Goal: Task Accomplishment & Management: Complete application form

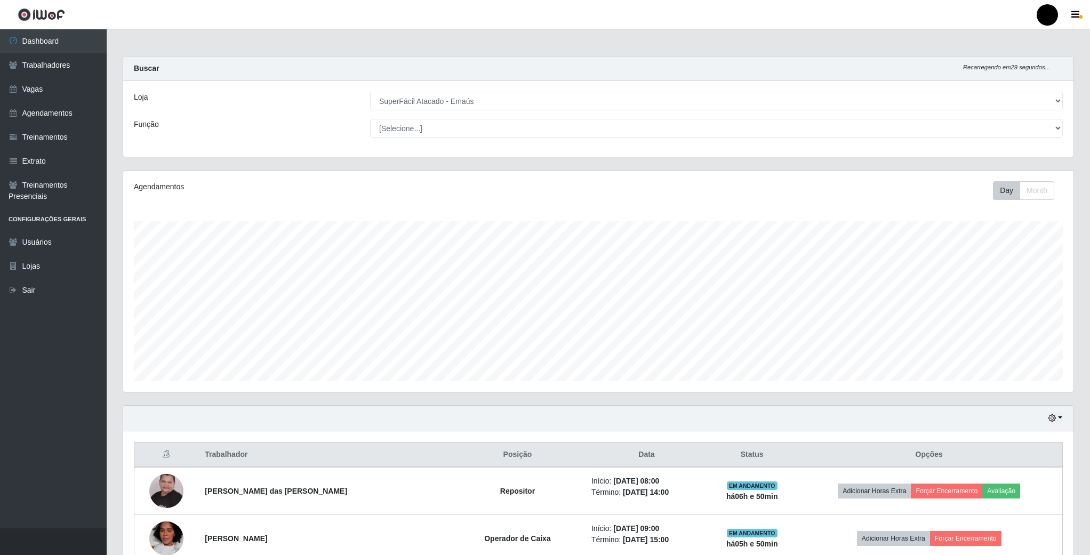
select select "407"
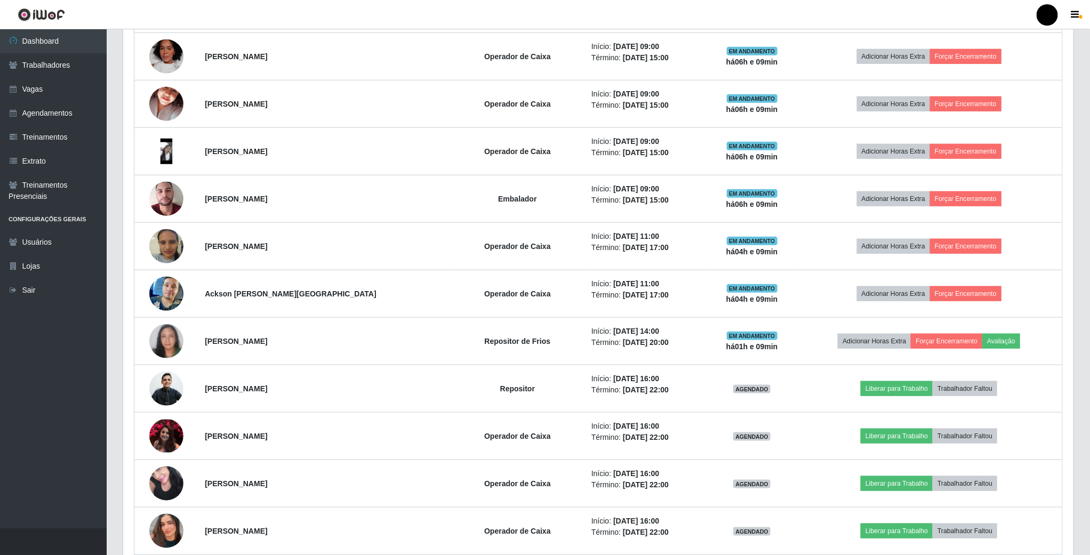
scroll to position [480, 0]
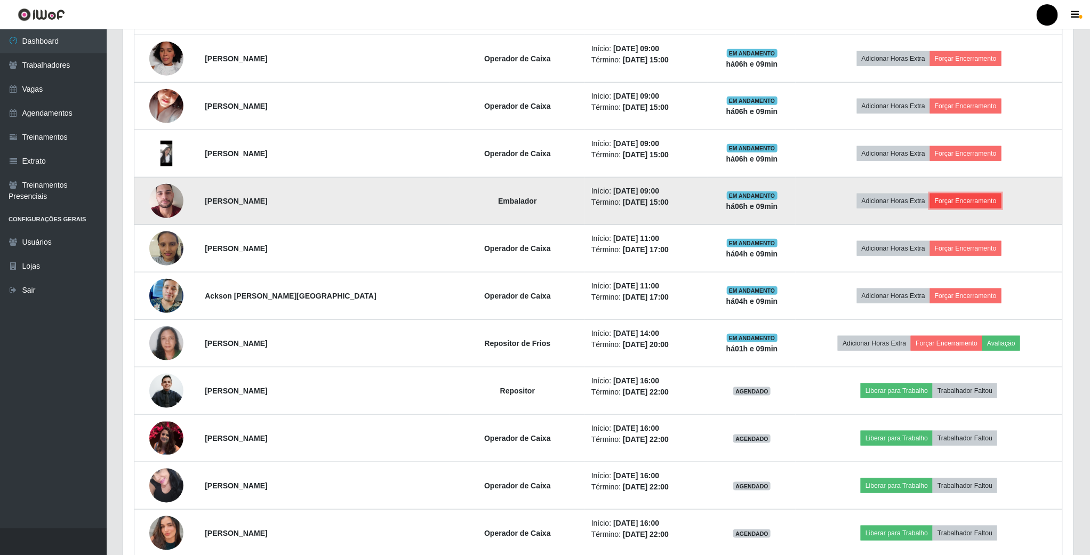
click at [965, 208] on button "Forçar Encerramento" at bounding box center [965, 201] width 71 height 15
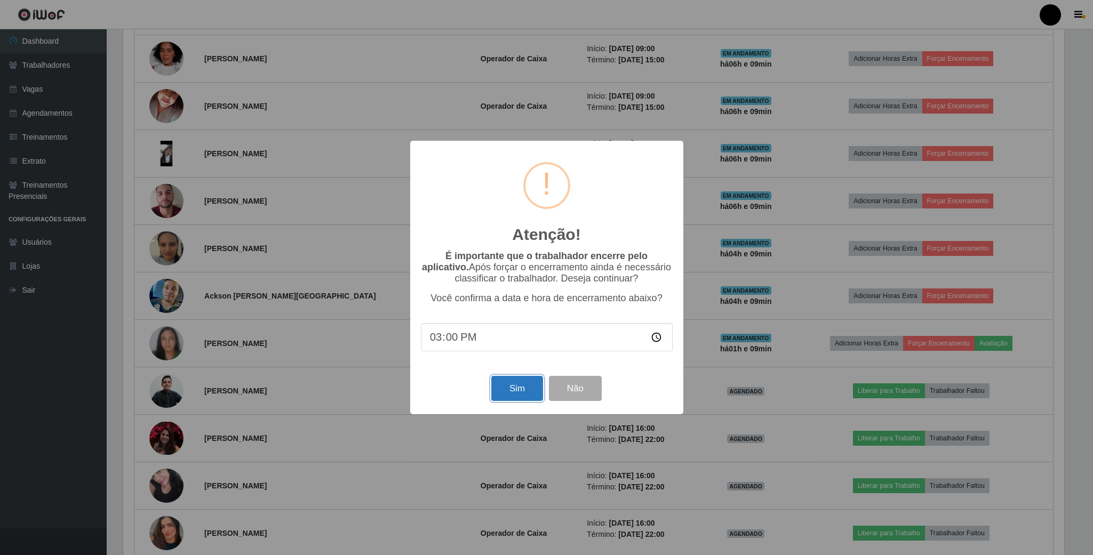
click at [505, 389] on button "Sim" at bounding box center [517, 388] width 52 height 25
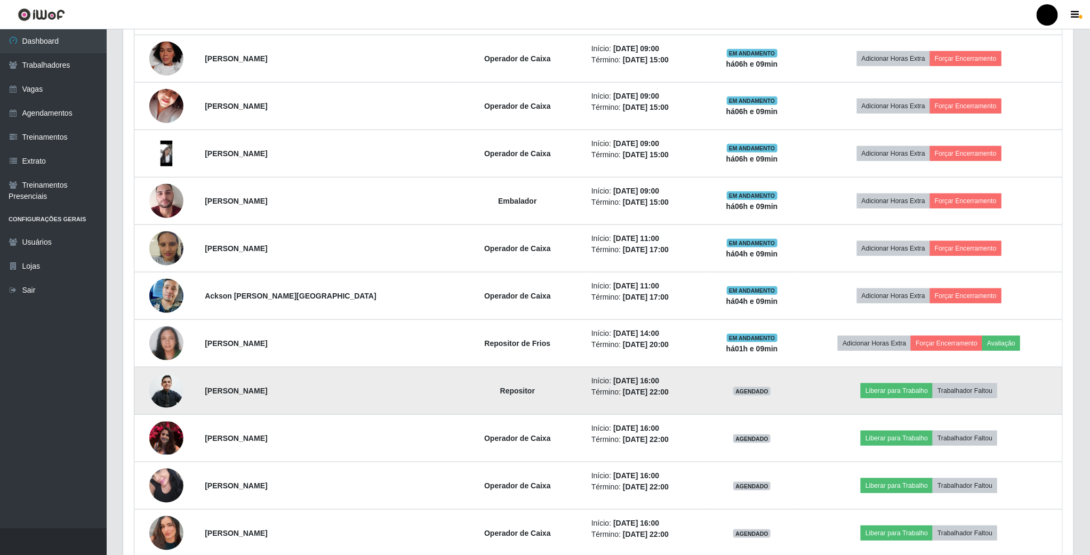
scroll to position [222, 952]
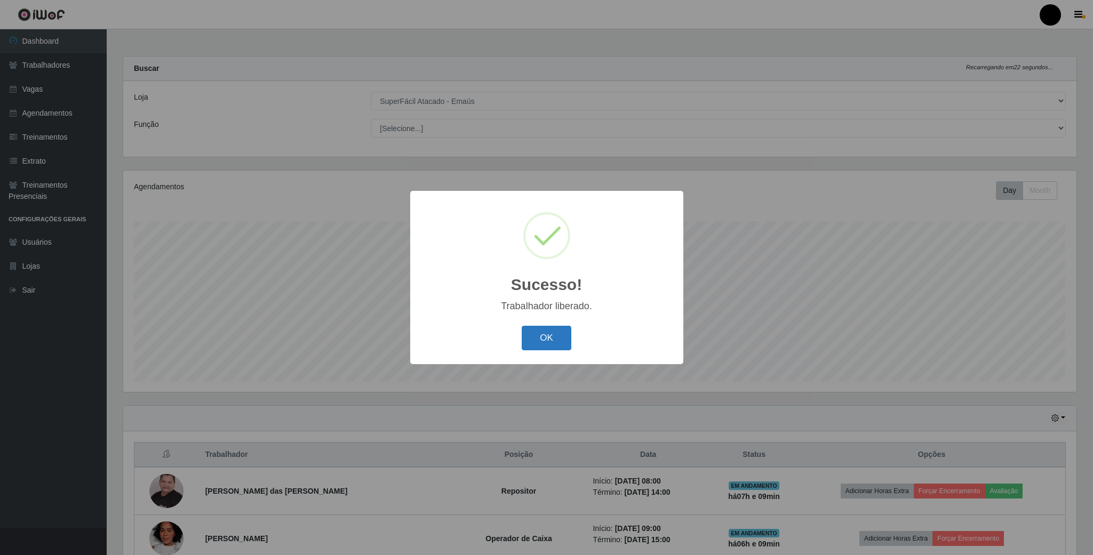
click at [533, 339] on button "OK" at bounding box center [546, 338] width 50 height 25
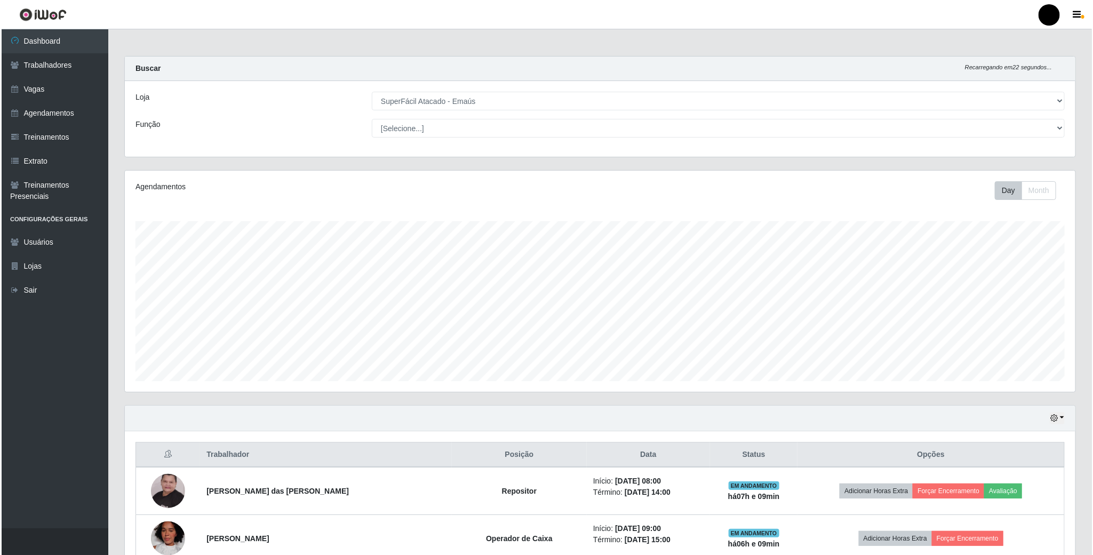
scroll to position [160, 0]
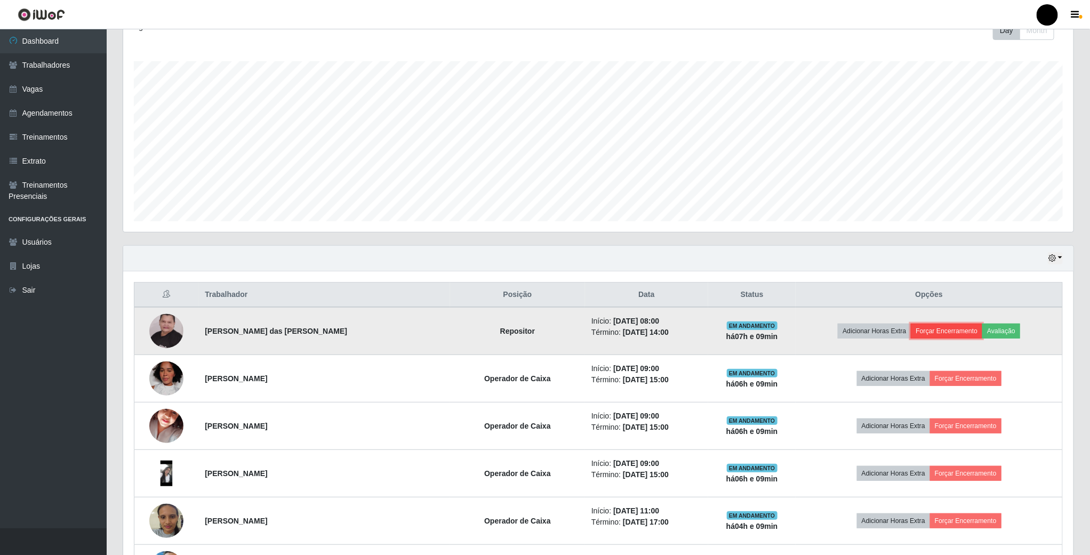
click at [942, 333] on button "Forçar Encerramento" at bounding box center [946, 331] width 71 height 15
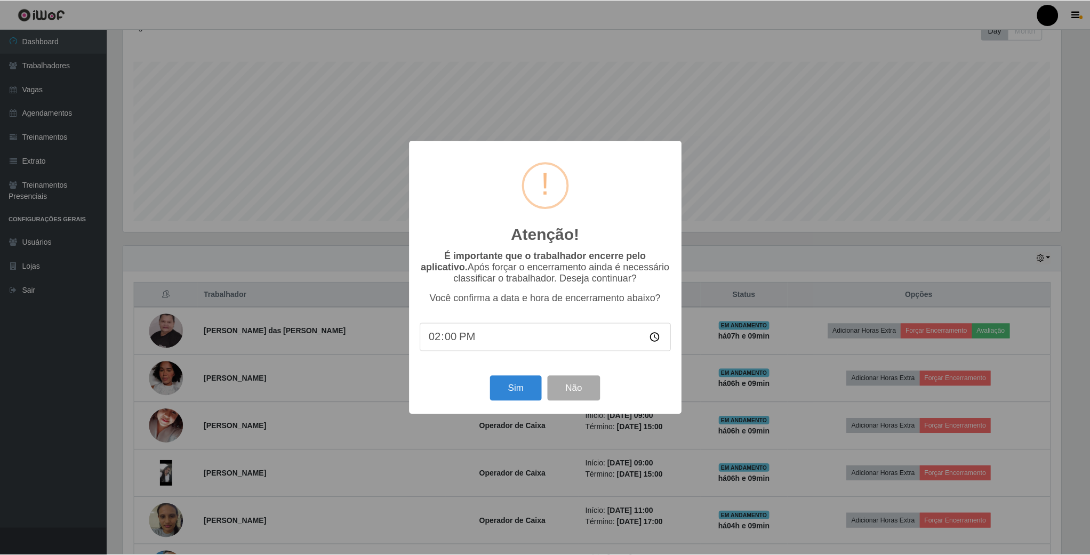
scroll to position [222, 941]
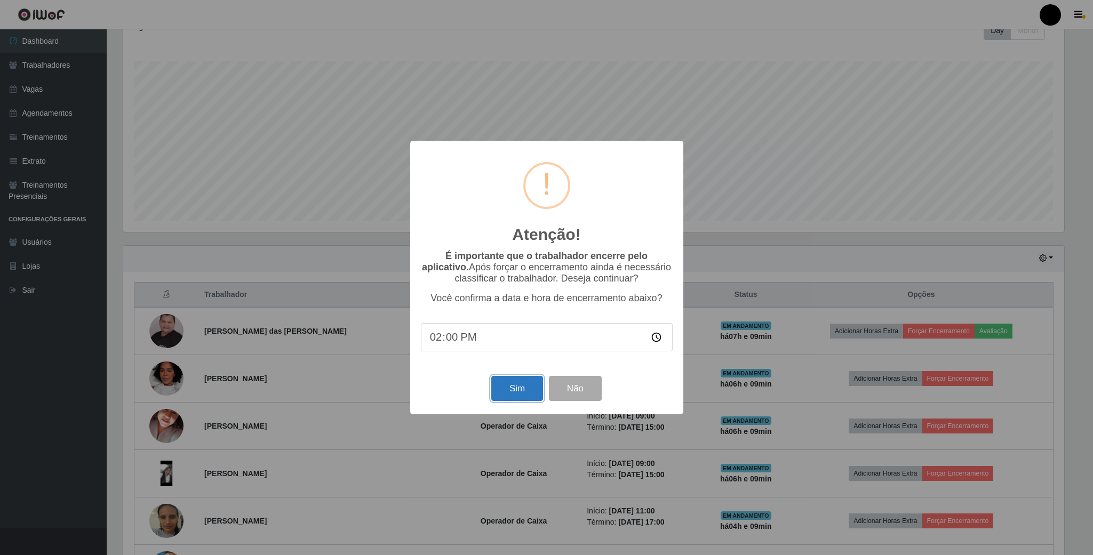
click at [492, 386] on button "Sim" at bounding box center [517, 388] width 52 height 25
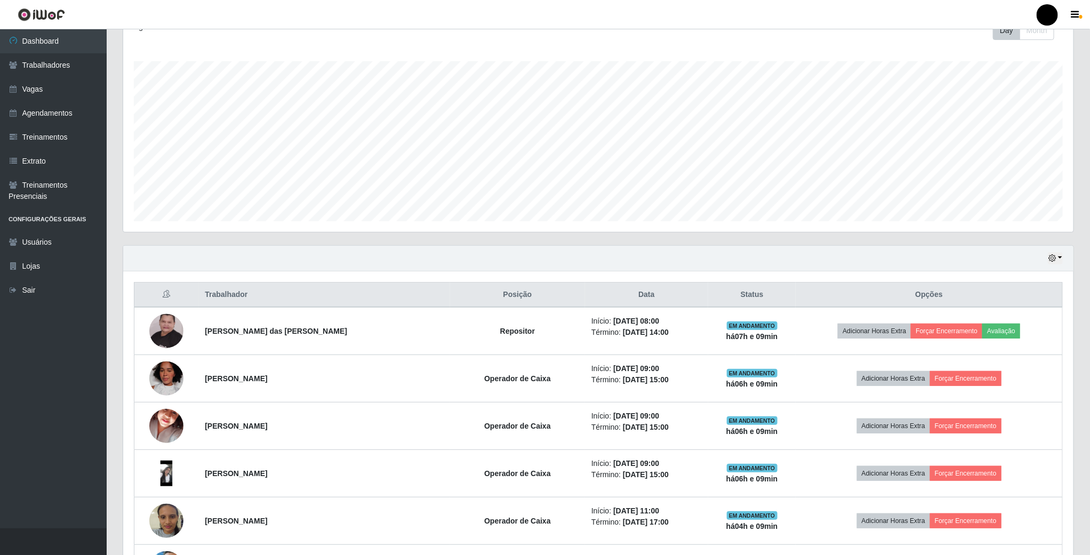
scroll to position [222, 952]
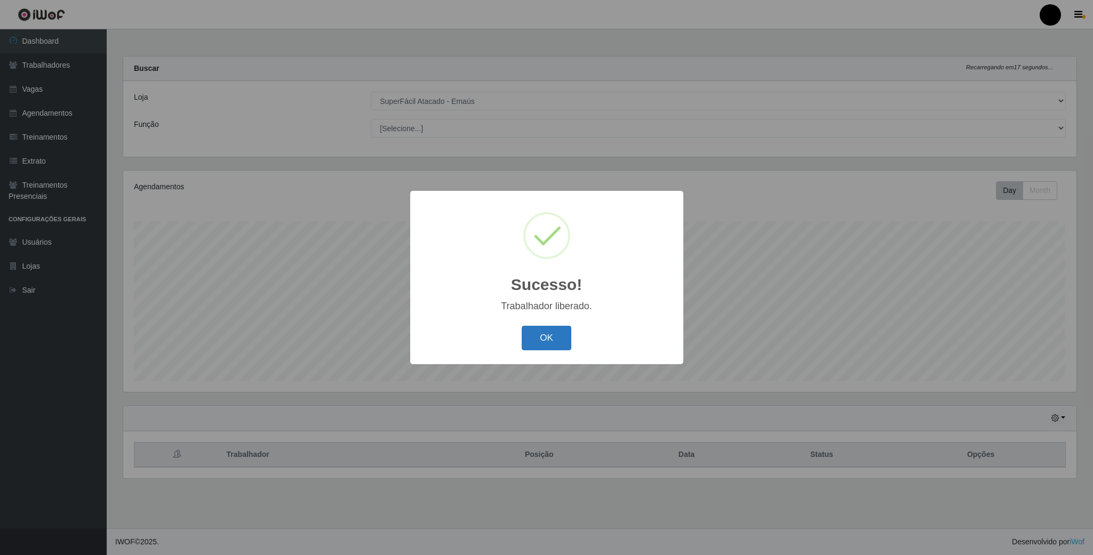
click at [531, 333] on button "OK" at bounding box center [546, 338] width 50 height 25
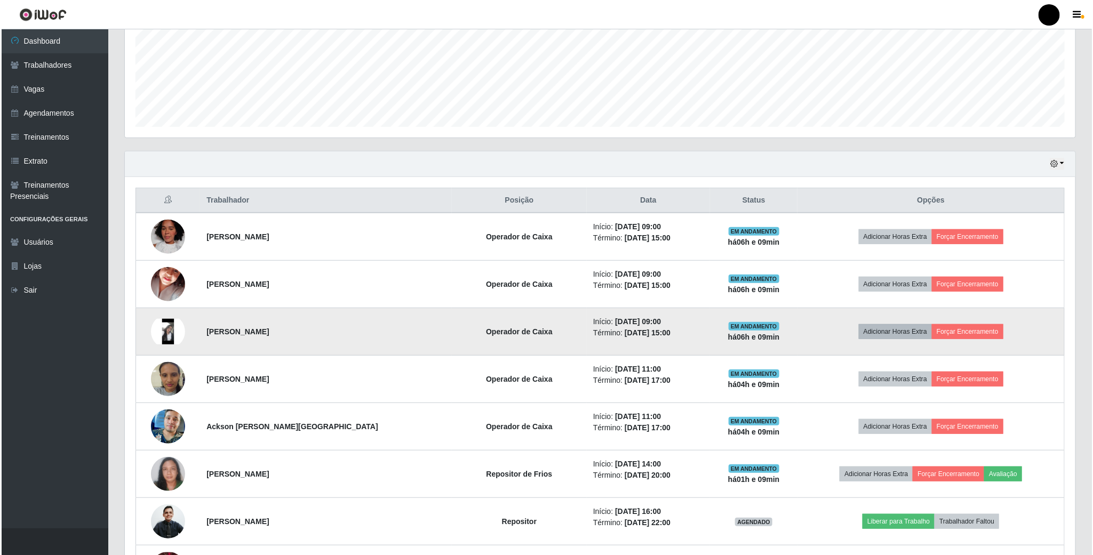
scroll to position [320, 0]
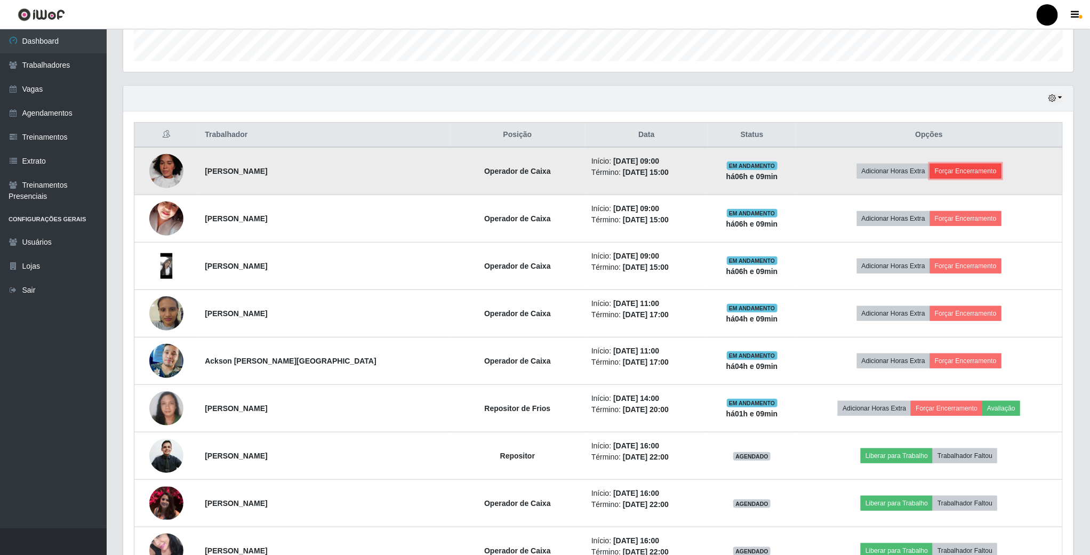
click at [965, 173] on button "Forçar Encerramento" at bounding box center [965, 171] width 71 height 15
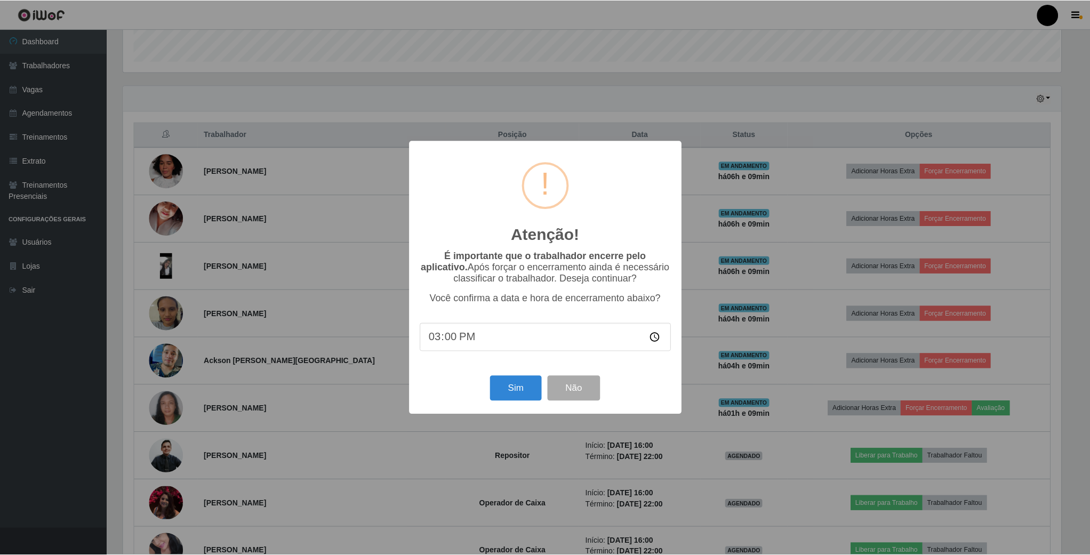
scroll to position [222, 941]
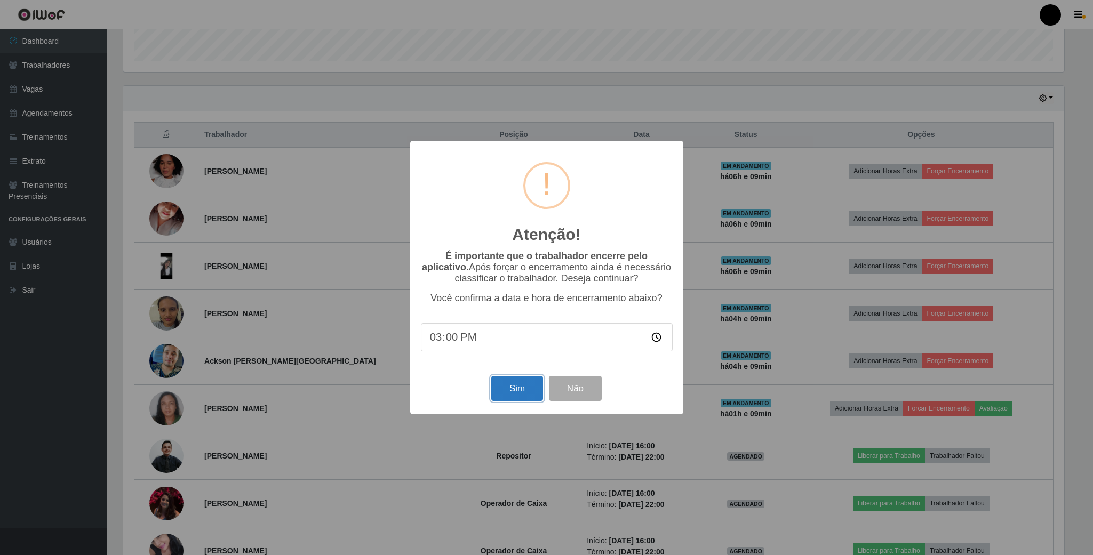
click at [517, 390] on button "Sim" at bounding box center [517, 388] width 52 height 25
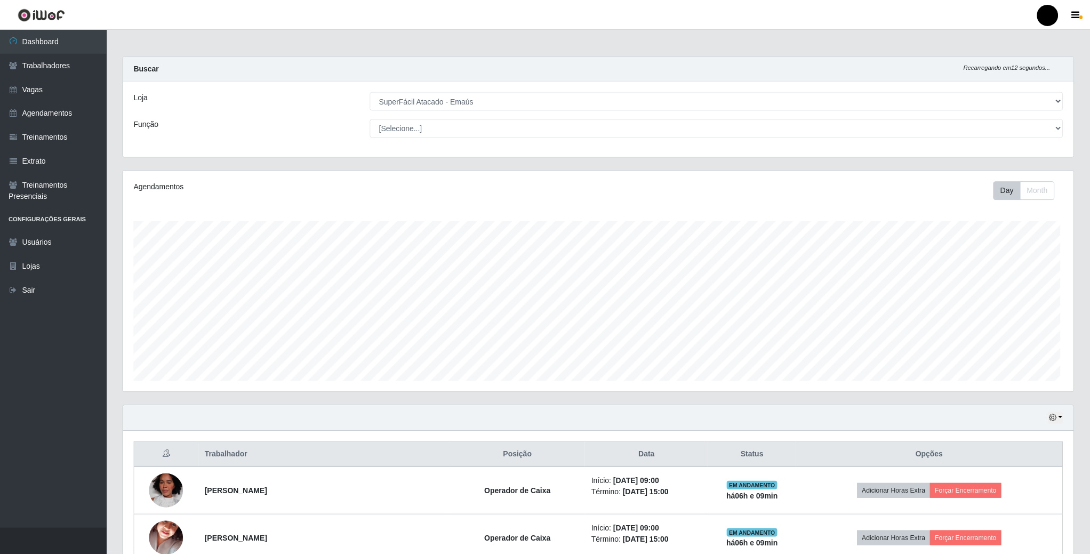
scroll to position [222, 952]
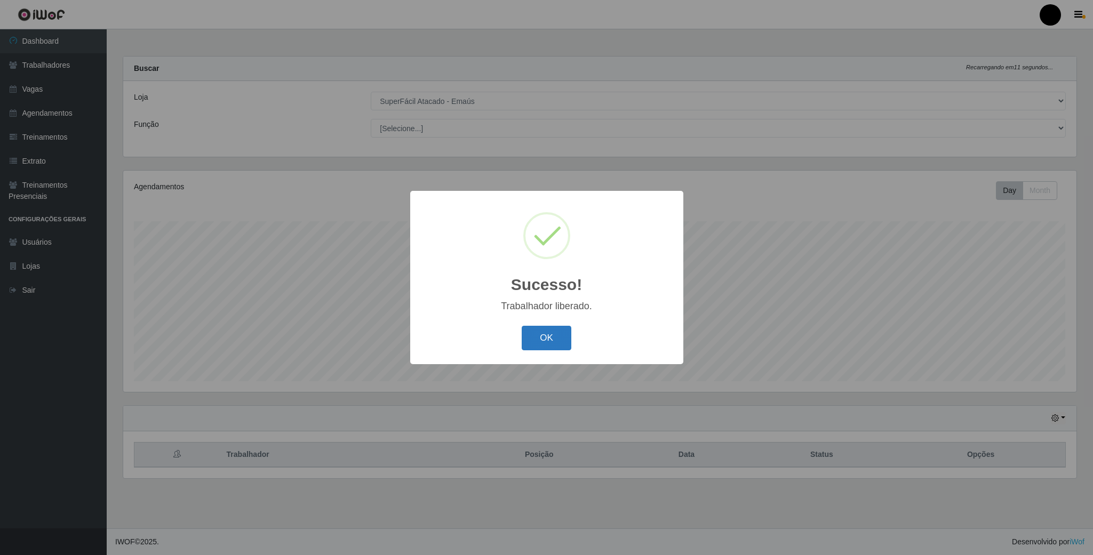
click at [540, 334] on button "OK" at bounding box center [546, 338] width 50 height 25
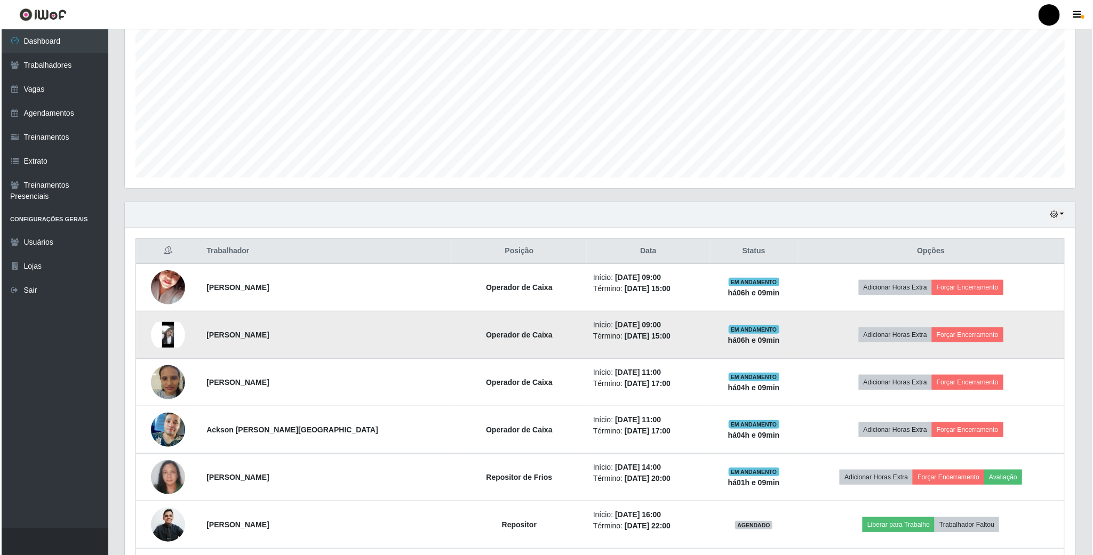
scroll to position [0, 0]
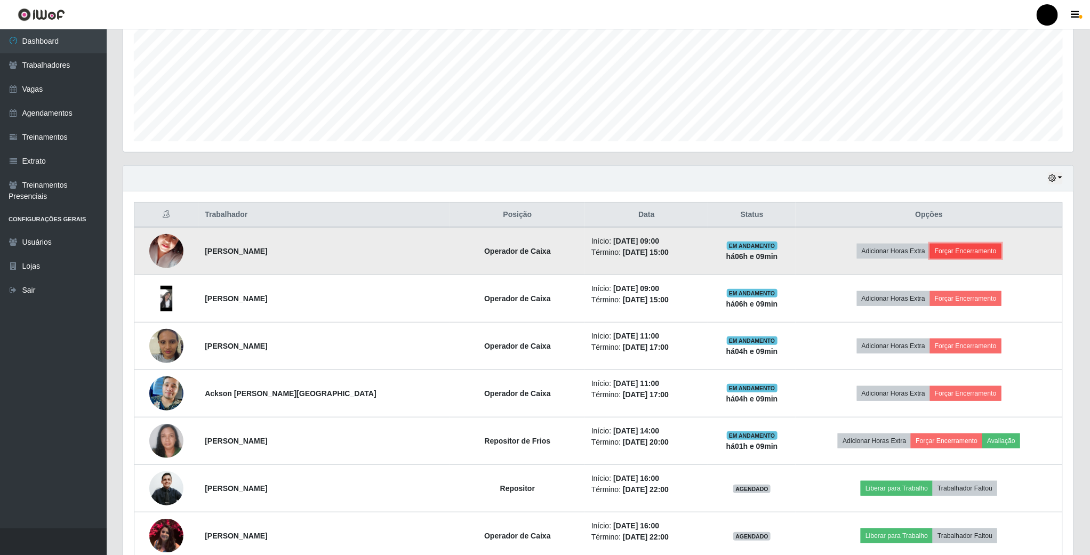
click at [960, 259] on button "Forçar Encerramento" at bounding box center [965, 251] width 71 height 15
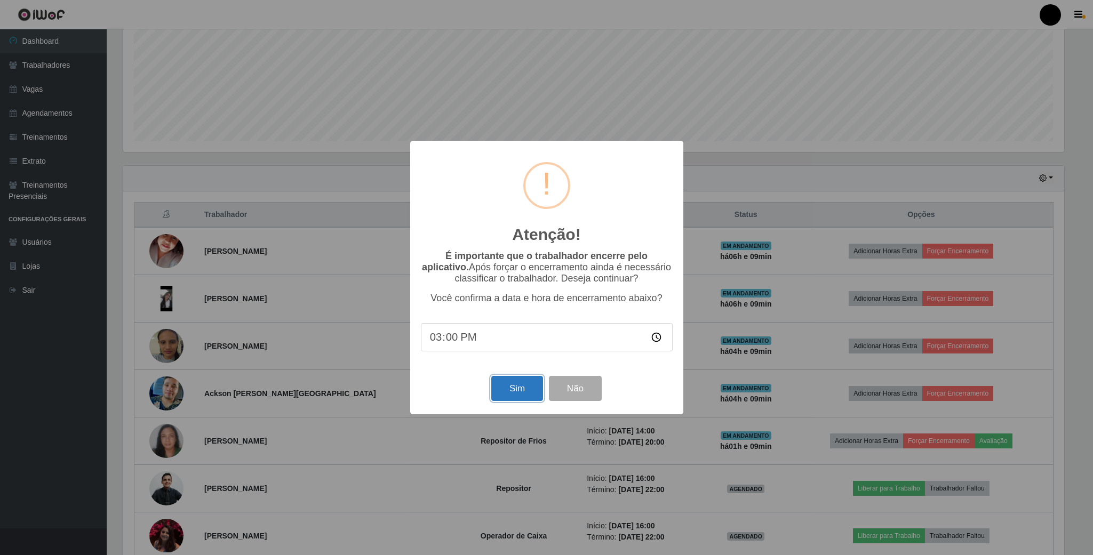
click at [491, 389] on button "Sim" at bounding box center [517, 388] width 52 height 25
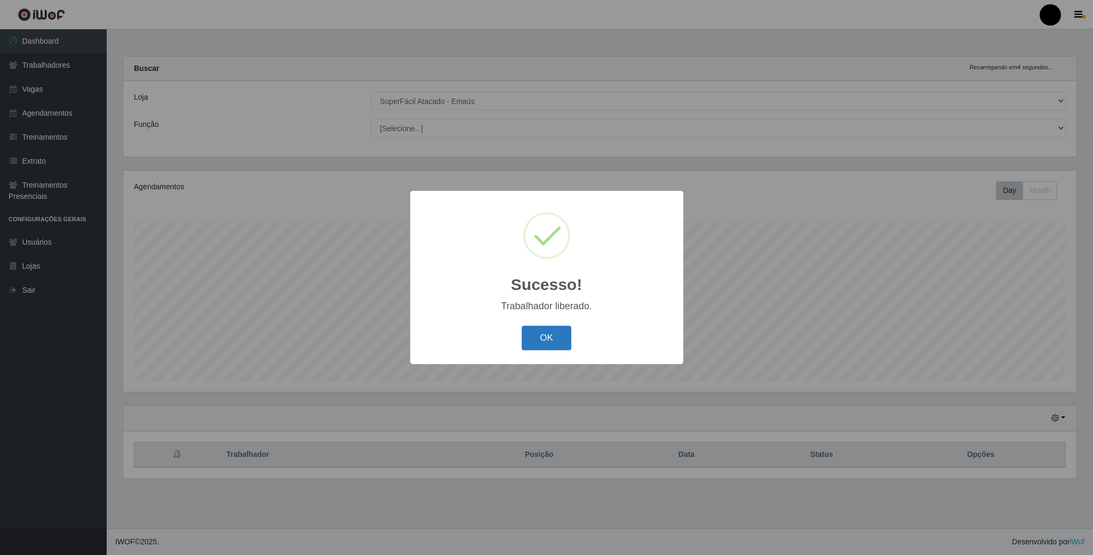
click at [533, 341] on button "OK" at bounding box center [546, 338] width 50 height 25
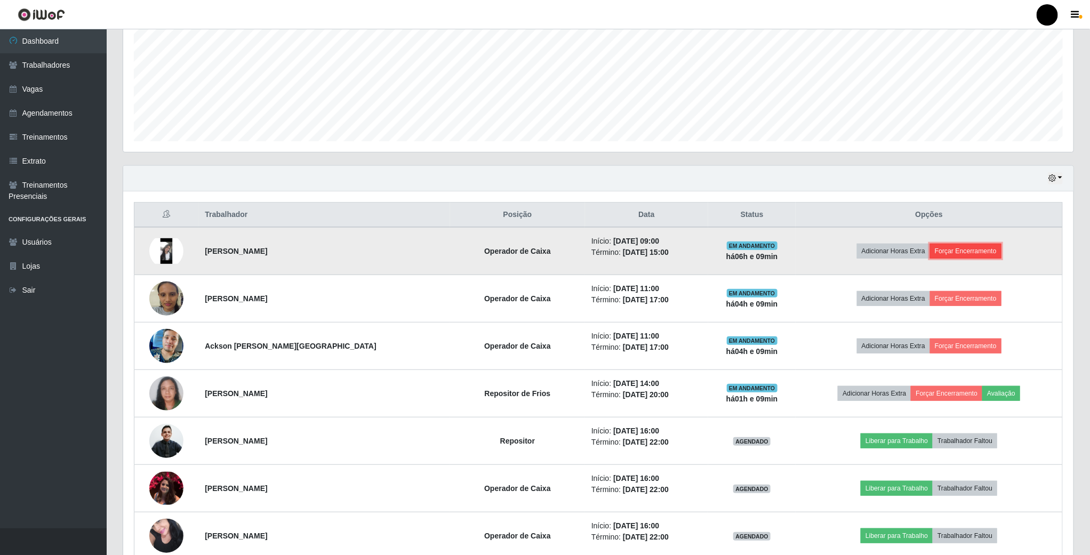
click at [963, 253] on button "Forçar Encerramento" at bounding box center [965, 251] width 71 height 15
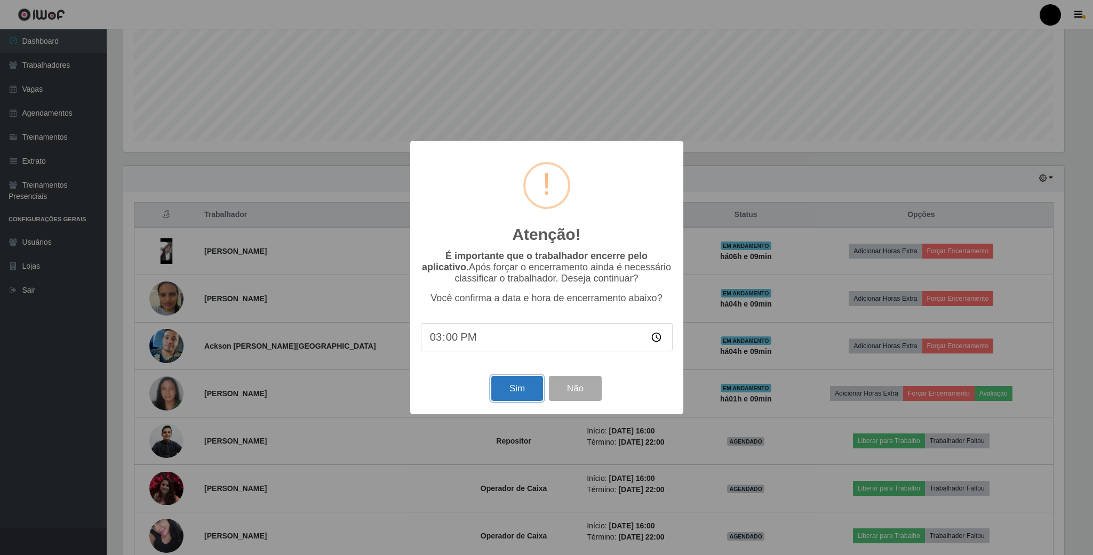
click at [518, 395] on button "Sim" at bounding box center [517, 388] width 52 height 25
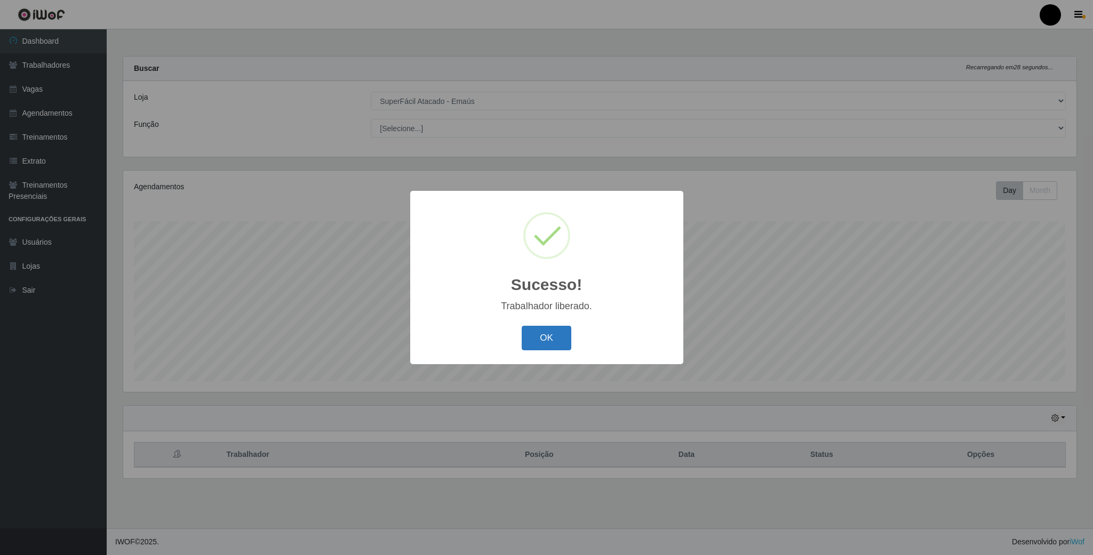
click at [530, 340] on button "OK" at bounding box center [546, 338] width 50 height 25
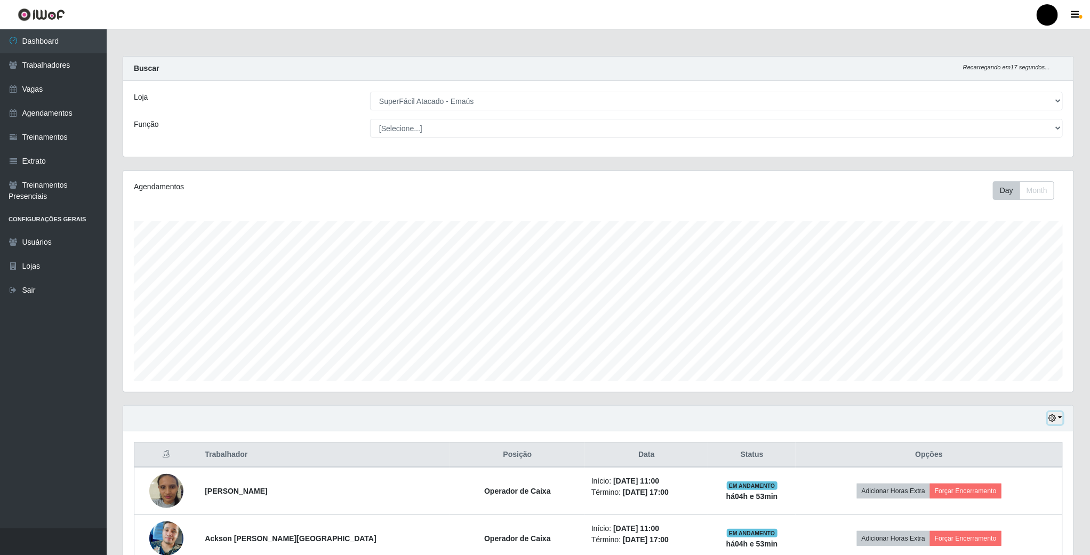
click at [1061, 424] on button "button" at bounding box center [1055, 418] width 15 height 12
click at [1027, 433] on button "Hoje" at bounding box center [1019, 438] width 84 height 22
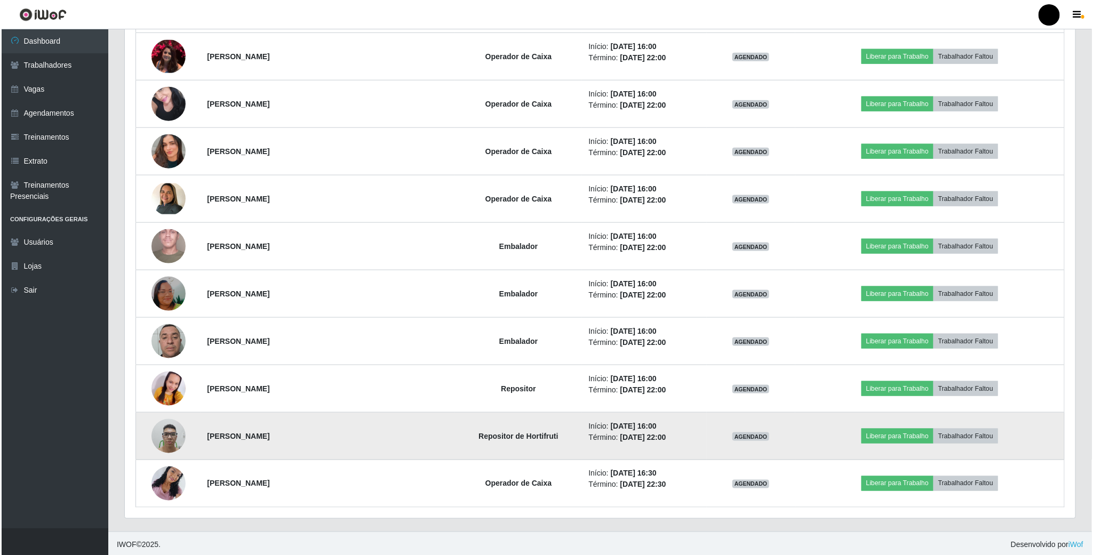
scroll to position [634, 0]
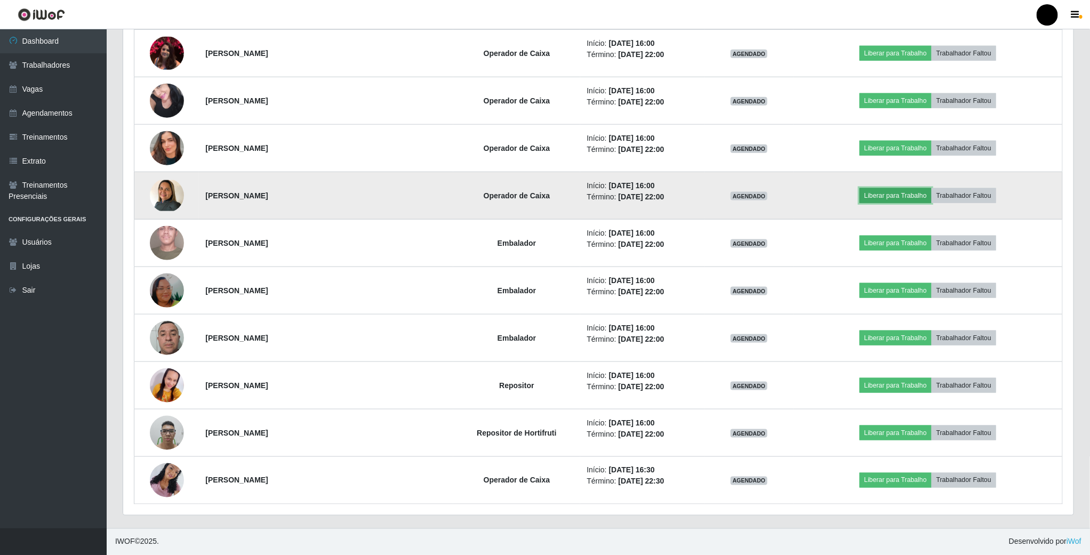
click at [897, 200] on button "Liberar para Trabalho" at bounding box center [896, 195] width 72 height 15
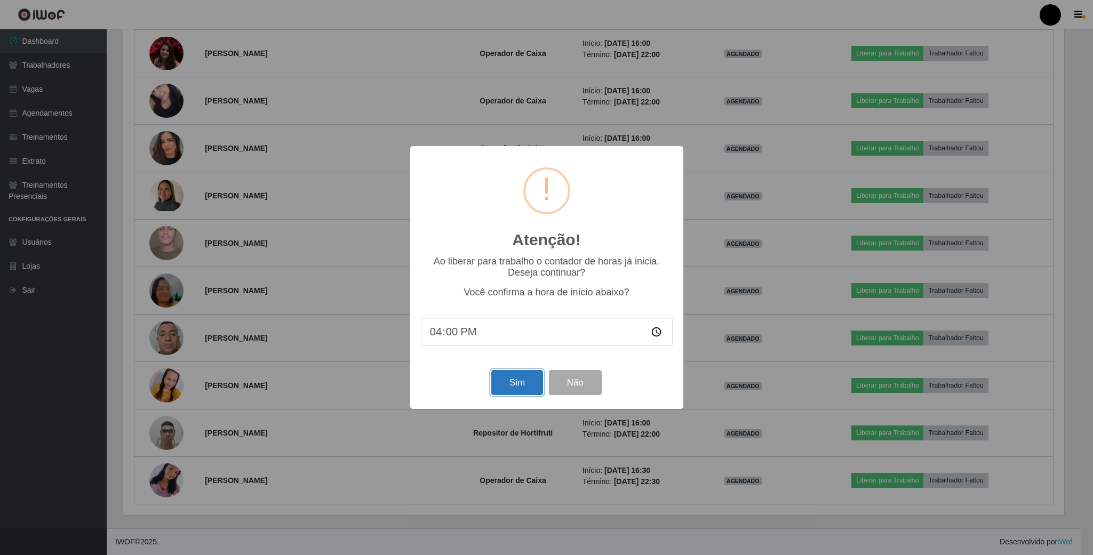
click at [513, 384] on button "Sim" at bounding box center [517, 382] width 52 height 25
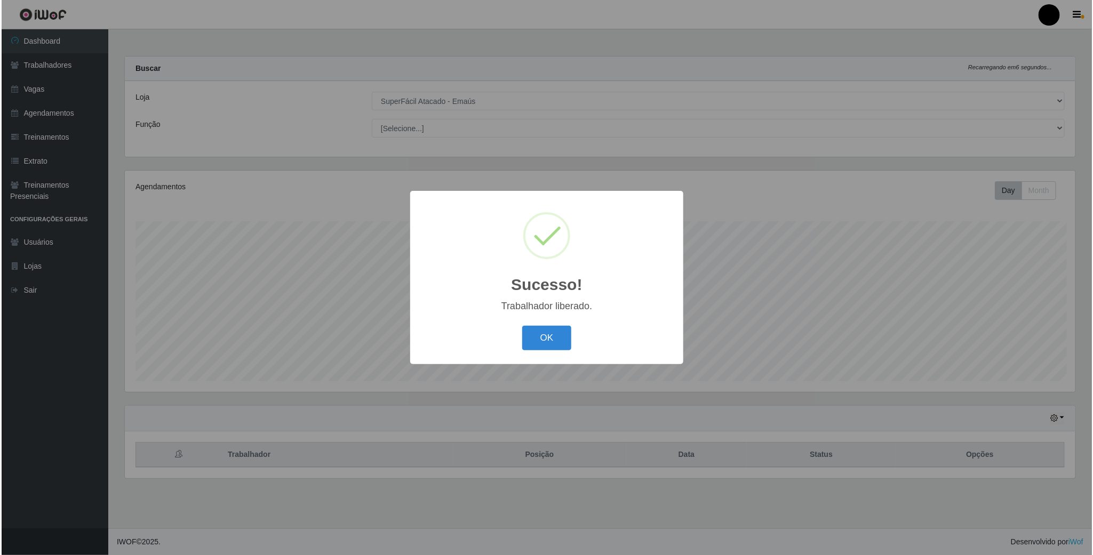
scroll to position [222, 952]
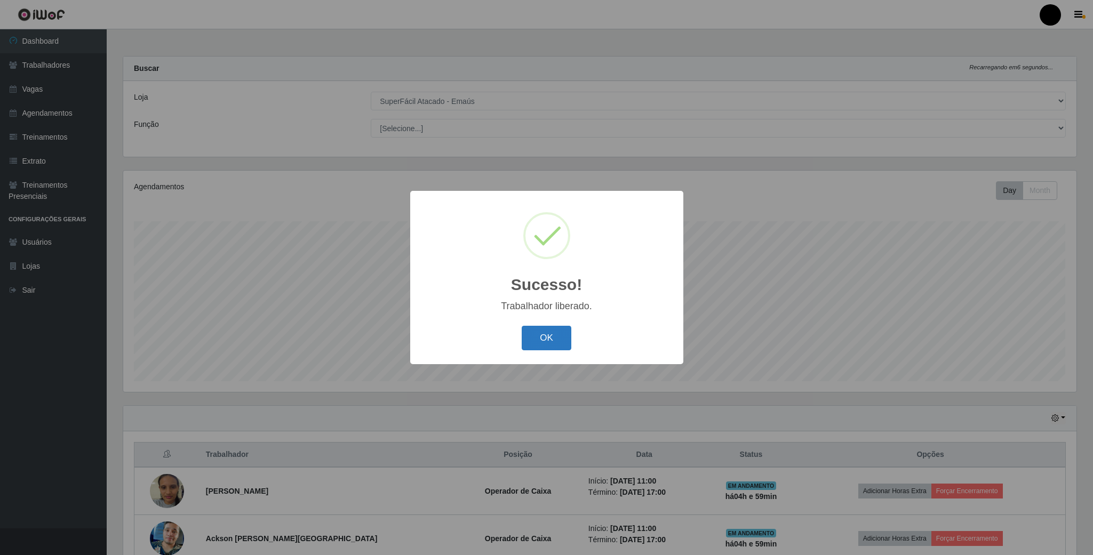
click at [547, 334] on button "OK" at bounding box center [546, 338] width 50 height 25
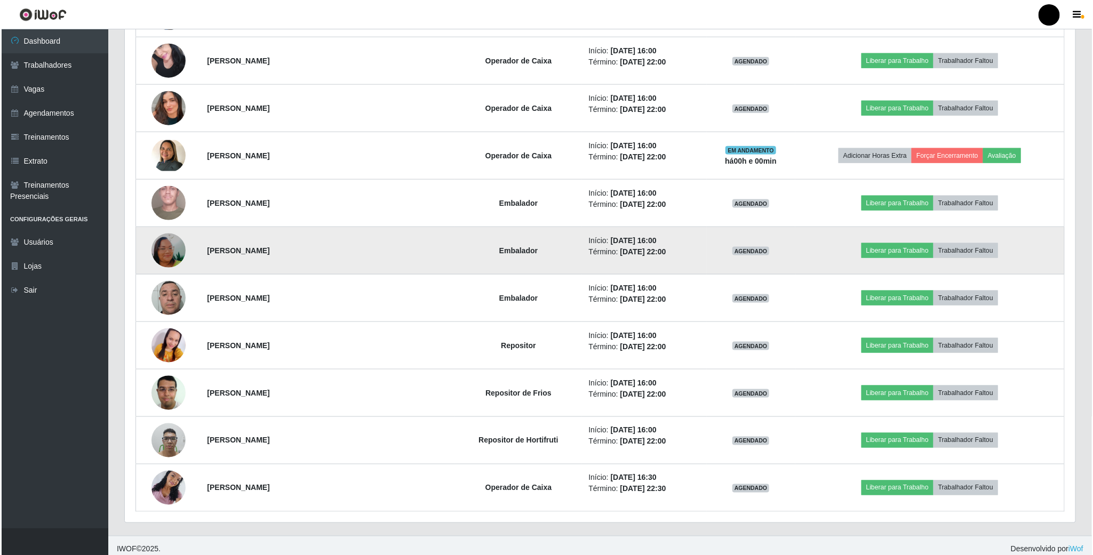
scroll to position [682, 0]
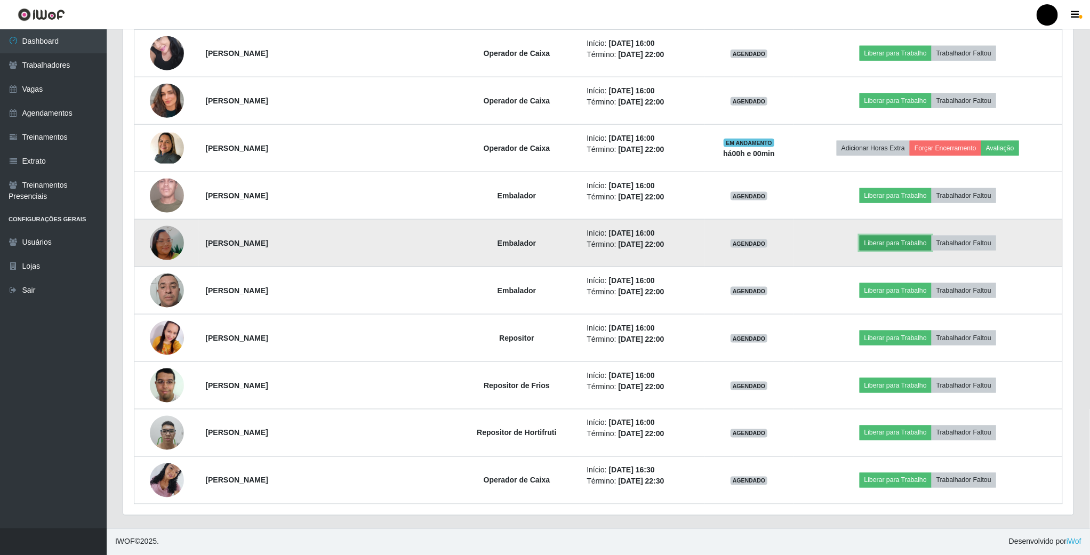
click at [885, 239] on button "Liberar para Trabalho" at bounding box center [896, 243] width 72 height 15
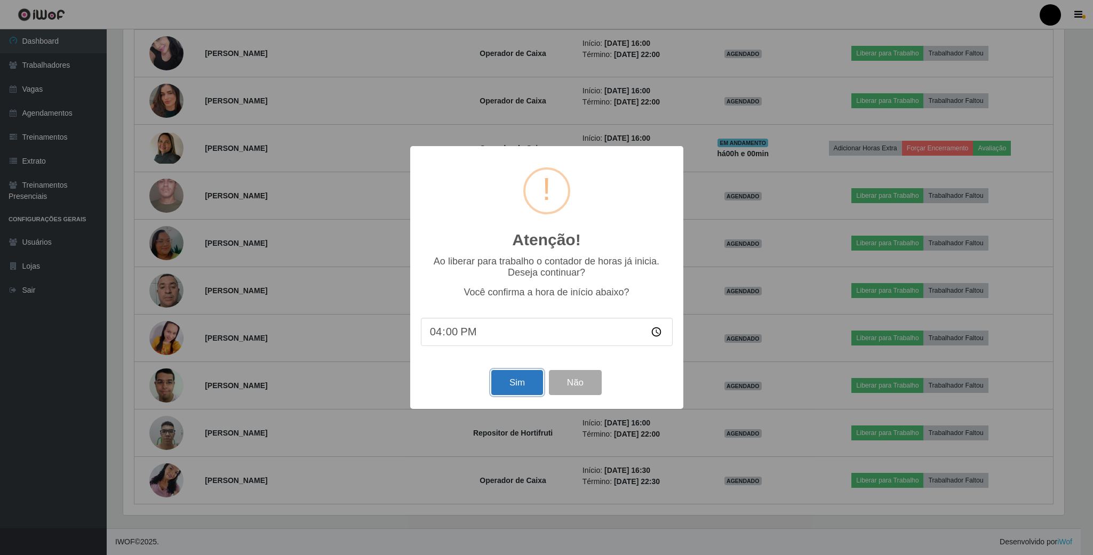
click at [523, 378] on button "Sim" at bounding box center [517, 382] width 52 height 25
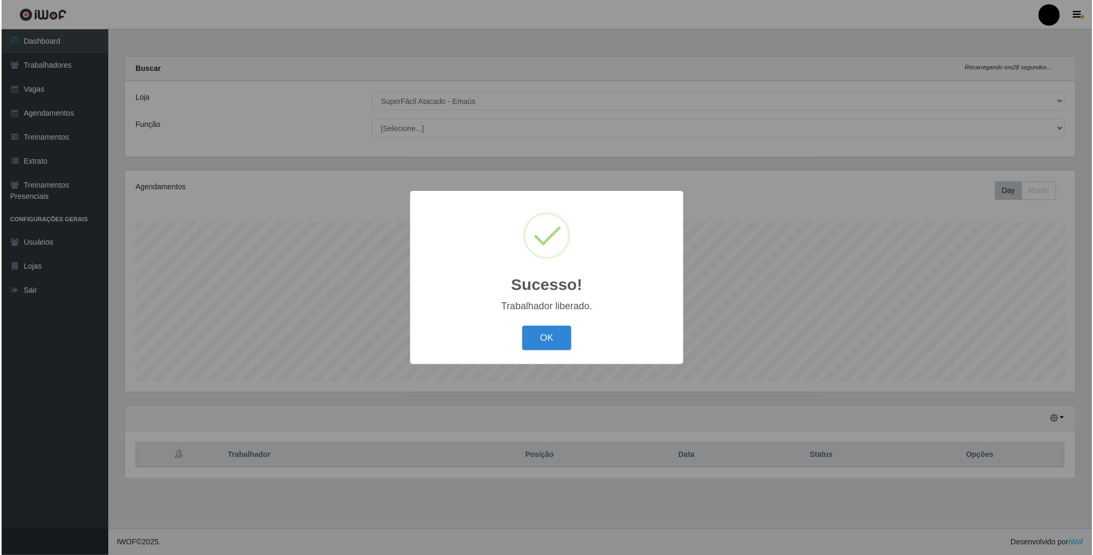
scroll to position [222, 952]
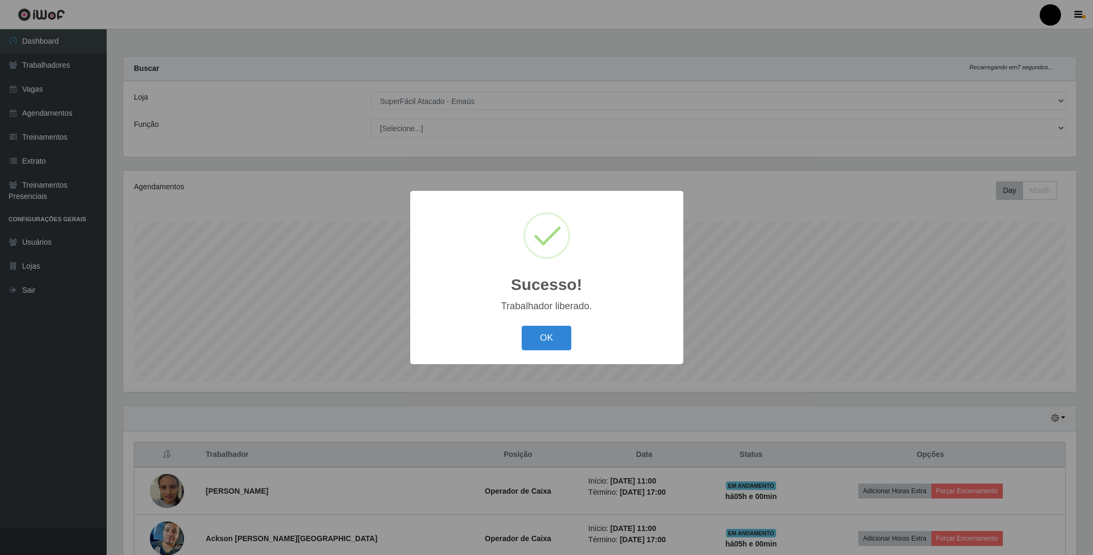
click at [546, 318] on div "Sucesso! × Trabalhador liberado. OK Cancel" at bounding box center [546, 277] width 273 height 173
click at [541, 335] on button "OK" at bounding box center [546, 338] width 50 height 25
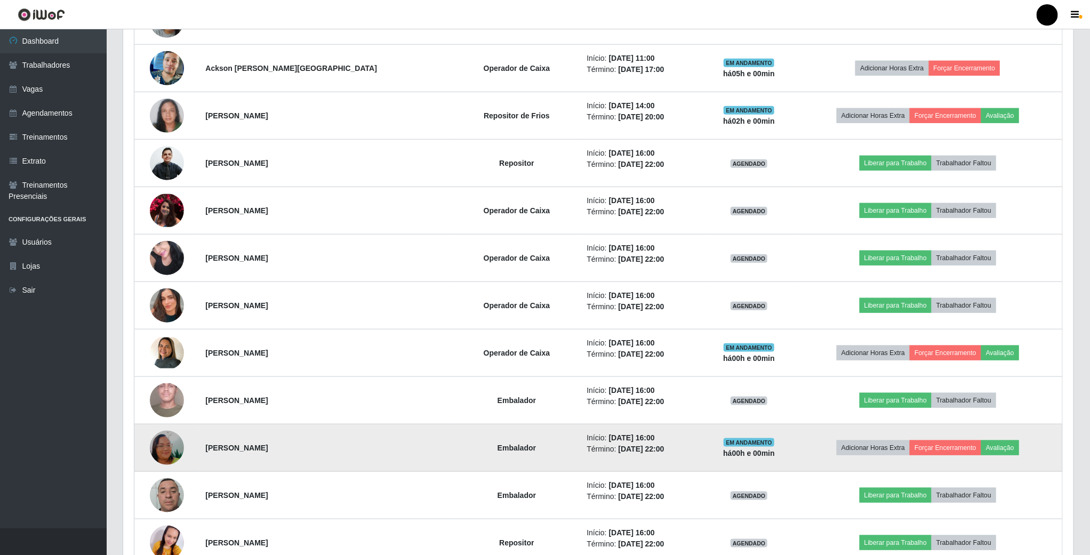
scroll to position [442, 0]
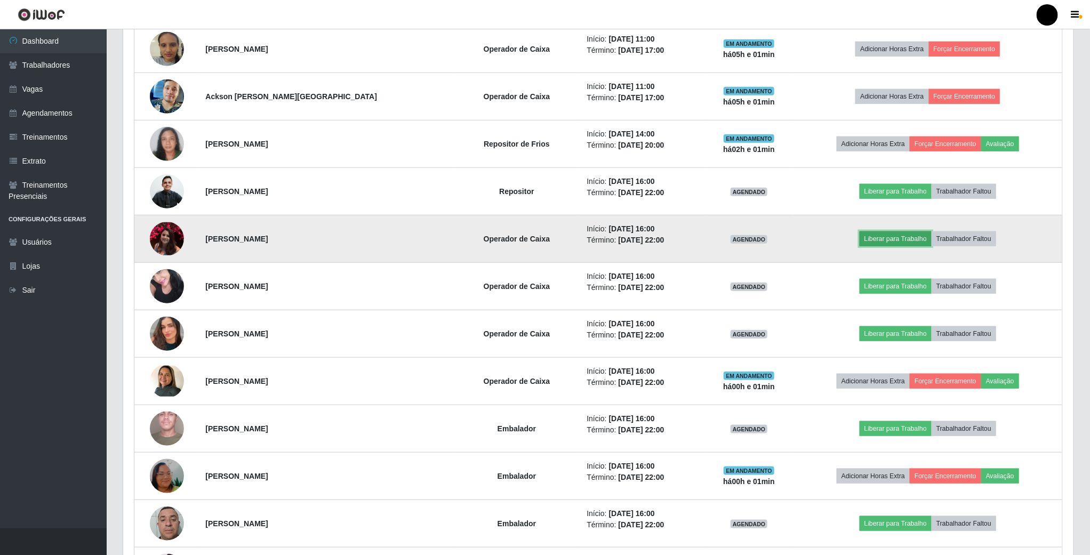
click at [880, 242] on button "Liberar para Trabalho" at bounding box center [896, 238] width 72 height 15
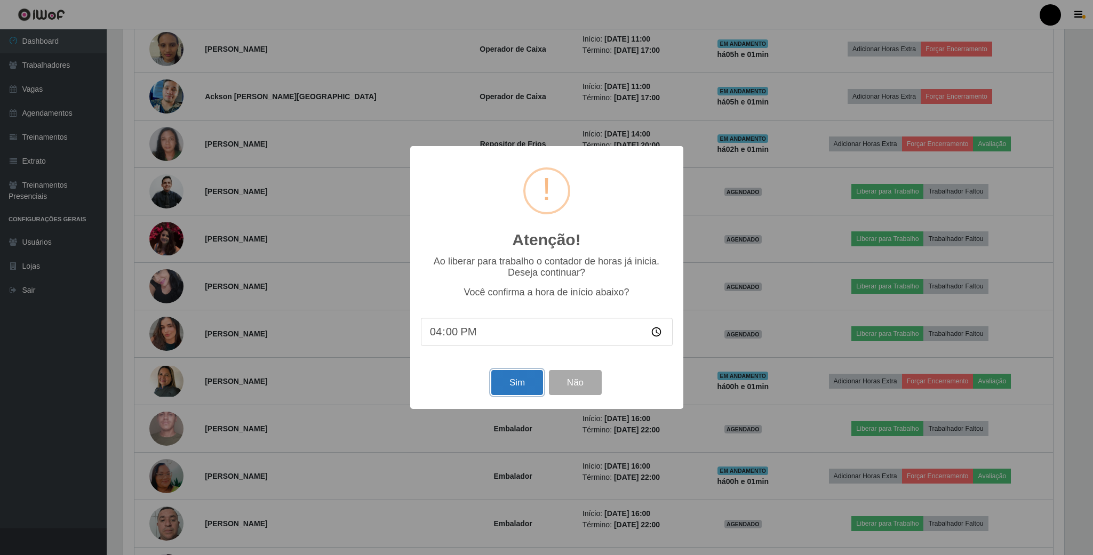
click at [523, 384] on button "Sim" at bounding box center [517, 382] width 52 height 25
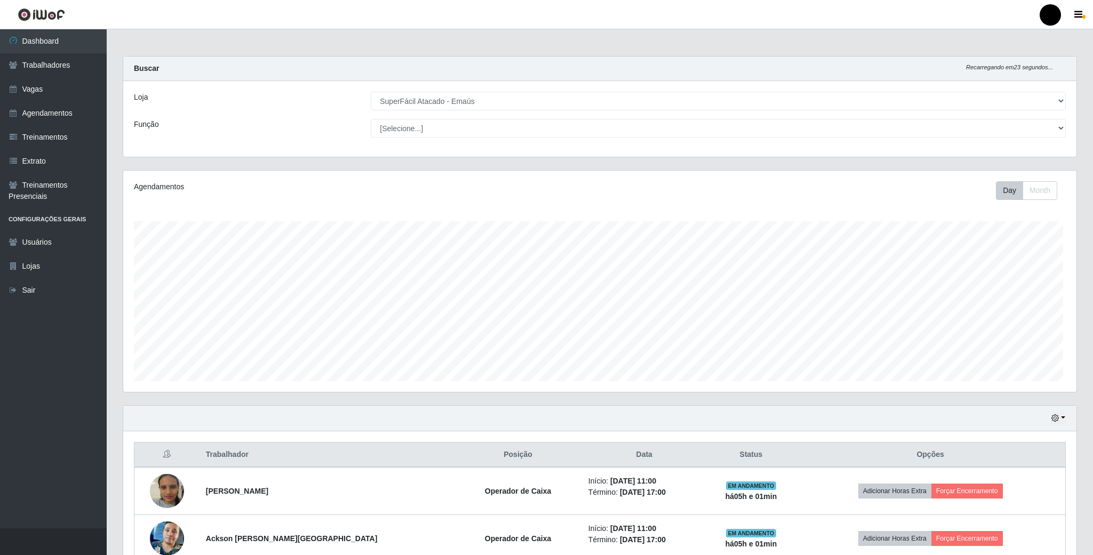
scroll to position [222, 952]
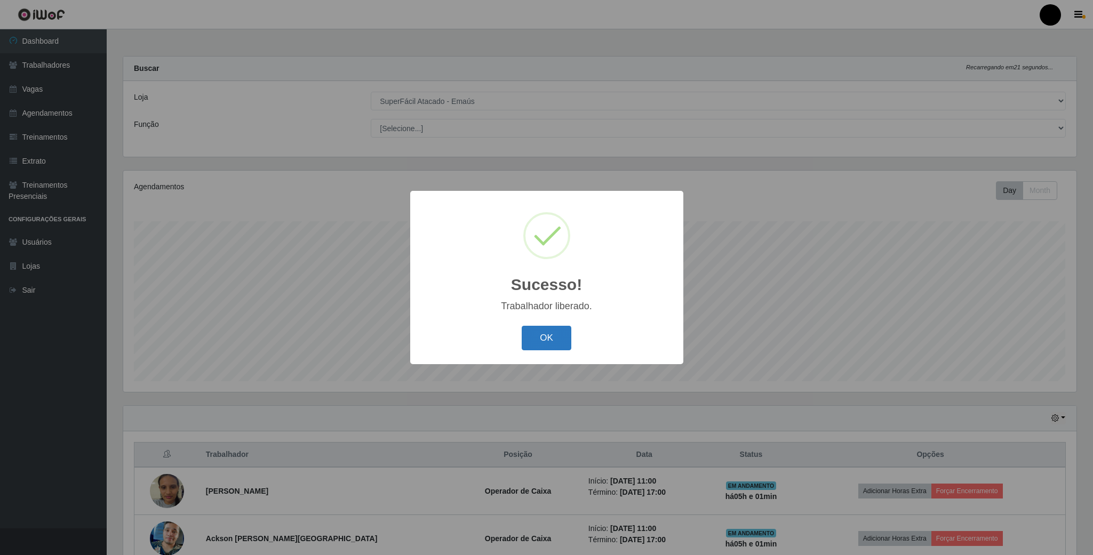
click at [530, 342] on button "OK" at bounding box center [546, 338] width 50 height 25
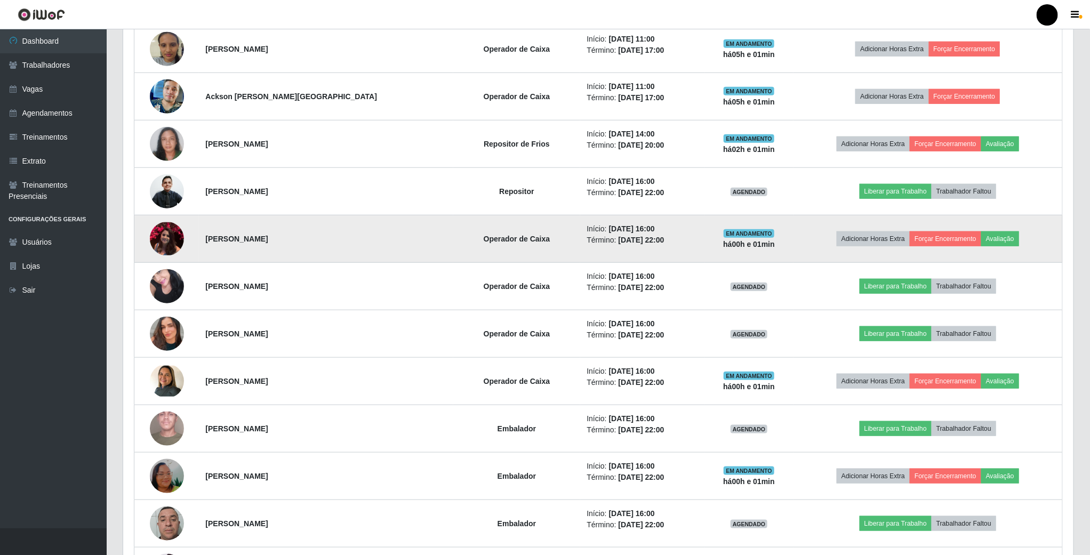
scroll to position [602, 0]
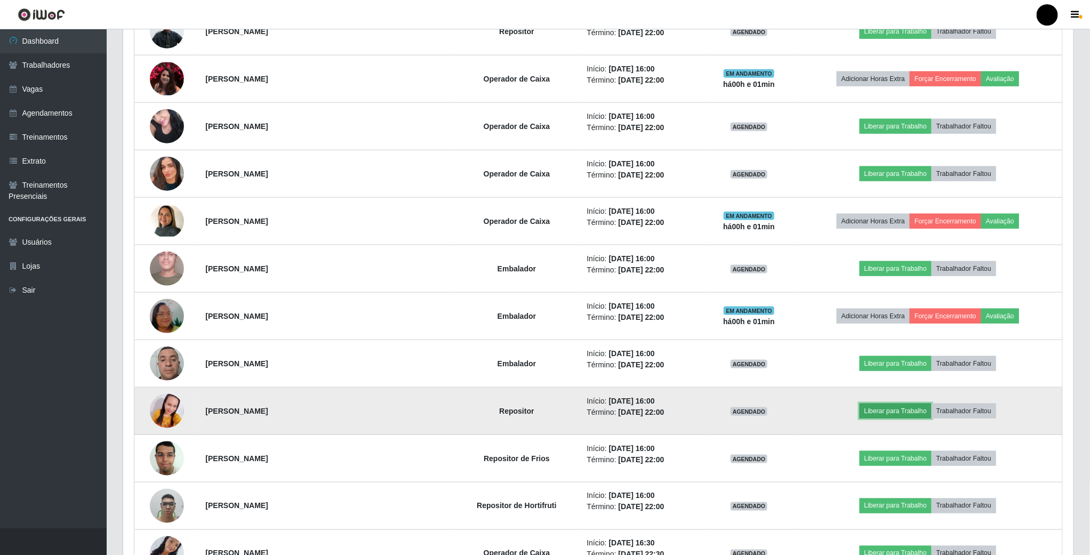
click at [889, 414] on button "Liberar para Trabalho" at bounding box center [896, 411] width 72 height 15
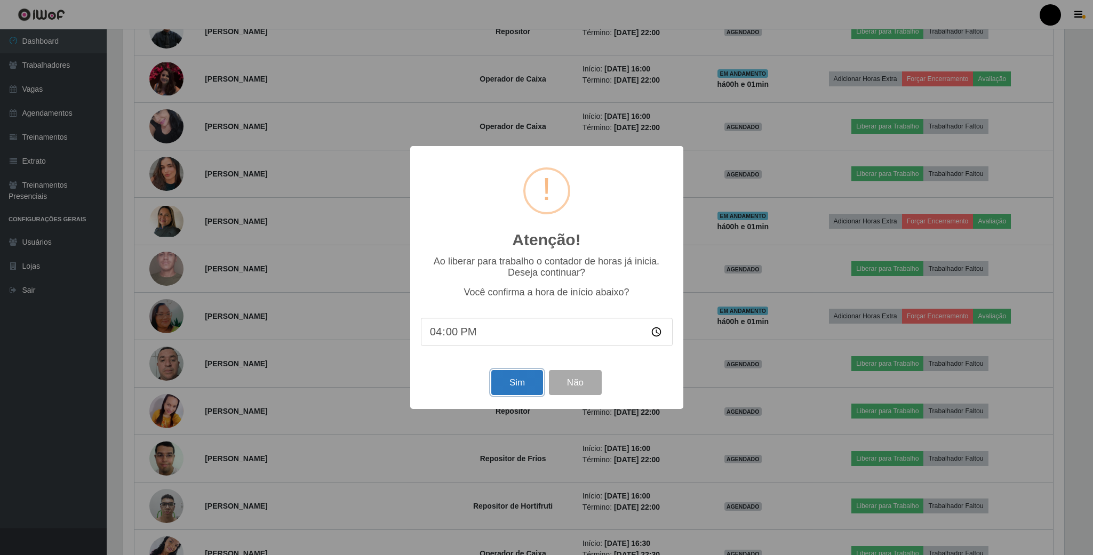
click at [520, 374] on button "Sim" at bounding box center [517, 382] width 52 height 25
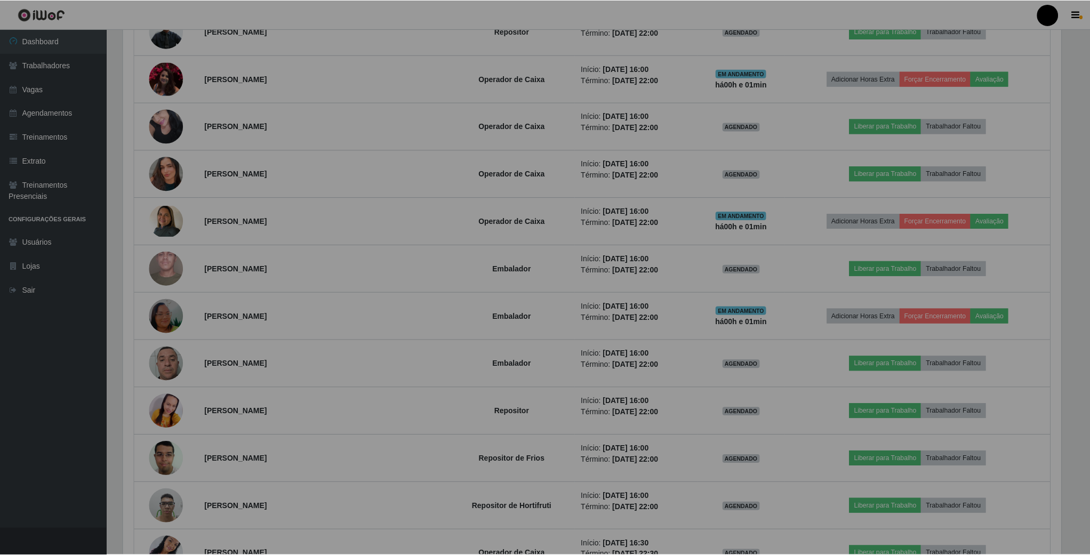
scroll to position [222, 949]
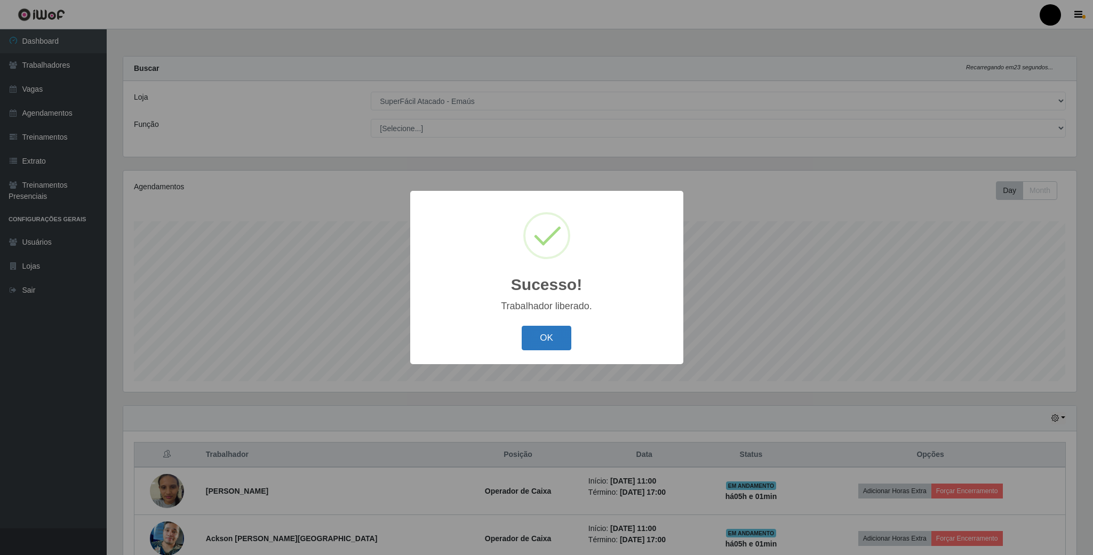
click at [557, 334] on button "OK" at bounding box center [546, 338] width 50 height 25
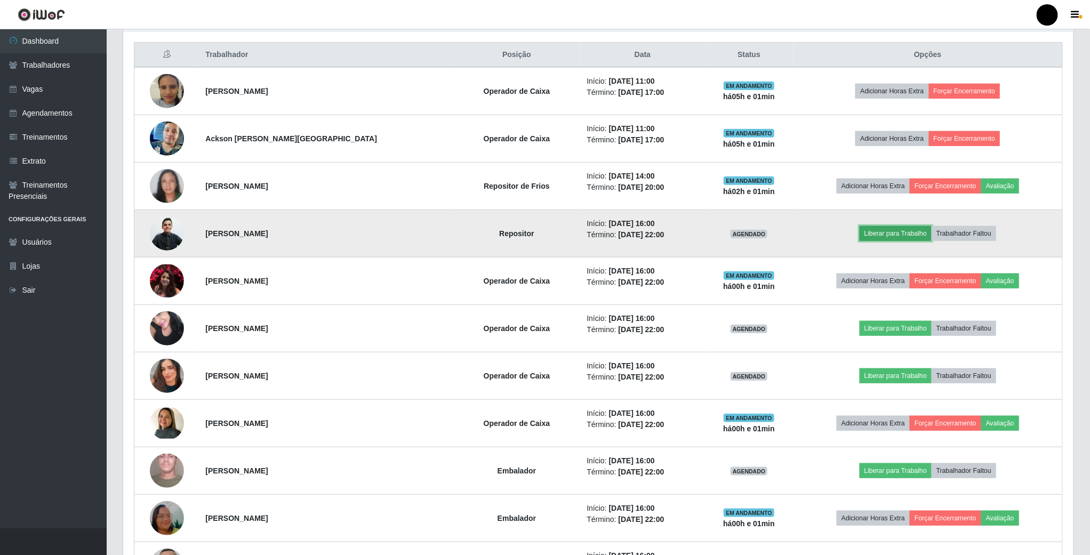
click at [910, 236] on button "Liberar para Trabalho" at bounding box center [896, 233] width 72 height 15
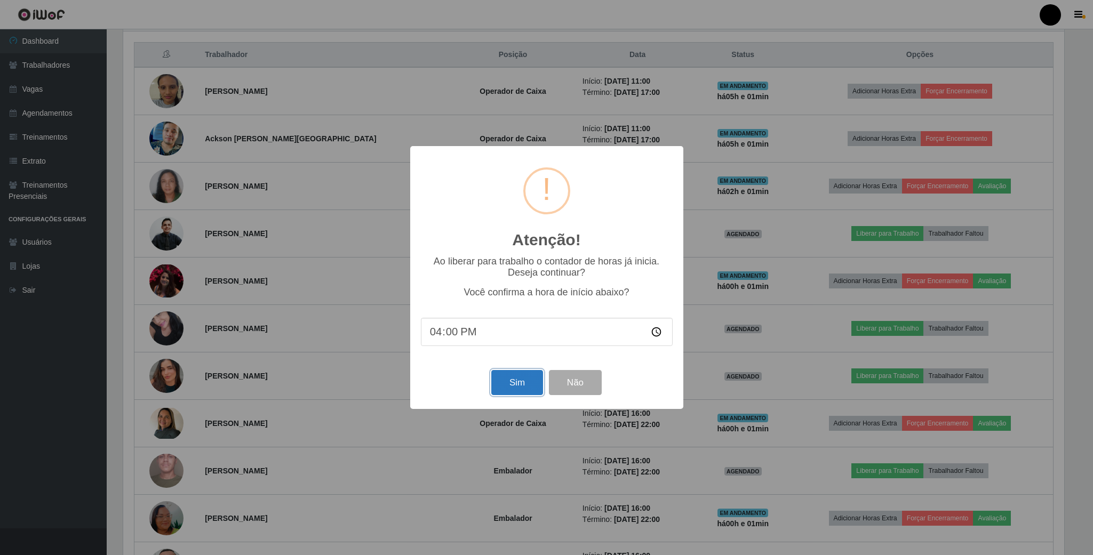
click at [527, 390] on button "Sim" at bounding box center [517, 382] width 52 height 25
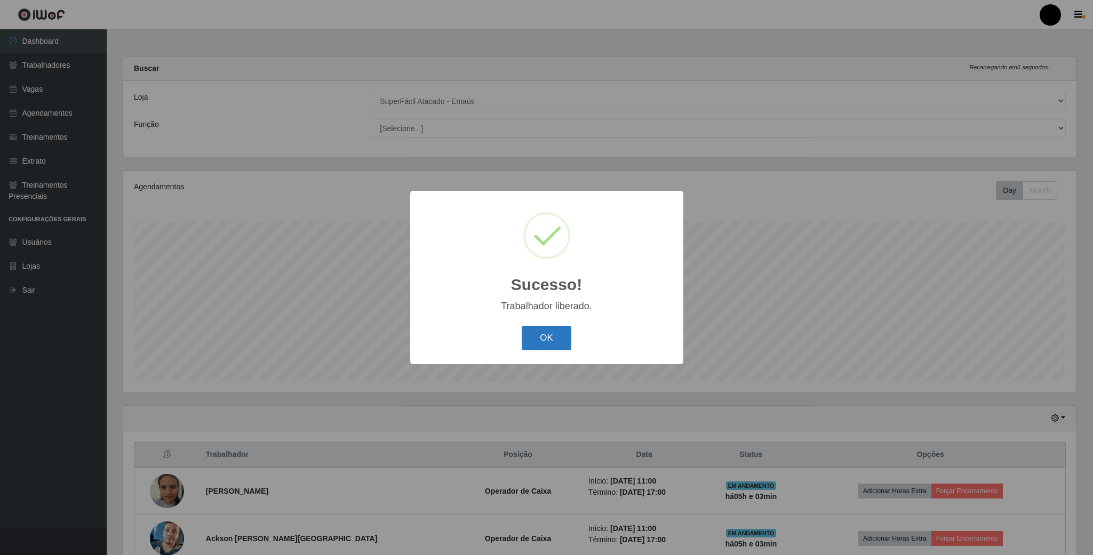
click at [536, 346] on button "OK" at bounding box center [546, 338] width 50 height 25
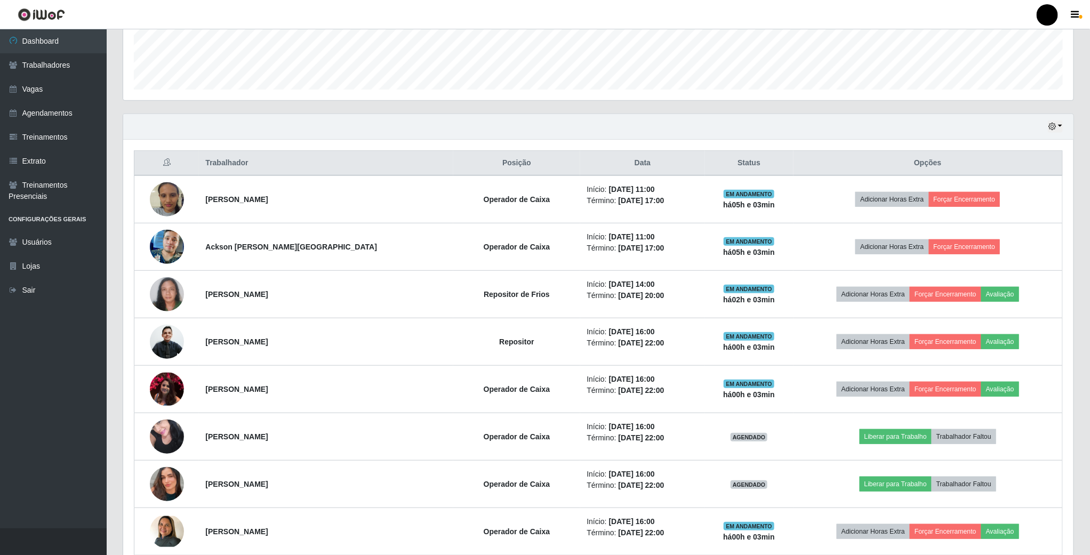
scroll to position [320, 0]
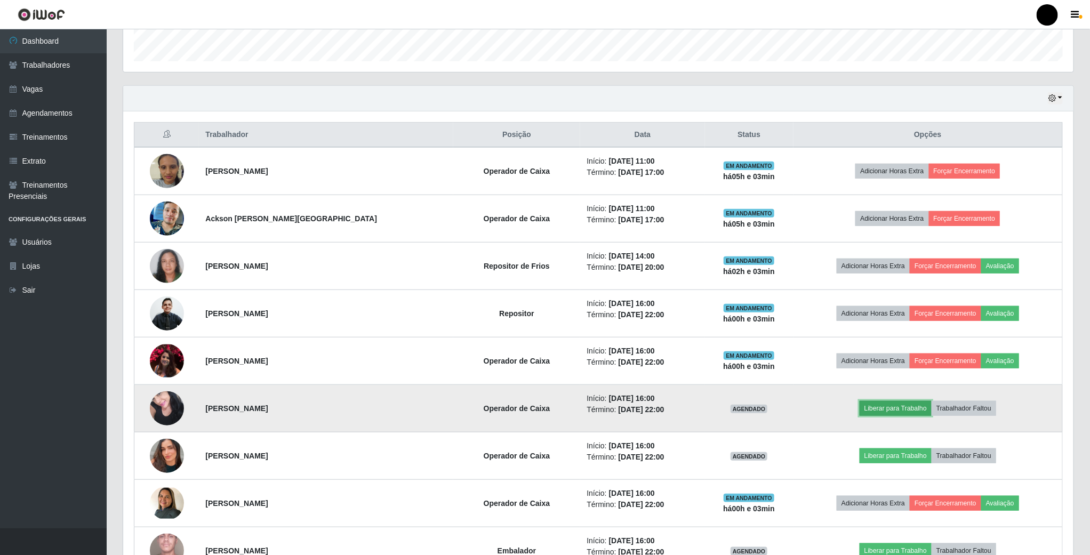
click at [901, 414] on button "Liberar para Trabalho" at bounding box center [896, 408] width 72 height 15
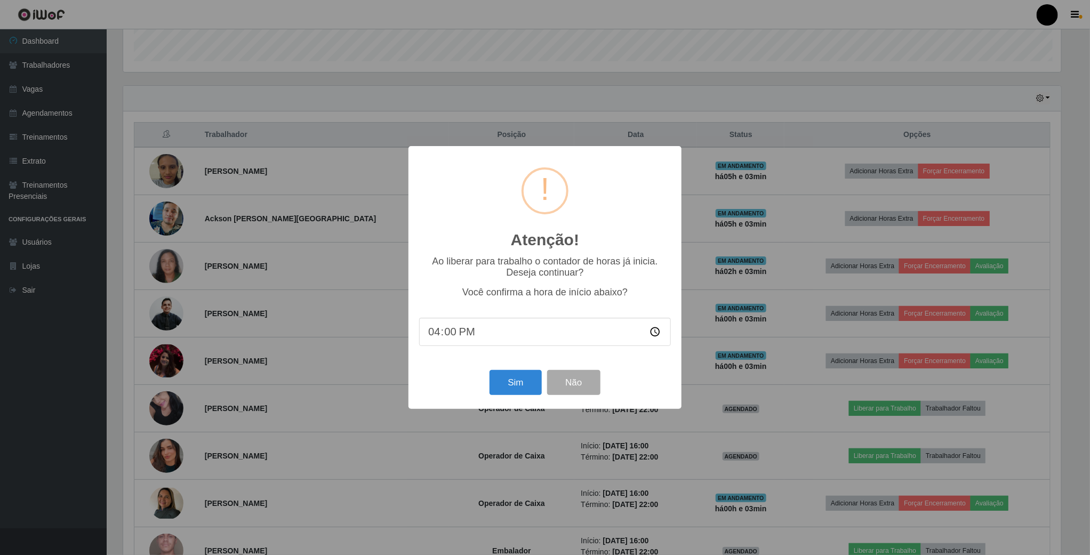
scroll to position [222, 941]
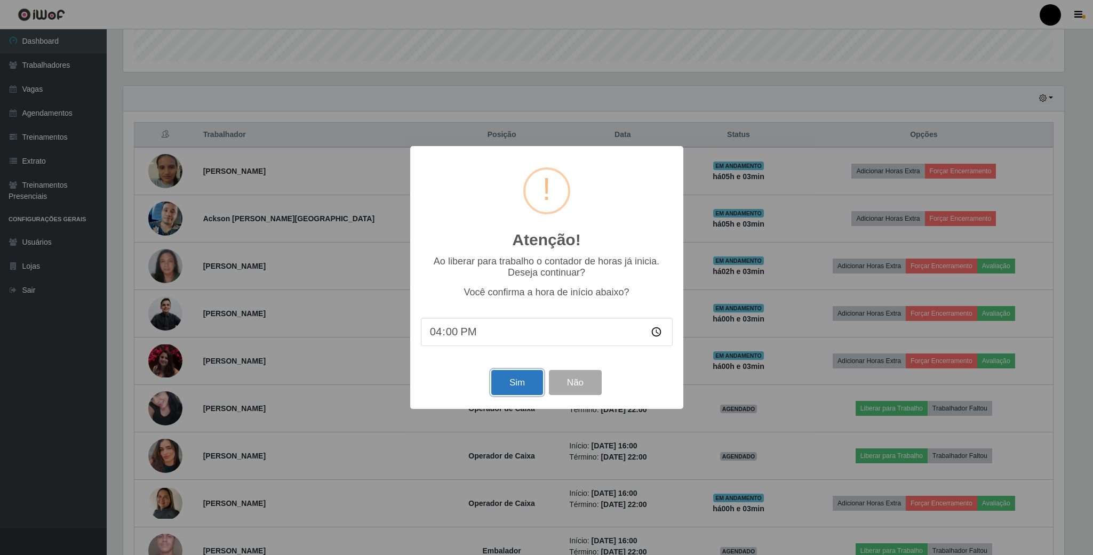
click at [509, 384] on button "Sim" at bounding box center [517, 382] width 52 height 25
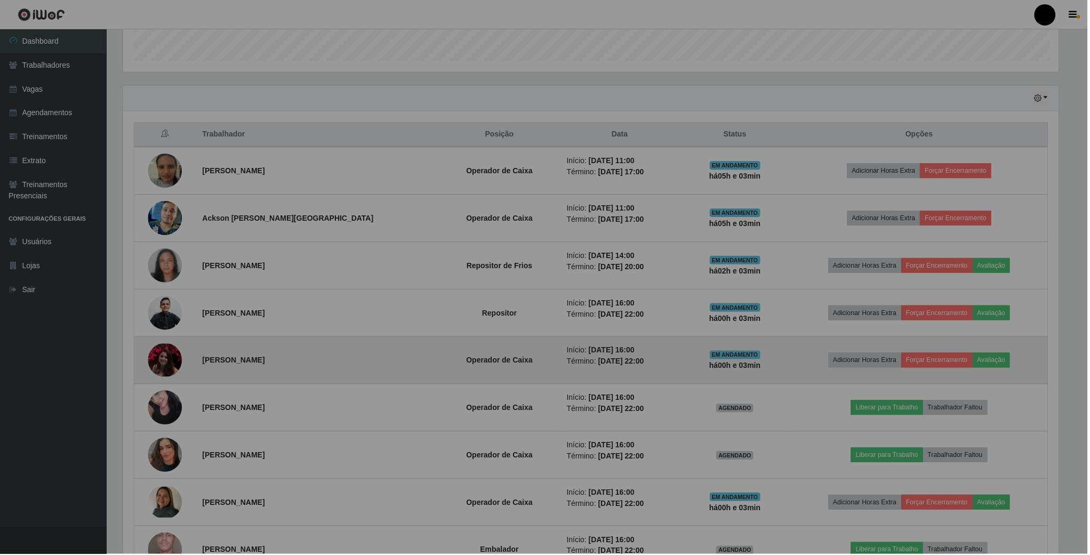
scroll to position [222, 952]
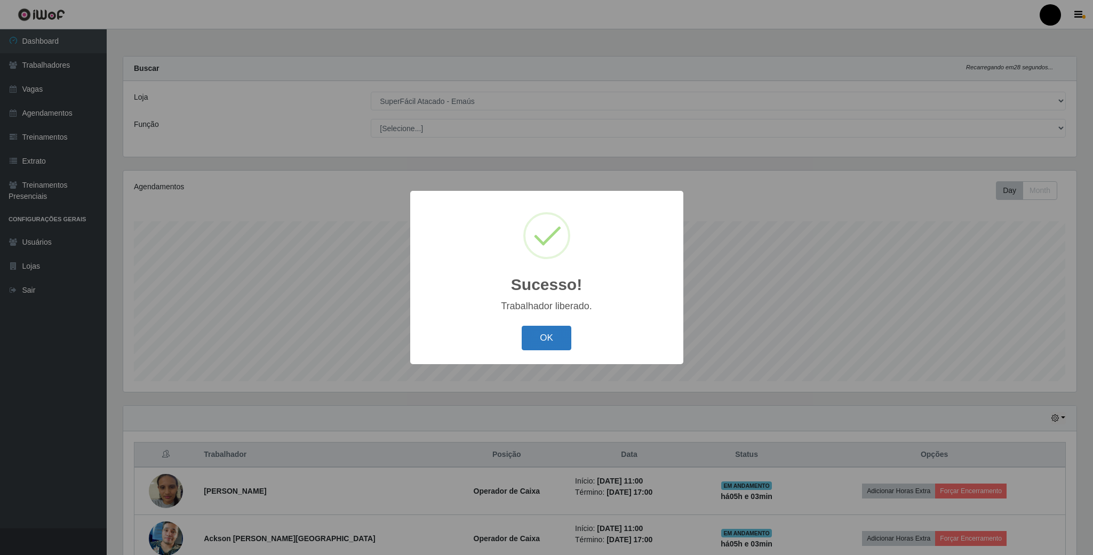
click at [539, 335] on button "OK" at bounding box center [546, 338] width 50 height 25
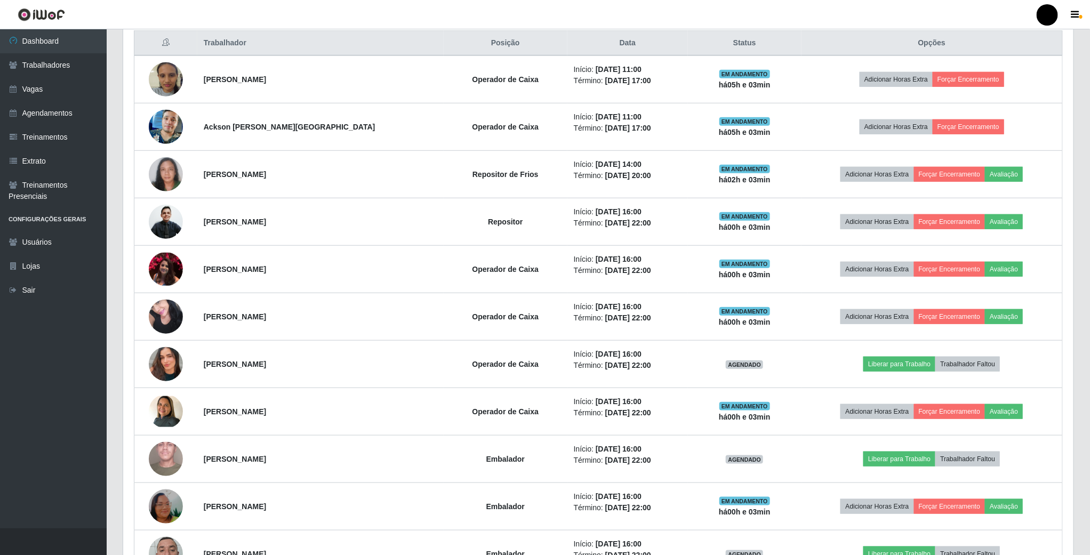
scroll to position [480, 0]
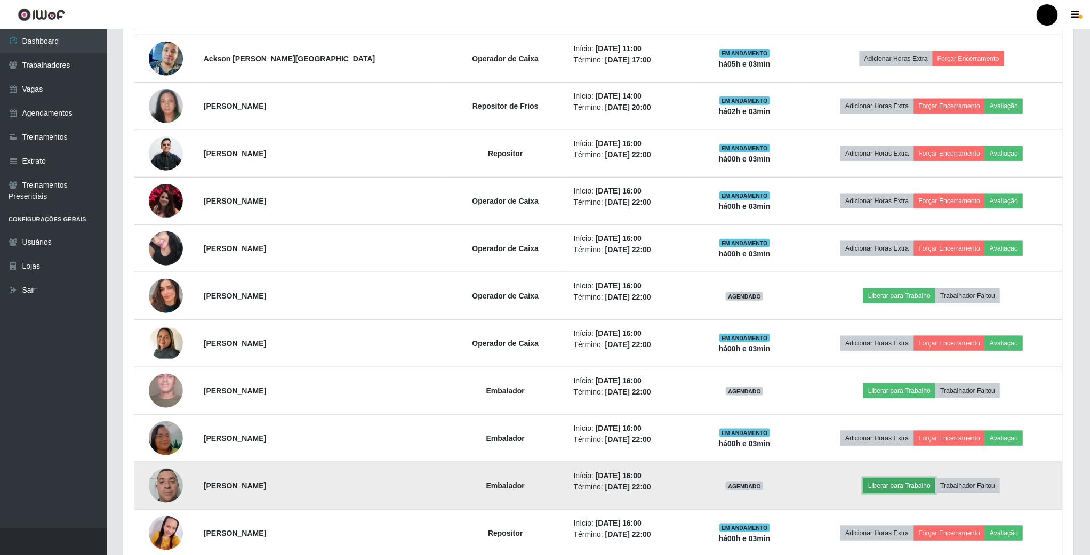
click at [882, 492] on button "Liberar para Trabalho" at bounding box center [899, 485] width 72 height 15
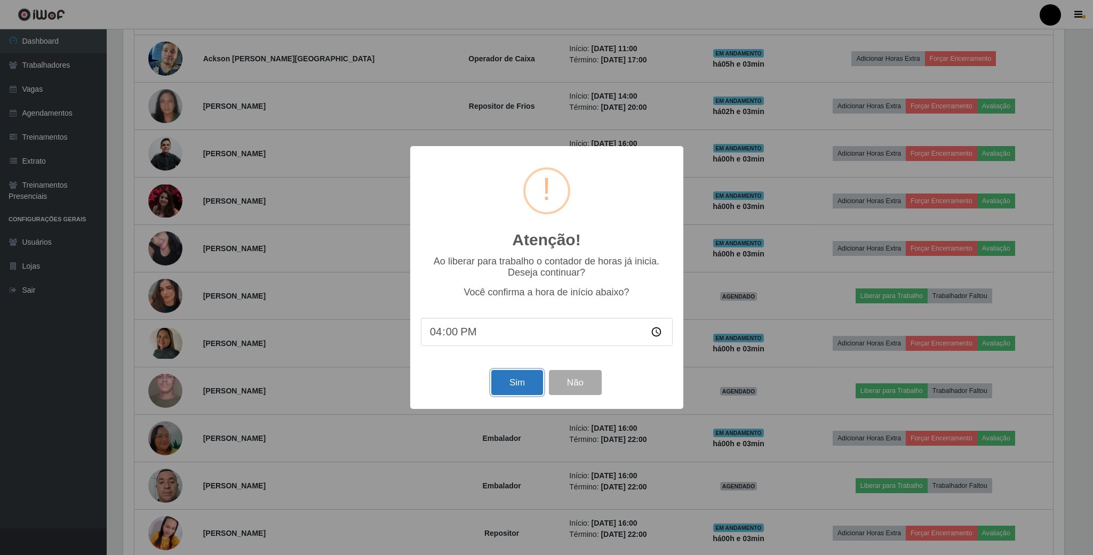
click at [512, 386] on button "Sim" at bounding box center [517, 382] width 52 height 25
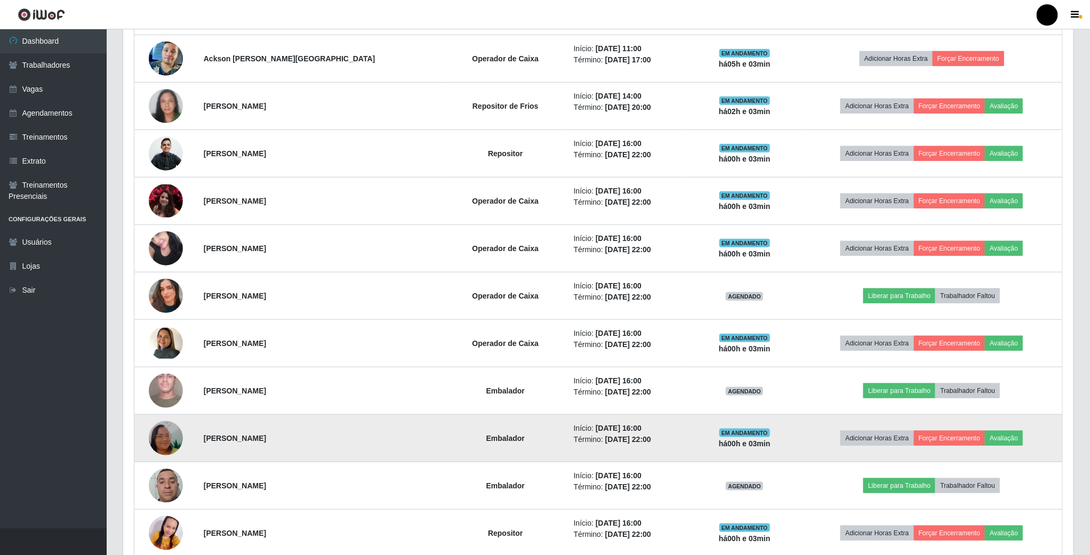
scroll to position [222, 952]
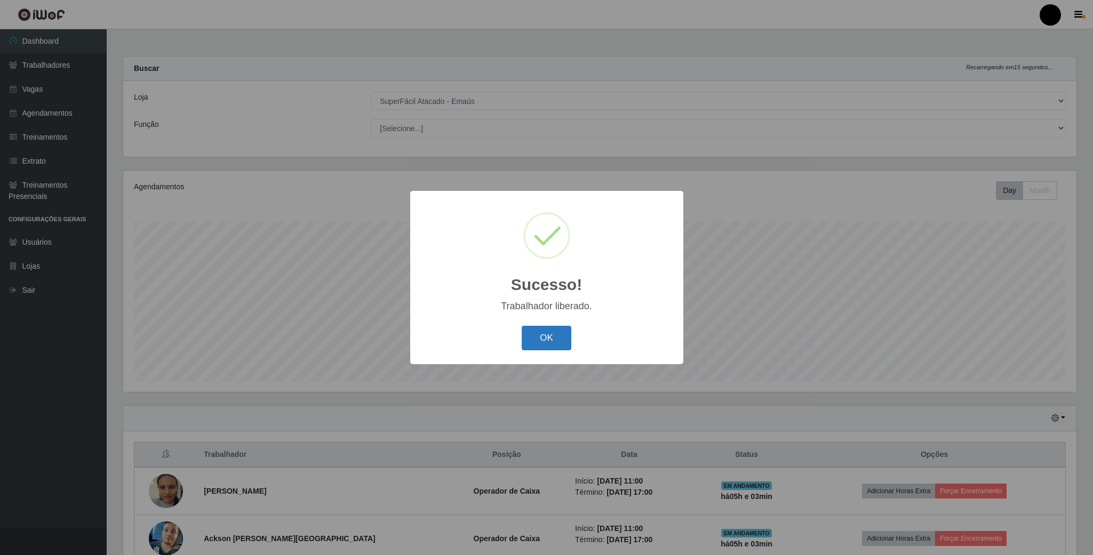
click at [560, 338] on button "OK" at bounding box center [546, 338] width 50 height 25
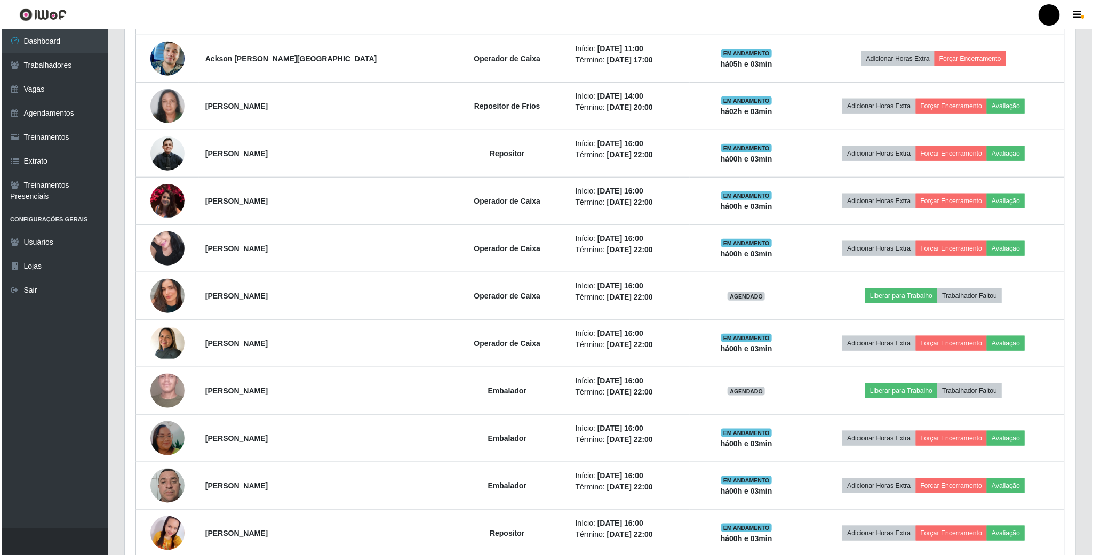
scroll to position [560, 0]
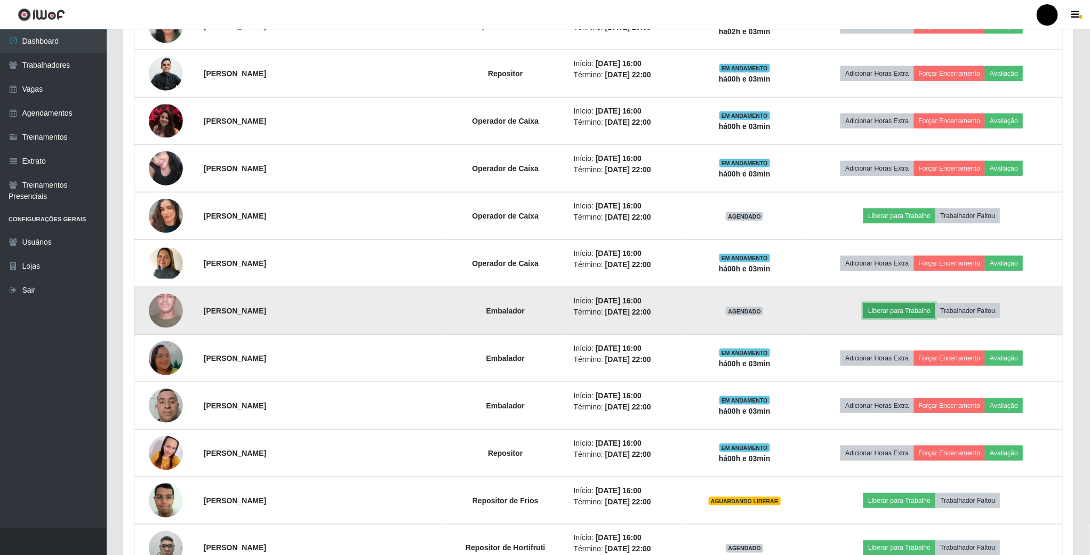
click at [909, 318] on button "Liberar para Trabalho" at bounding box center [899, 310] width 72 height 15
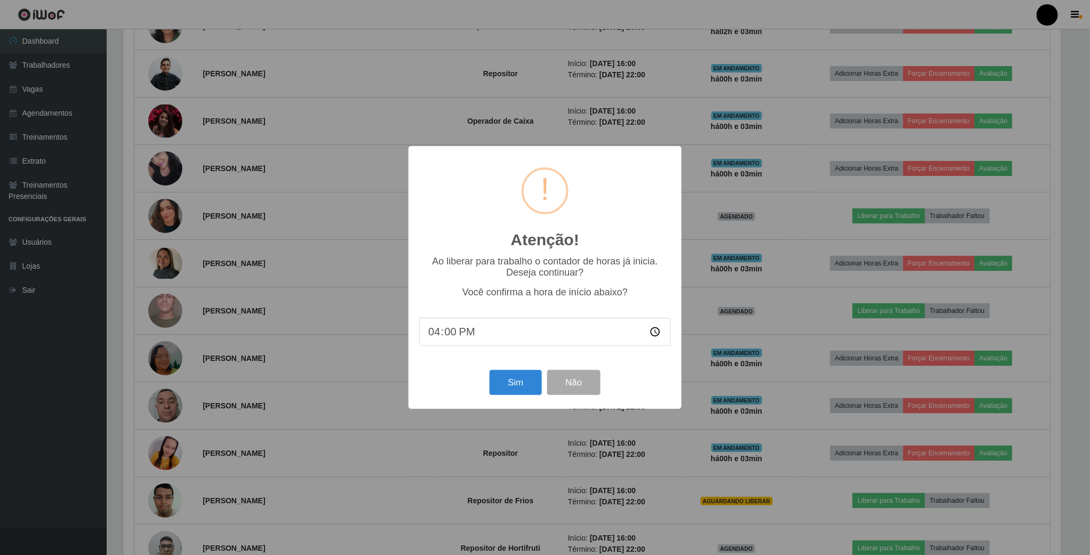
scroll to position [222, 941]
click at [522, 389] on button "Sim" at bounding box center [517, 382] width 52 height 25
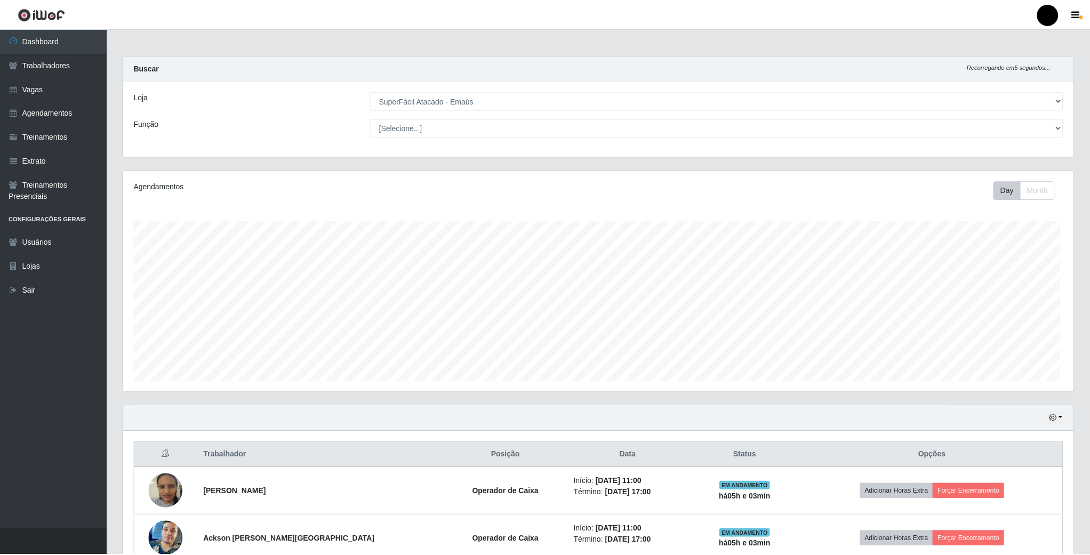
scroll to position [222, 952]
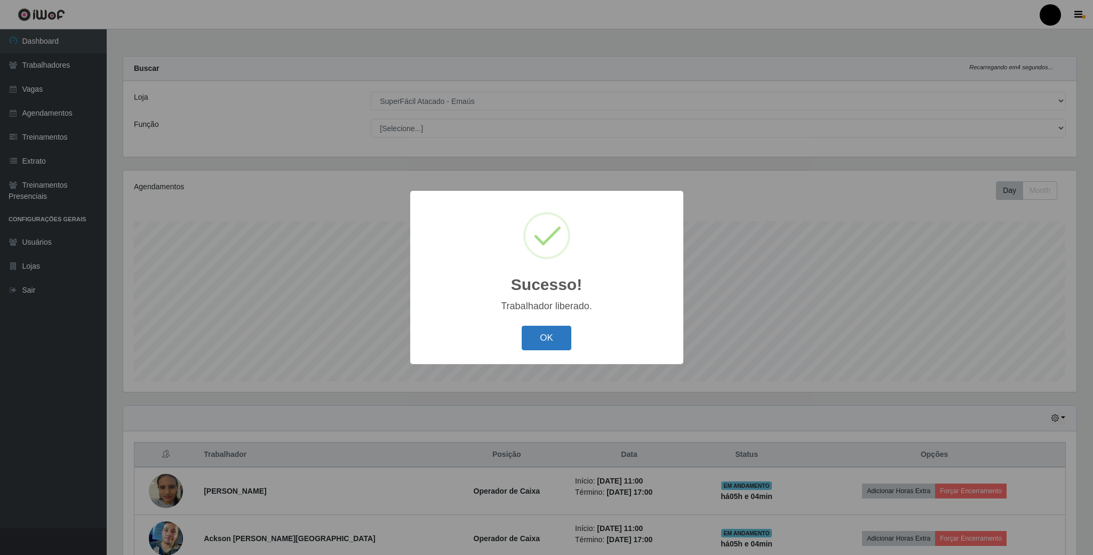
click at [556, 343] on button "OK" at bounding box center [546, 338] width 50 height 25
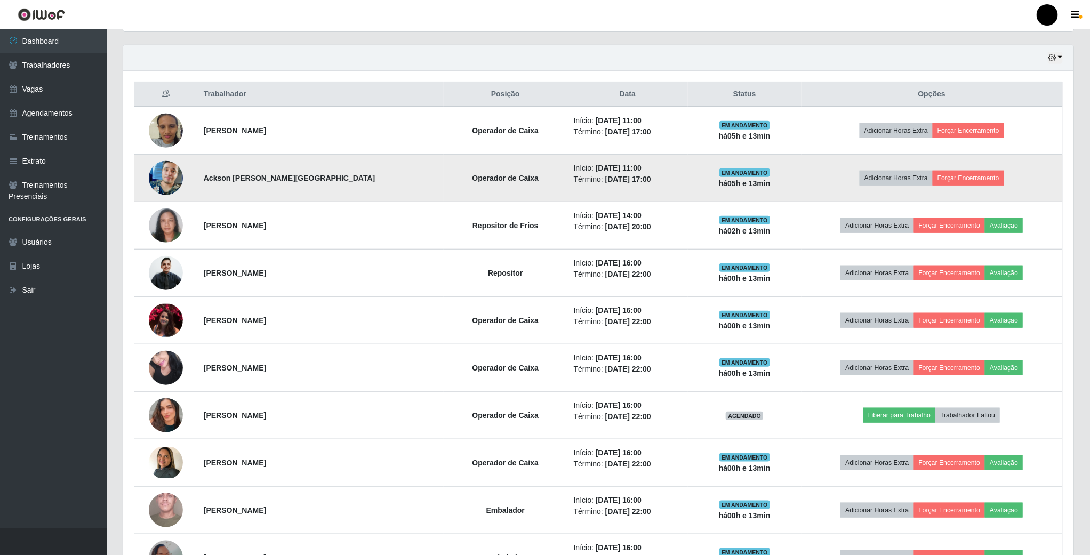
scroll to position [400, 0]
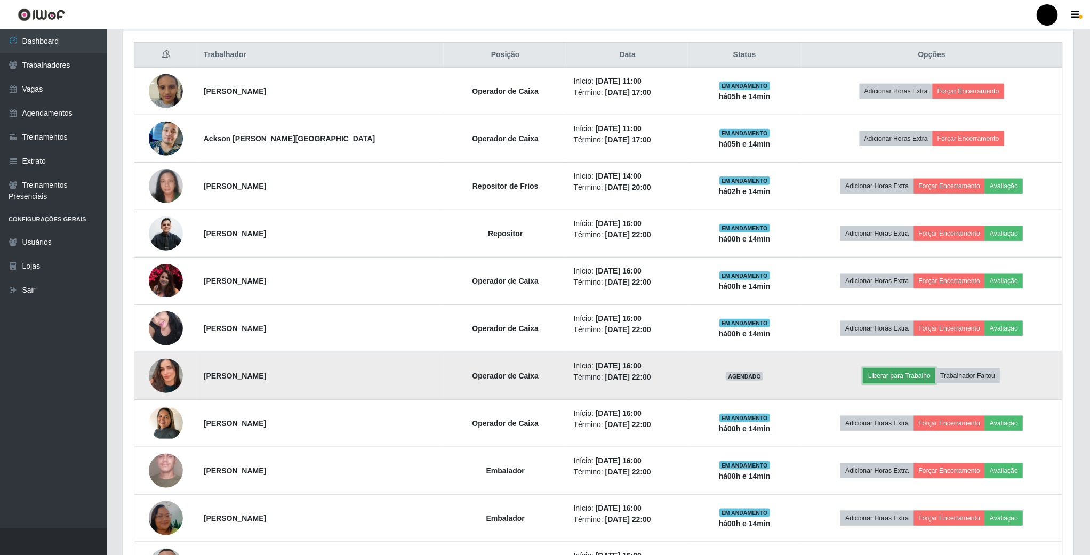
click at [877, 376] on button "Liberar para Trabalho" at bounding box center [899, 375] width 72 height 15
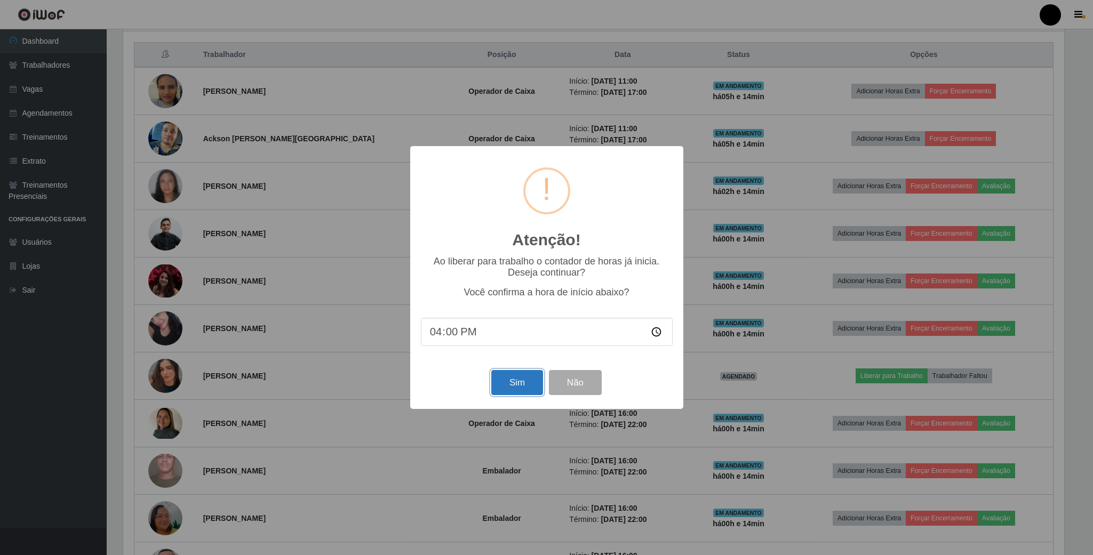
click at [525, 380] on button "Sim" at bounding box center [517, 382] width 52 height 25
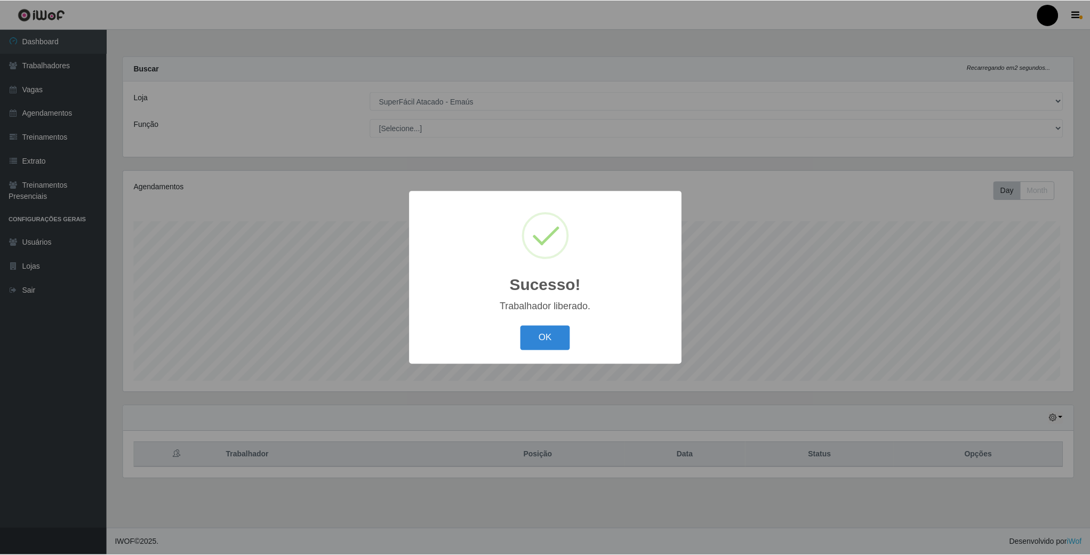
scroll to position [222, 952]
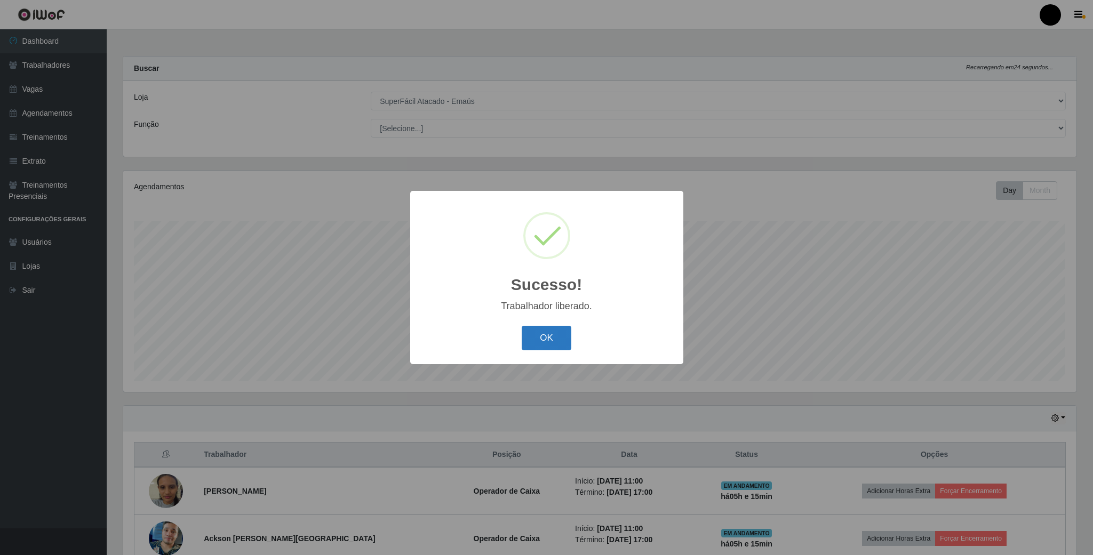
click at [549, 344] on button "OK" at bounding box center [546, 338] width 50 height 25
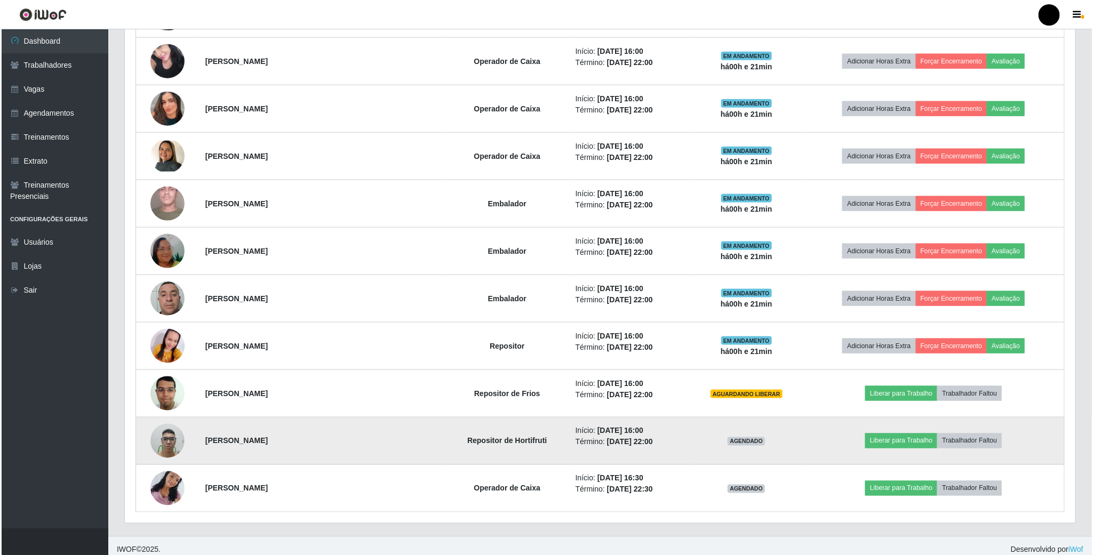
scroll to position [682, 0]
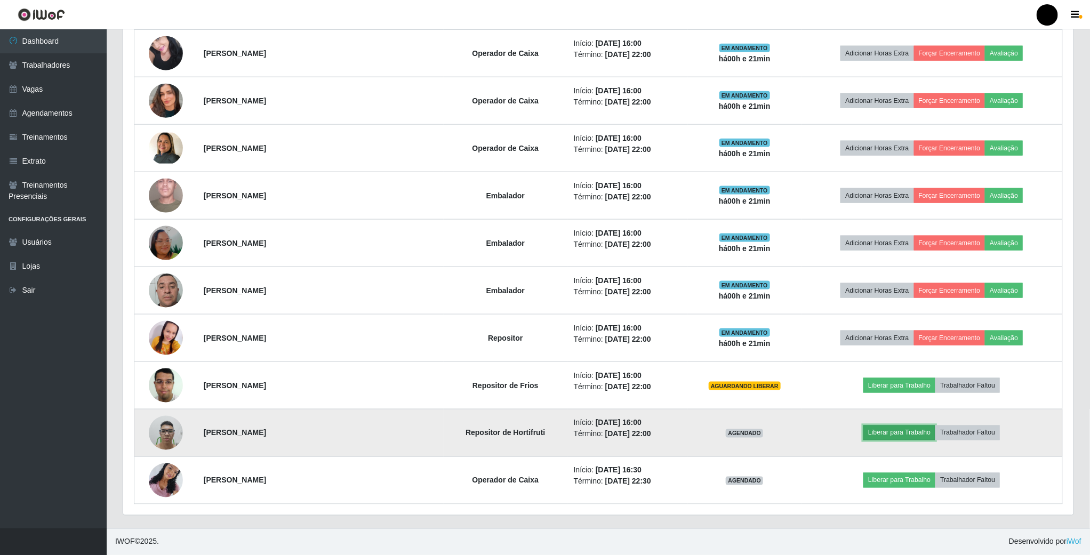
click at [875, 437] on button "Liberar para Trabalho" at bounding box center [899, 433] width 72 height 15
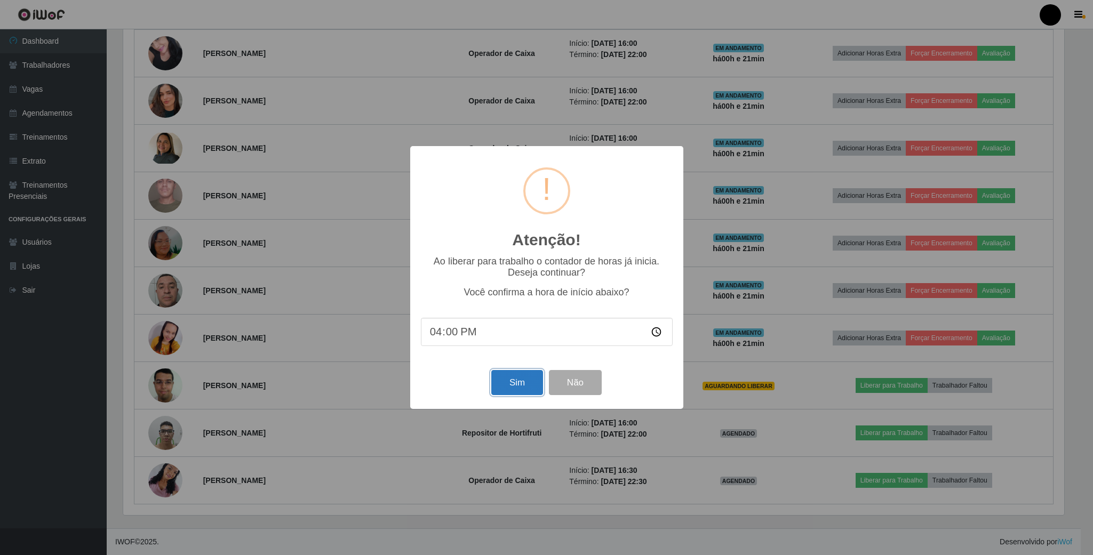
click at [510, 380] on button "Sim" at bounding box center [517, 382] width 52 height 25
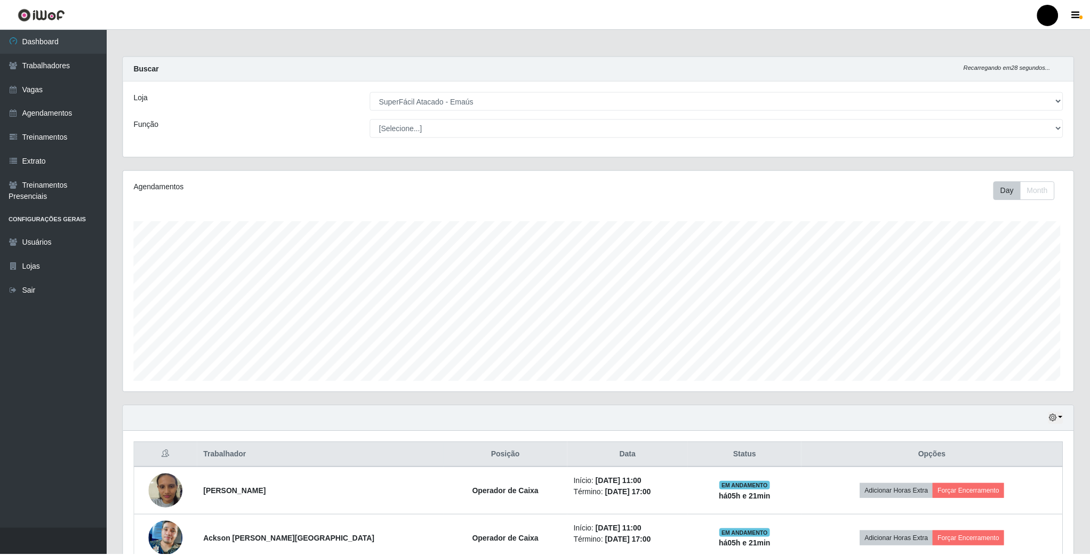
scroll to position [222, 952]
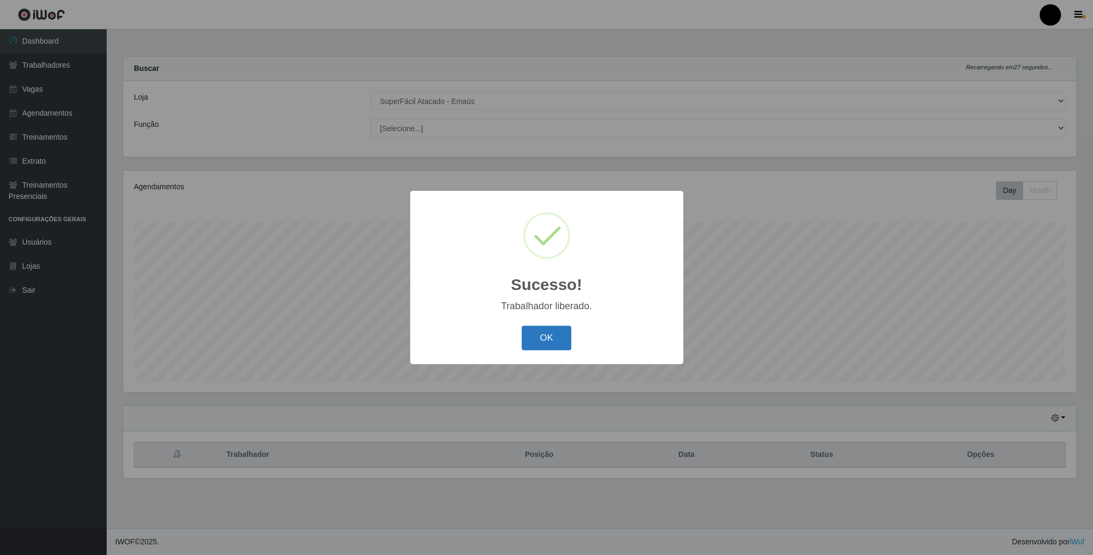
click at [522, 341] on button "OK" at bounding box center [546, 338] width 50 height 25
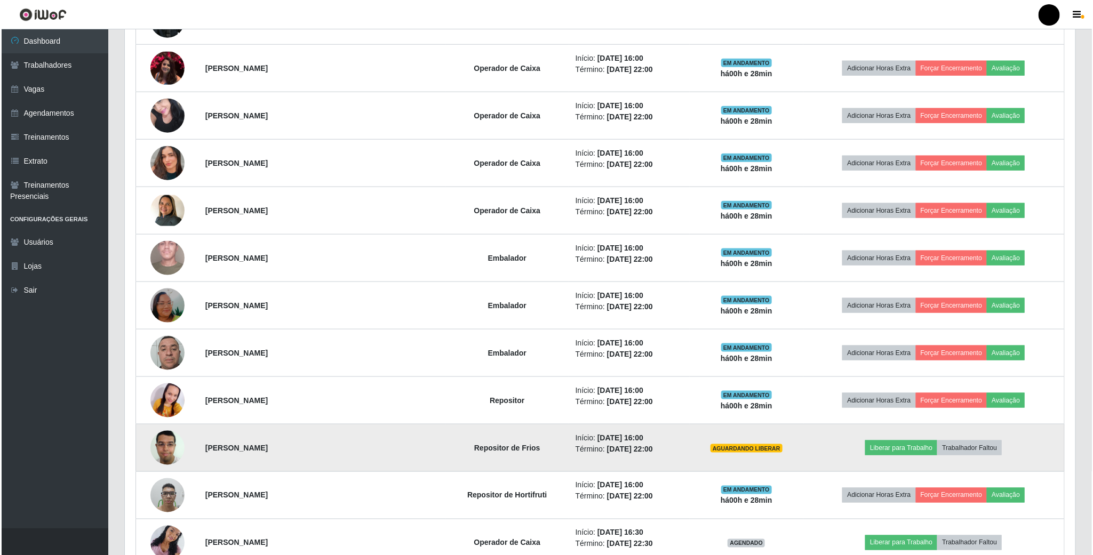
scroll to position [682, 0]
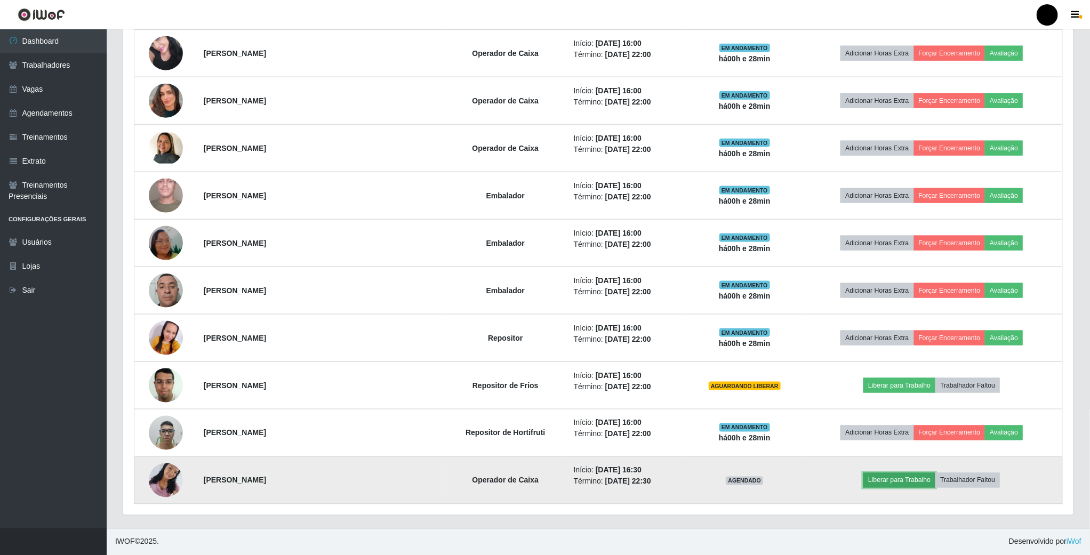
click at [865, 483] on button "Liberar para Trabalho" at bounding box center [899, 480] width 72 height 15
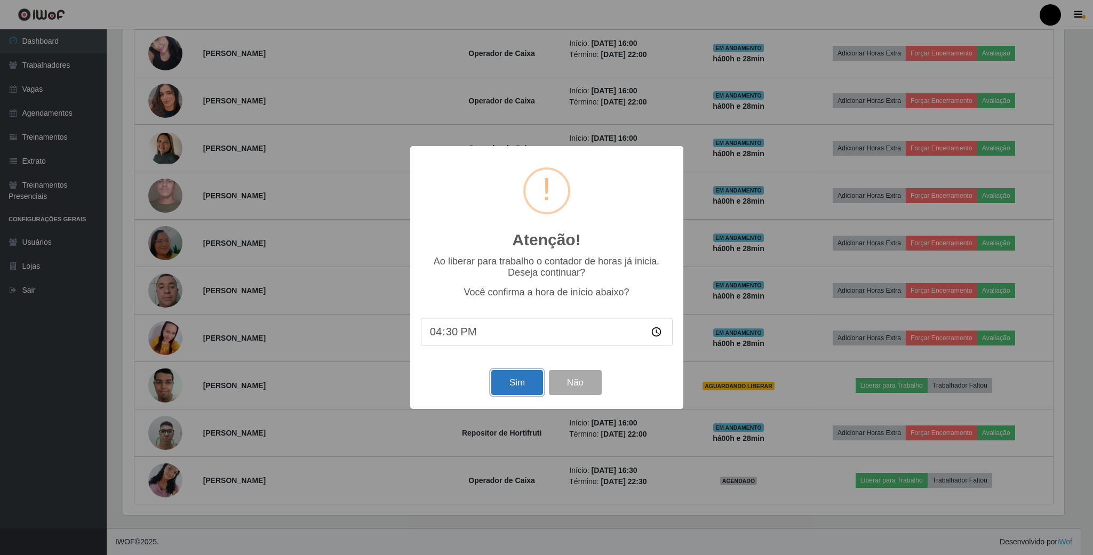
click at [498, 389] on button "Sim" at bounding box center [517, 382] width 52 height 25
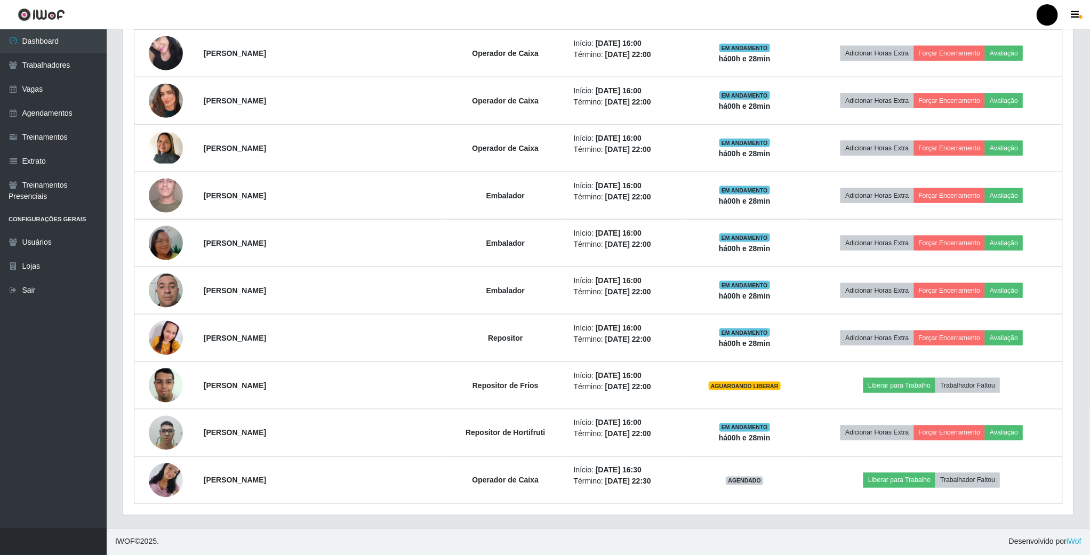
scroll to position [222, 952]
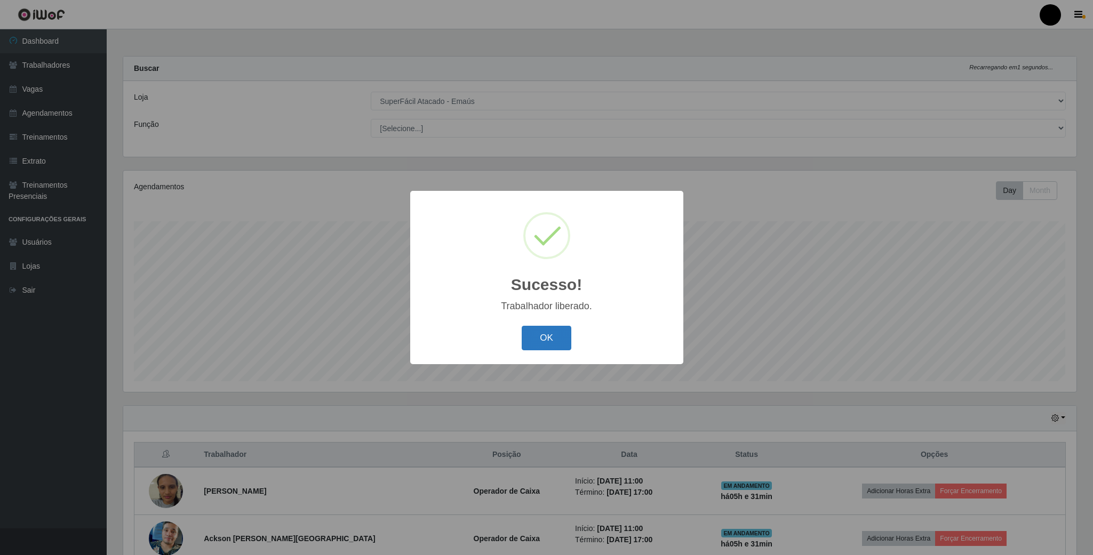
click at [556, 340] on button "OK" at bounding box center [546, 338] width 50 height 25
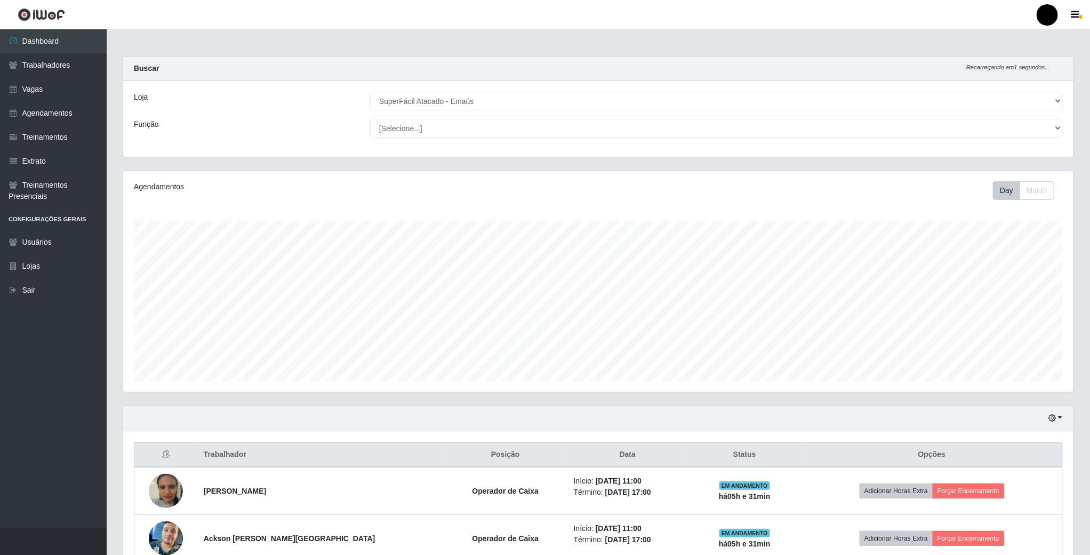
scroll to position [532988, 532260]
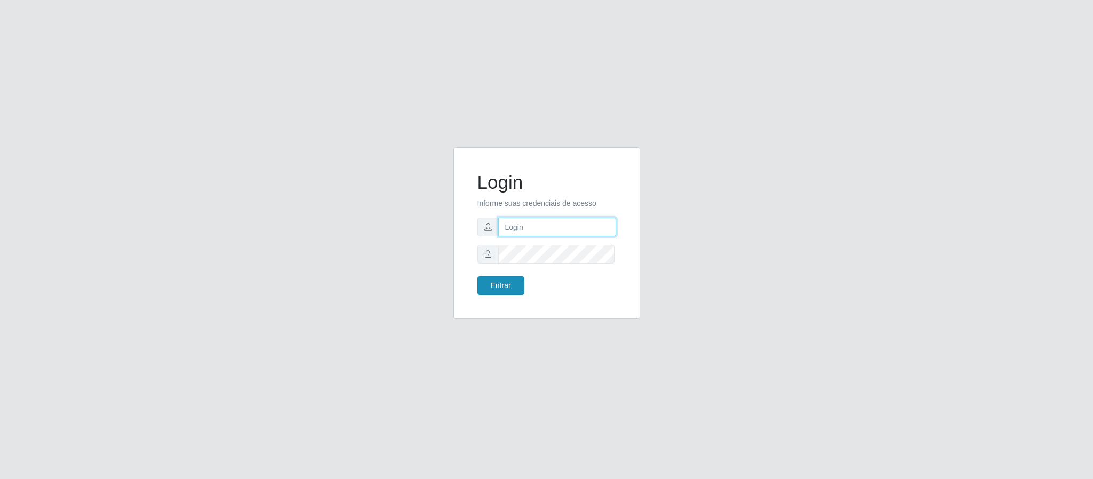
type input "[EMAIL_ADDRESS][DOMAIN_NAME]"
click at [497, 292] on button "Entrar" at bounding box center [500, 285] width 47 height 19
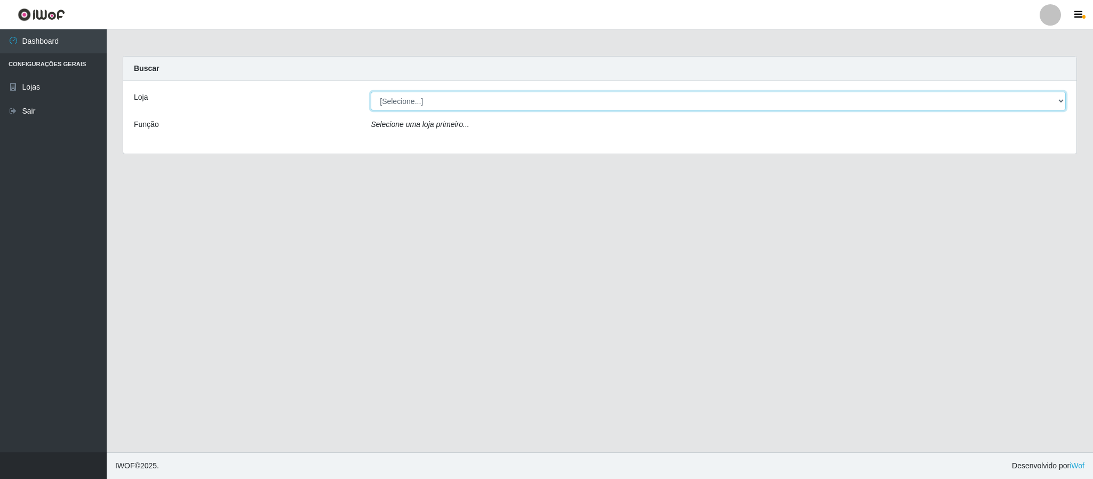
click at [624, 99] on select "[Selecione...] SuperFácil Atacado - Emaús" at bounding box center [718, 101] width 695 height 19
select select "407"
click at [371, 92] on select "[Selecione...] SuperFácil Atacado - Emaús" at bounding box center [718, 101] width 695 height 19
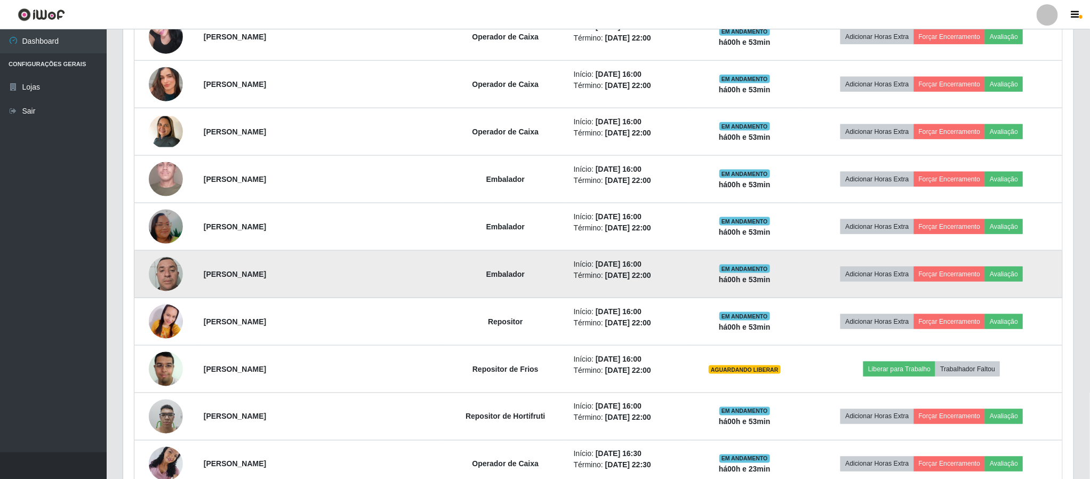
scroll to position [758, 0]
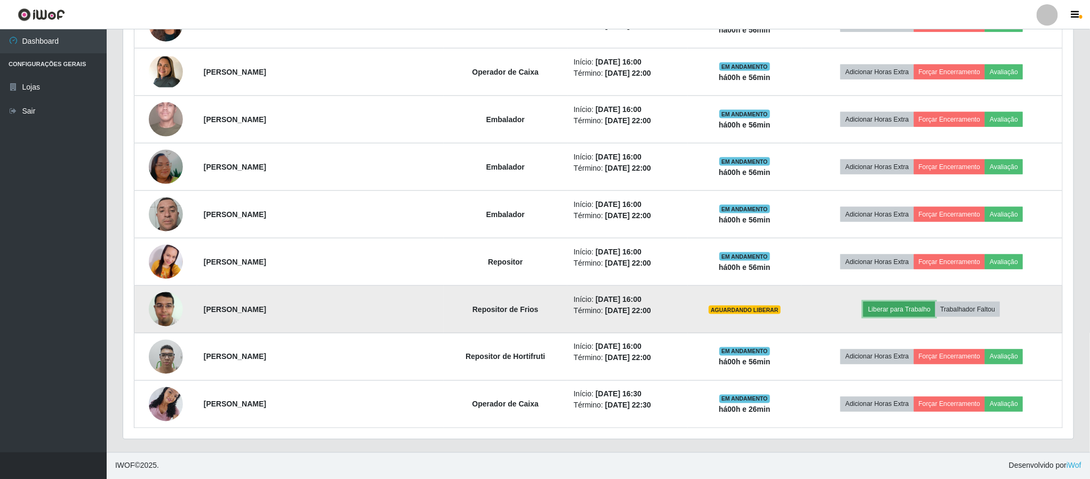
click at [904, 304] on button "Liberar para Trabalho" at bounding box center [899, 309] width 72 height 15
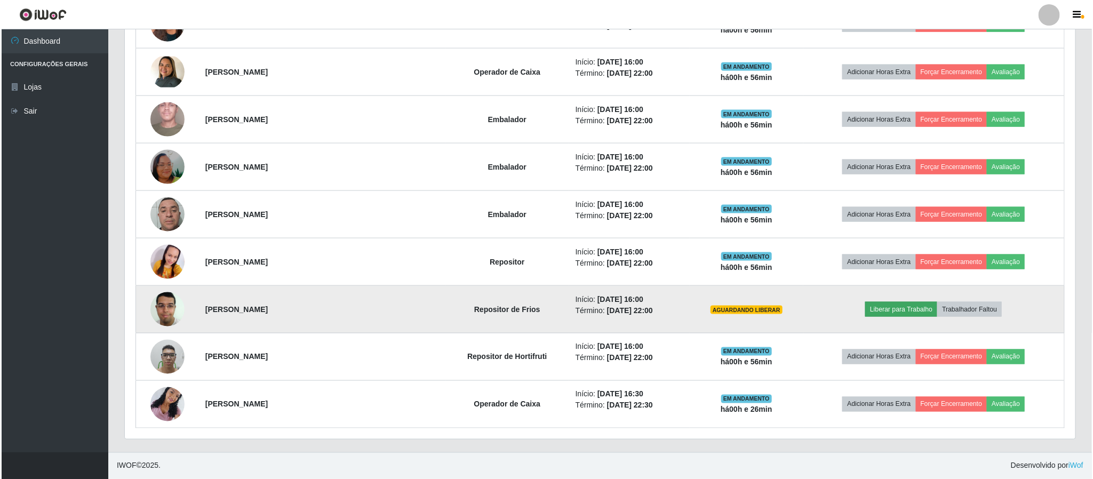
scroll to position [222, 941]
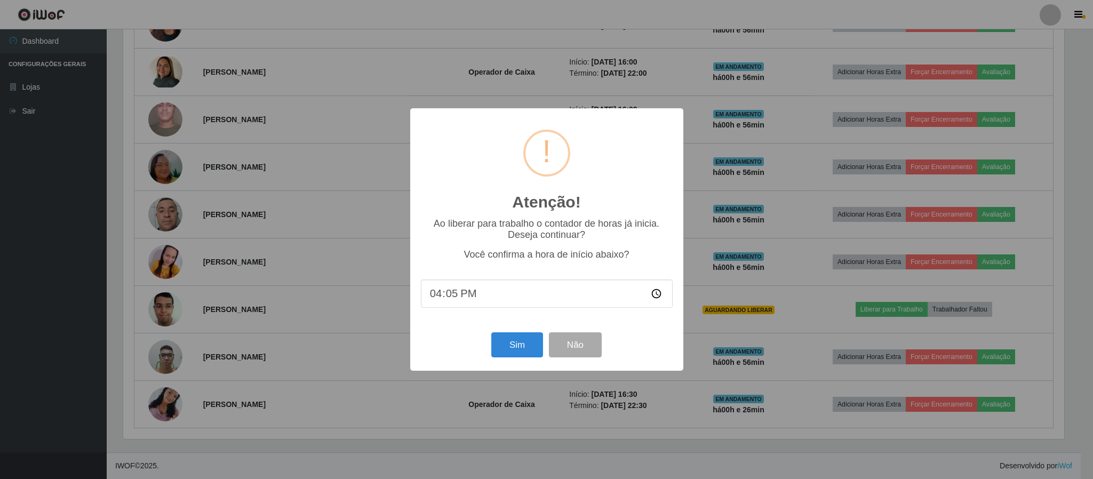
type input "16:56"
click at [522, 346] on button "Sim" at bounding box center [517, 344] width 52 height 25
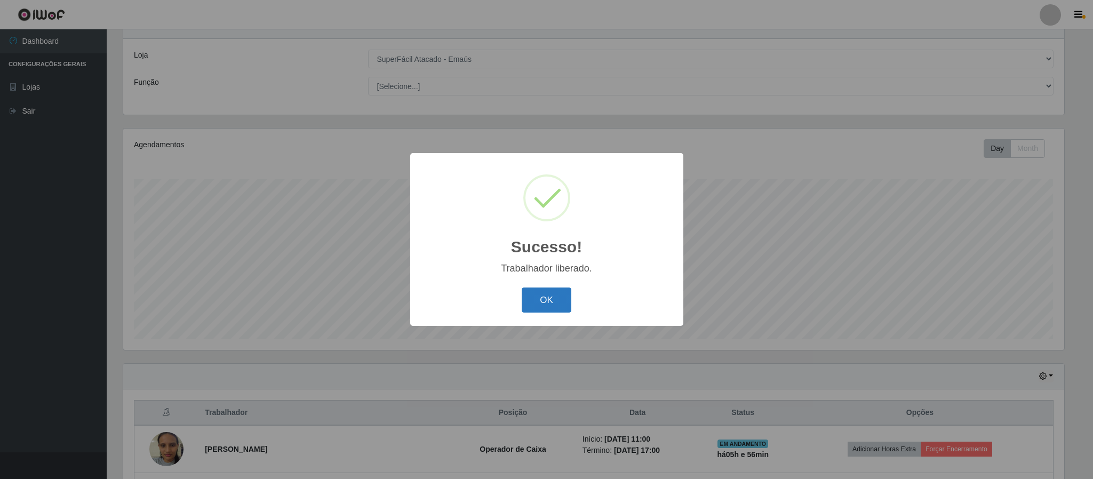
click at [544, 293] on button "OK" at bounding box center [546, 299] width 50 height 25
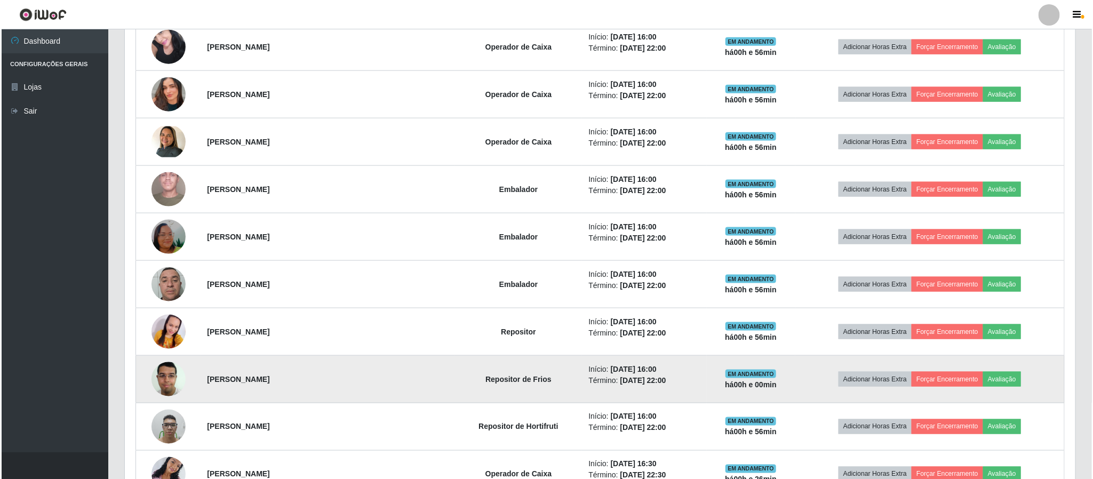
scroll to position [682, 0]
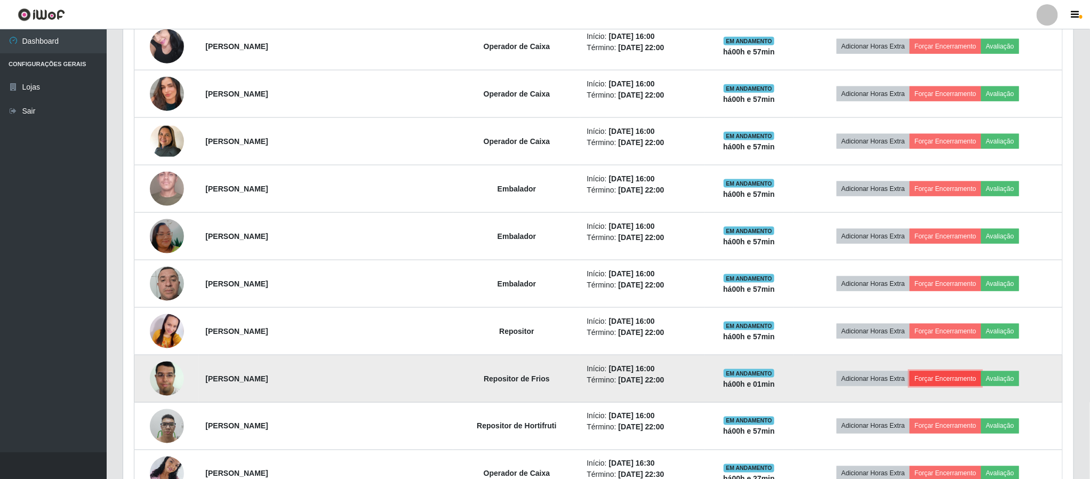
click at [949, 384] on button "Forçar Encerramento" at bounding box center [945, 378] width 71 height 15
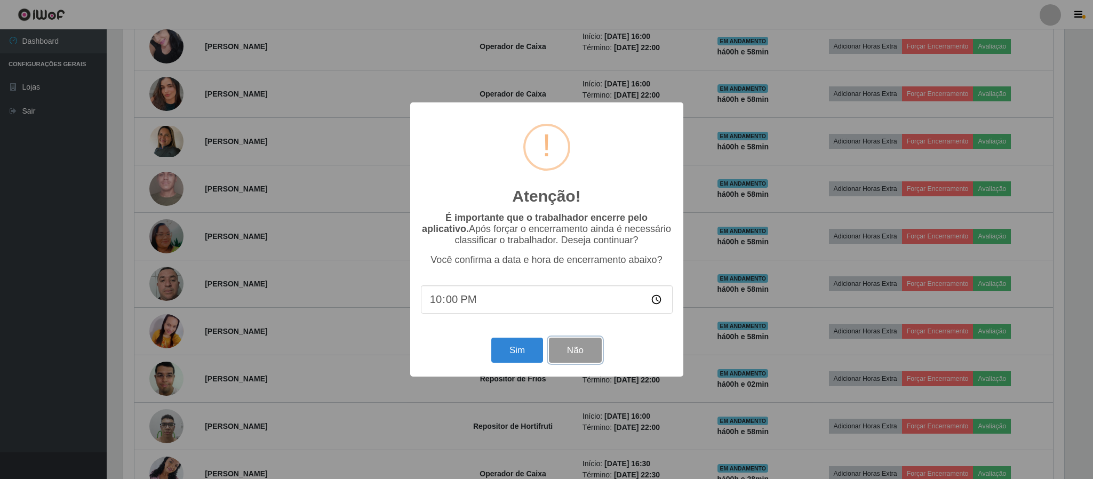
click at [581, 352] on button "Não" at bounding box center [575, 350] width 53 height 25
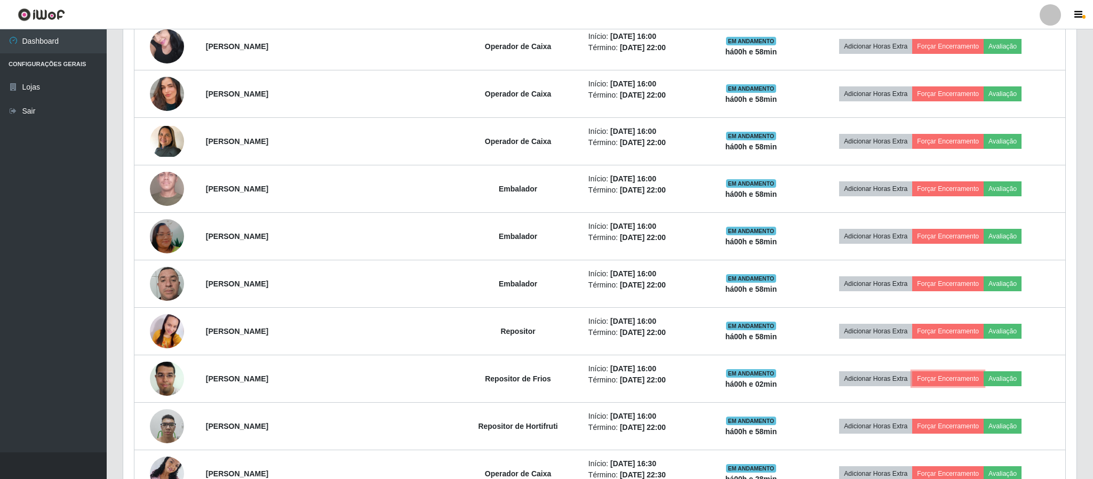
scroll to position [222, 949]
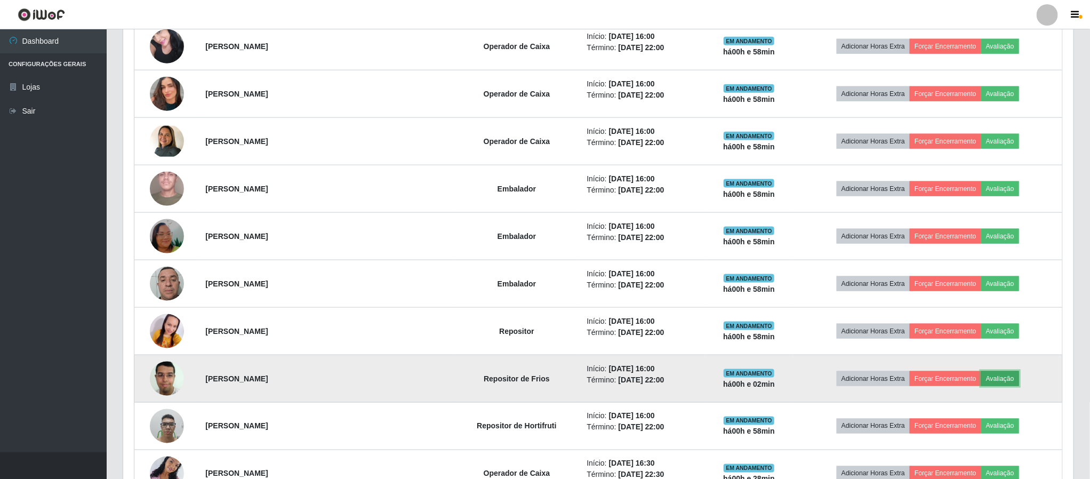
click at [1003, 382] on button "Avaliação" at bounding box center [1000, 378] width 38 height 15
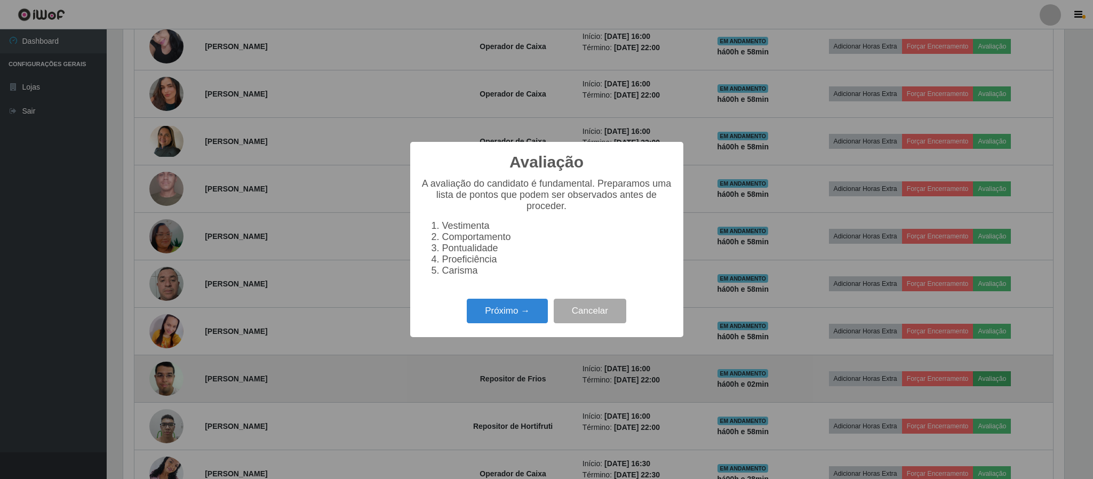
scroll to position [222, 941]
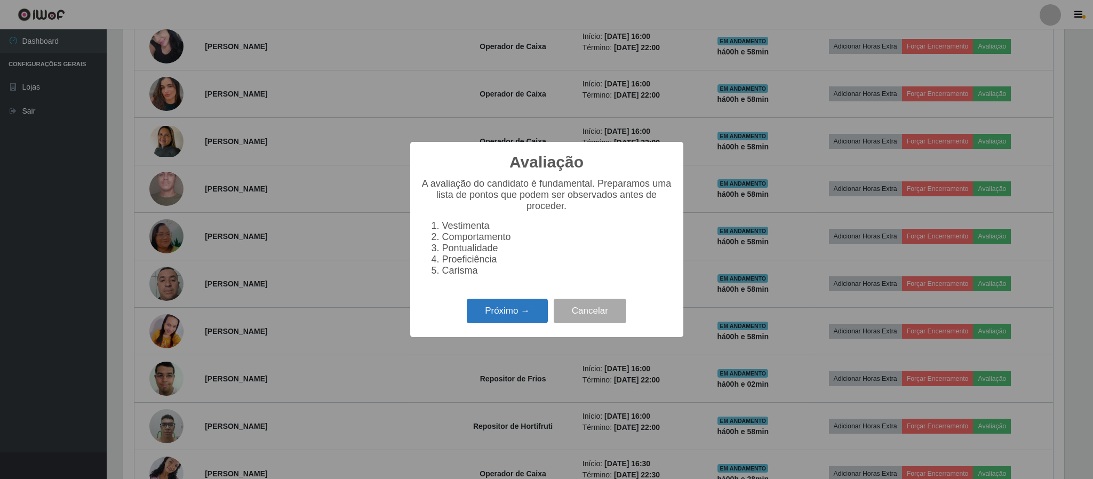
click at [512, 312] on button "Próximo →" at bounding box center [507, 311] width 81 height 25
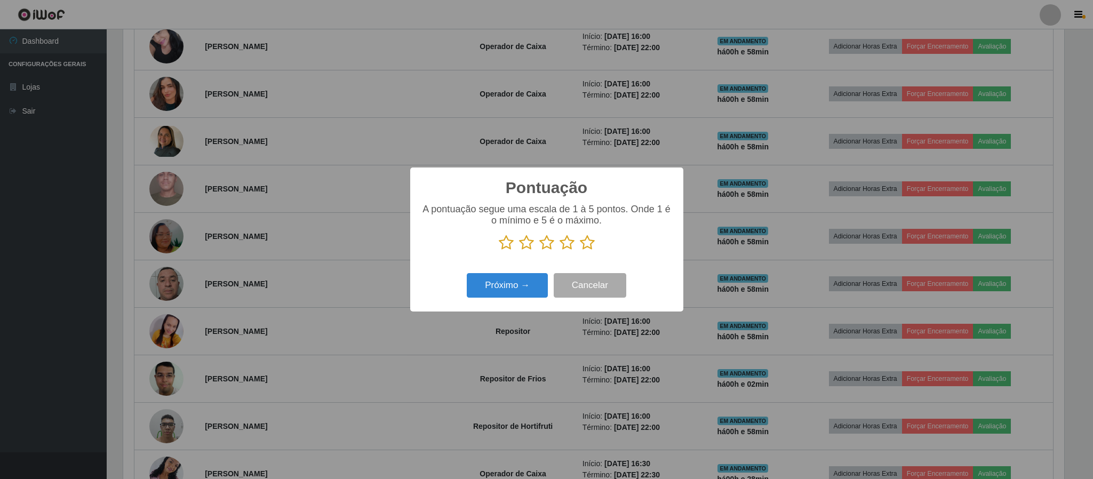
click at [509, 245] on icon at bounding box center [506, 243] width 15 height 16
click at [499, 251] on input "radio" at bounding box center [499, 251] width 0 height 0
click at [510, 282] on button "Próximo →" at bounding box center [507, 285] width 81 height 25
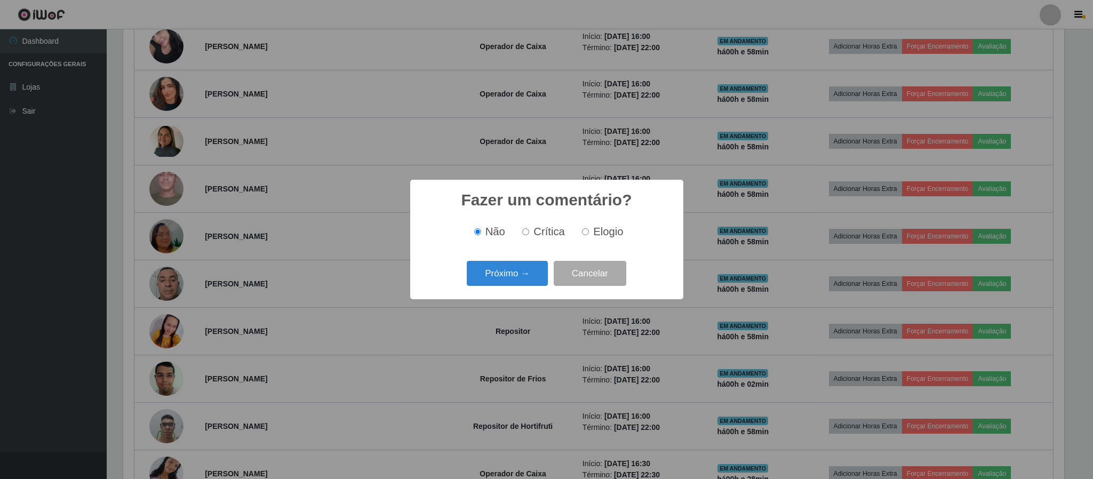
click at [533, 232] on span "Crítica" at bounding box center [548, 232] width 31 height 12
click at [529, 232] on input "Crítica" at bounding box center [525, 231] width 7 height 7
radio input "true"
click at [512, 279] on button "Próximo →" at bounding box center [507, 273] width 81 height 25
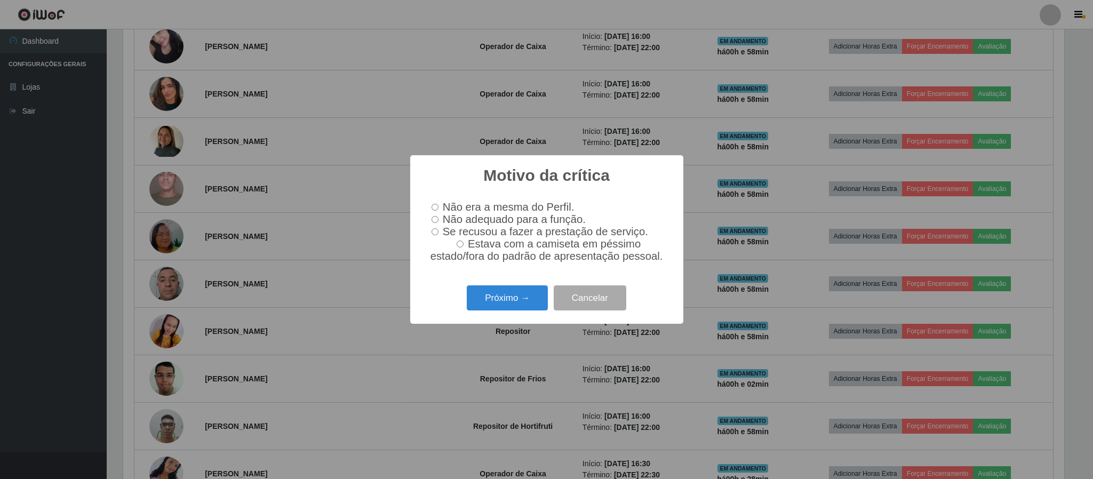
click at [437, 232] on input "Se recusou a fazer a prestação de serviço." at bounding box center [434, 231] width 7 height 7
radio input "true"
click at [514, 301] on button "Próximo →" at bounding box center [507, 297] width 81 height 25
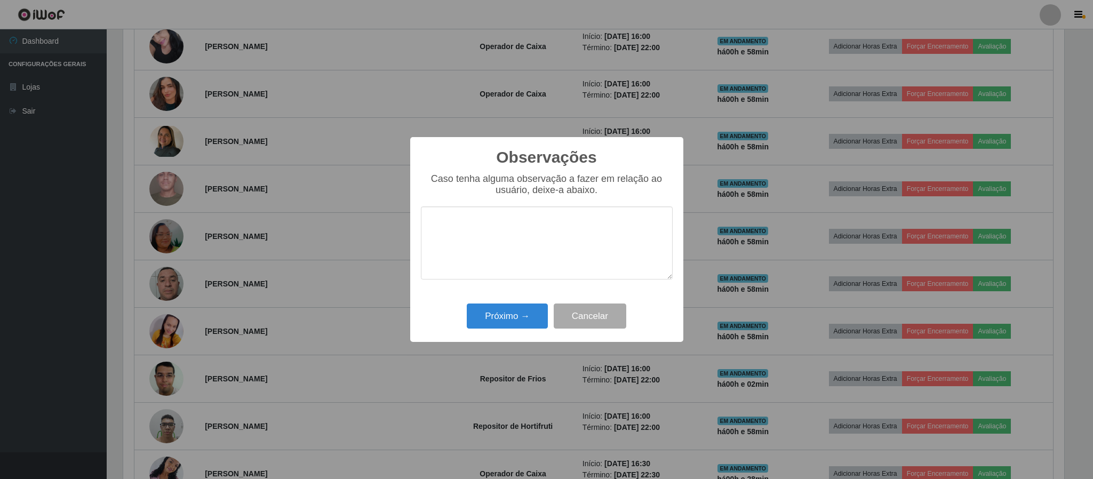
click at [499, 244] on textarea at bounding box center [547, 242] width 252 height 73
type textarea "O usuário veio comunicar que não ia poder ficar para realizar o trabalho."
click at [522, 317] on button "Próximo →" at bounding box center [507, 315] width 81 height 25
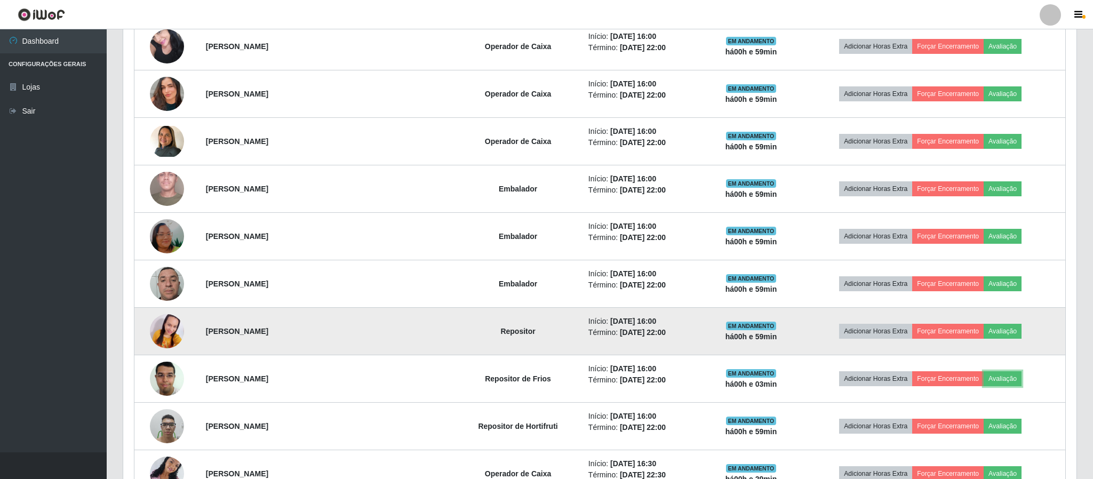
scroll to position [222, 949]
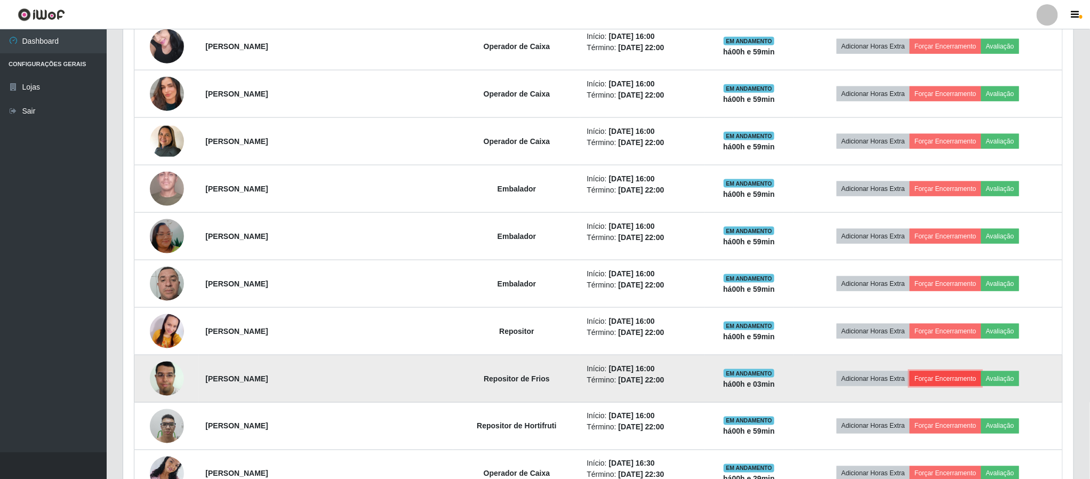
click at [944, 384] on button "Forçar Encerramento" at bounding box center [945, 378] width 71 height 15
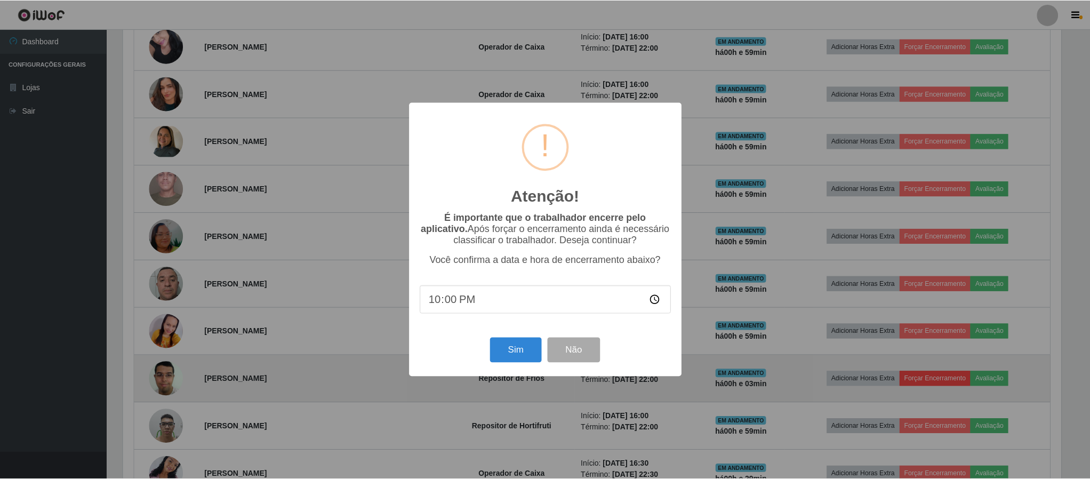
scroll to position [222, 941]
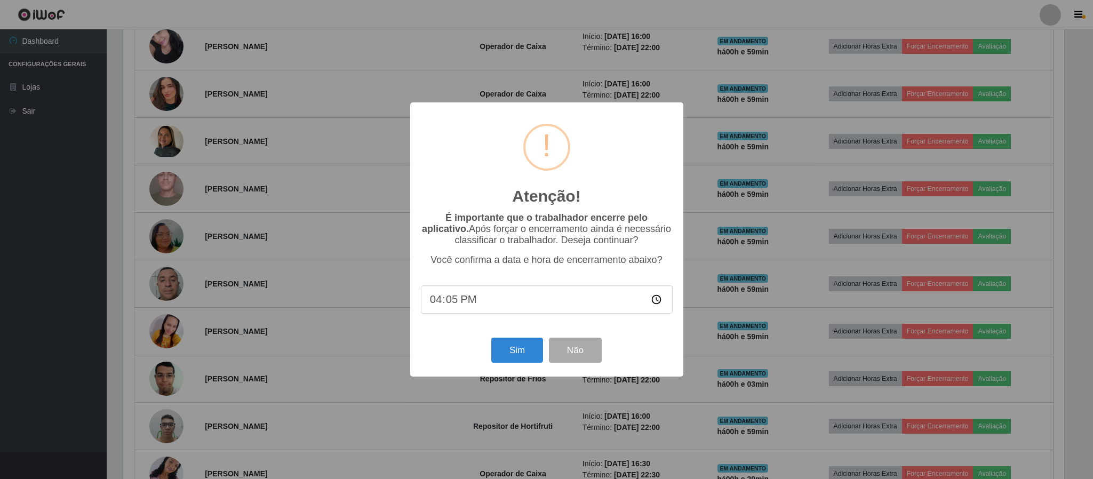
type input "16:59"
click at [526, 357] on button "Sim" at bounding box center [517, 350] width 52 height 25
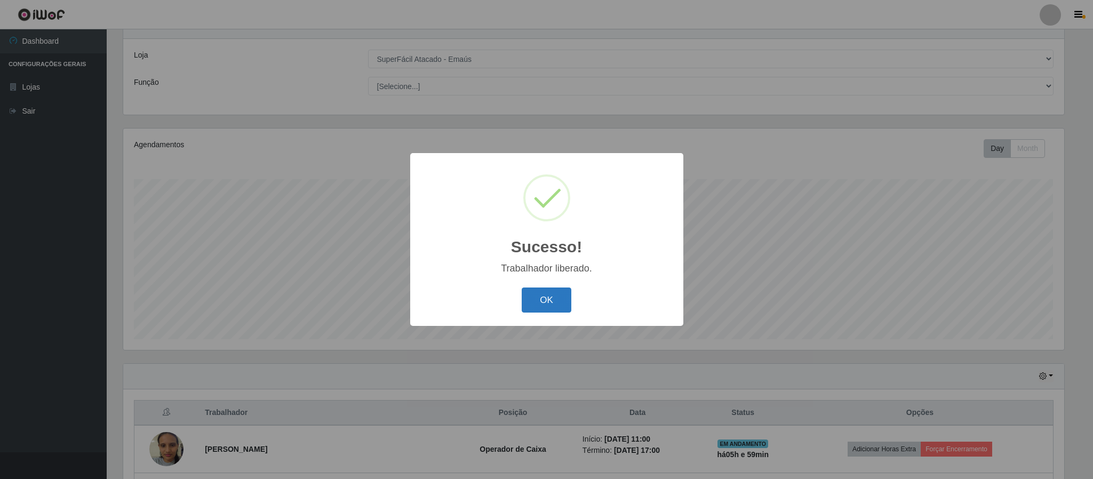
drag, startPoint x: 551, startPoint y: 293, endPoint x: 563, endPoint y: 304, distance: 16.3
click at [560, 303] on button "OK" at bounding box center [546, 299] width 50 height 25
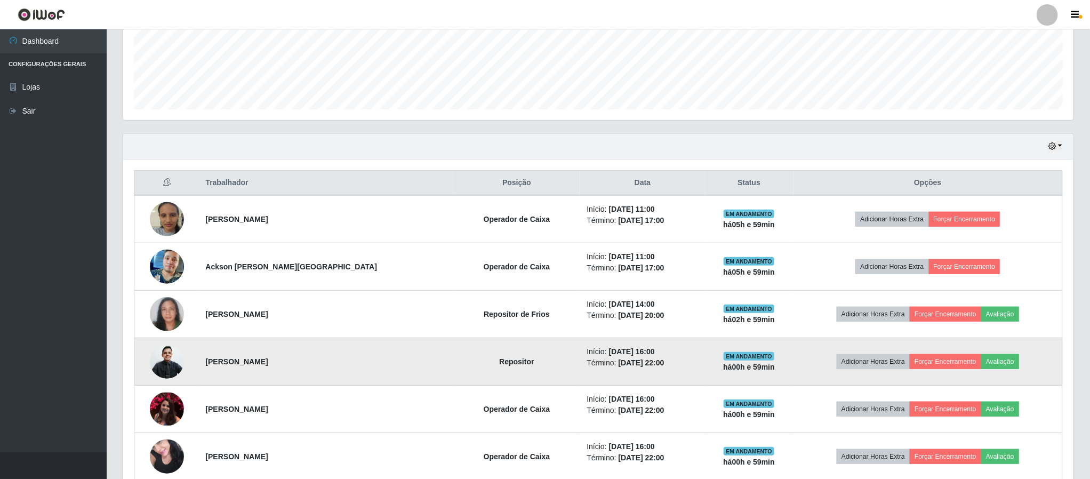
scroll to position [282, 0]
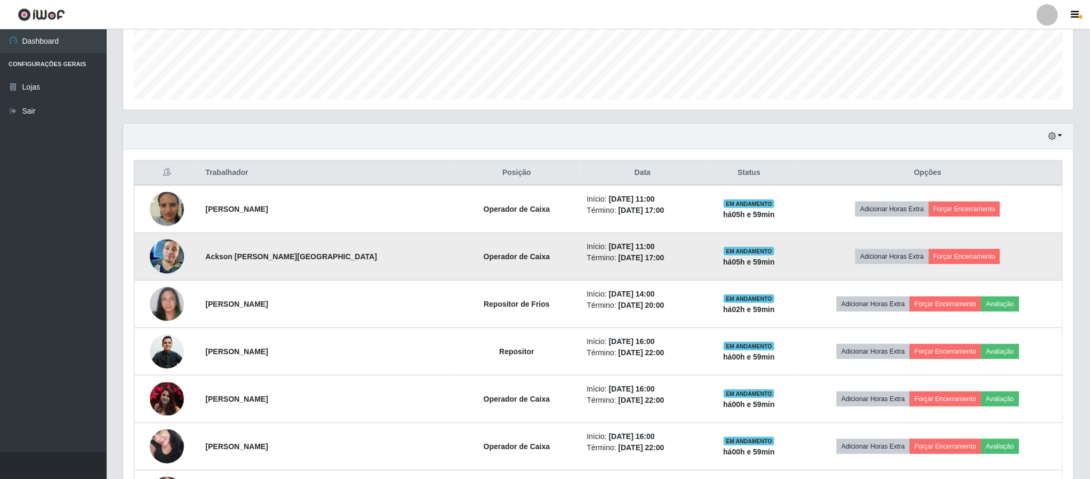
click at [400, 259] on td "Ackson [PERSON_NAME][GEOGRAPHIC_DATA]" at bounding box center [326, 256] width 254 height 47
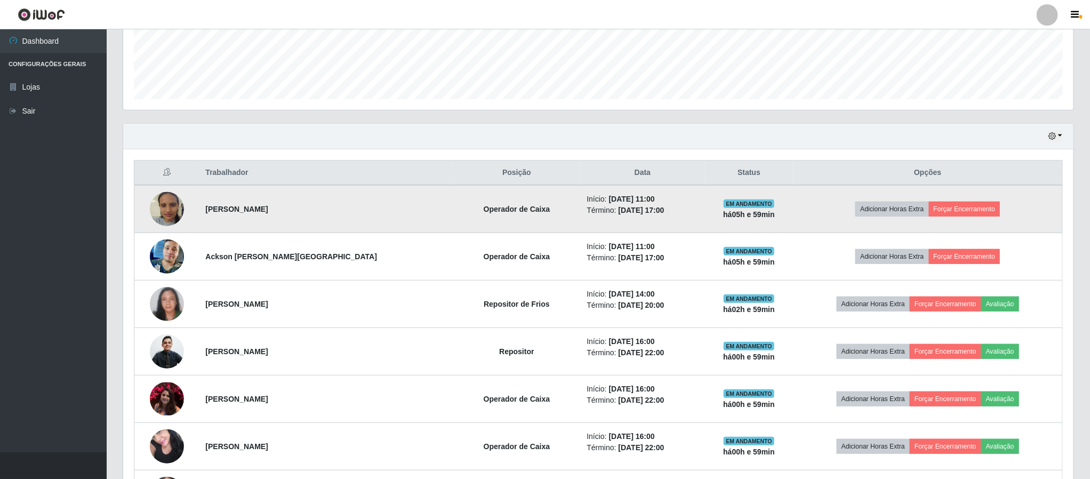
click at [389, 205] on td "[PERSON_NAME]" at bounding box center [326, 209] width 254 height 48
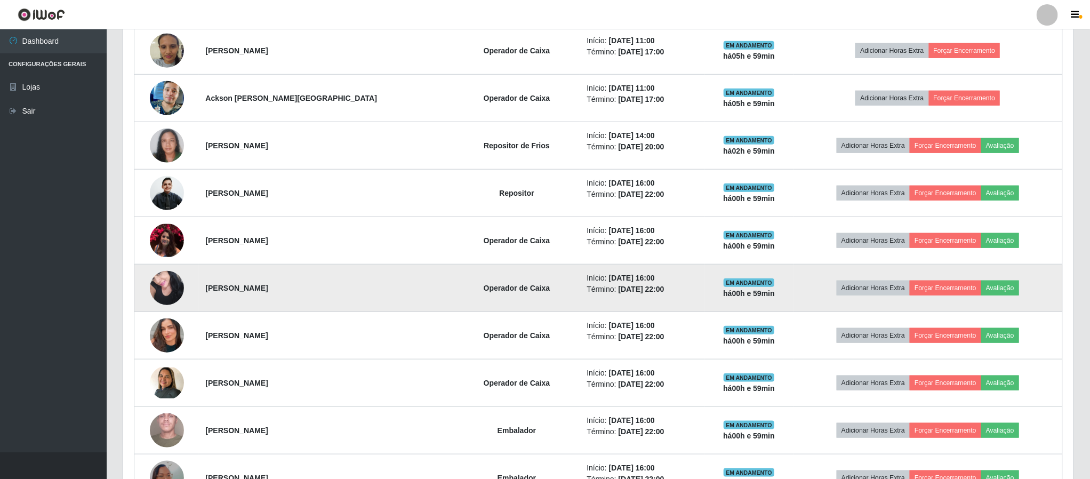
scroll to position [442, 0]
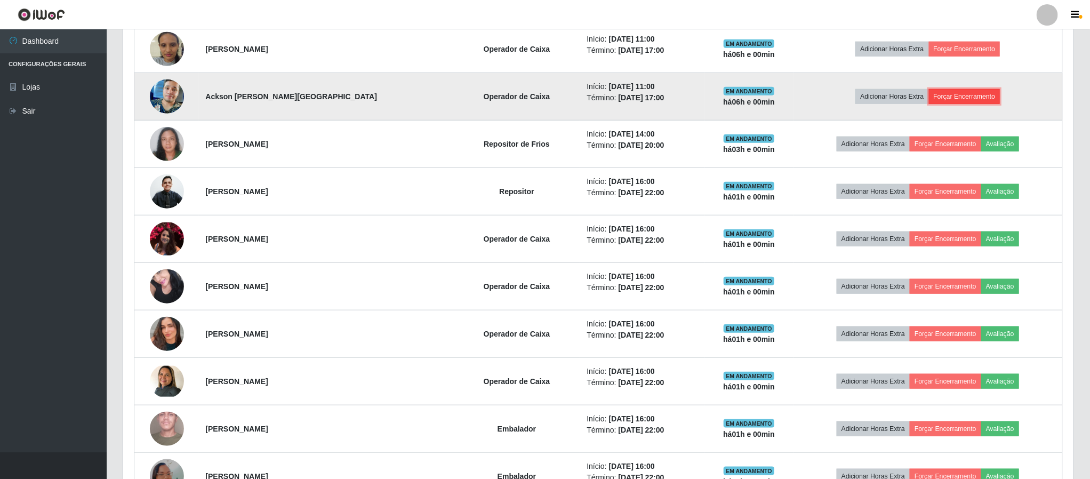
click at [969, 100] on button "Forçar Encerramento" at bounding box center [964, 96] width 71 height 15
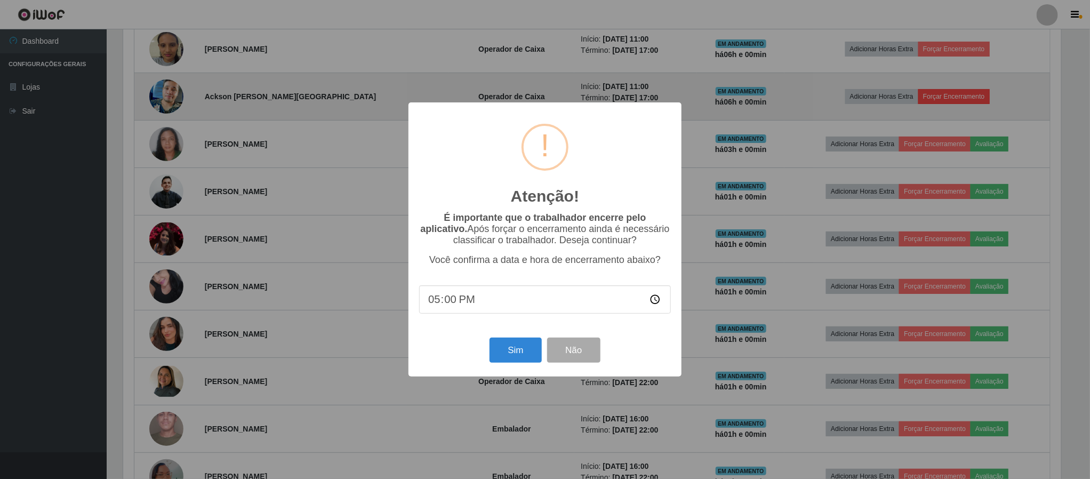
scroll to position [222, 941]
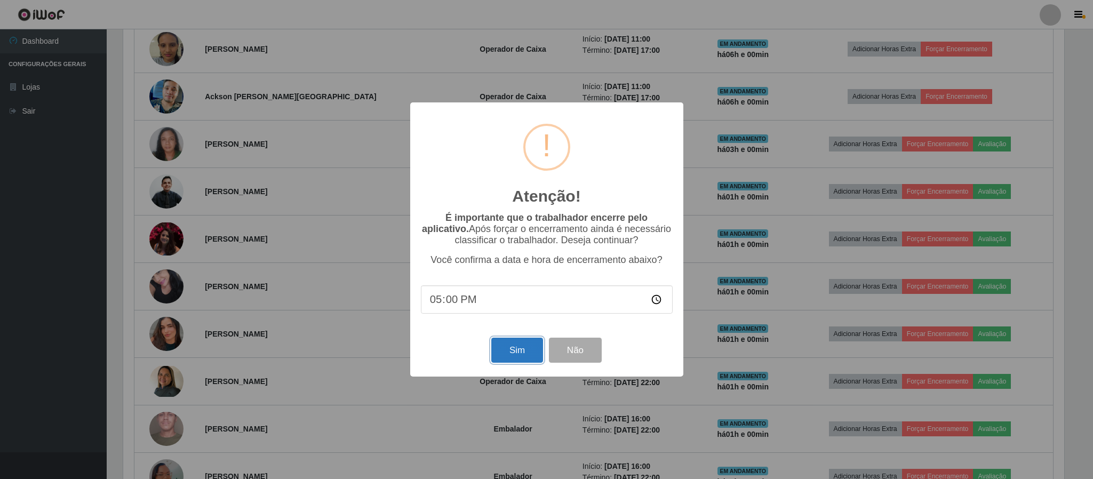
click at [518, 352] on button "Sim" at bounding box center [517, 350] width 52 height 25
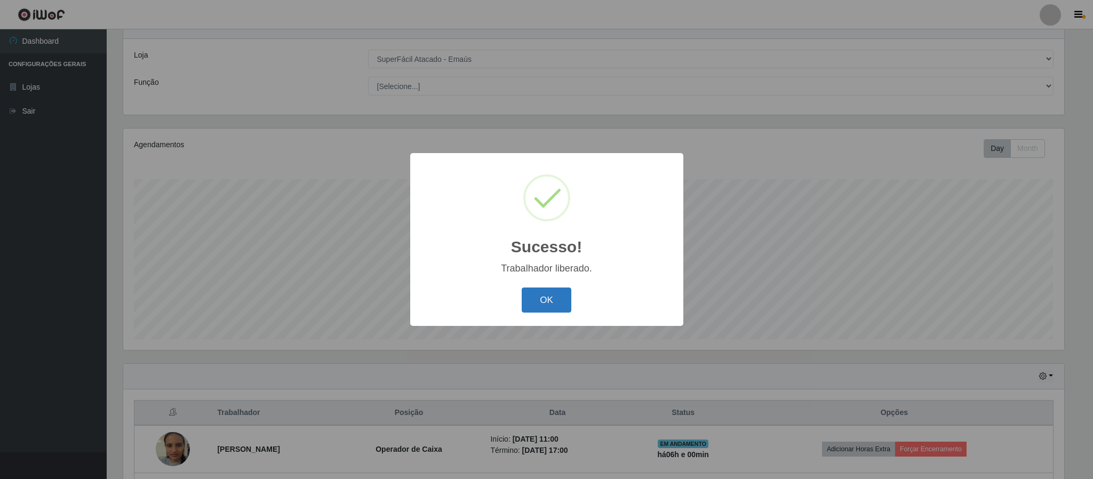
click at [547, 294] on button "OK" at bounding box center [546, 299] width 50 height 25
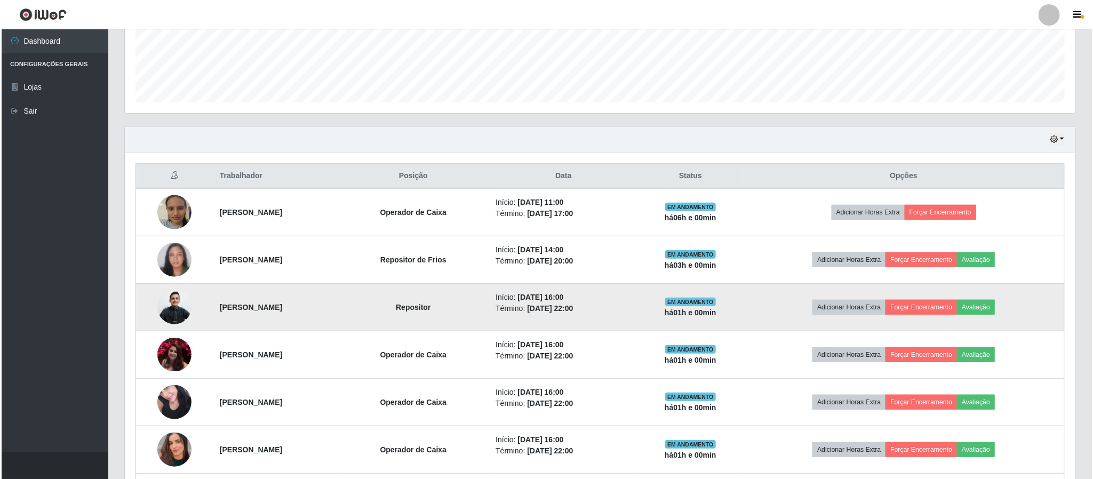
scroll to position [282, 0]
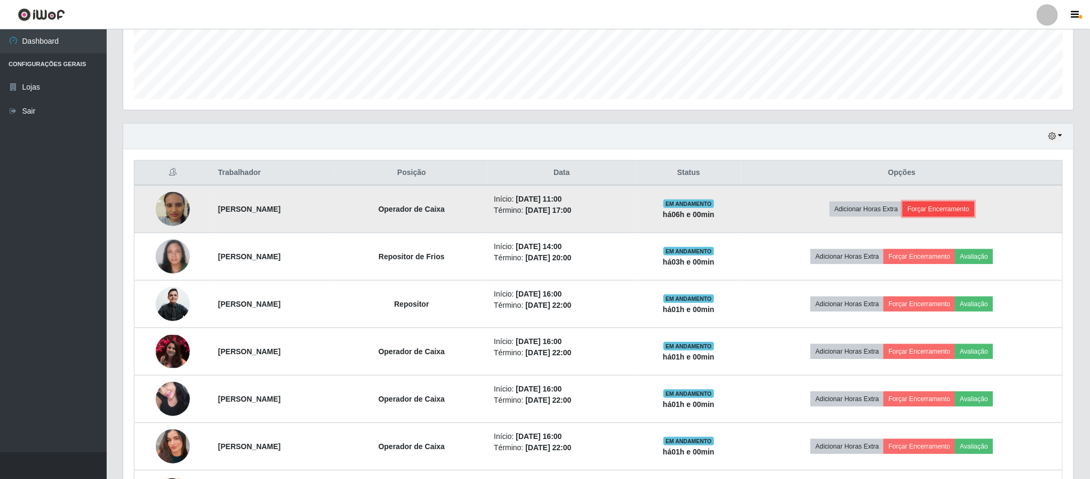
click at [969, 204] on button "Forçar Encerramento" at bounding box center [938, 209] width 71 height 15
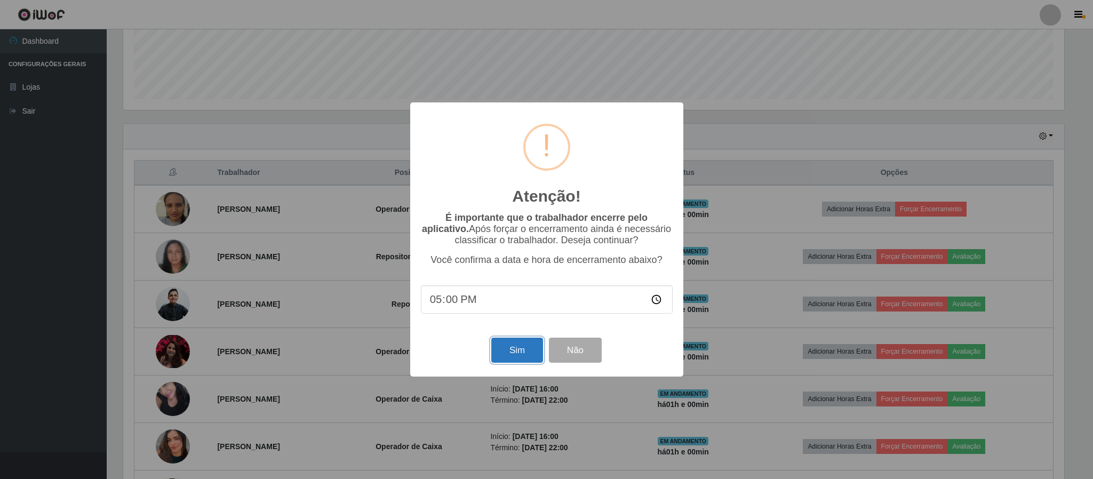
click at [520, 358] on button "Sim" at bounding box center [517, 350] width 52 height 25
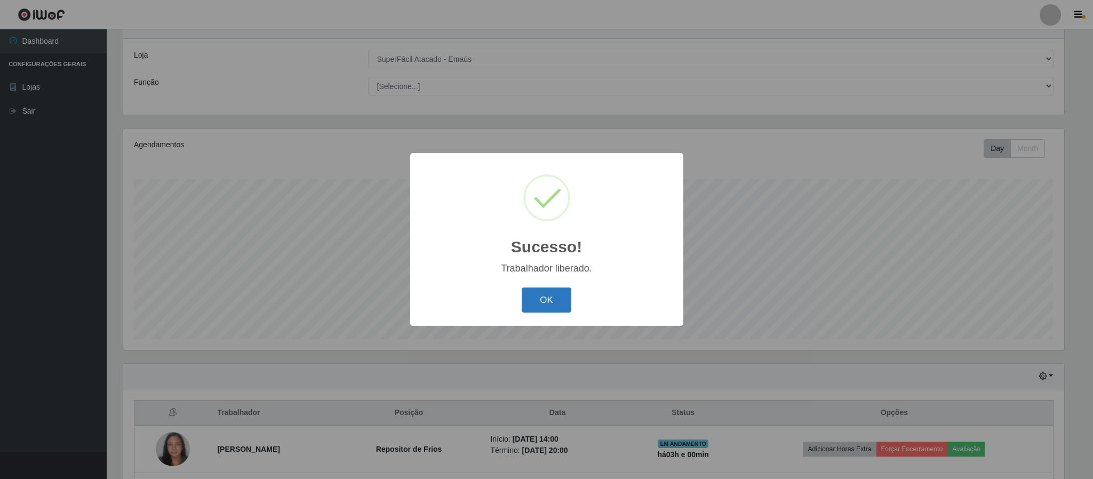
drag, startPoint x: 534, startPoint y: 298, endPoint x: 542, endPoint y: 293, distance: 9.1
click at [536, 298] on button "OK" at bounding box center [546, 299] width 50 height 25
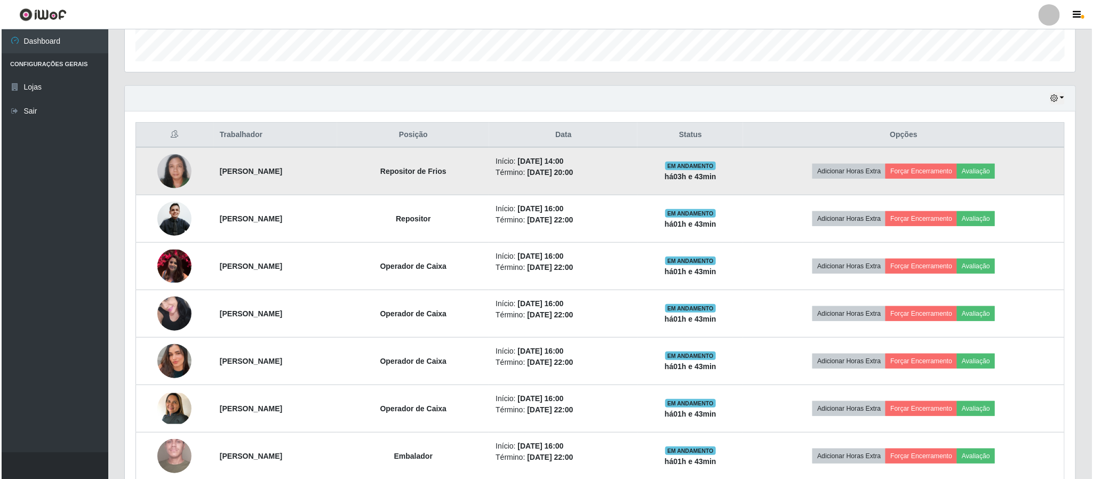
scroll to position [400, 0]
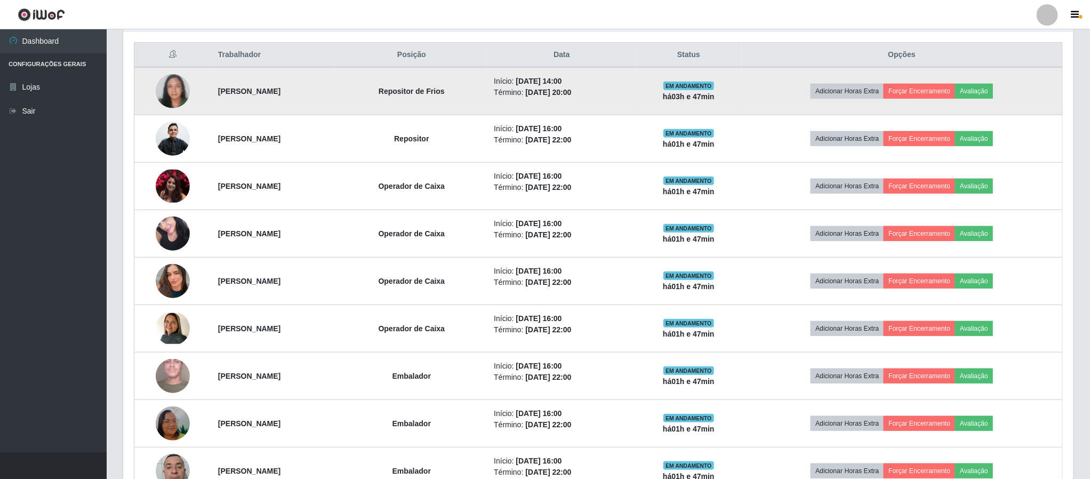
click at [171, 93] on img at bounding box center [173, 91] width 34 height 34
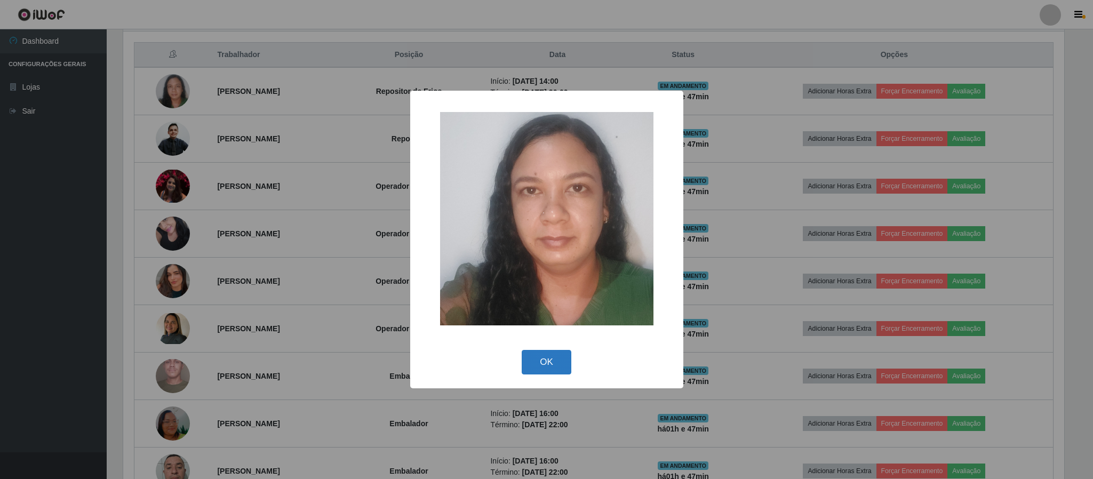
click at [548, 362] on button "OK" at bounding box center [546, 362] width 50 height 25
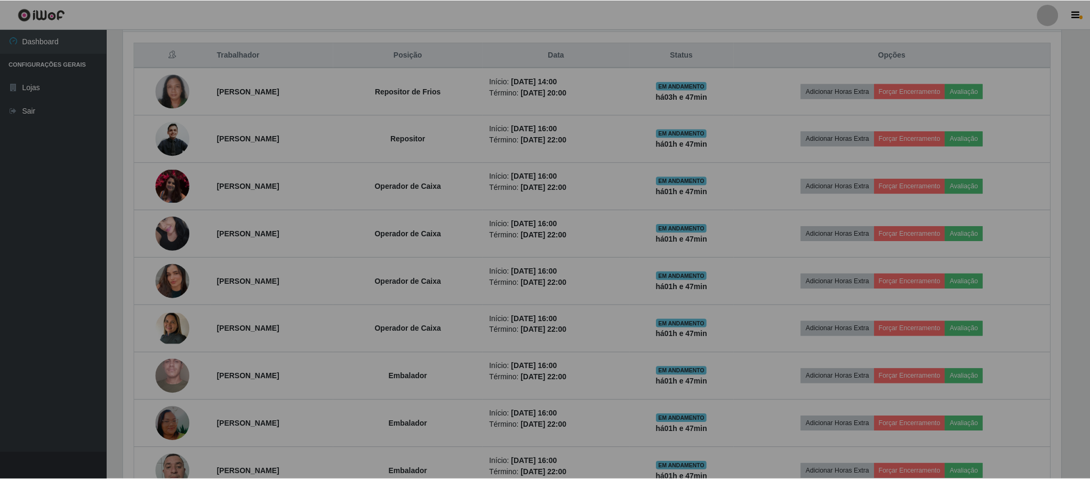
scroll to position [222, 949]
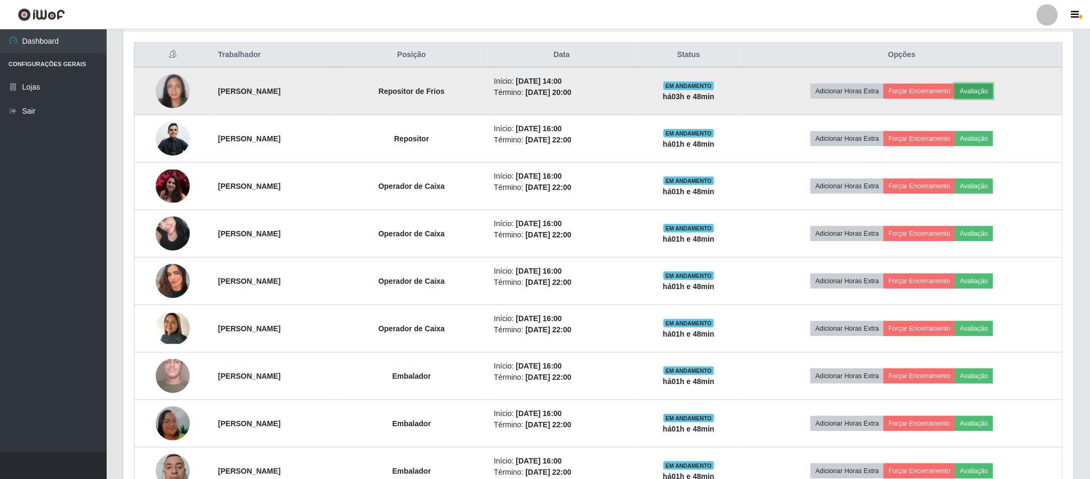
click at [993, 96] on button "Avaliação" at bounding box center [974, 91] width 38 height 15
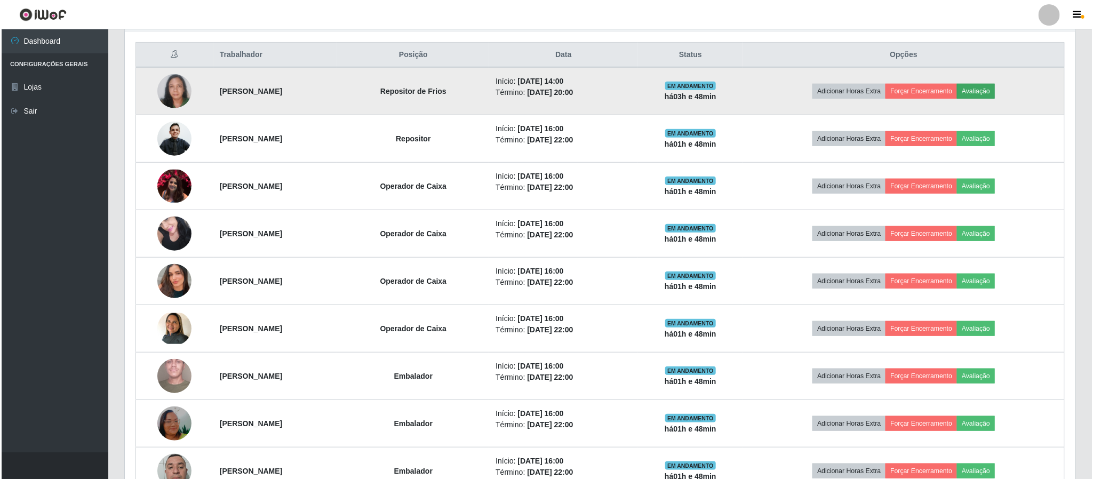
scroll to position [222, 941]
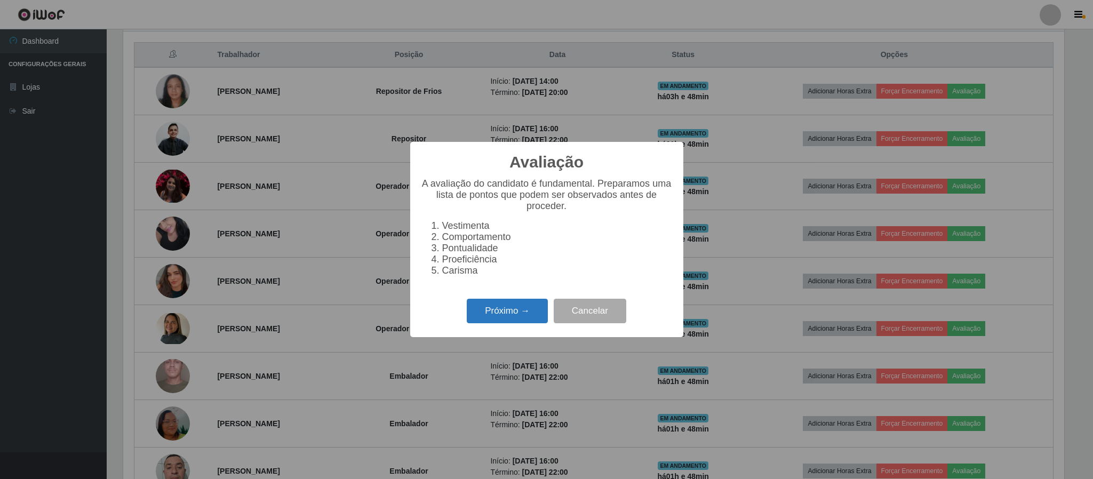
click at [490, 320] on button "Próximo →" at bounding box center [507, 311] width 81 height 25
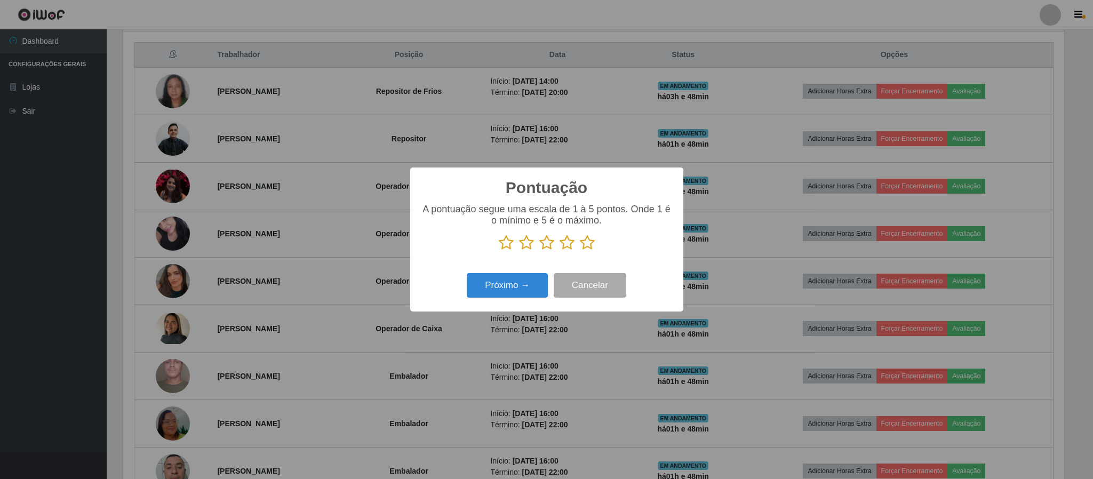
click at [592, 245] on icon at bounding box center [587, 243] width 15 height 16
click at [580, 251] on input "radio" at bounding box center [580, 251] width 0 height 0
click at [521, 286] on button "Próximo →" at bounding box center [507, 285] width 81 height 25
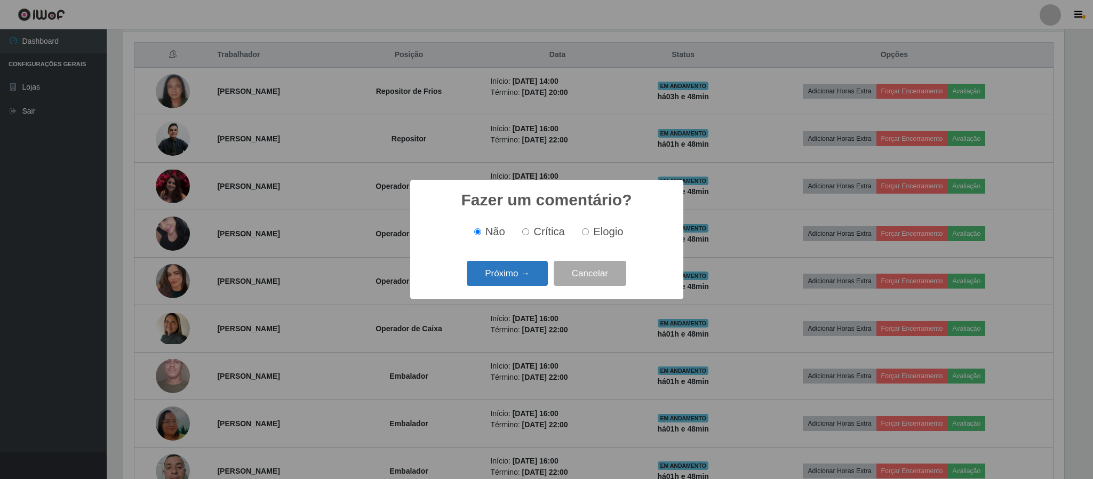
click at [491, 267] on button "Próximo →" at bounding box center [507, 273] width 81 height 25
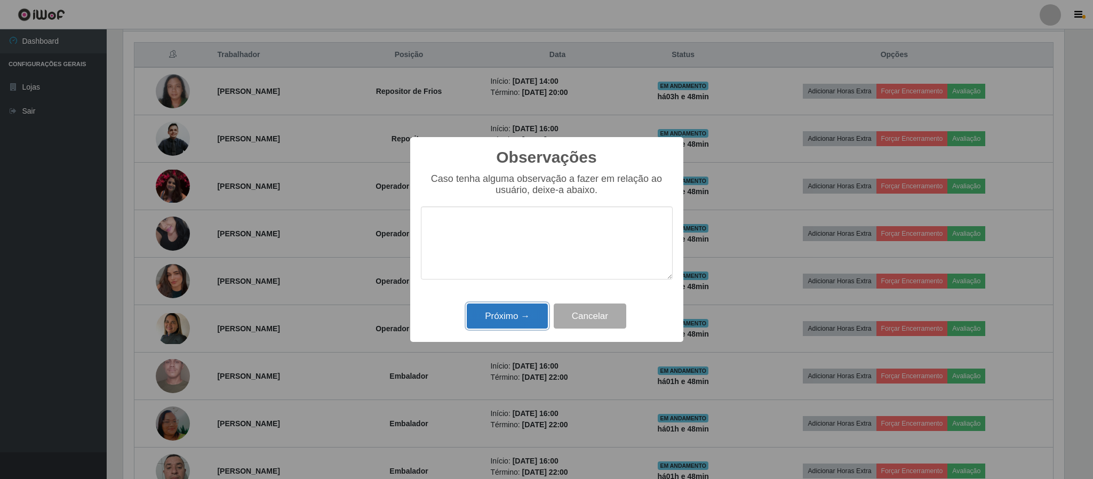
click at [509, 319] on button "Próximo →" at bounding box center [507, 315] width 81 height 25
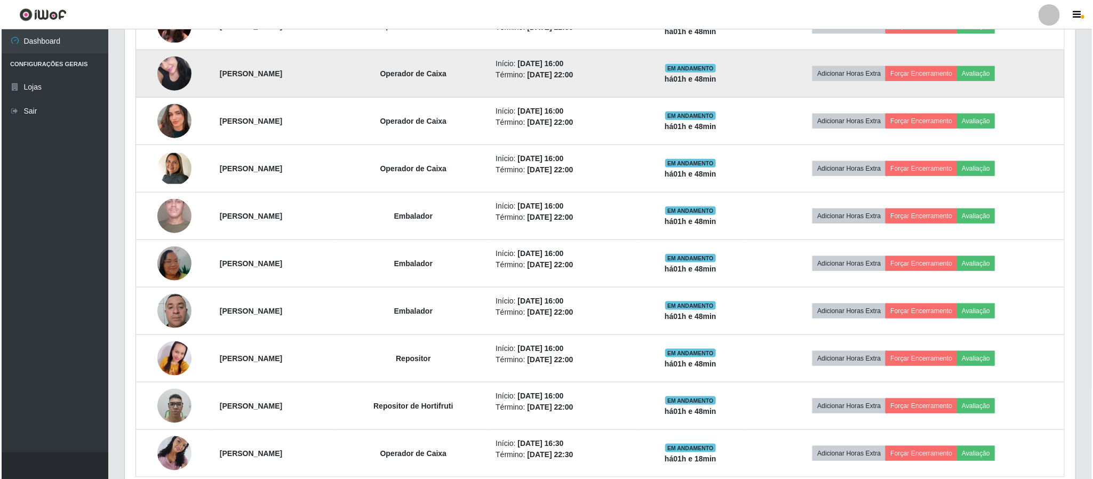
scroll to position [615, 0]
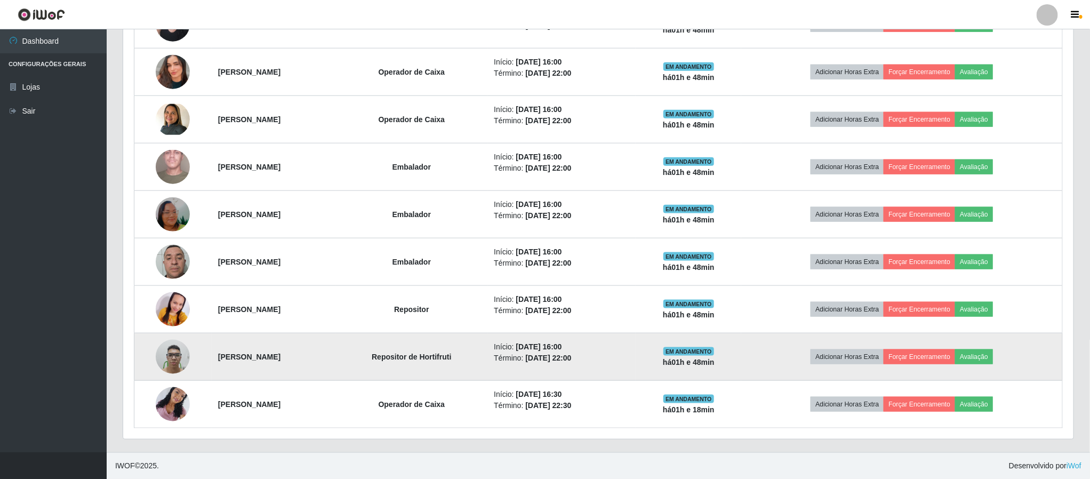
click at [166, 359] on img at bounding box center [173, 356] width 34 height 45
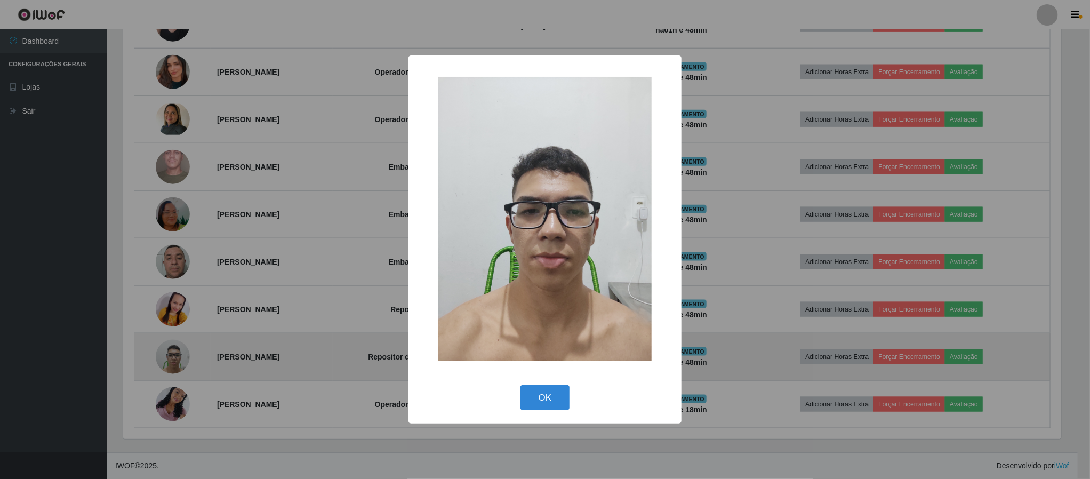
scroll to position [222, 941]
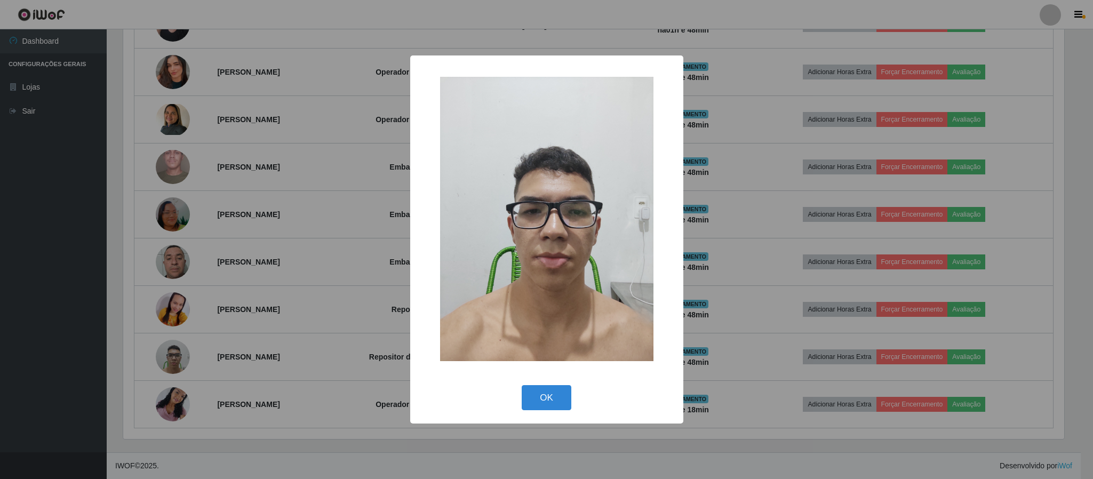
click at [188, 352] on div "× OK Cancel" at bounding box center [546, 239] width 1093 height 479
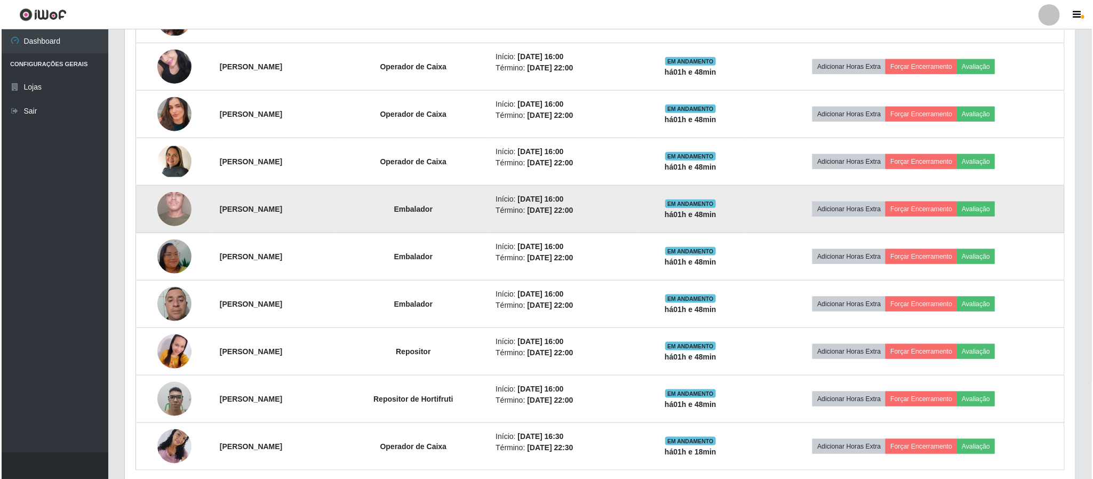
scroll to position [615, 0]
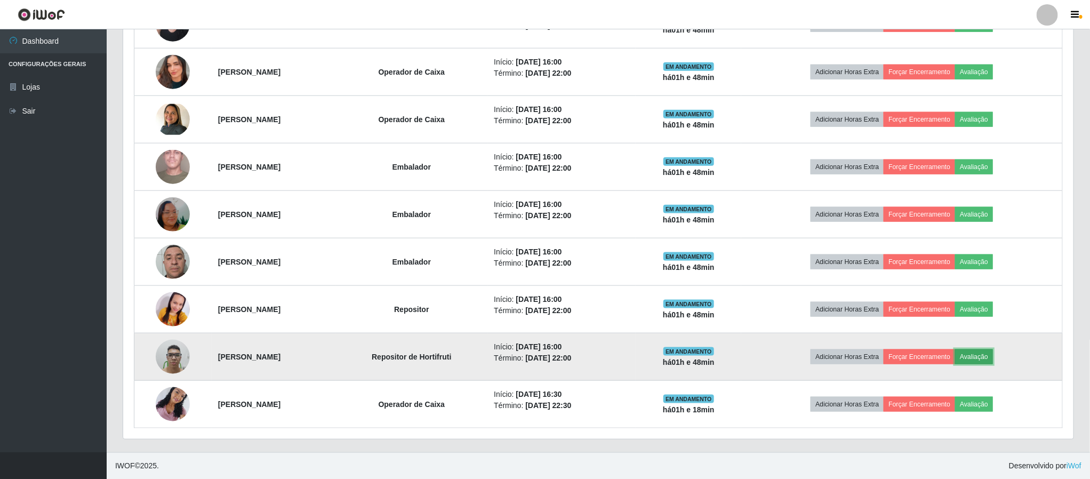
click at [984, 358] on button "Avaliação" at bounding box center [974, 356] width 38 height 15
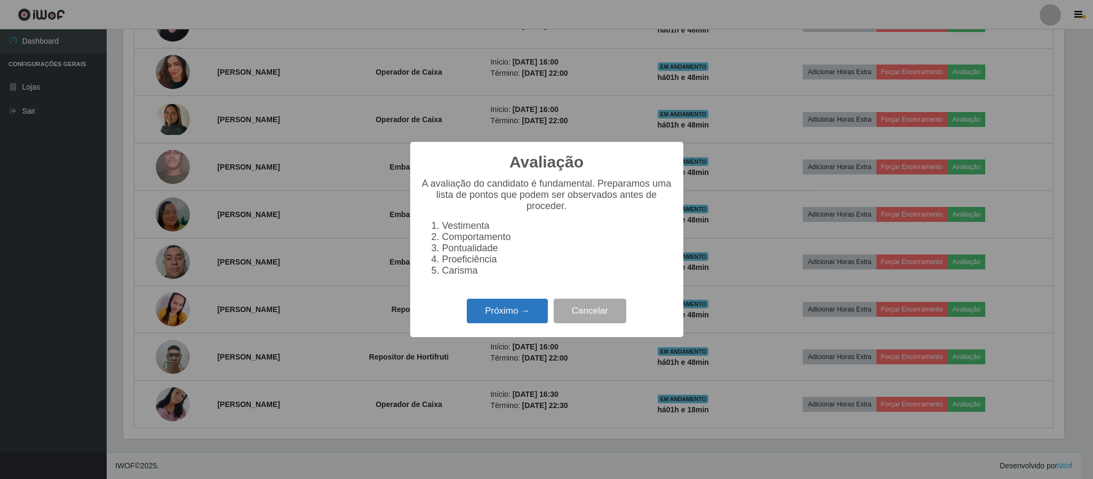
click at [509, 314] on button "Próximo →" at bounding box center [507, 311] width 81 height 25
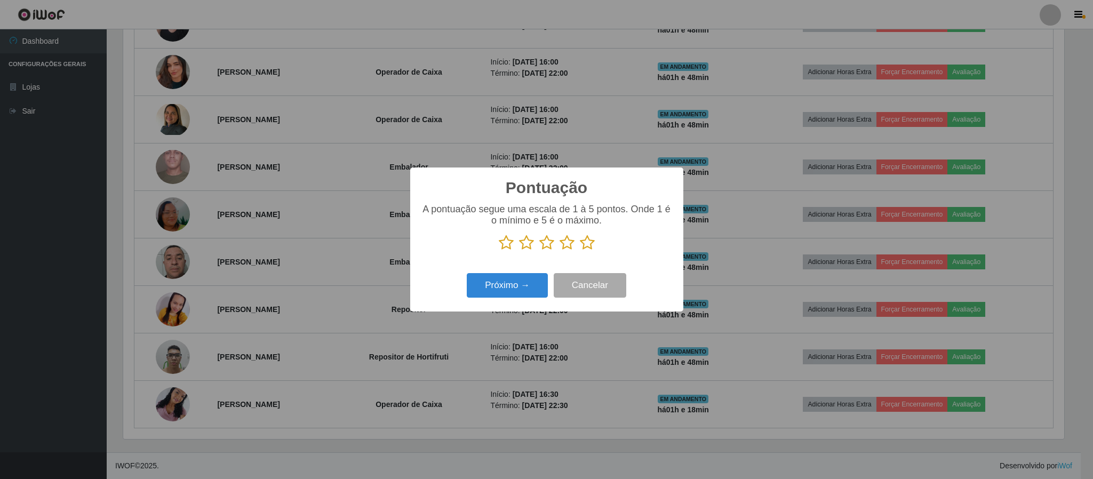
click at [587, 242] on icon at bounding box center [587, 243] width 15 height 16
click at [580, 251] on input "radio" at bounding box center [580, 251] width 0 height 0
click at [504, 285] on button "Próximo →" at bounding box center [507, 285] width 81 height 25
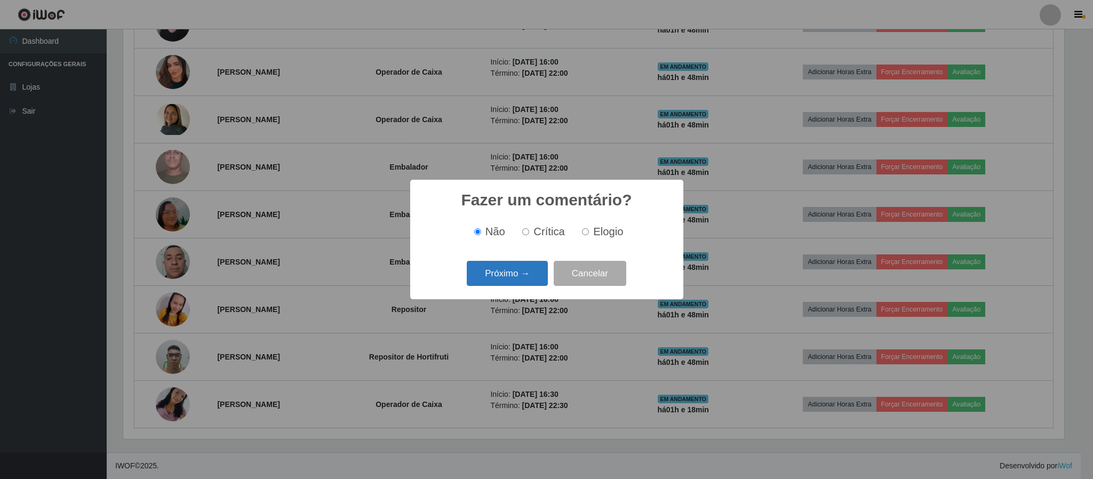
click at [517, 282] on button "Próximo →" at bounding box center [507, 273] width 81 height 25
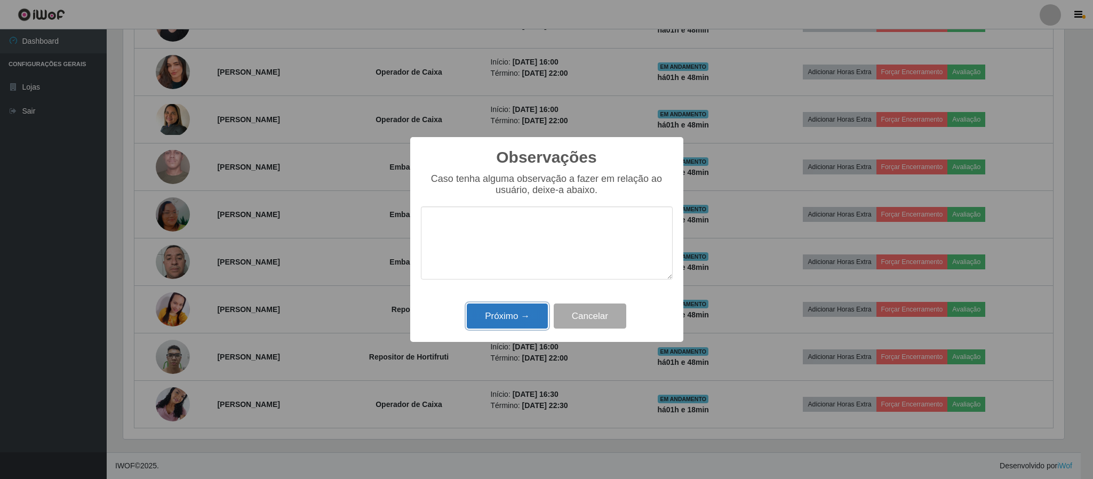
click at [523, 311] on button "Próximo →" at bounding box center [507, 315] width 81 height 25
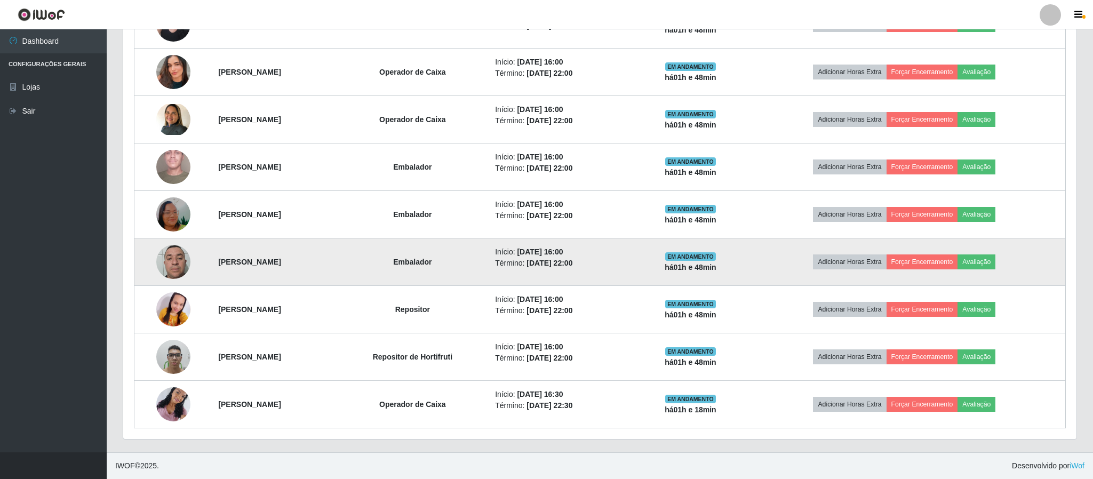
scroll to position [222, 949]
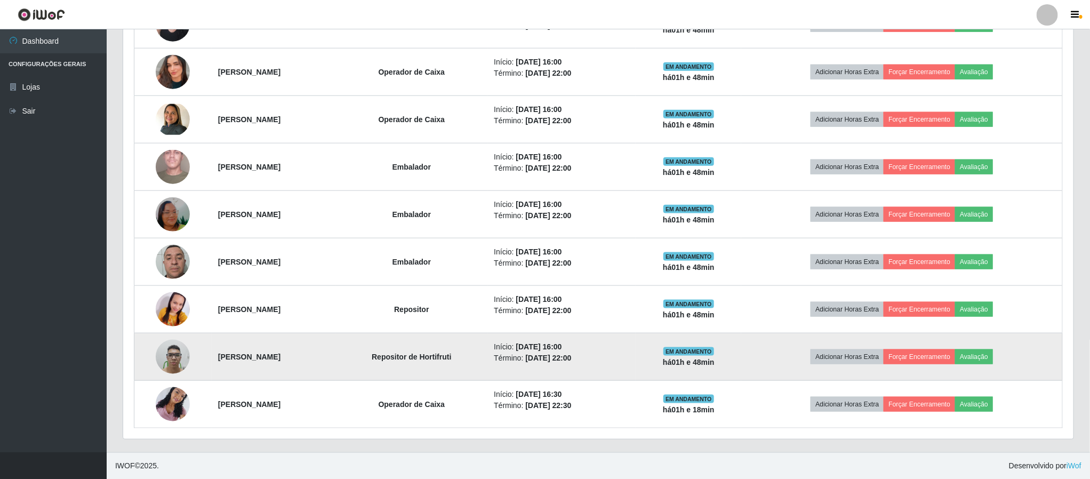
click at [173, 356] on img at bounding box center [173, 356] width 34 height 45
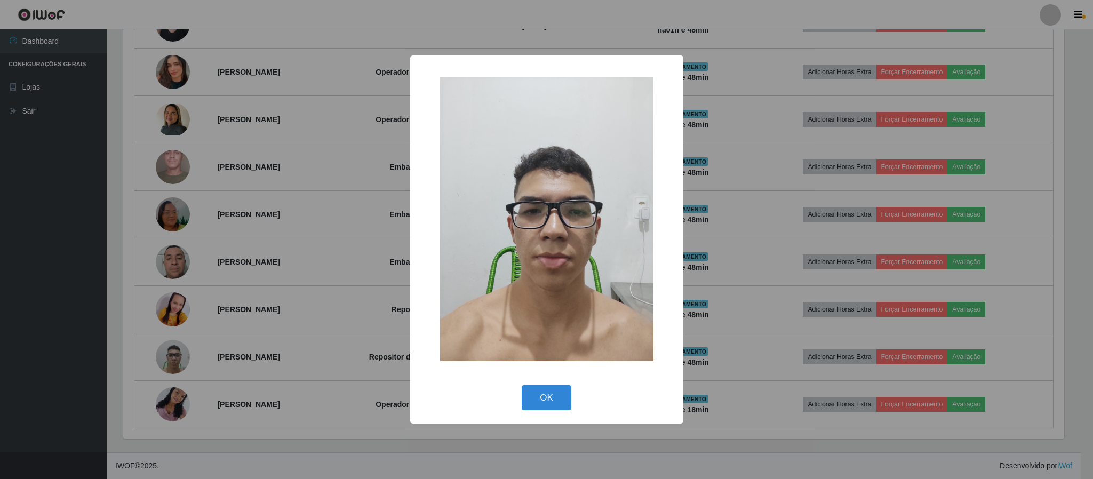
click at [174, 356] on div "× OK Cancel" at bounding box center [546, 239] width 1093 height 479
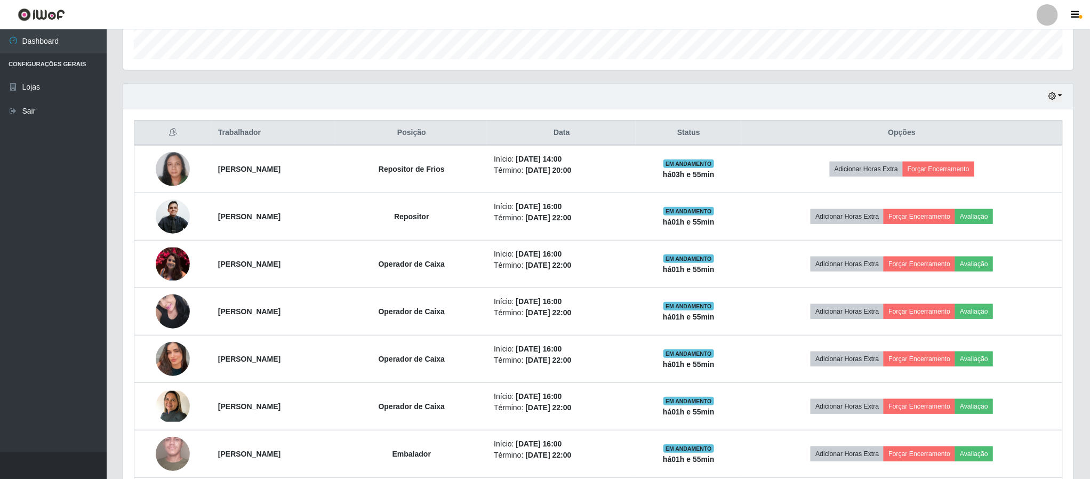
scroll to position [295, 0]
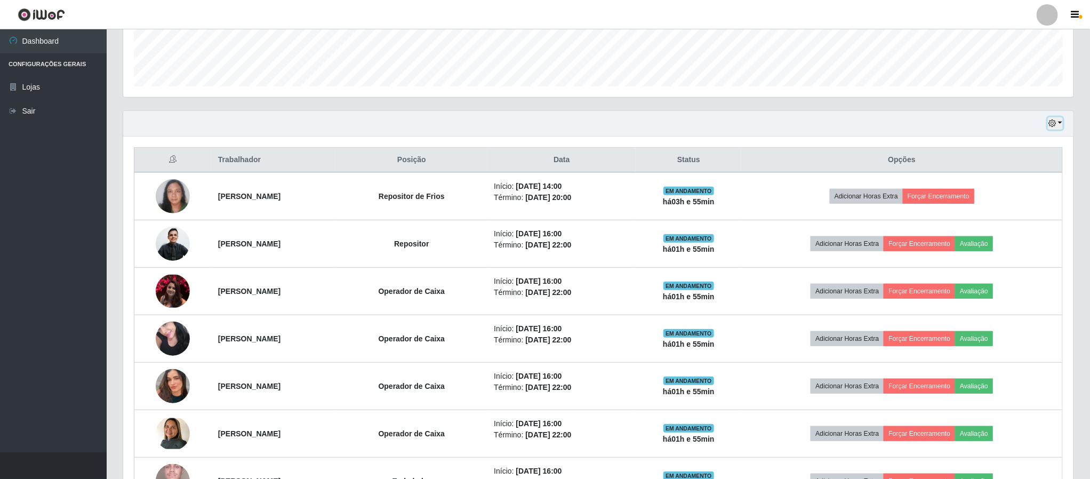
click at [1053, 122] on icon "button" at bounding box center [1051, 122] width 7 height 7
click at [1023, 172] on button "1 dia" at bounding box center [1019, 165] width 84 height 22
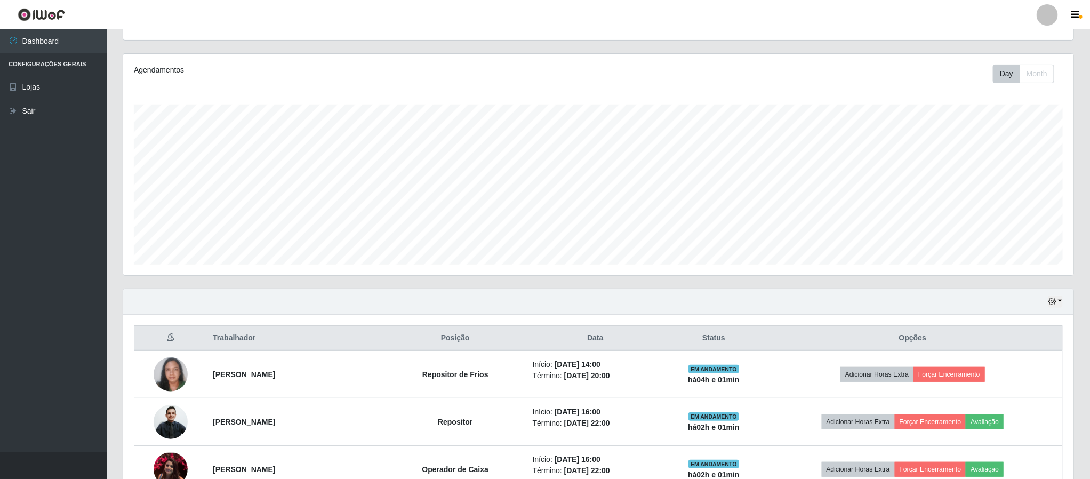
scroll to position [208, 0]
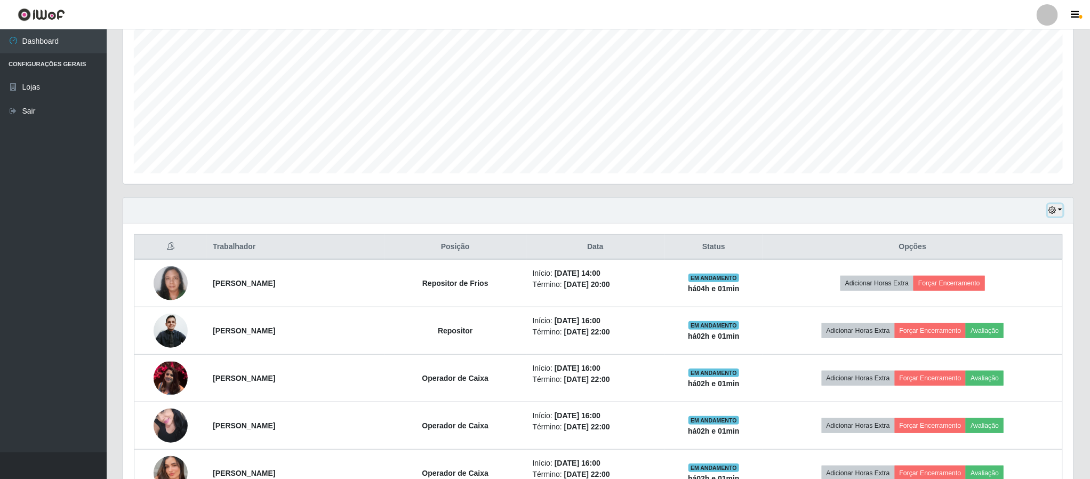
click at [1058, 212] on button "button" at bounding box center [1055, 210] width 15 height 12
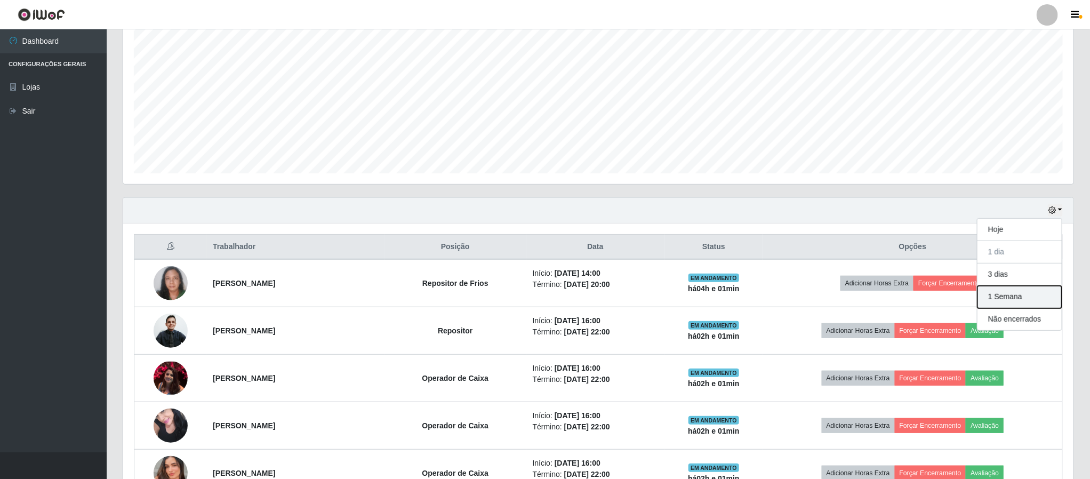
click at [1019, 304] on button "1 Semana" at bounding box center [1019, 297] width 84 height 22
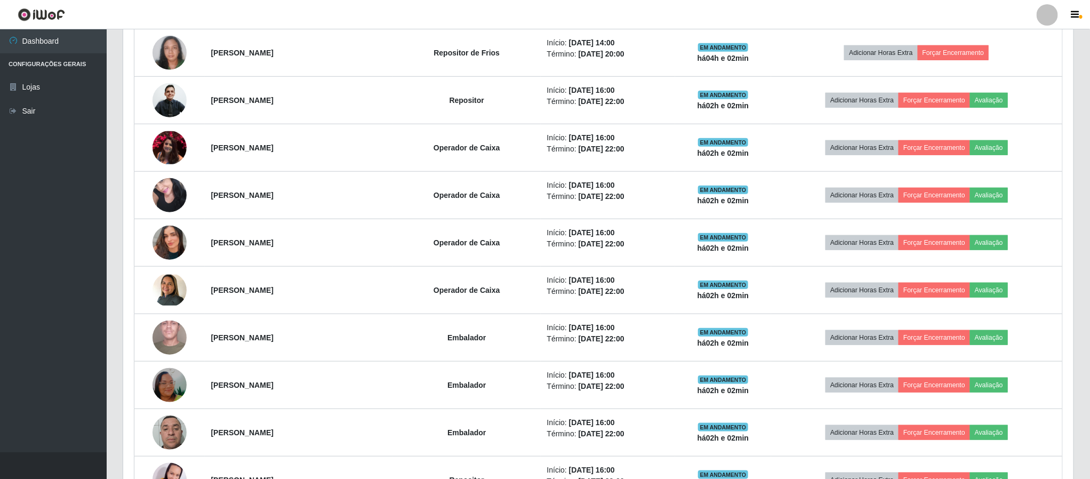
scroll to position [0, 0]
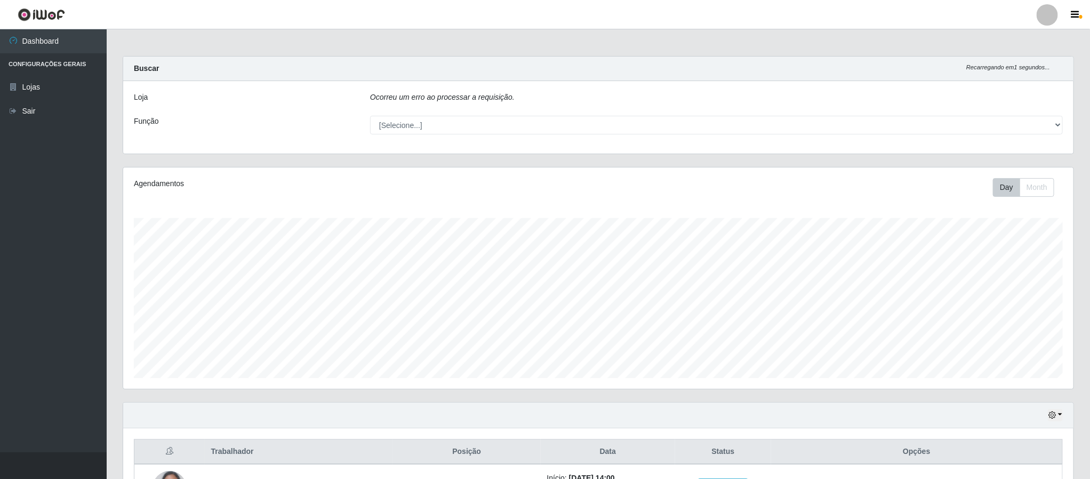
select select "407"
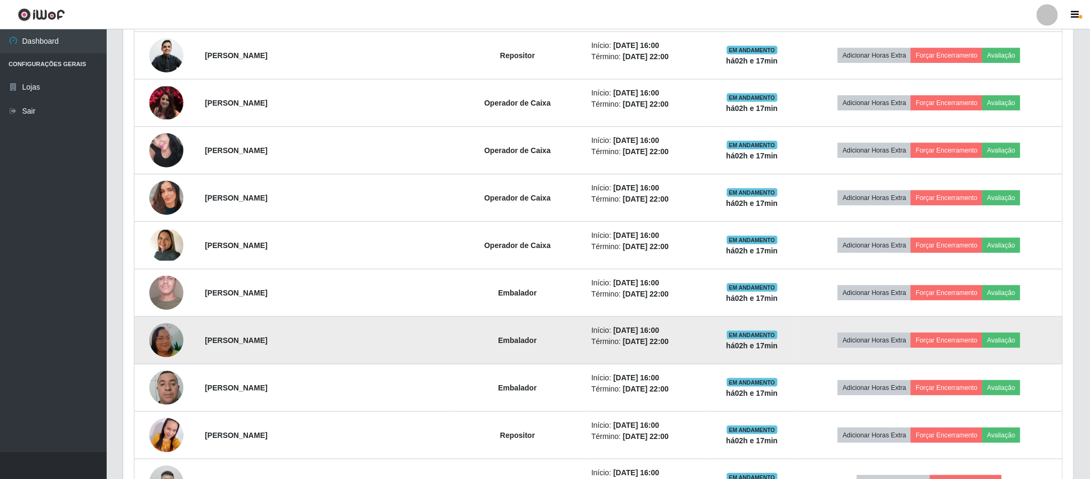
scroll to position [320, 0]
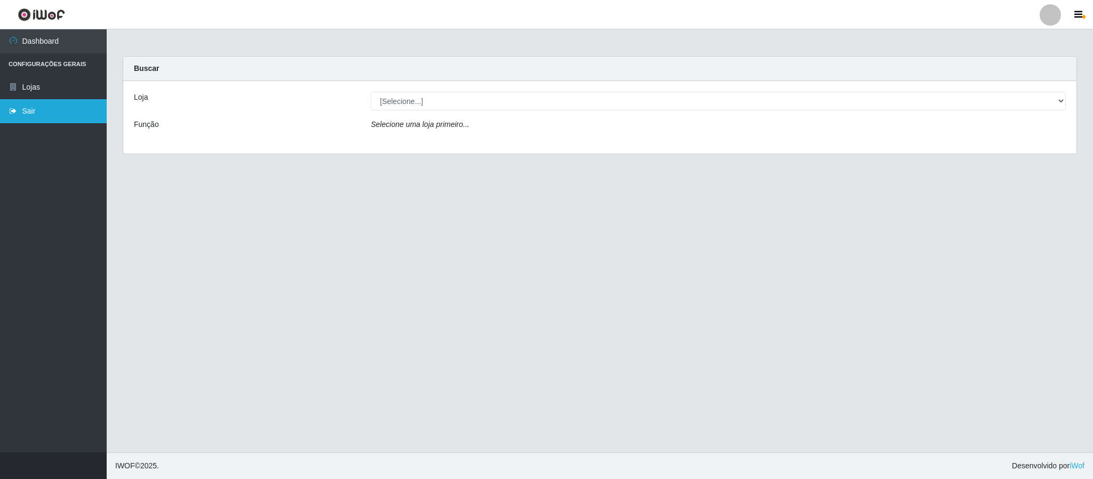
click at [8, 102] on link "Sair" at bounding box center [53, 111] width 107 height 24
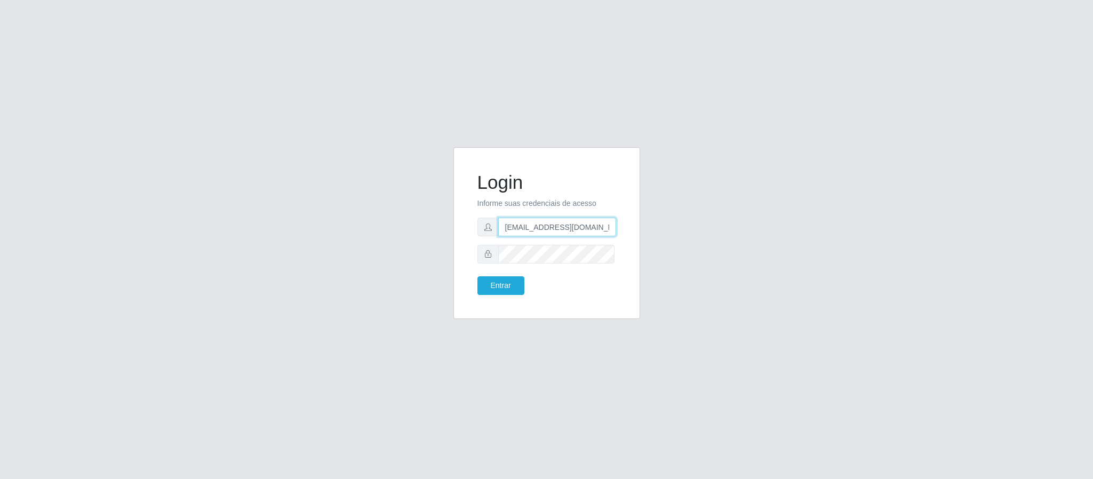
drag, startPoint x: 504, startPoint y: 224, endPoint x: 646, endPoint y: 240, distance: 142.8
click at [646, 240] on div "Login Informe suas credenciais de acesso geovanamatias2015@gmail.com Entrar" at bounding box center [546, 239] width 203 height 184
type input "franciscodias66@yahoo.com.br"
click at [374, 253] on div "Login Informe suas credenciais de acesso franciscodias66@yahoo.com.br Entrar" at bounding box center [547, 239] width 608 height 184
click at [477, 276] on button "Entrar" at bounding box center [500, 285] width 47 height 19
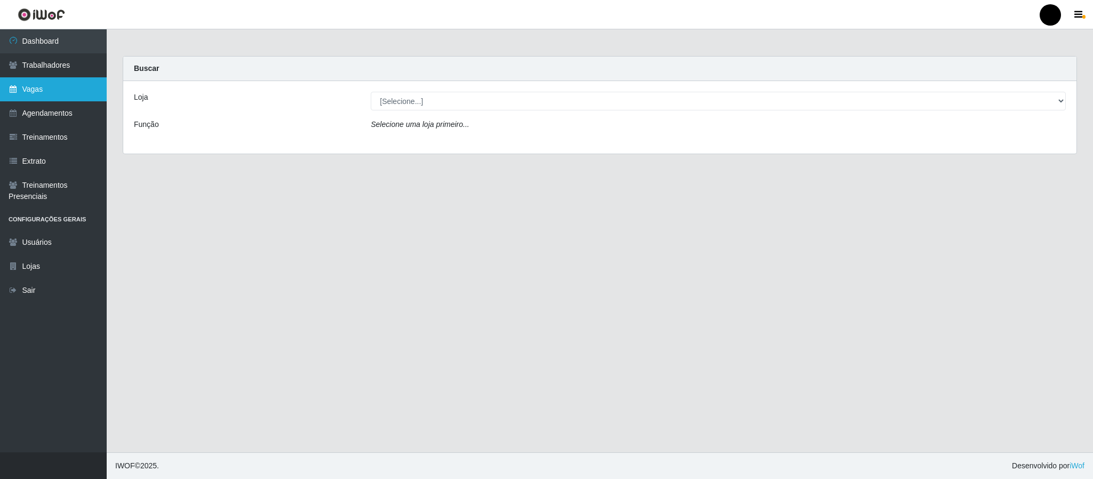
click at [32, 95] on link "Vagas" at bounding box center [53, 89] width 107 height 24
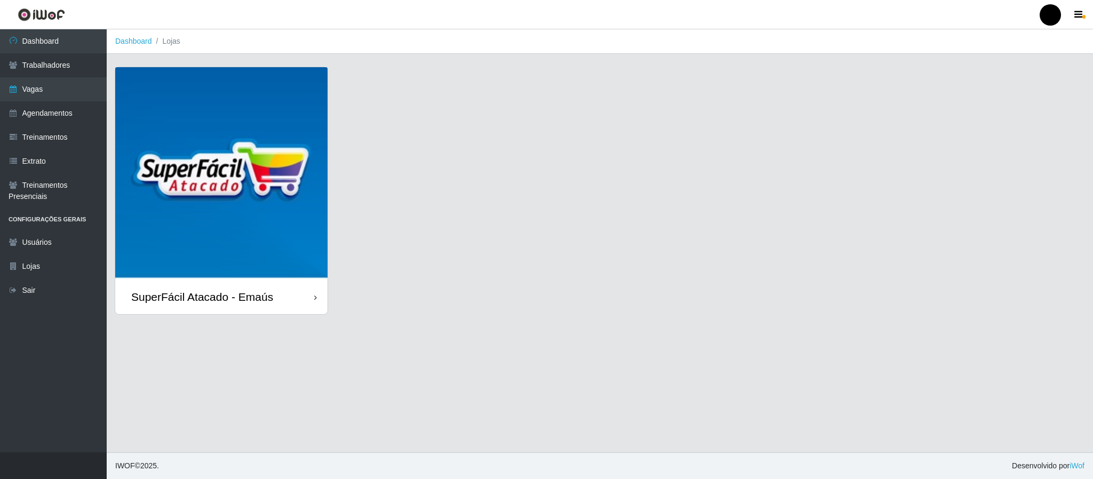
click at [186, 135] on img at bounding box center [221, 173] width 212 height 212
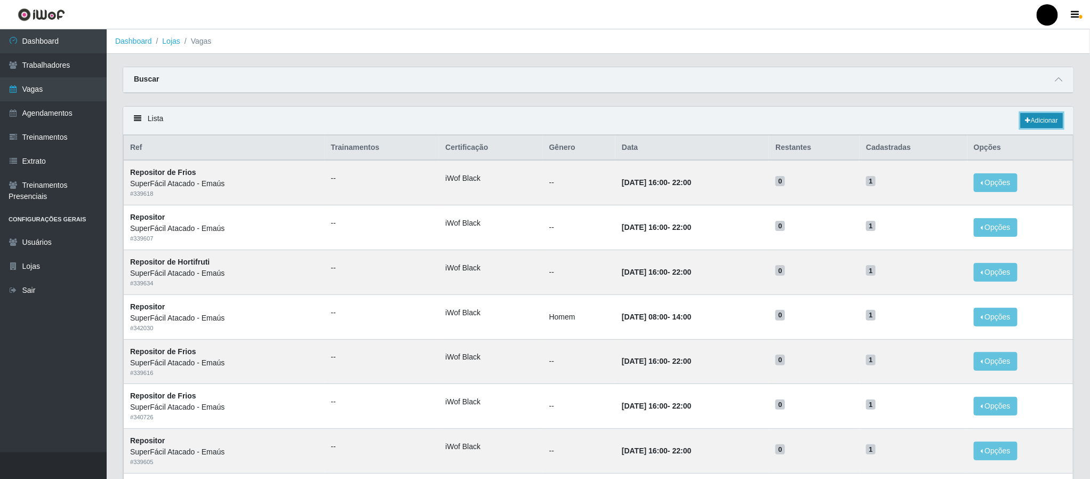
click at [1035, 122] on link "Adicionar" at bounding box center [1042, 120] width 42 height 15
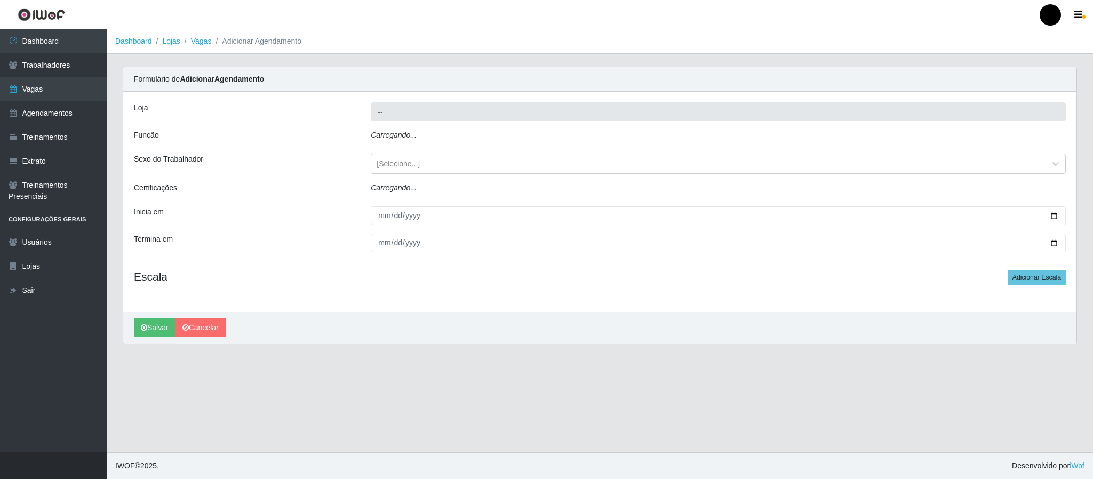
type input "SuperFácil Atacado - Emaús"
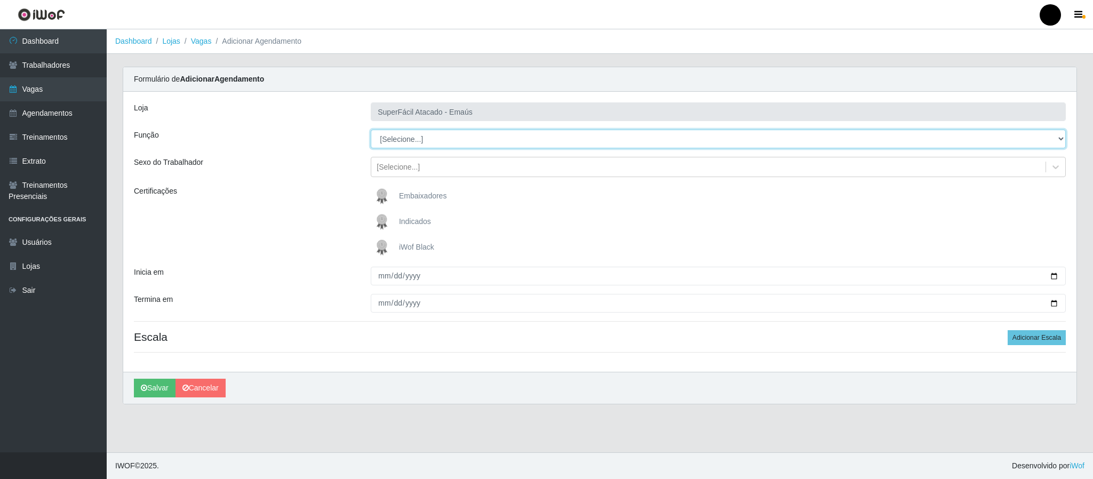
click at [405, 141] on select "[Selecione...] Auxiliar de Estacionamento Auxiliar de Estacionamento + Auxiliar…" at bounding box center [718, 139] width 695 height 19
select select "72"
click at [371, 130] on select "[Selecione...] Auxiliar de Estacionamento Auxiliar de Estacionamento + Auxiliar…" at bounding box center [718, 139] width 695 height 19
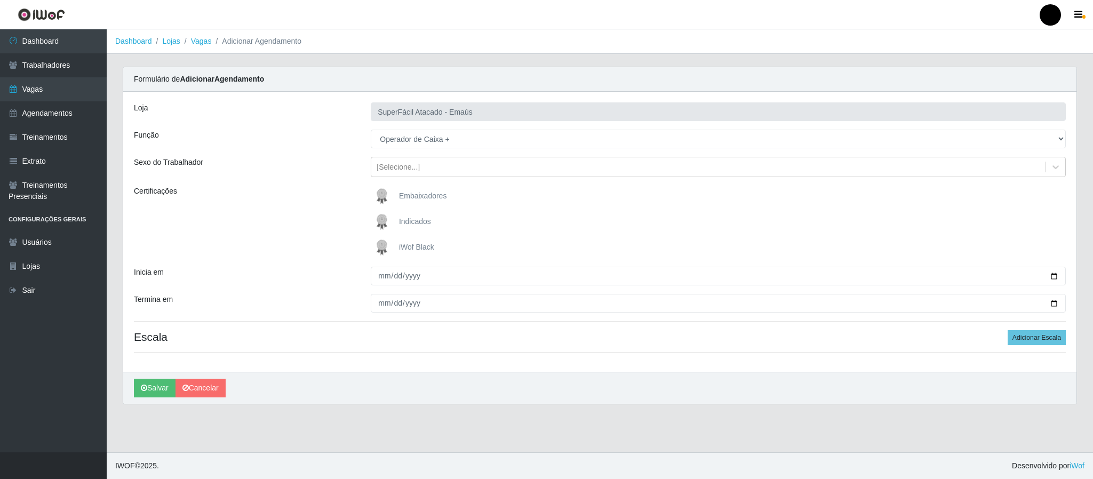
click at [383, 245] on img at bounding box center [384, 247] width 26 height 21
click at [0, 0] on input "iWof Black" at bounding box center [0, 0] width 0 height 0
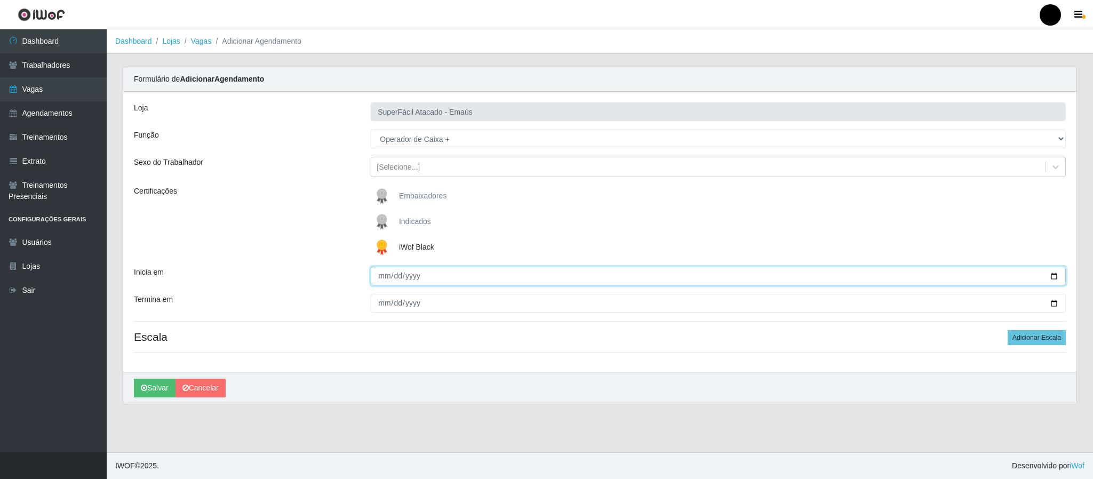
click at [1051, 276] on input "Inicia em" at bounding box center [718, 276] width 695 height 19
type input "2025-09-06"
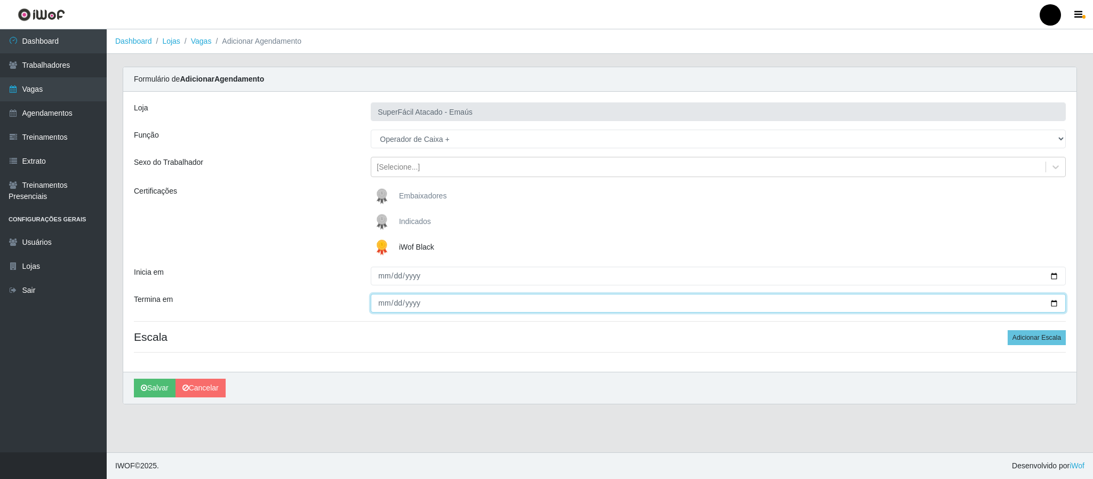
drag, startPoint x: 1055, startPoint y: 304, endPoint x: 773, endPoint y: 320, distance: 282.5
click at [1054, 304] on input "Termina em" at bounding box center [718, 303] width 695 height 19
type input "2025-09-06"
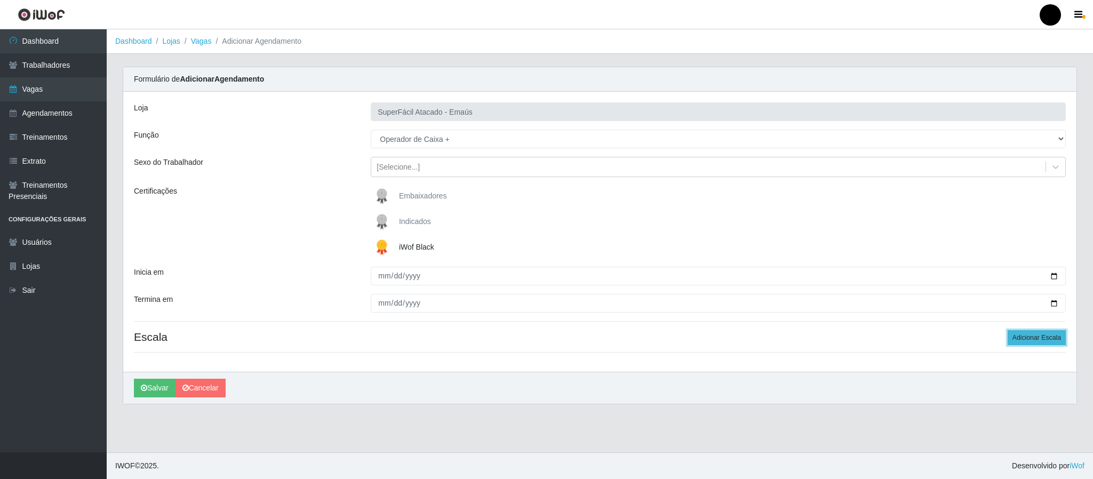
click at [1034, 339] on button "Adicionar Escala" at bounding box center [1036, 337] width 58 height 15
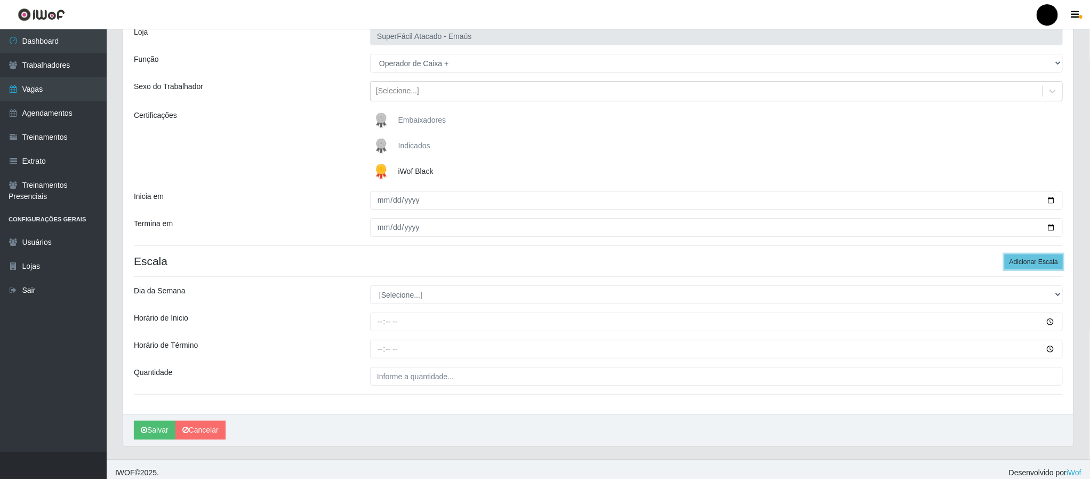
scroll to position [85, 0]
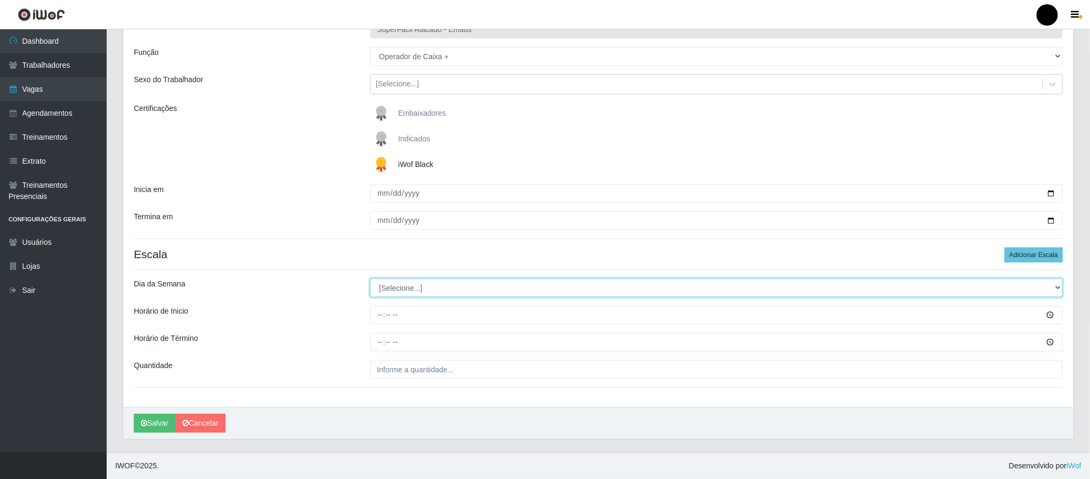
click at [430, 285] on select "[Selecione...] Segunda Terça Quarta Quinta Sexta Sábado Domingo" at bounding box center [716, 287] width 693 height 19
select select "6"
click at [370, 278] on select "[Selecione...] Segunda Terça Quarta Quinta Sexta Sábado Domingo" at bounding box center [716, 287] width 693 height 19
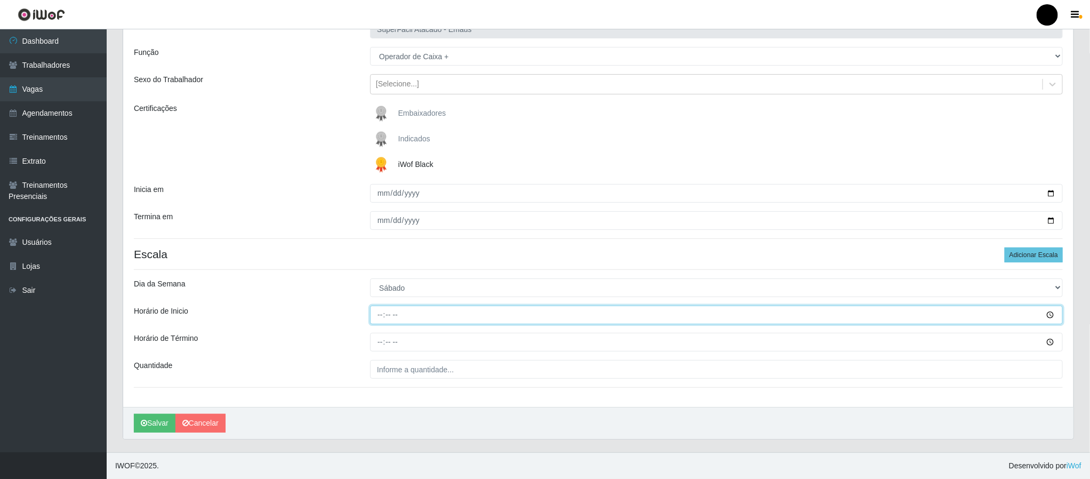
click at [381, 316] on input "Horário de Inicio" at bounding box center [716, 315] width 693 height 19
type input "08:00"
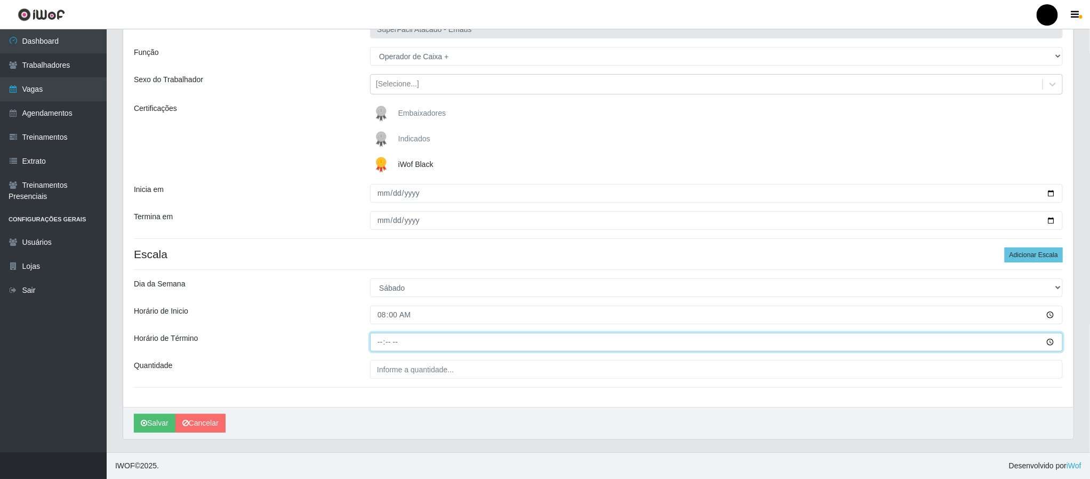
click at [379, 341] on input "Horário de Término" at bounding box center [716, 342] width 693 height 19
type input "14:00"
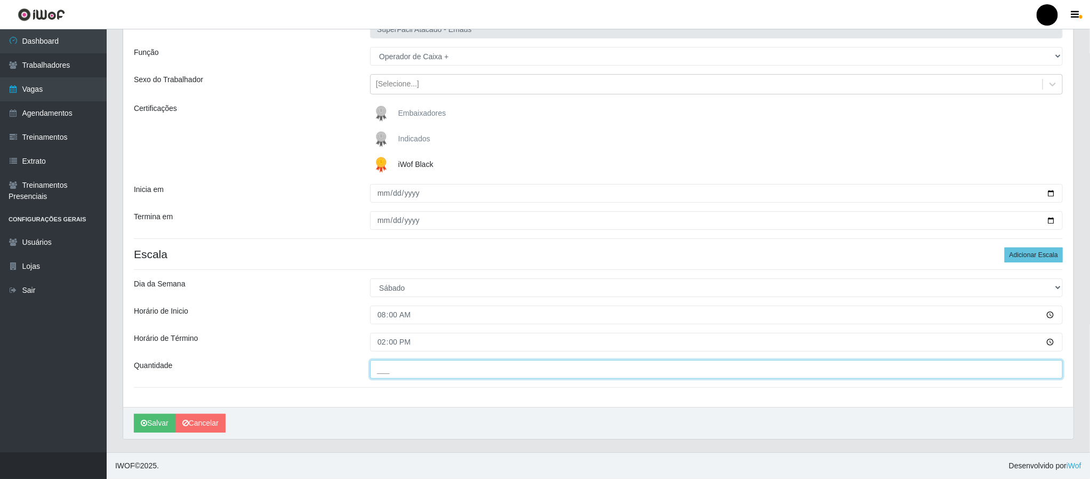
click at [392, 366] on input "___" at bounding box center [716, 369] width 693 height 19
type input "02_"
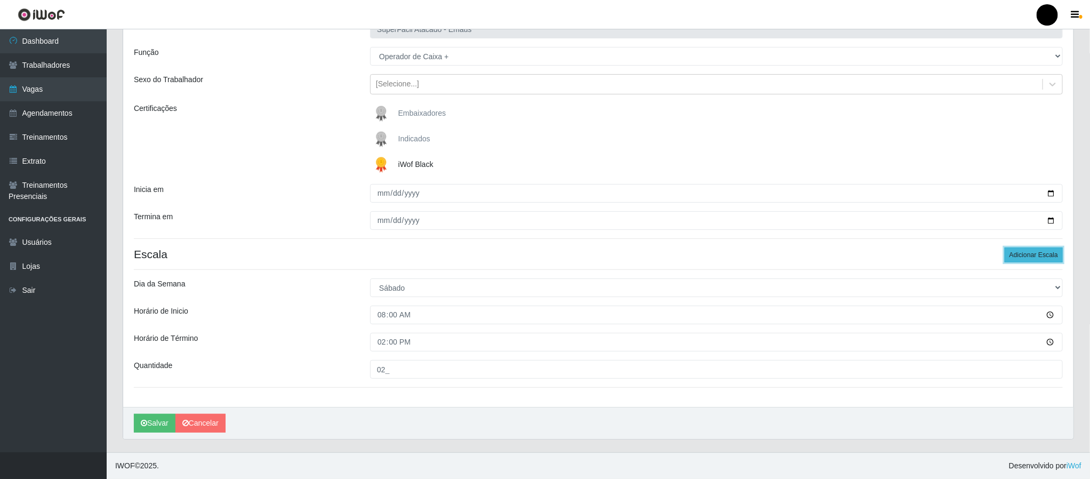
click at [1033, 258] on button "Adicionar Escala" at bounding box center [1034, 254] width 58 height 15
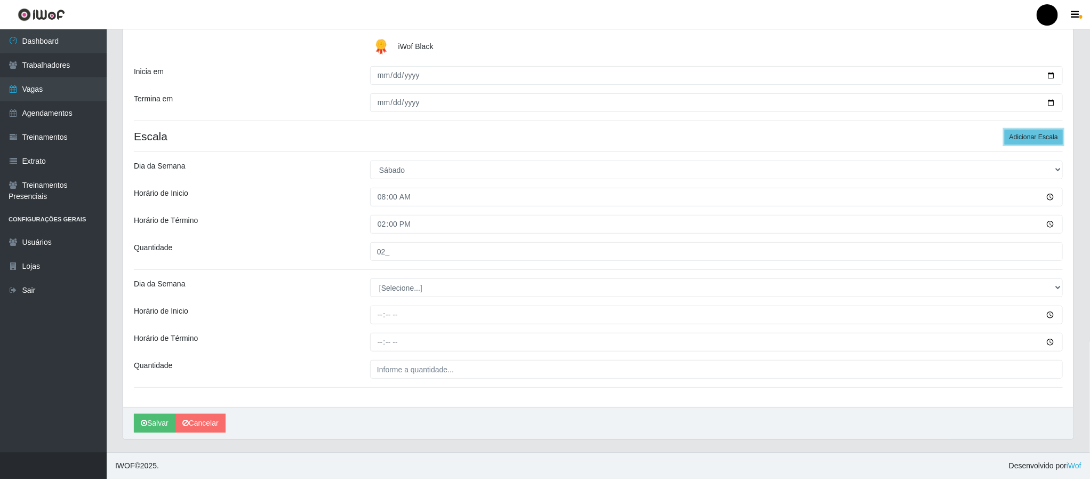
scroll to position [203, 0]
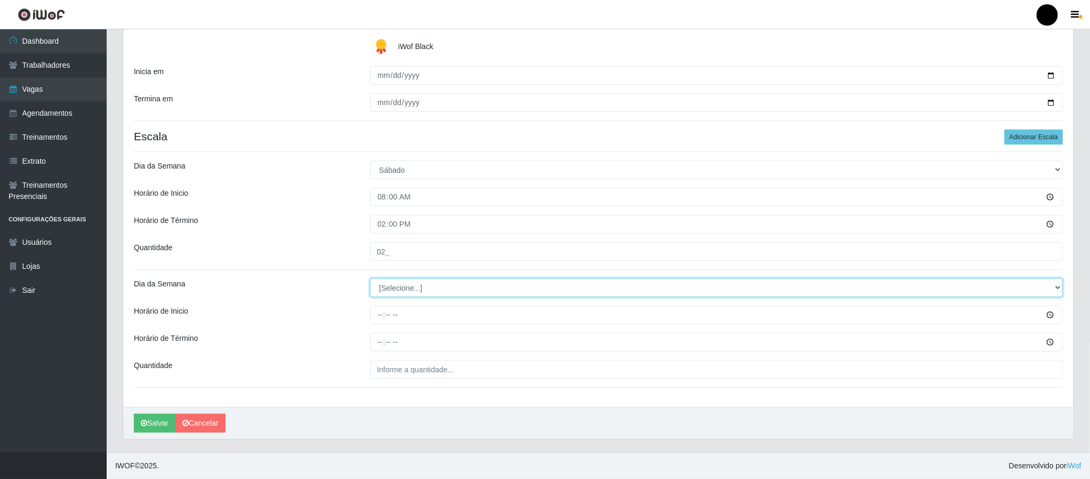
click at [410, 285] on select "[Selecione...] Segunda Terça Quarta Quinta Sexta Sábado Domingo" at bounding box center [716, 287] width 693 height 19
select select "6"
click at [370, 278] on select "[Selecione...] Segunda Terça Quarta Quinta Sexta Sábado Domingo" at bounding box center [716, 287] width 693 height 19
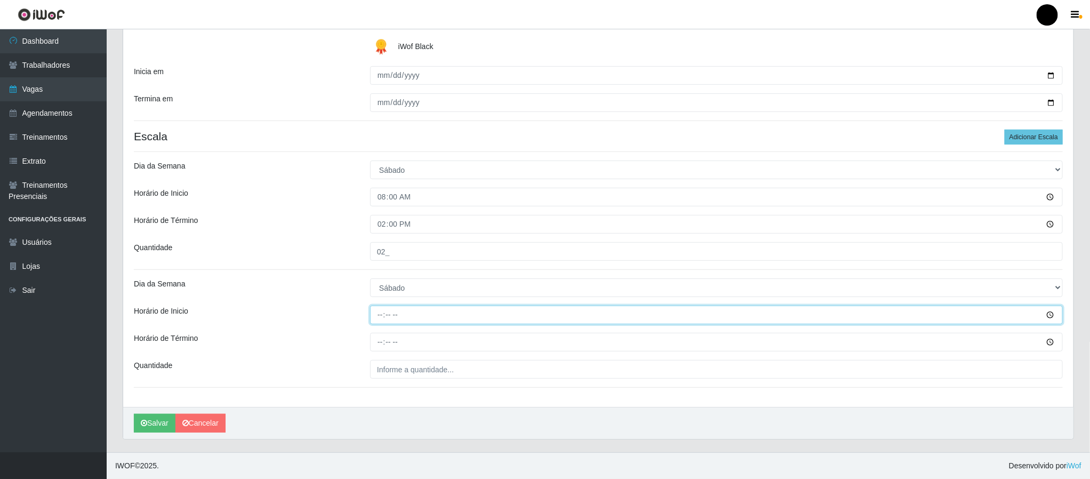
click at [376, 315] on input "Horário de Inicio" at bounding box center [716, 315] width 693 height 19
type input "09:00"
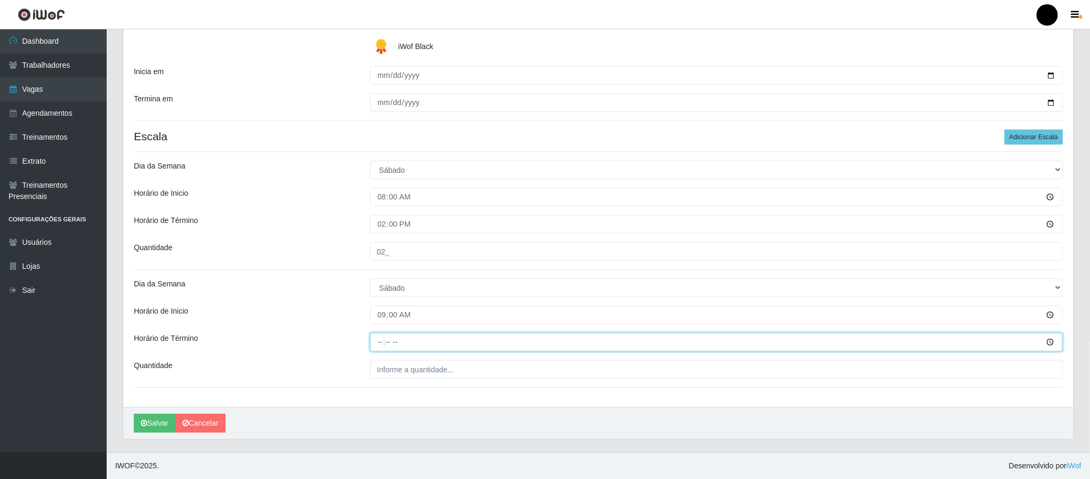
click at [378, 344] on input "Horário de Término" at bounding box center [716, 342] width 693 height 19
type input "15:00"
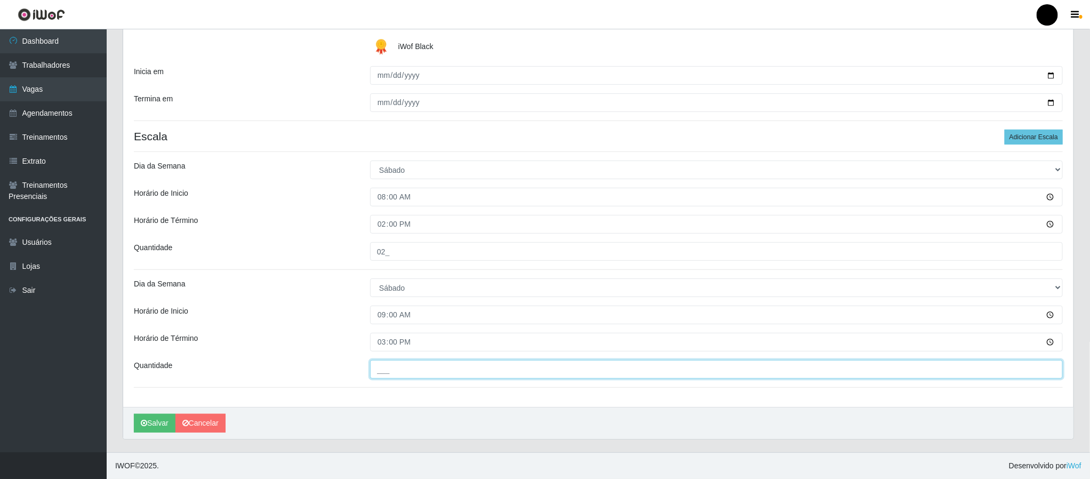
click at [382, 368] on input "___" at bounding box center [716, 369] width 693 height 19
type input "02_"
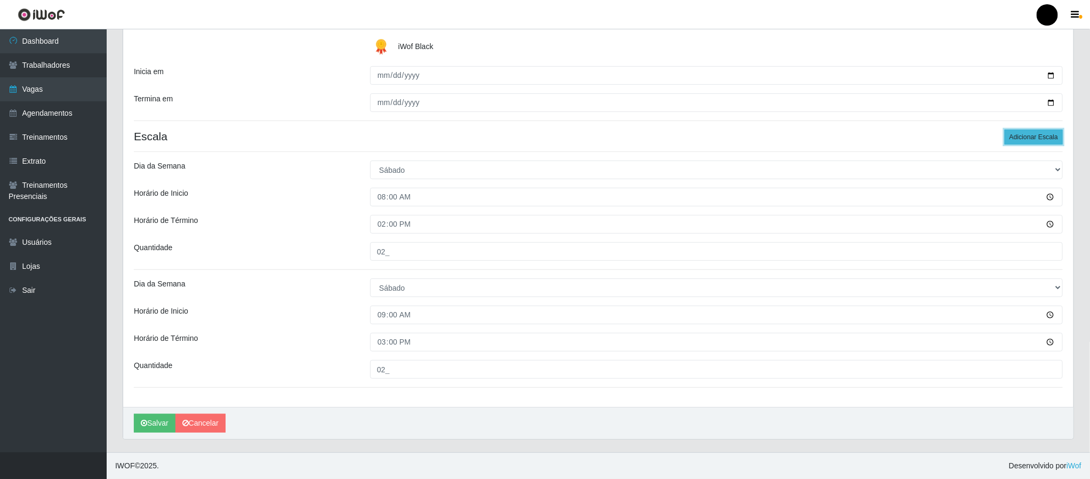
click at [1032, 143] on button "Adicionar Escala" at bounding box center [1034, 137] width 58 height 15
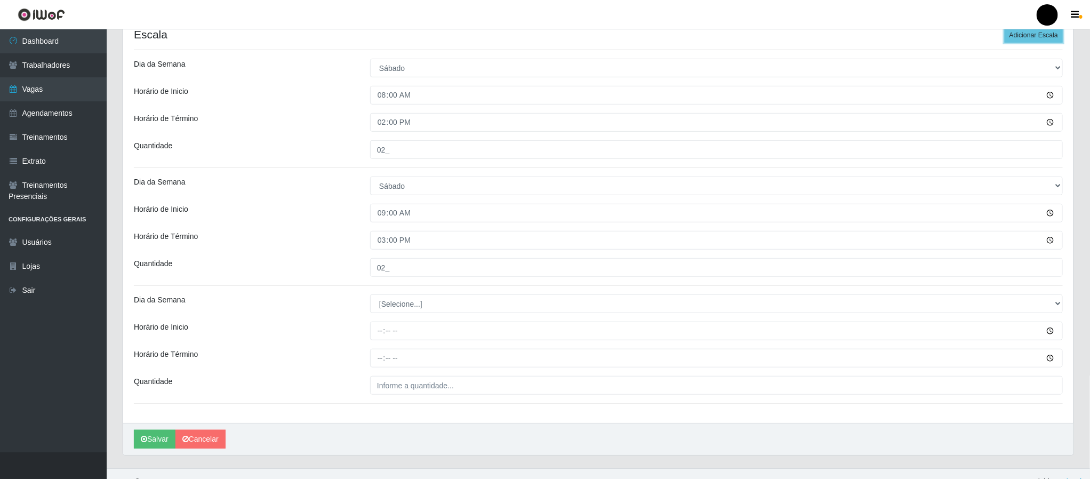
scroll to position [322, 0]
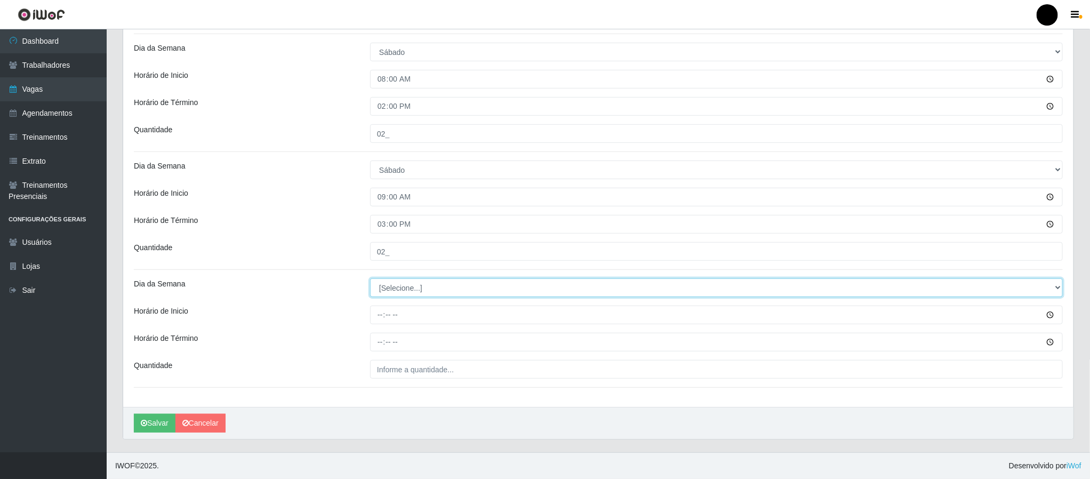
click at [408, 291] on select "[Selecione...] Segunda Terça Quarta Quinta Sexta Sábado Domingo" at bounding box center [716, 287] width 693 height 19
select select "6"
click at [370, 278] on select "[Selecione...] Segunda Terça Quarta Quinta Sexta Sábado Domingo" at bounding box center [716, 287] width 693 height 19
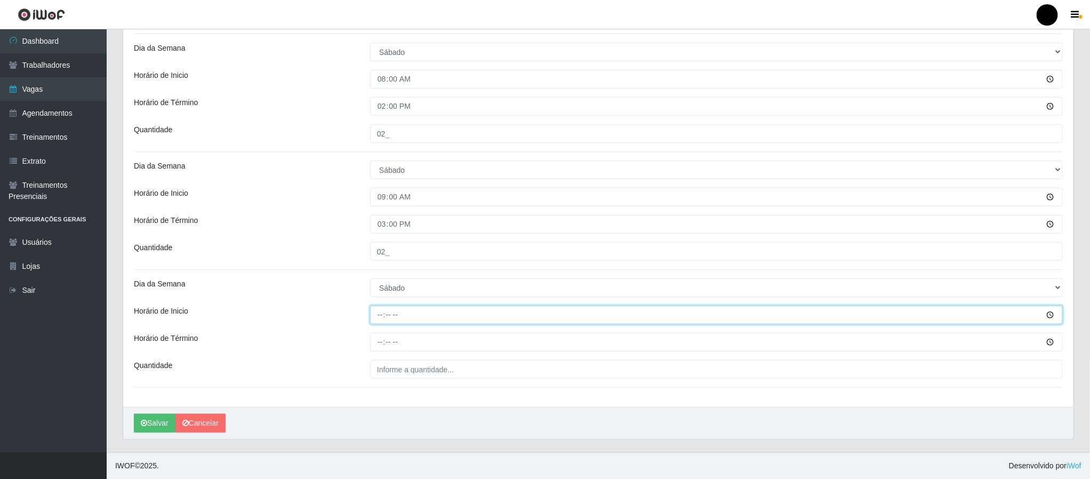
click at [381, 314] on input "Horário de Inicio" at bounding box center [716, 315] width 693 height 19
type input "16:00"
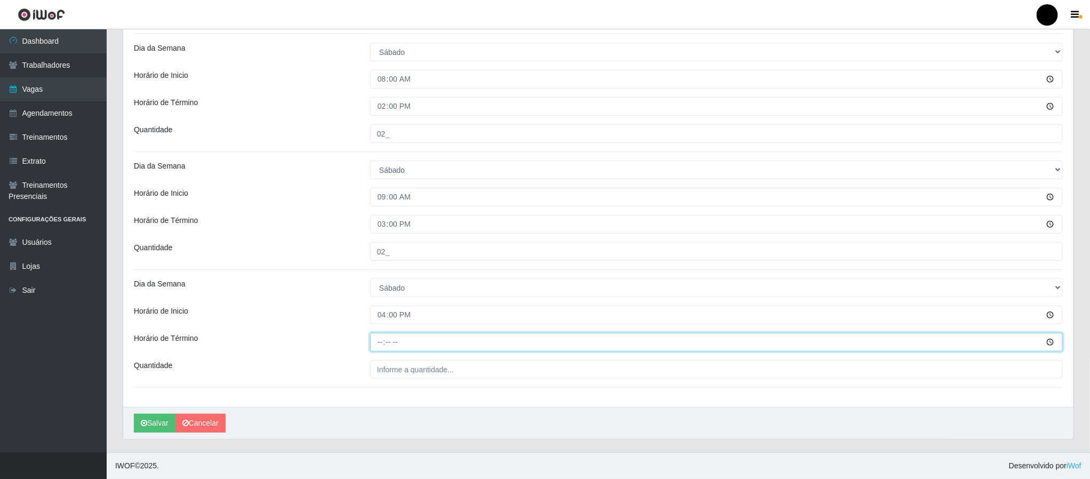
click at [381, 343] on input "Horário de Término" at bounding box center [716, 342] width 693 height 19
type input "22:00"
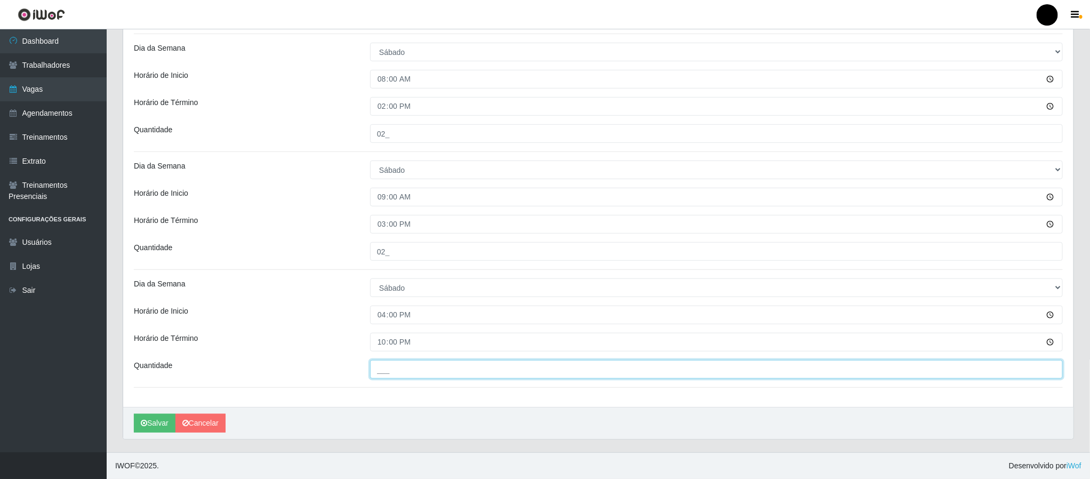
click at [386, 373] on input "___" at bounding box center [716, 369] width 693 height 19
type input "02_"
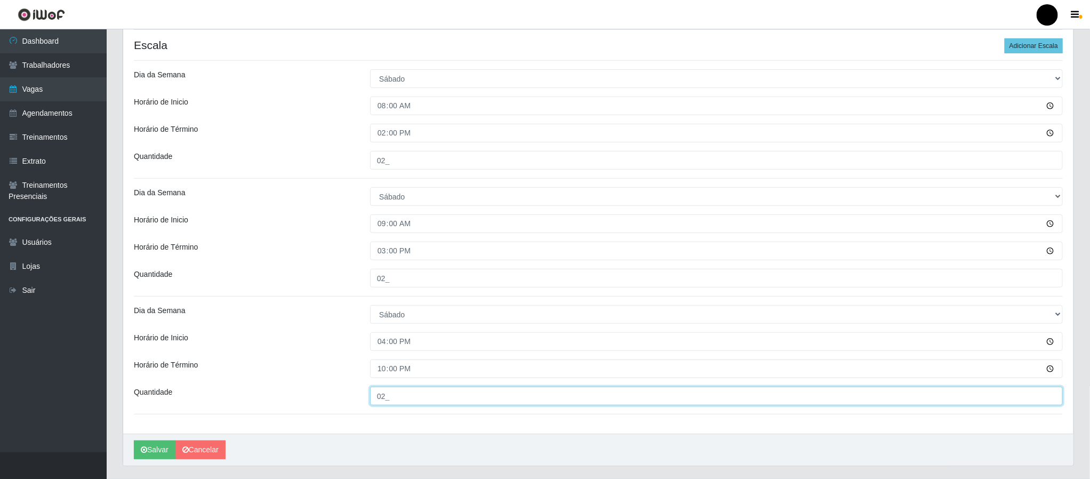
scroll to position [320, 0]
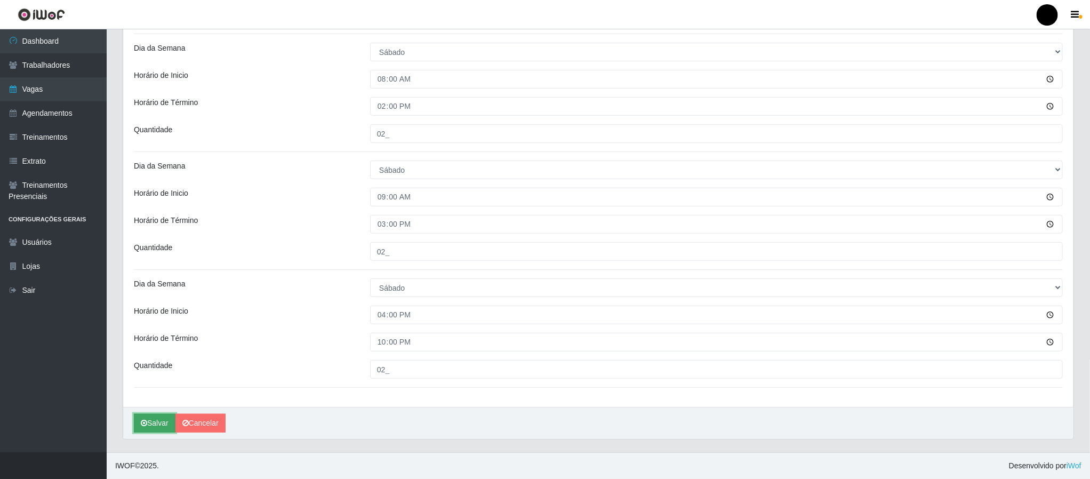
click at [150, 429] on button "Salvar" at bounding box center [155, 423] width 42 height 19
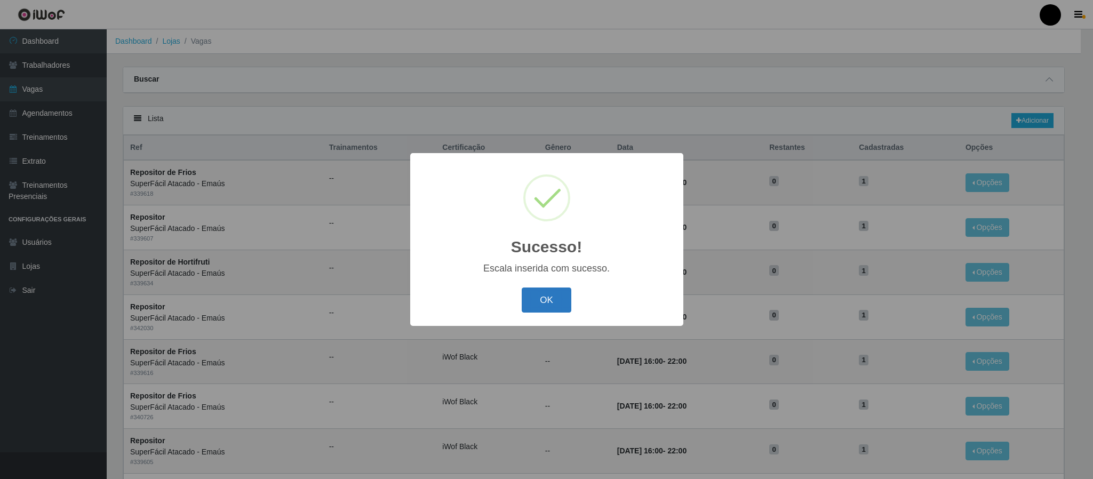
click at [542, 301] on button "OK" at bounding box center [546, 299] width 50 height 25
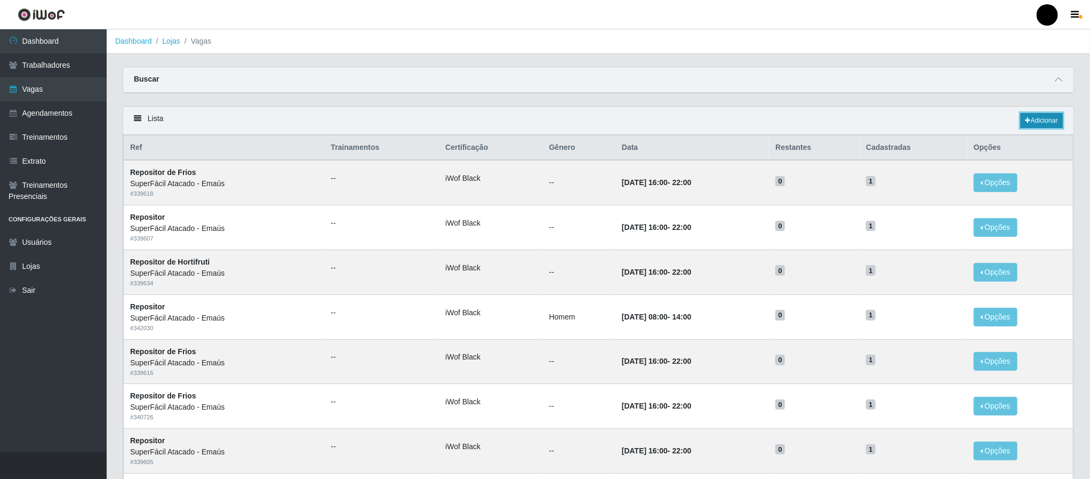
click at [1040, 128] on link "Adicionar" at bounding box center [1042, 120] width 42 height 15
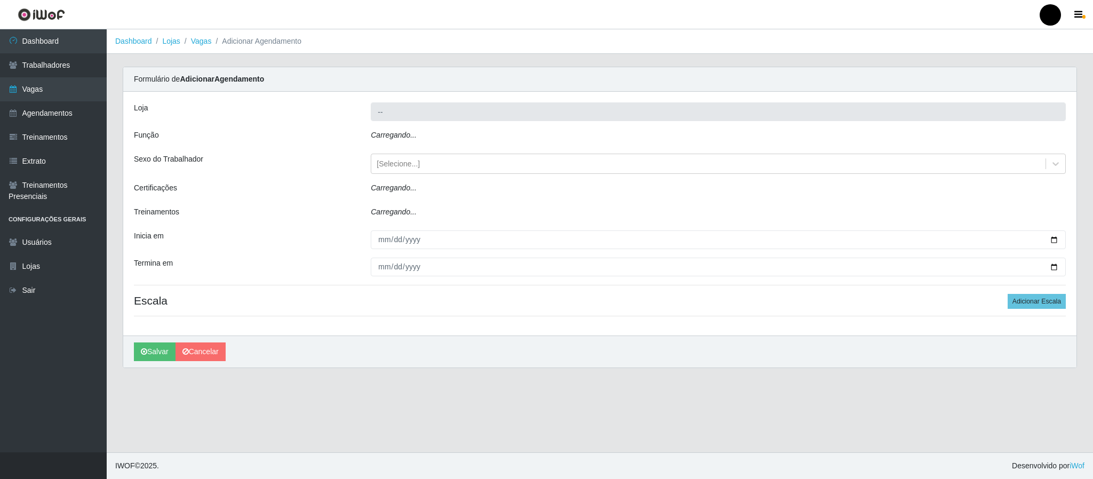
type input "SuperFácil Atacado - Emaús"
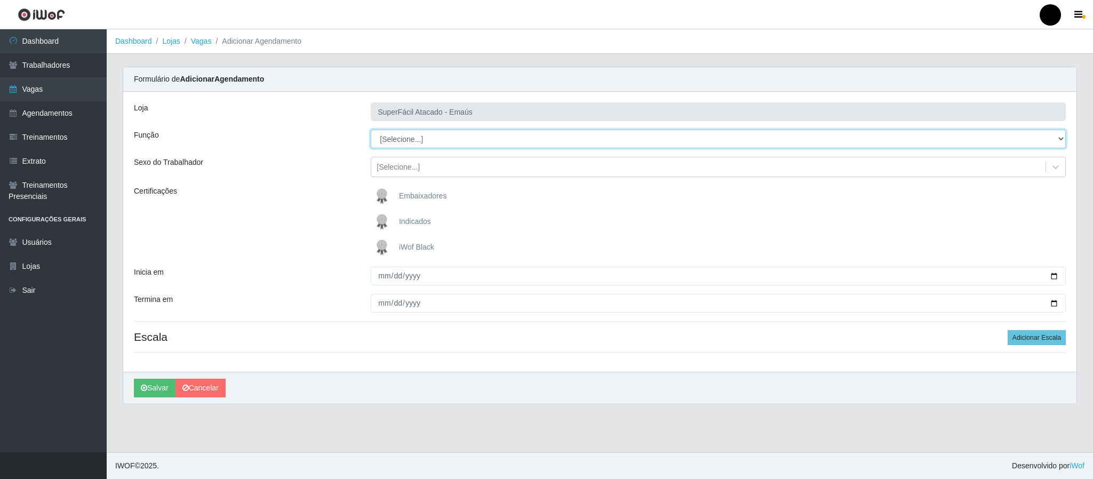
click at [392, 141] on select "[Selecione...] Auxiliar de Estacionamento Auxiliar de Estacionamento + Auxiliar…" at bounding box center [718, 139] width 695 height 19
select select "73"
click at [371, 130] on select "[Selecione...] Auxiliar de Estacionamento Auxiliar de Estacionamento + Auxiliar…" at bounding box center [718, 139] width 695 height 19
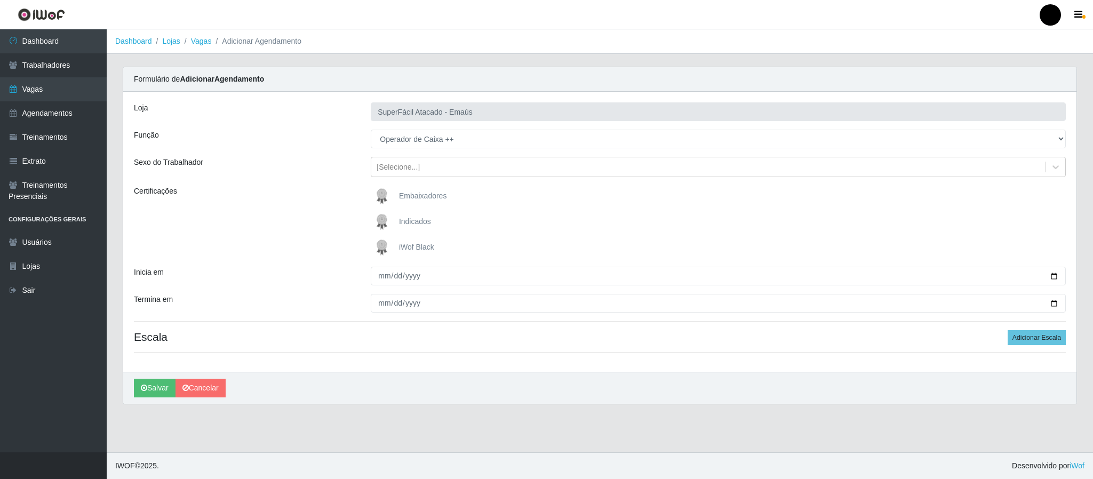
click at [379, 245] on img at bounding box center [384, 247] width 26 height 21
click at [0, 0] on input "iWof Black" at bounding box center [0, 0] width 0 height 0
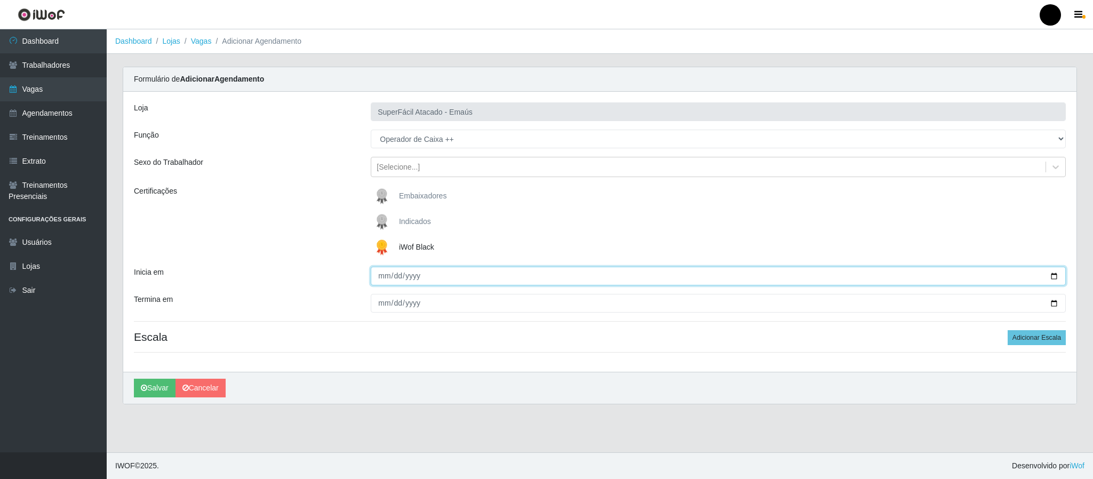
drag, startPoint x: 1053, startPoint y: 277, endPoint x: 721, endPoint y: 296, distance: 332.2
click at [1053, 277] on input "Inicia em" at bounding box center [718, 276] width 695 height 19
type input "2025-09-07"
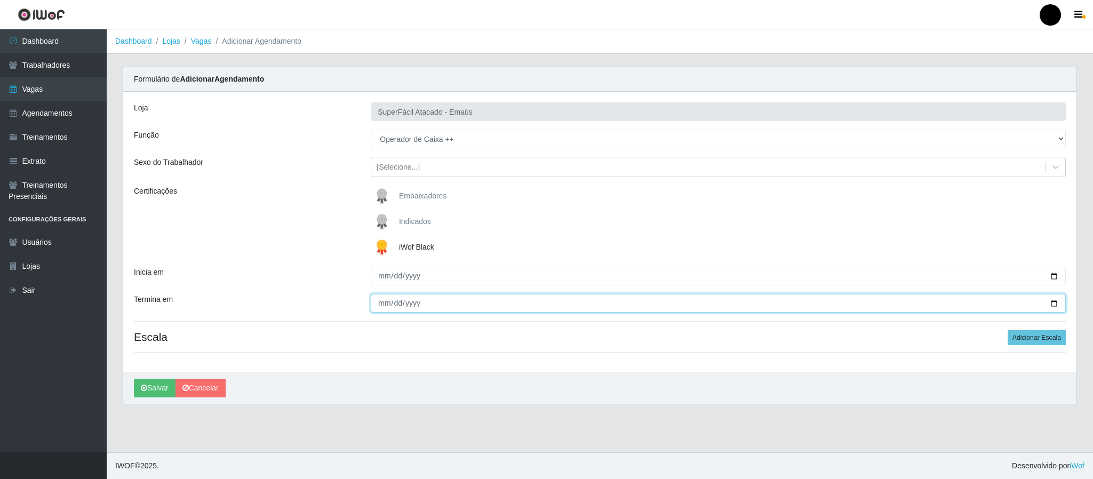
click at [1051, 303] on input "Termina em" at bounding box center [718, 303] width 695 height 19
type input "2025-09-07"
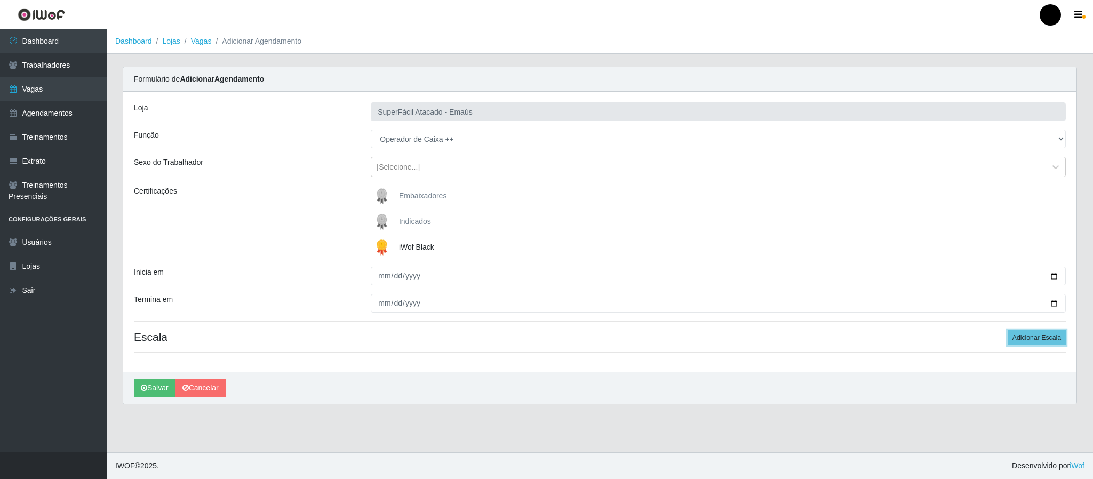
drag, startPoint x: 1043, startPoint y: 335, endPoint x: 576, endPoint y: 320, distance: 466.8
click at [1034, 335] on button "Adicionar Escala" at bounding box center [1036, 337] width 58 height 15
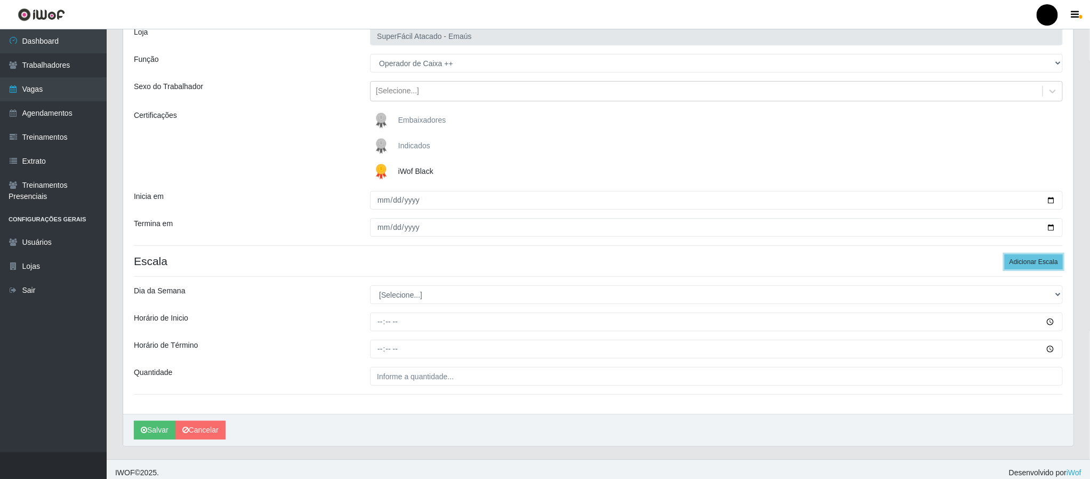
scroll to position [85, 0]
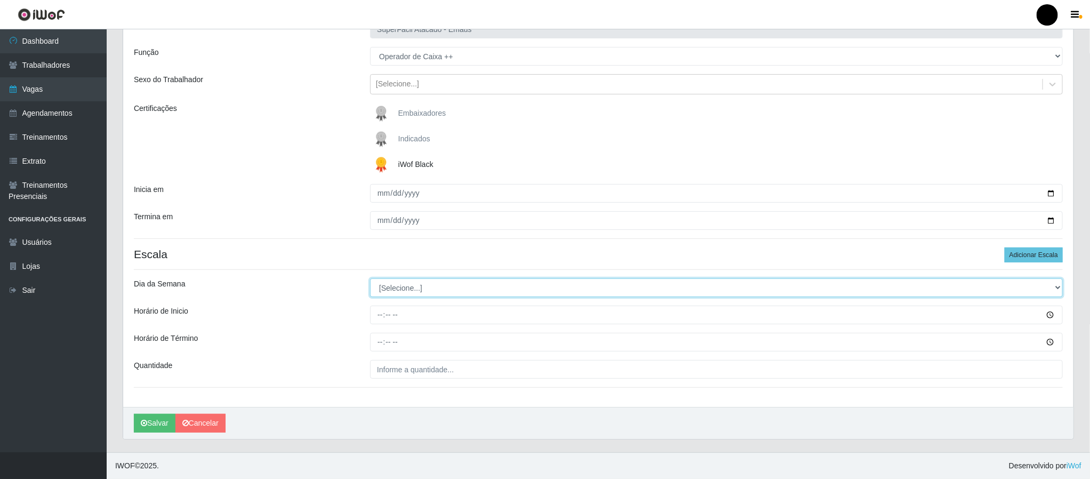
click at [400, 290] on select "[Selecione...] Segunda Terça Quarta Quinta Sexta Sábado Domingo" at bounding box center [716, 287] width 693 height 19
select select "0"
click at [370, 278] on select "[Selecione...] Segunda Terça Quarta Quinta Sexta Sábado Domingo" at bounding box center [716, 287] width 693 height 19
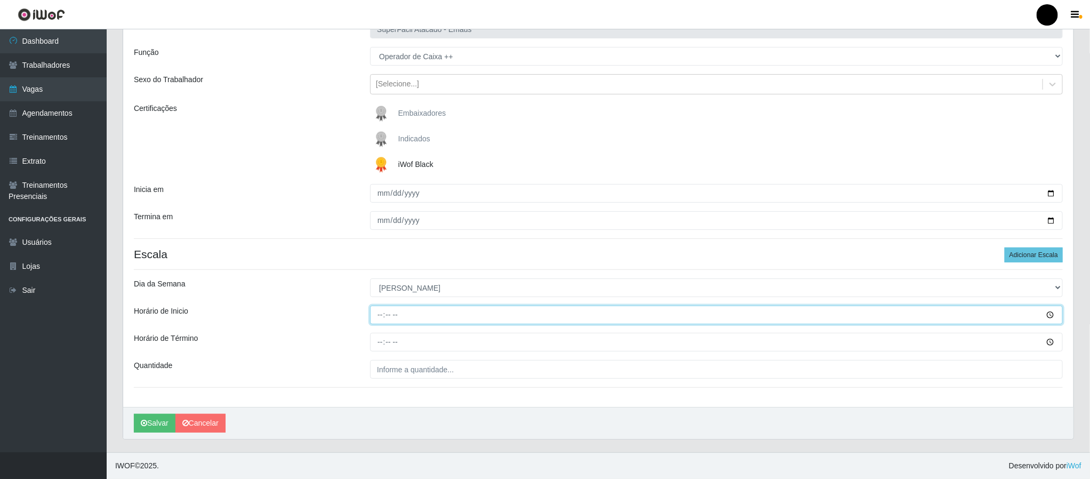
click at [380, 316] on input "Horário de Inicio" at bounding box center [716, 315] width 693 height 19
type input "08:00"
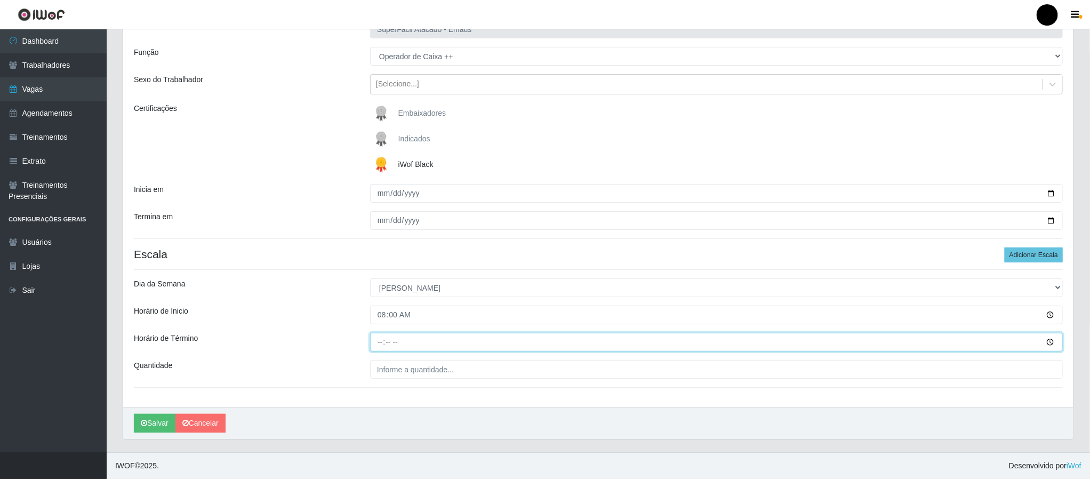
click at [378, 348] on input "Horário de Término" at bounding box center [716, 342] width 693 height 19
type input "14:00"
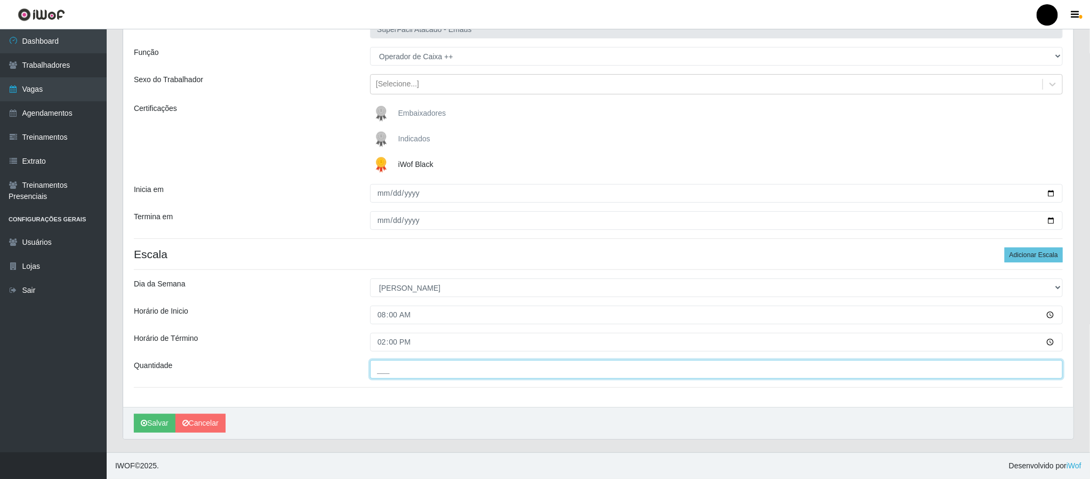
click at [397, 371] on input "___" at bounding box center [716, 369] width 693 height 19
type input "03_"
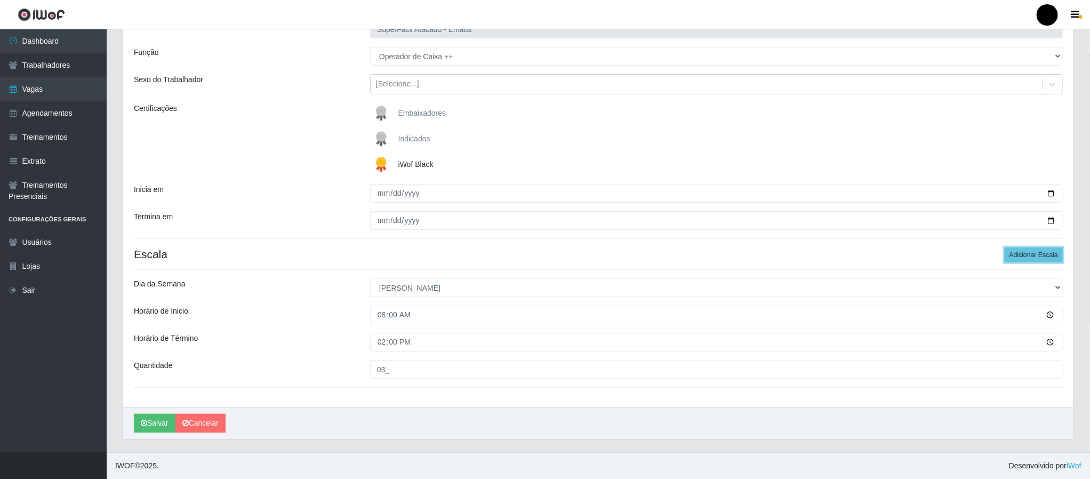
drag, startPoint x: 1026, startPoint y: 255, endPoint x: 726, endPoint y: 276, distance: 300.4
click at [1023, 256] on button "Adicionar Escala" at bounding box center [1034, 254] width 58 height 15
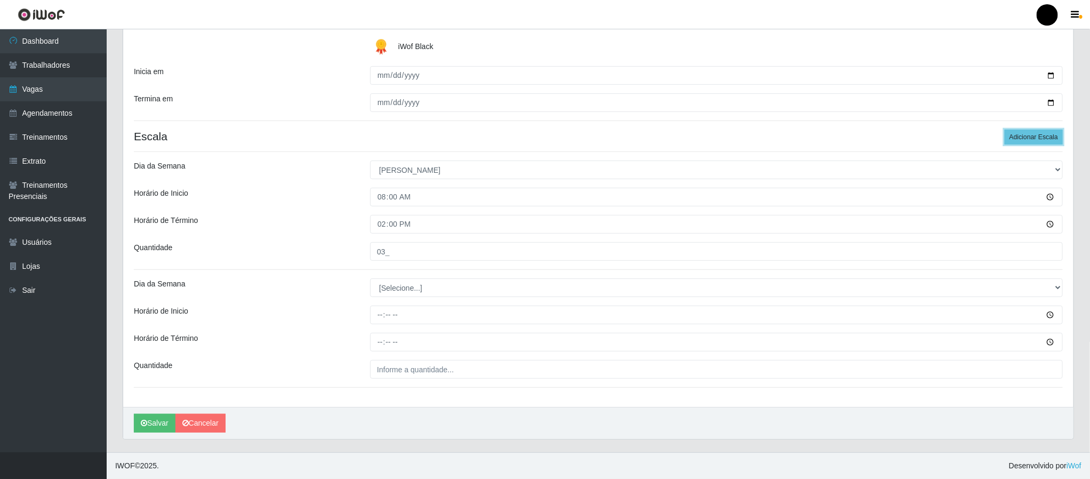
scroll to position [203, 0]
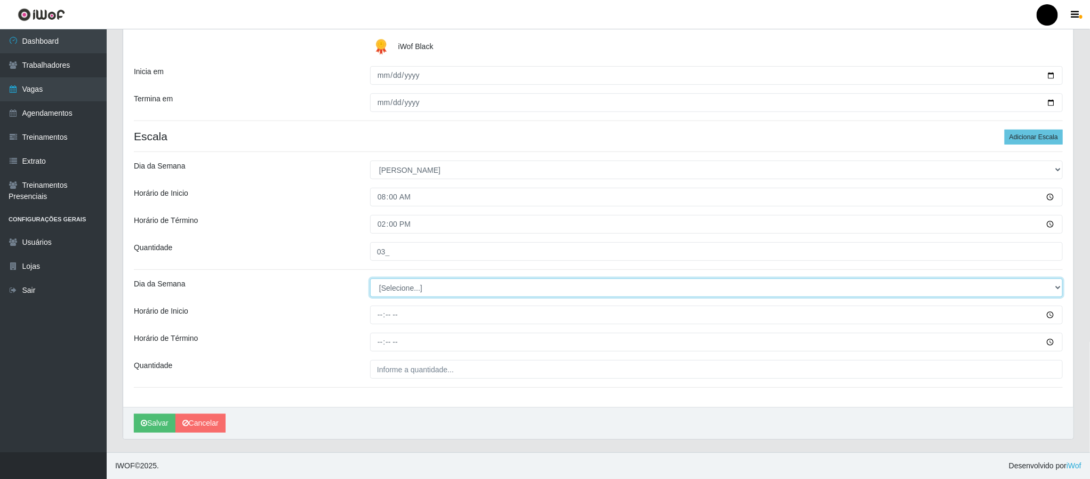
click at [420, 290] on select "[Selecione...] Segunda Terça Quarta Quinta Sexta Sábado Domingo" at bounding box center [716, 287] width 693 height 19
select select "0"
click at [370, 278] on select "[Selecione...] Segunda Terça Quarta Quinta Sexta Sábado Domingo" at bounding box center [716, 287] width 693 height 19
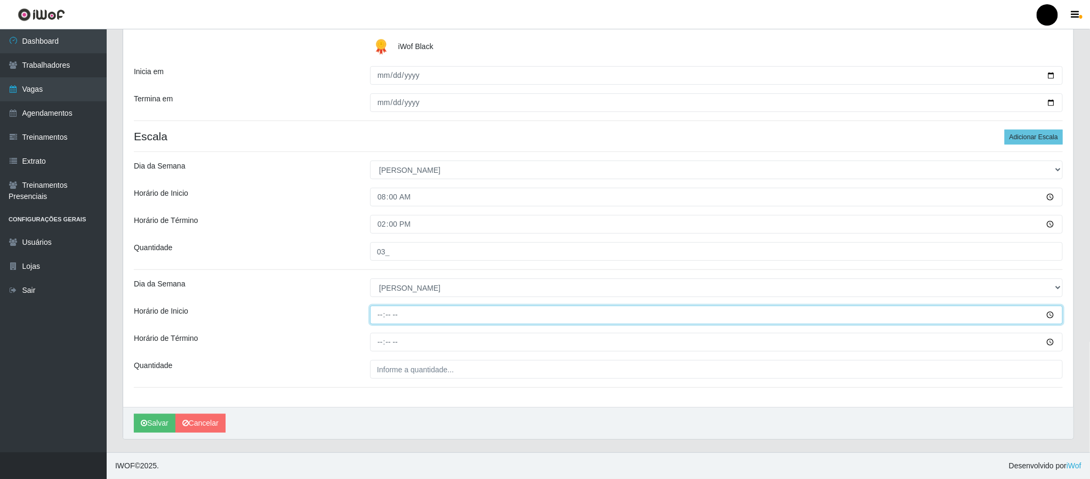
click at [378, 316] on input "Horário de Inicio" at bounding box center [716, 315] width 693 height 19
type input "09:00"
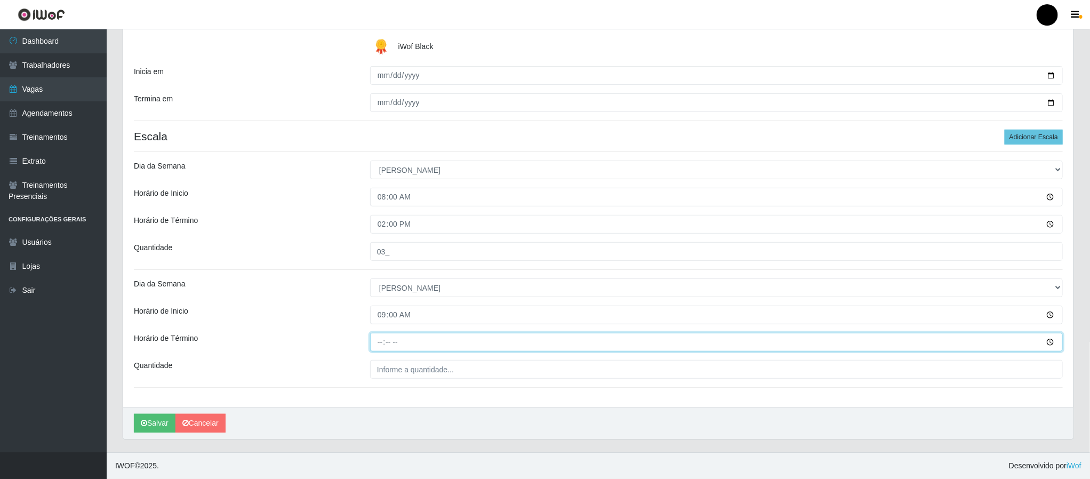
click at [374, 341] on input "Horário de Término" at bounding box center [716, 342] width 693 height 19
type input "15:00"
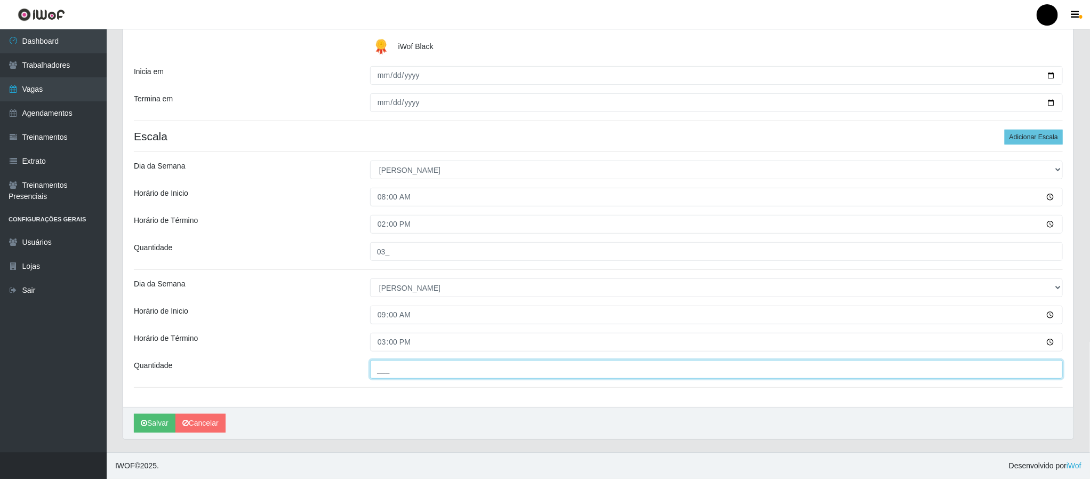
click at [394, 368] on input "___" at bounding box center [716, 369] width 693 height 19
type input "03_"
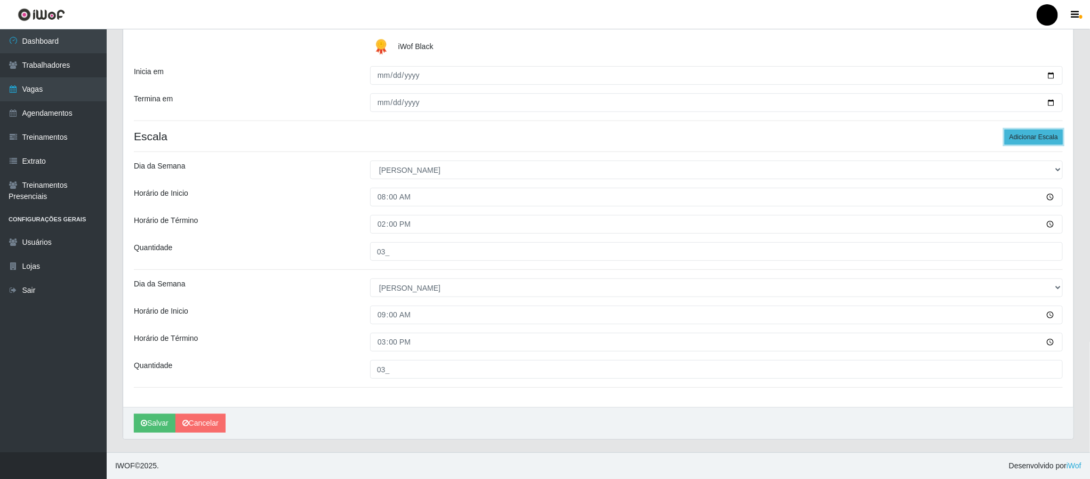
click at [1042, 138] on button "Adicionar Escala" at bounding box center [1034, 137] width 58 height 15
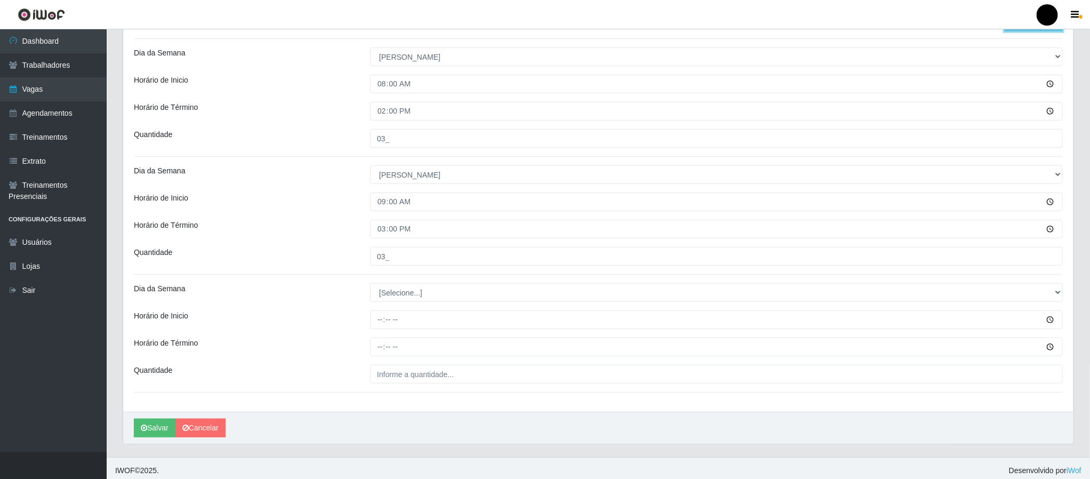
scroll to position [322, 0]
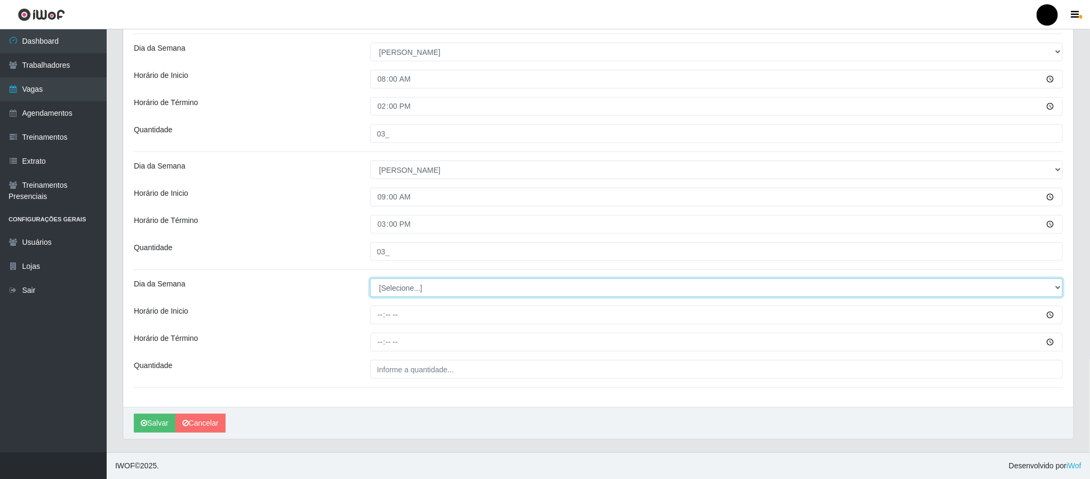
click at [438, 288] on select "[Selecione...] Segunda Terça Quarta Quinta Sexta Sábado Domingo" at bounding box center [716, 287] width 693 height 19
select select "0"
click at [370, 278] on select "[Selecione...] Segunda Terça Quarta Quinta Sexta Sábado Domingo" at bounding box center [716, 287] width 693 height 19
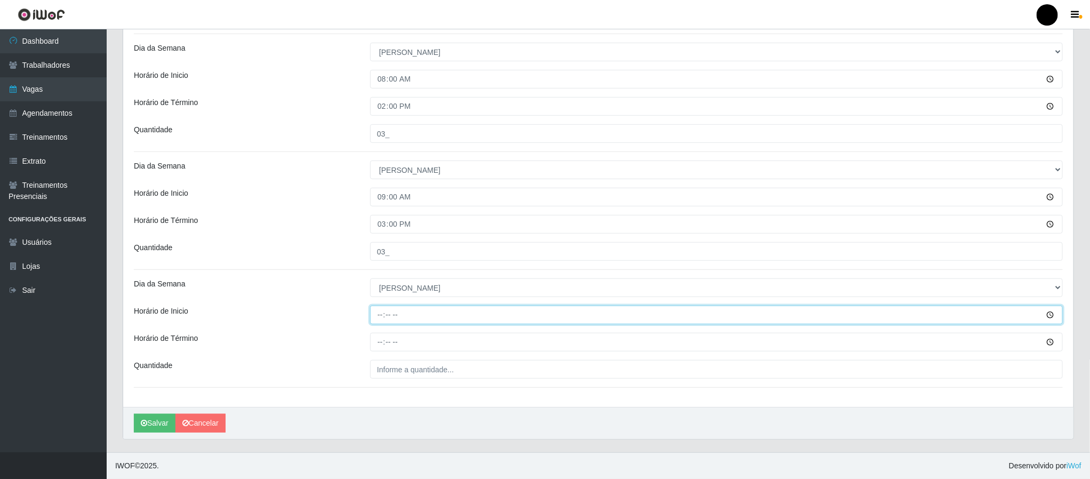
click at [378, 312] on input "Horário de Inicio" at bounding box center [716, 315] width 693 height 19
type input "15:00"
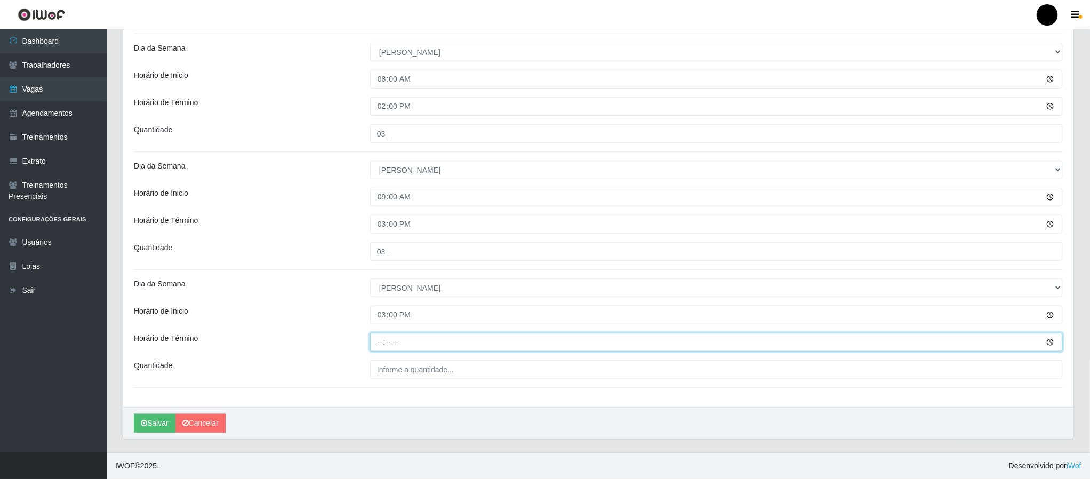
click at [379, 342] on input "Horário de Término" at bounding box center [716, 342] width 693 height 19
type input "21:00"
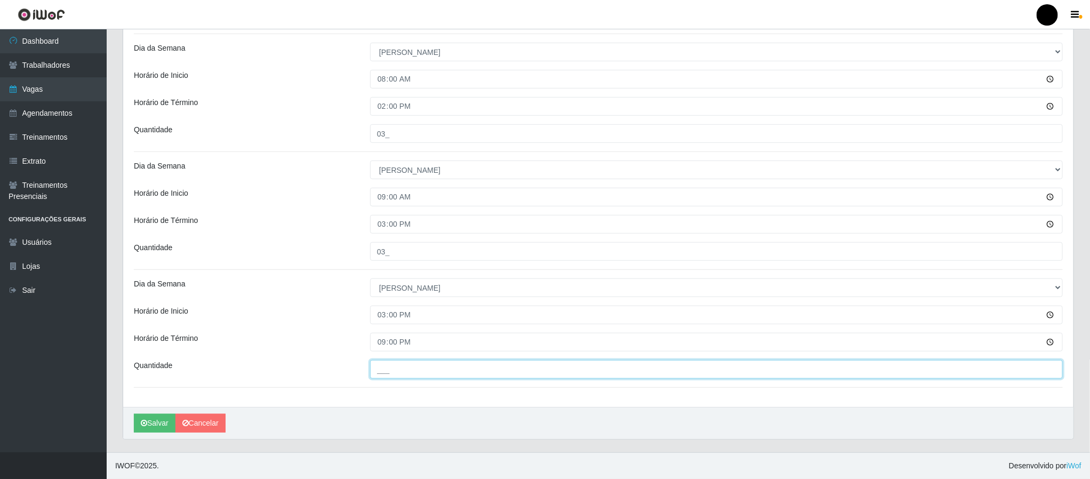
click at [394, 373] on input "___" at bounding box center [716, 369] width 693 height 19
type input "04_"
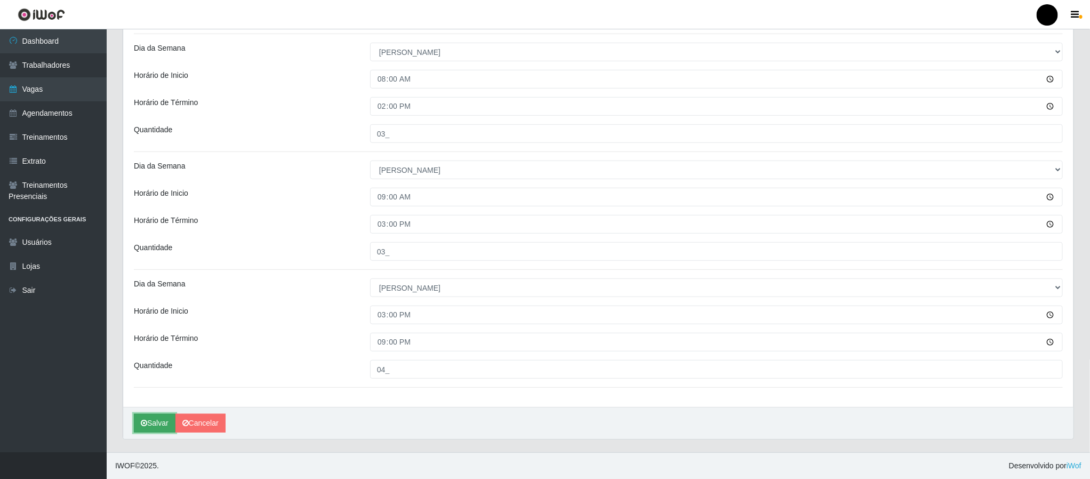
click at [165, 418] on button "Salvar" at bounding box center [155, 423] width 42 height 19
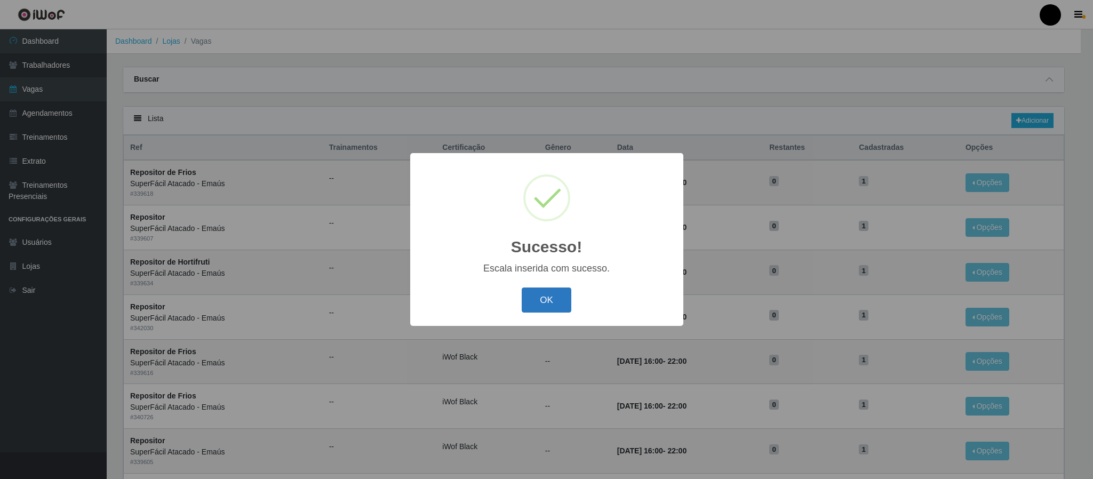
click at [562, 299] on button "OK" at bounding box center [546, 299] width 50 height 25
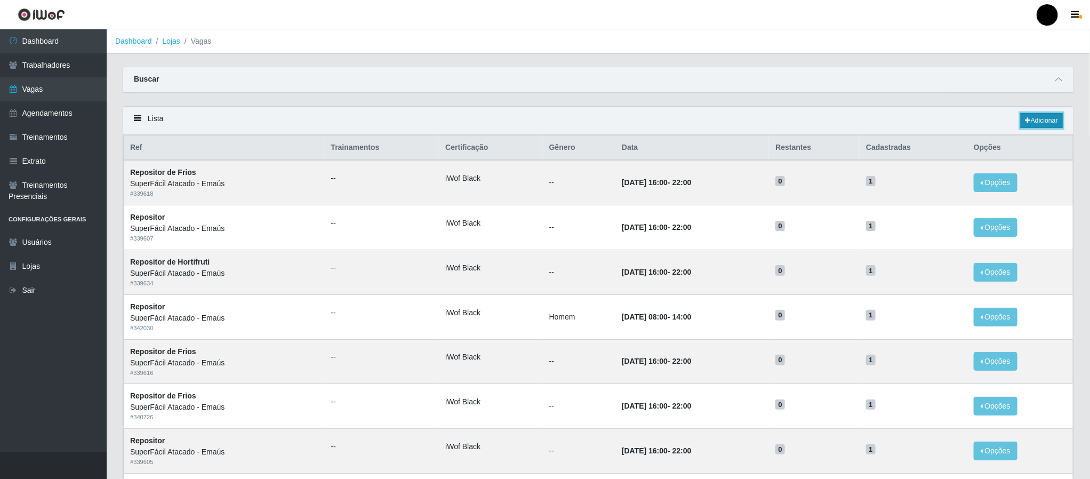
click at [1041, 122] on link "Adicionar" at bounding box center [1042, 120] width 42 height 15
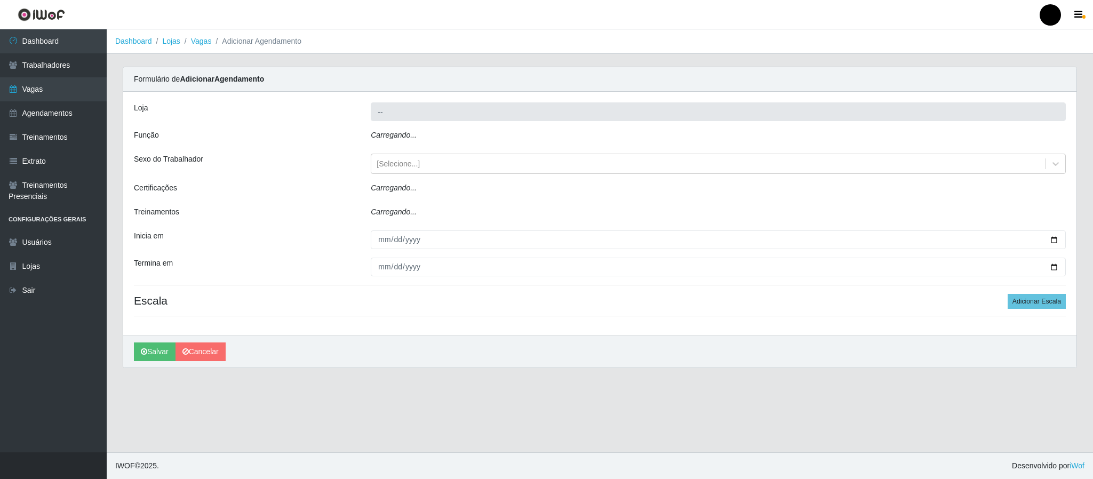
type input "SuperFácil Atacado - Emaús"
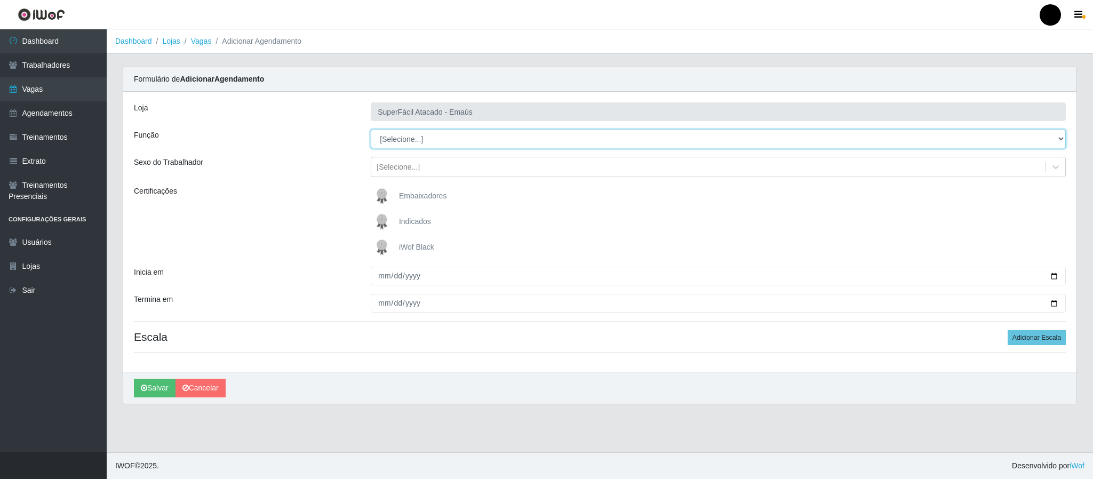
click at [416, 146] on select "[Selecione...] Auxiliar de Estacionamento Auxiliar de Estacionamento + Auxiliar…" at bounding box center [718, 139] width 695 height 19
select select "70"
click at [371, 130] on select "[Selecione...] Auxiliar de Estacionamento Auxiliar de Estacionamento + Auxiliar…" at bounding box center [718, 139] width 695 height 19
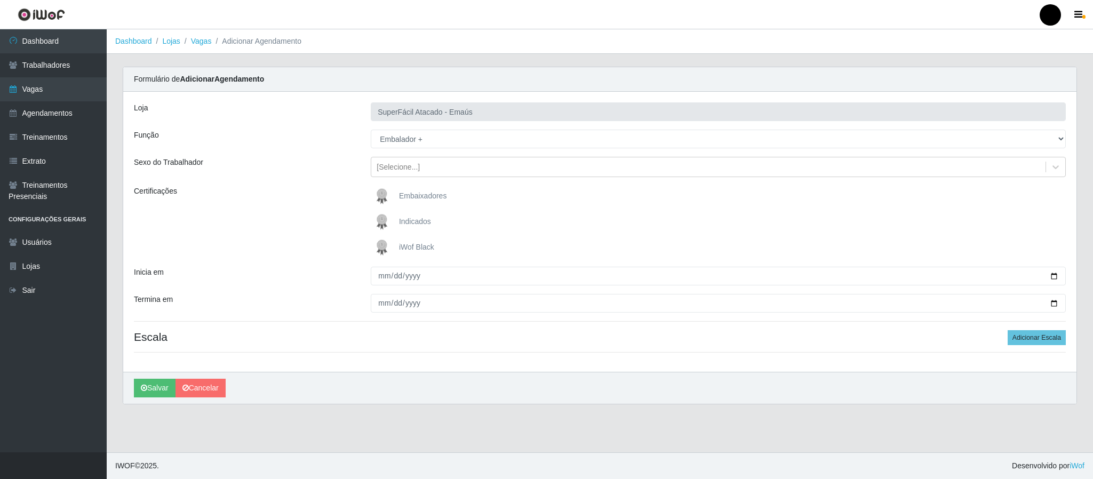
click at [380, 247] on img at bounding box center [384, 247] width 26 height 21
click at [0, 0] on input "iWof Black" at bounding box center [0, 0] width 0 height 0
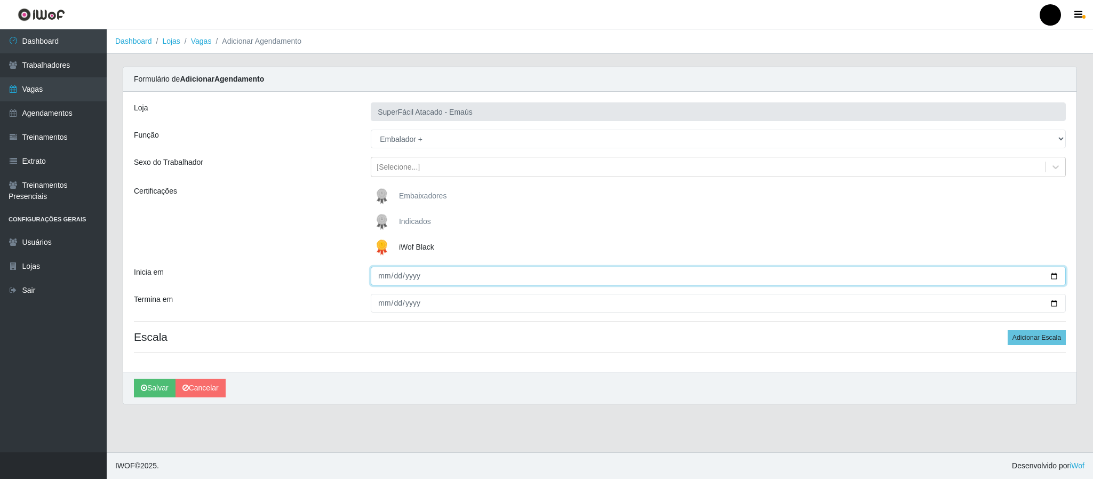
click at [1051, 274] on input "Inicia em" at bounding box center [718, 276] width 695 height 19
type input "2025-09-06"
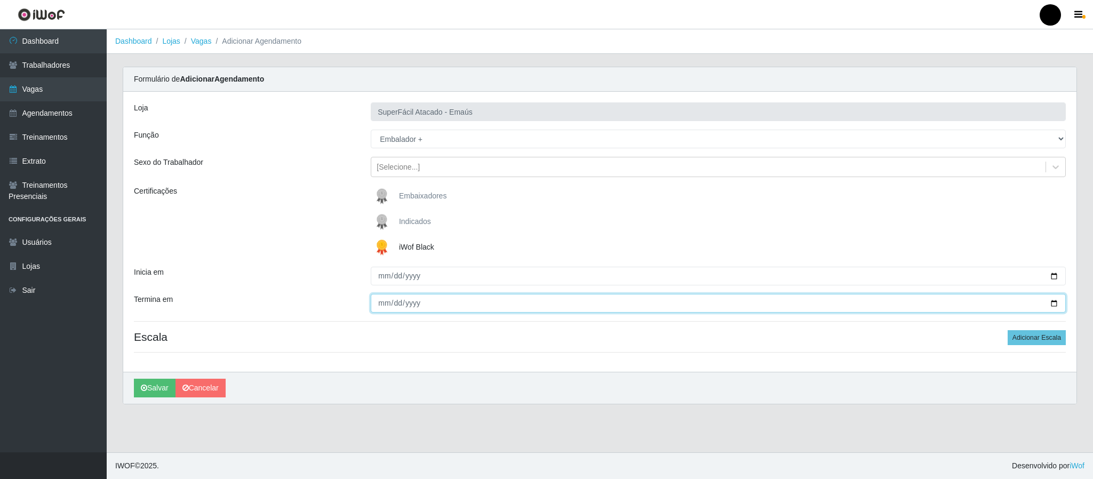
click at [1050, 303] on input "Termina em" at bounding box center [718, 303] width 695 height 19
type input "2025-09-06"
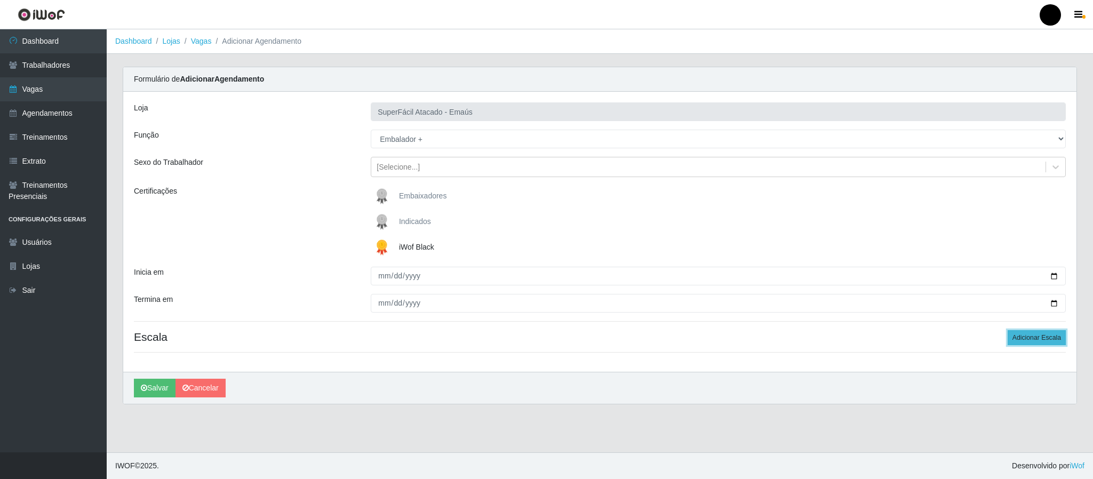
click at [1021, 331] on button "Adicionar Escala" at bounding box center [1036, 337] width 58 height 15
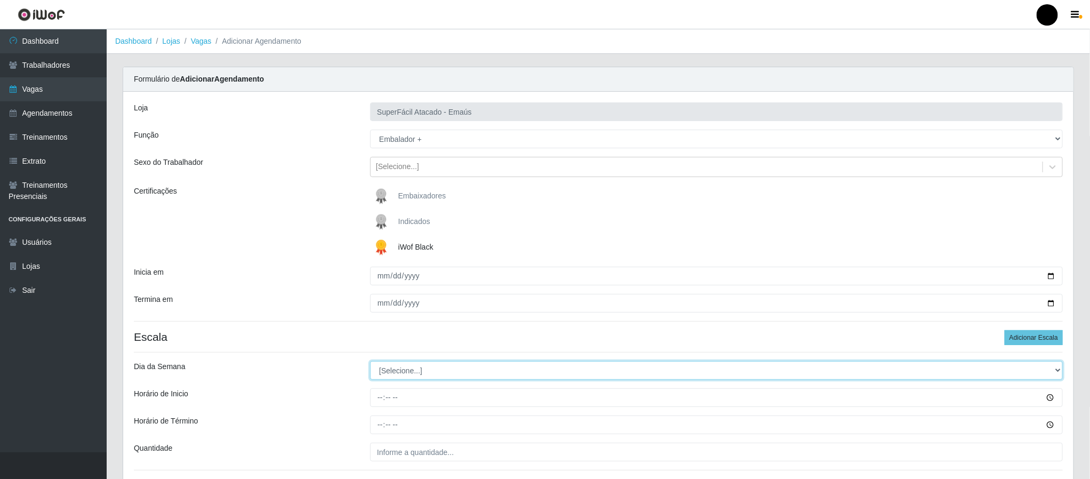
click at [416, 373] on select "[Selecione...] Segunda Terça Quarta Quinta Sexta Sábado Domingo" at bounding box center [716, 370] width 693 height 19
select select "6"
click at [370, 363] on select "[Selecione...] Segunda Terça Quarta Quinta Sexta Sábado Domingo" at bounding box center [716, 370] width 693 height 19
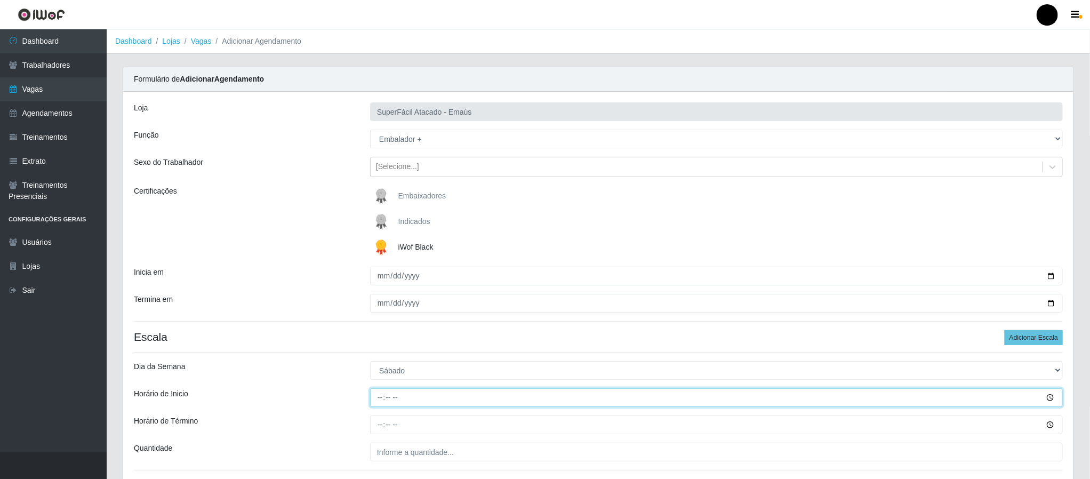
click at [381, 404] on input "Horário de Inicio" at bounding box center [716, 397] width 693 height 19
type input "08:00"
click at [375, 426] on input "Horário de Término" at bounding box center [716, 424] width 693 height 19
type input "14:00"
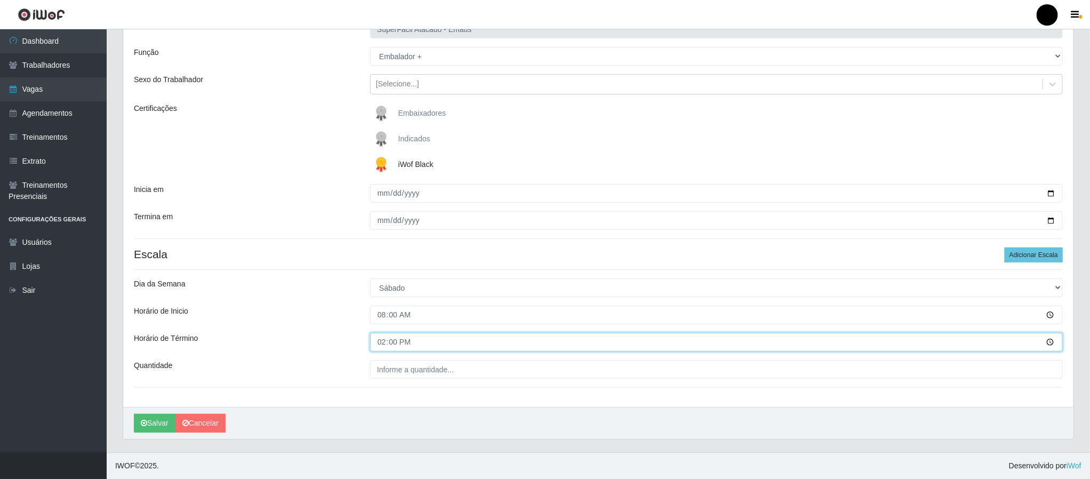
scroll to position [85, 0]
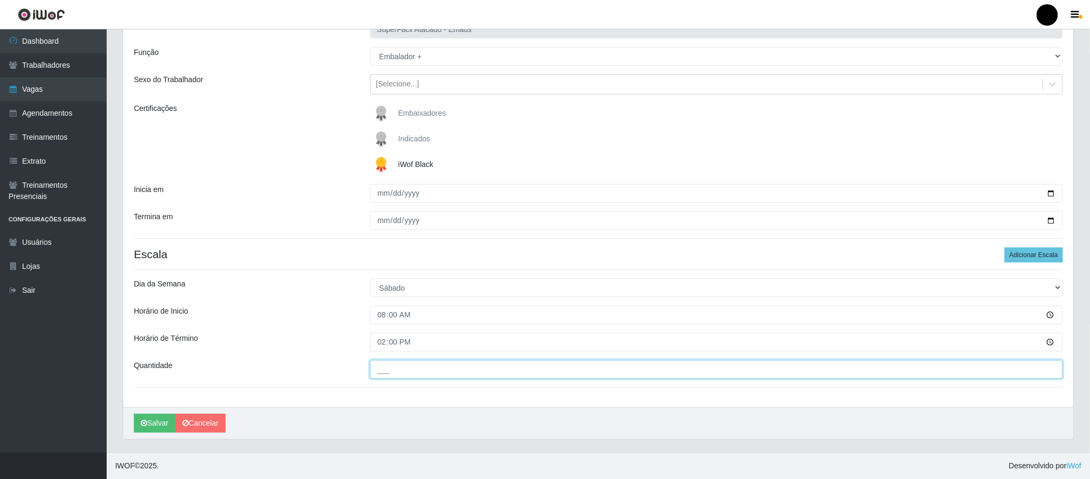
click at [445, 370] on input "___" at bounding box center [716, 369] width 693 height 19
type input "03_"
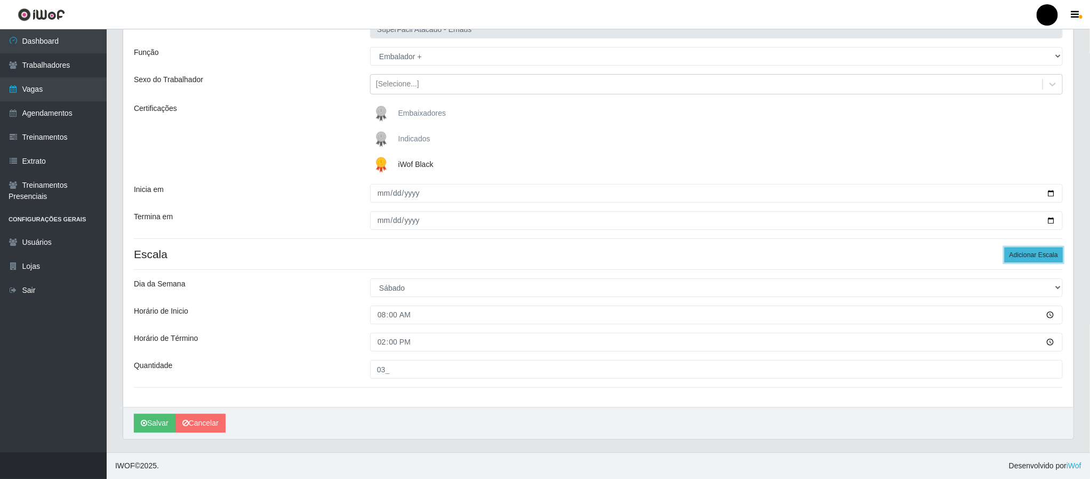
drag, startPoint x: 1027, startPoint y: 258, endPoint x: 650, endPoint y: 320, distance: 382.1
click at [1026, 258] on button "Adicionar Escala" at bounding box center [1034, 254] width 58 height 15
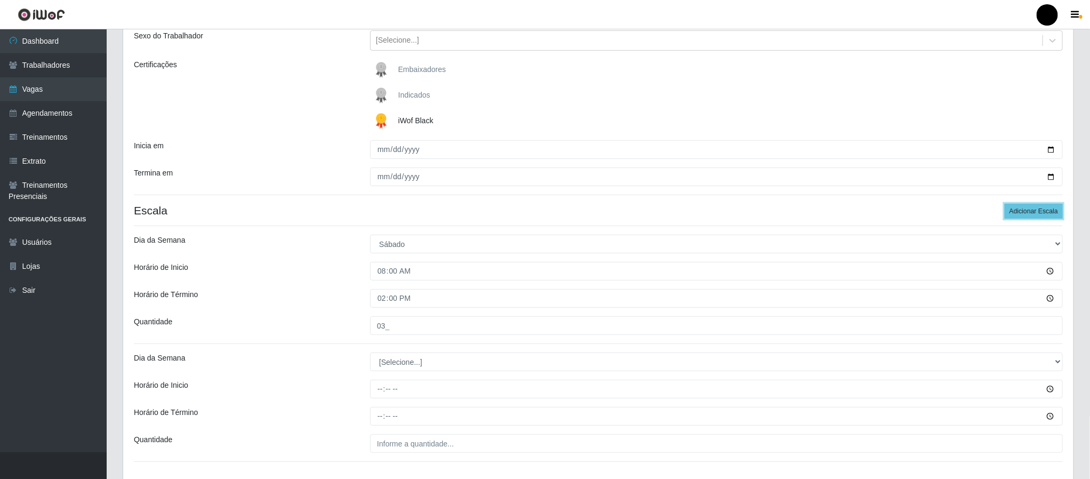
scroll to position [203, 0]
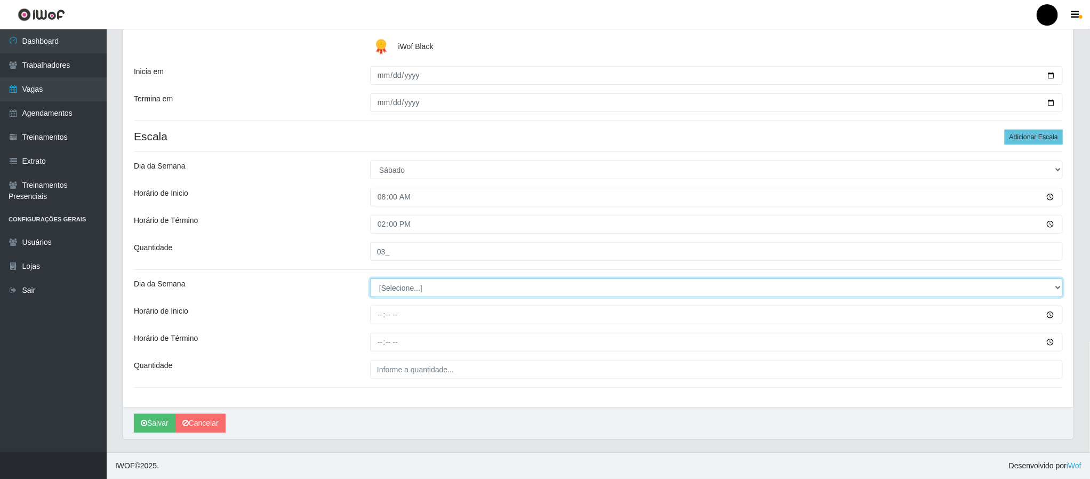
click at [432, 288] on select "[Selecione...] Segunda Terça Quarta Quinta Sexta Sábado Domingo" at bounding box center [716, 287] width 693 height 19
select select "6"
click at [370, 278] on select "[Selecione...] Segunda Terça Quarta Quinta Sexta Sábado Domingo" at bounding box center [716, 287] width 693 height 19
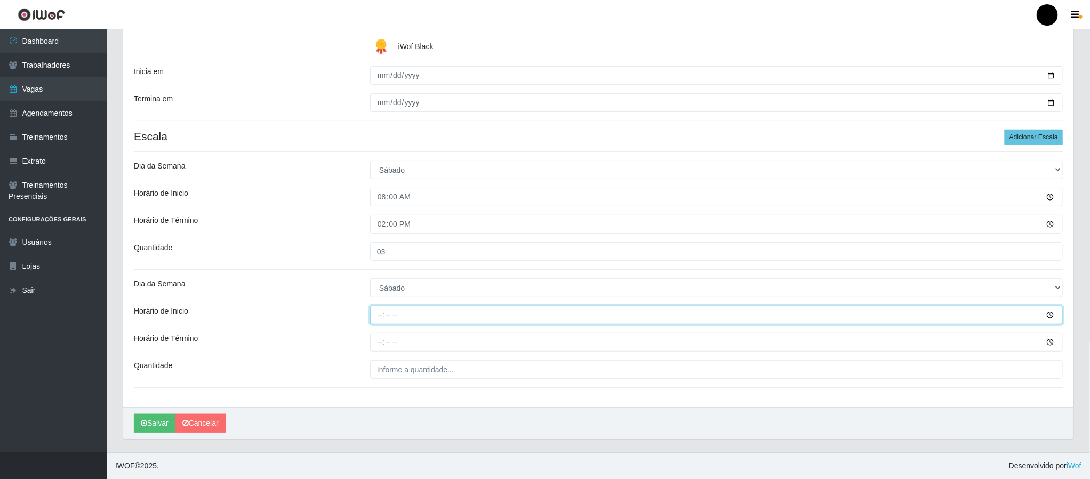
click at [382, 315] on input "Horário de Inicio" at bounding box center [716, 315] width 693 height 19
type input "16:00"
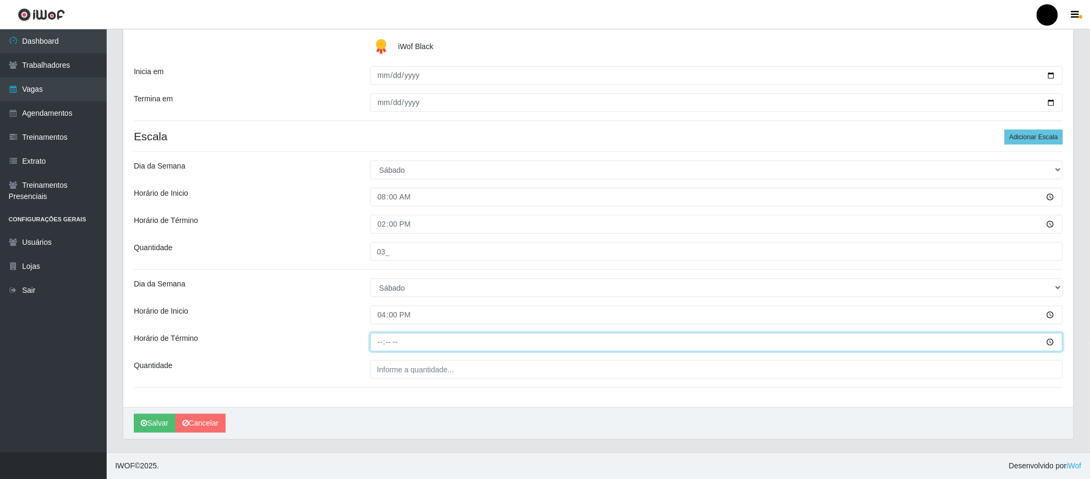
click at [376, 341] on input "Horário de Término" at bounding box center [716, 342] width 693 height 19
type input "22:00"
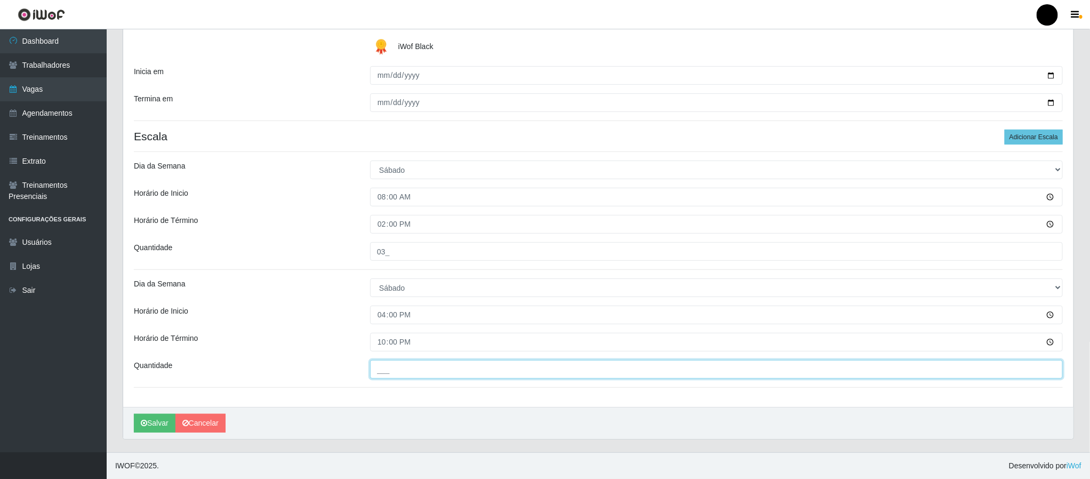
click at [399, 373] on input "___" at bounding box center [716, 369] width 693 height 19
type input "03_"
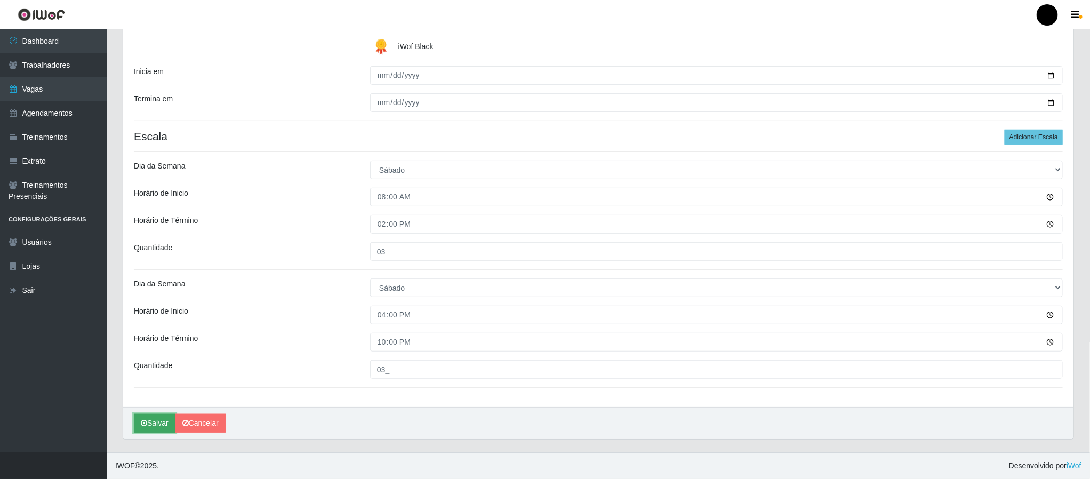
click at [154, 423] on button "Salvar" at bounding box center [155, 423] width 42 height 19
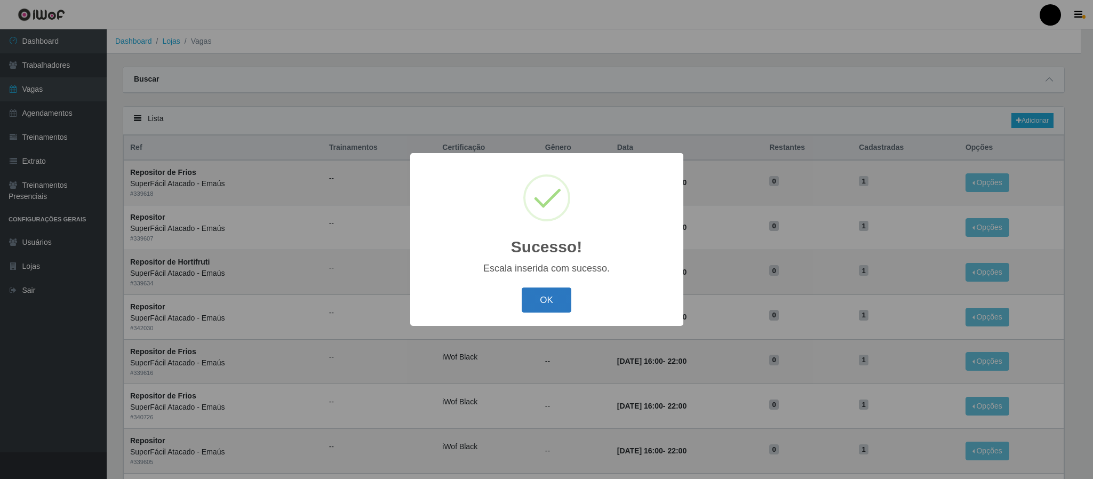
click at [552, 306] on button "OK" at bounding box center [546, 299] width 50 height 25
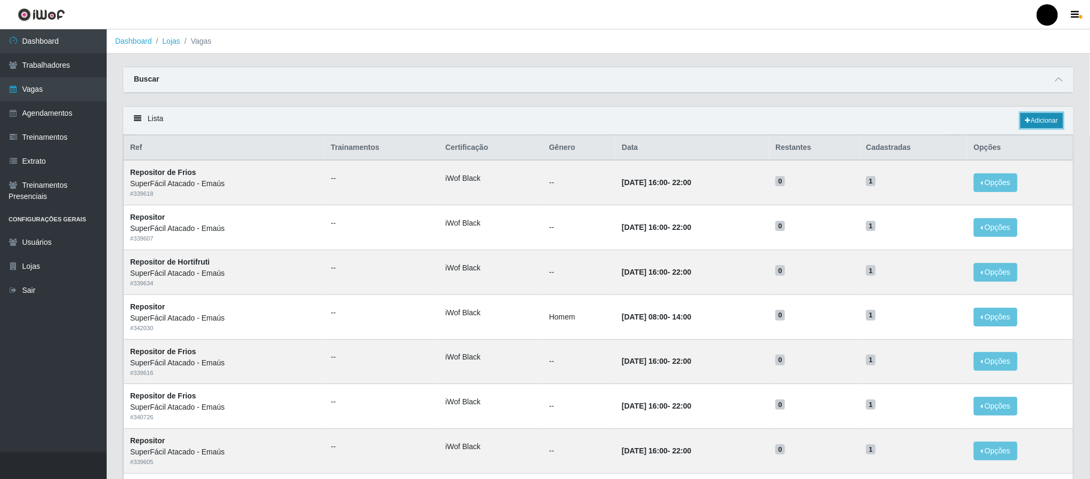
click at [1056, 117] on link "Adicionar" at bounding box center [1042, 120] width 42 height 15
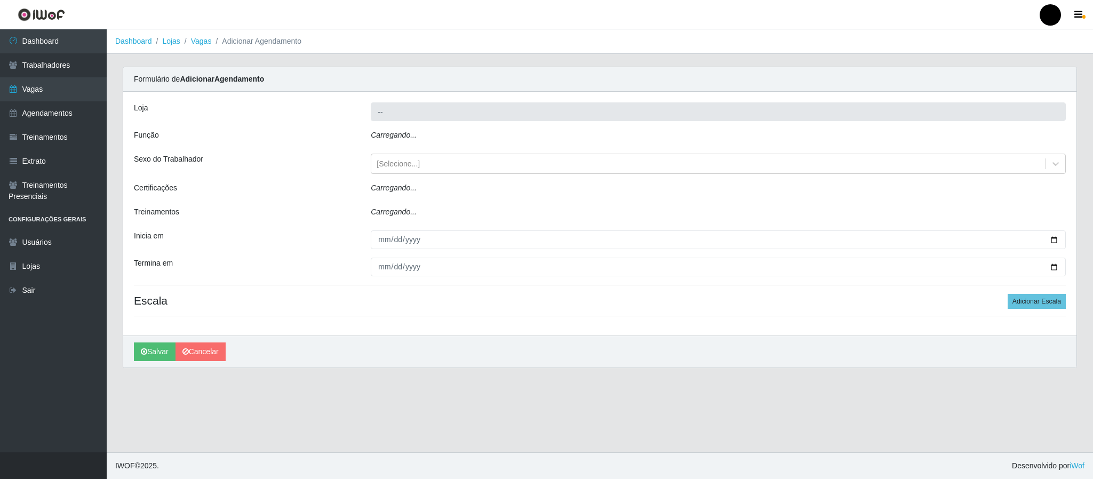
type input "SuperFácil Atacado - Emaús"
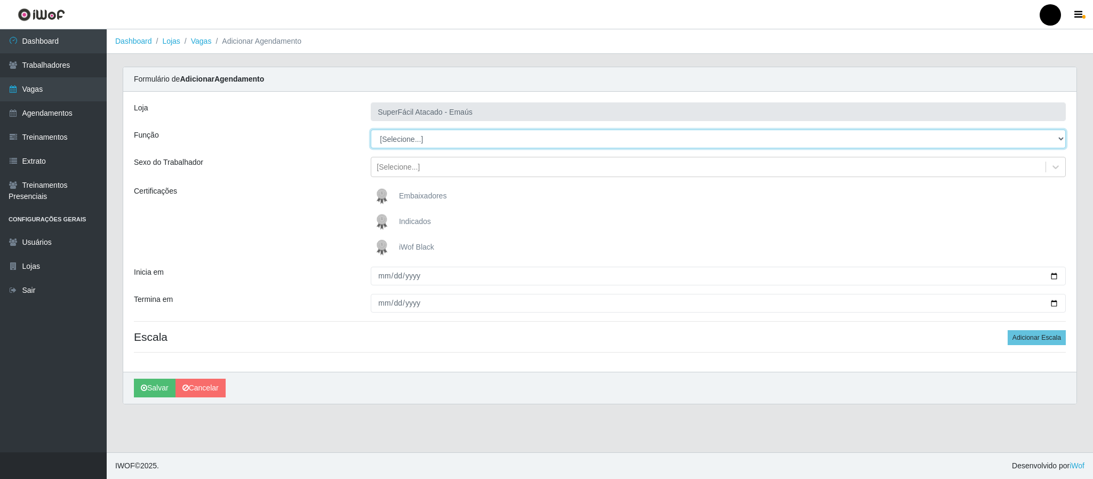
click at [403, 141] on select "[Selecione...] Auxiliar de Estacionamento Auxiliar de Estacionamento + Auxiliar…" at bounding box center [718, 139] width 695 height 19
select select "71"
click at [371, 130] on select "[Selecione...] Auxiliar de Estacionamento Auxiliar de Estacionamento + Auxiliar…" at bounding box center [718, 139] width 695 height 19
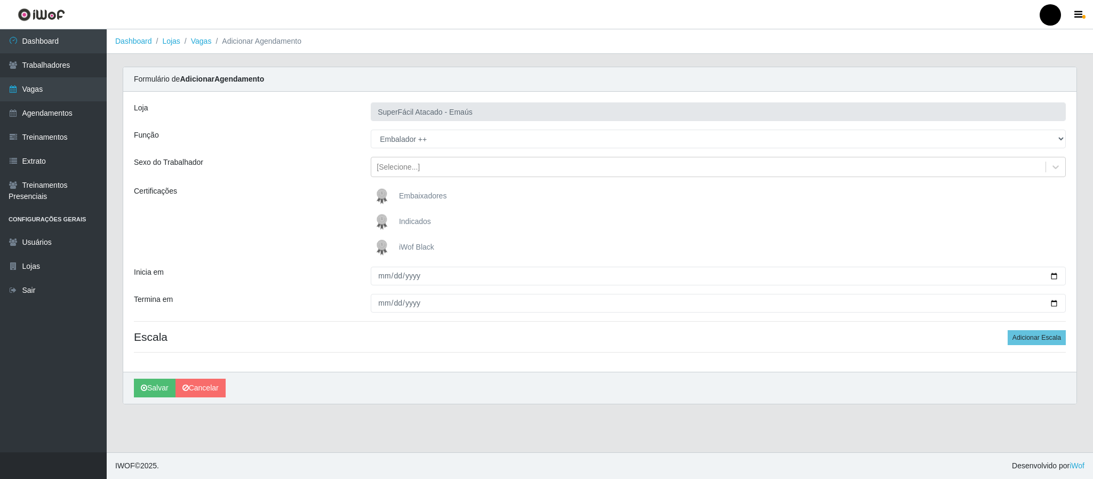
click at [380, 243] on img at bounding box center [384, 247] width 26 height 21
click at [0, 0] on input "iWof Black" at bounding box center [0, 0] width 0 height 0
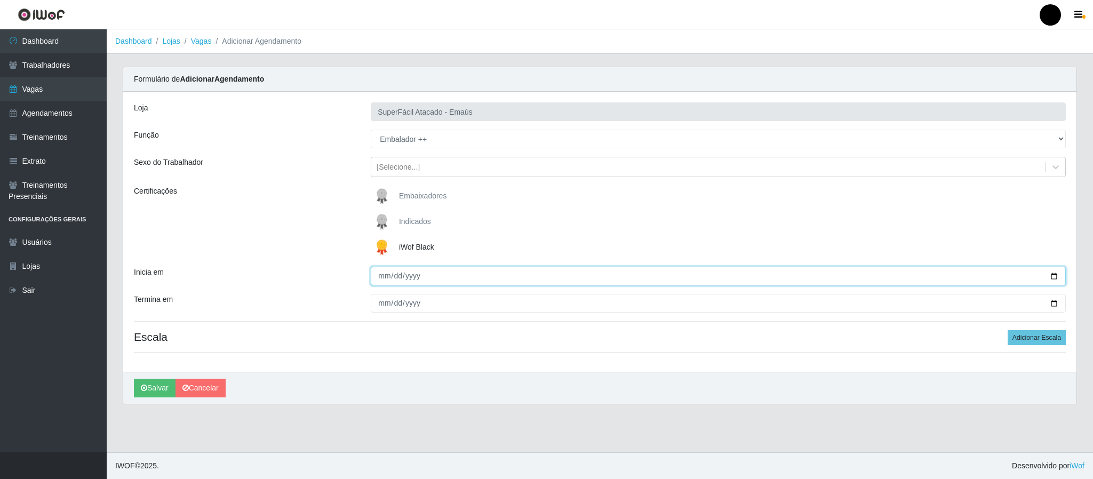
click at [1051, 277] on input "Inicia em" at bounding box center [718, 276] width 695 height 19
type input "2025-09-07"
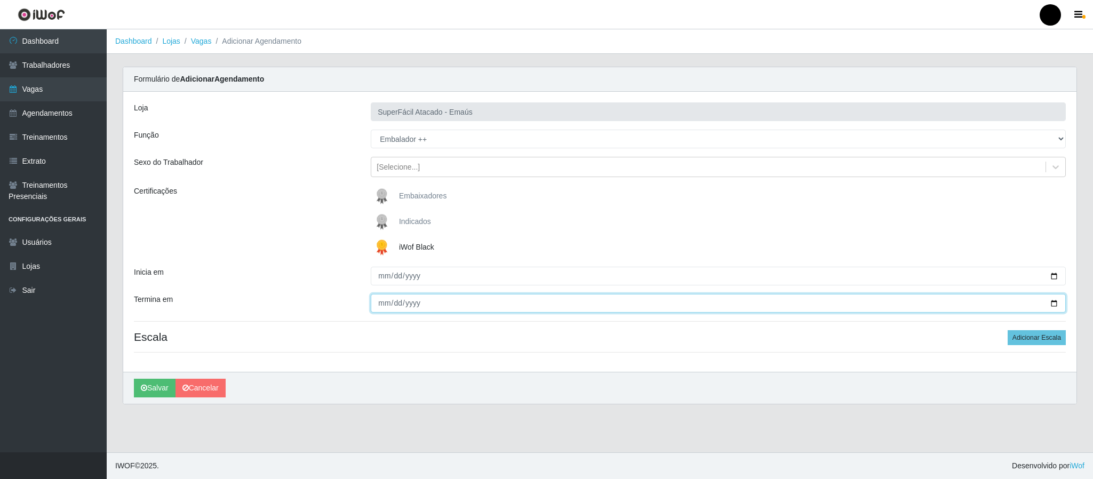
drag, startPoint x: 1050, startPoint y: 304, endPoint x: 736, endPoint y: 334, distance: 314.9
click at [1047, 304] on input "Termina em" at bounding box center [718, 303] width 695 height 19
click at [1053, 304] on input "Termina em" at bounding box center [718, 303] width 695 height 19
type input "2025-09-07"
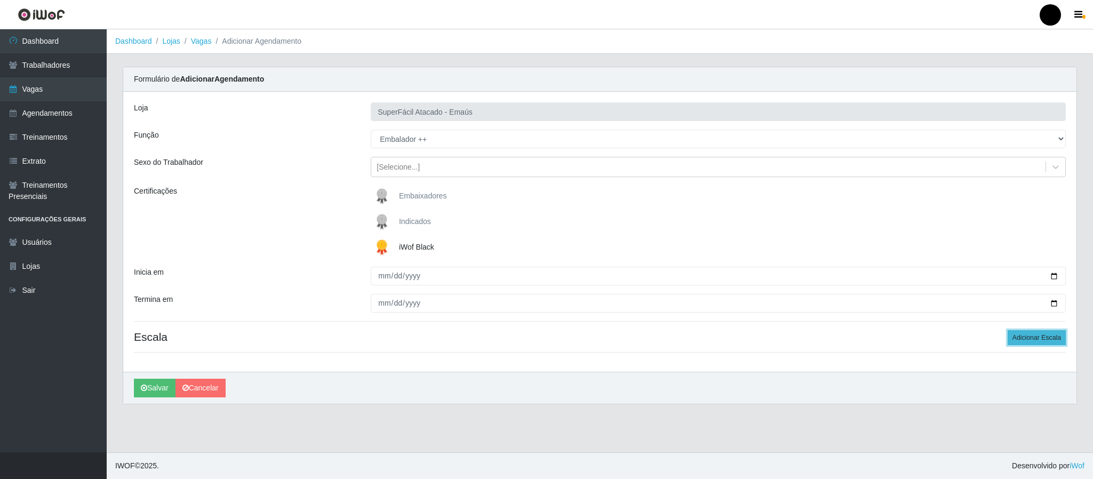
click at [1041, 338] on button "Adicionar Escala" at bounding box center [1036, 337] width 58 height 15
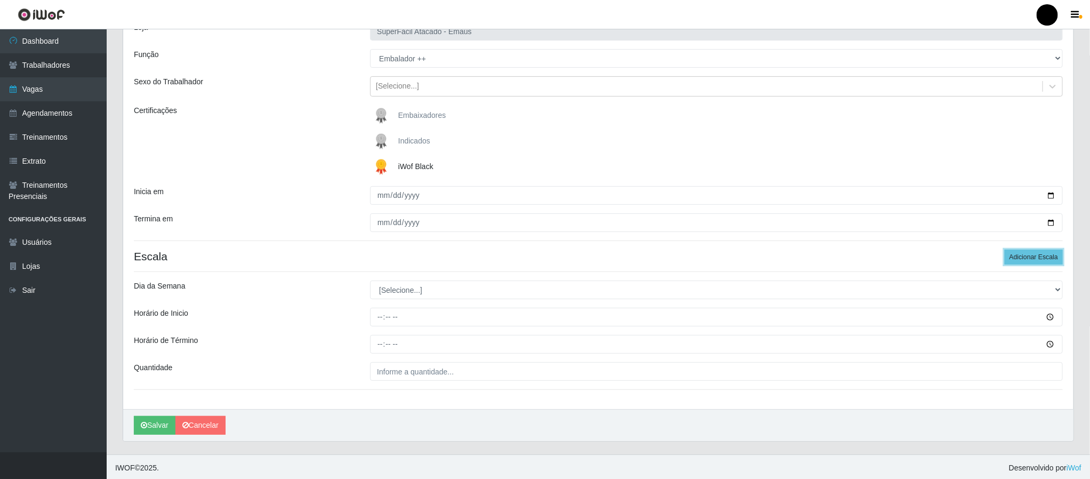
scroll to position [85, 0]
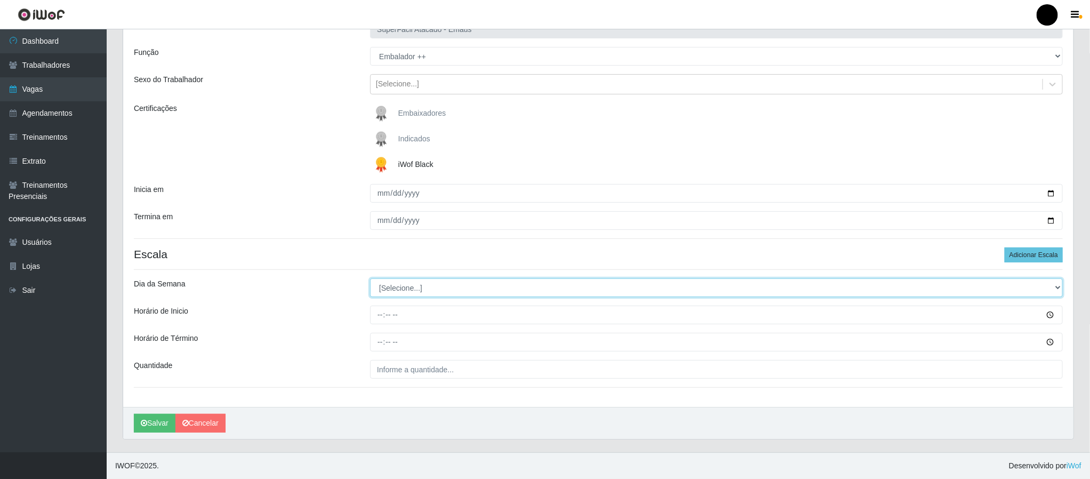
click at [416, 288] on select "[Selecione...] Segunda Terça Quarta Quinta Sexta Sábado Domingo" at bounding box center [716, 287] width 693 height 19
select select "0"
click at [370, 278] on select "[Selecione...] Segunda Terça Quarta Quinta Sexta Sábado Domingo" at bounding box center [716, 287] width 693 height 19
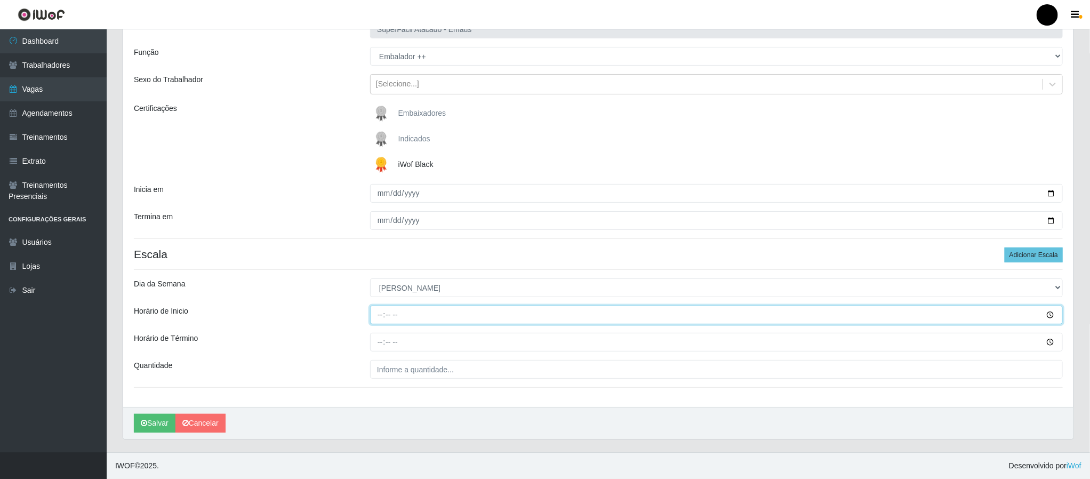
click at [380, 308] on input "Horário de Inicio" at bounding box center [716, 315] width 693 height 19
type input "08:00"
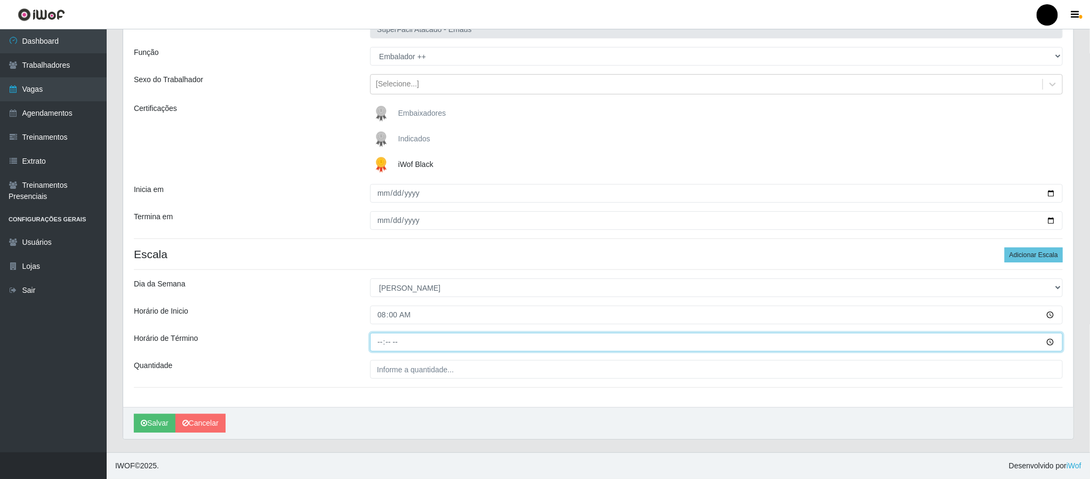
click at [381, 346] on input "Horário de Término" at bounding box center [716, 342] width 693 height 19
type input "14:00"
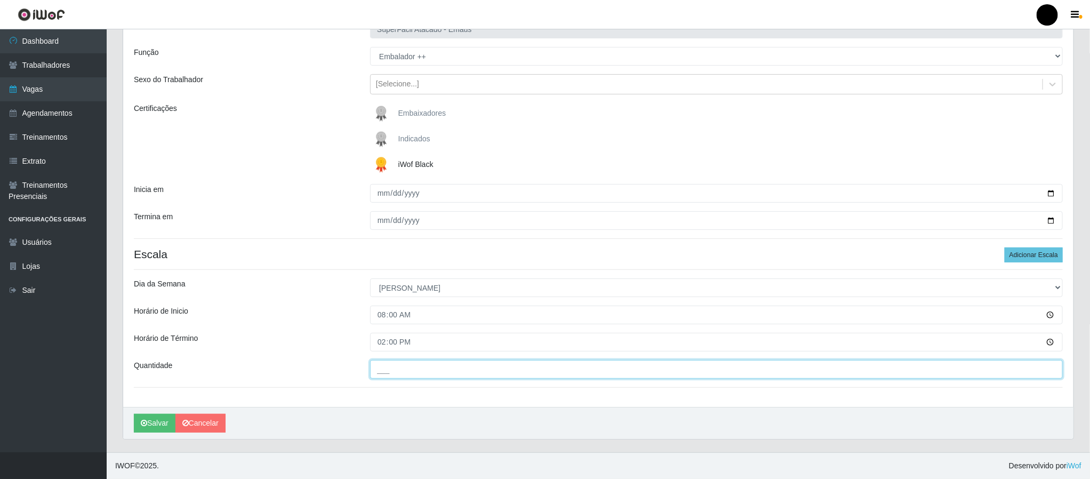
click at [391, 370] on input "___" at bounding box center [716, 369] width 693 height 19
type input "03_"
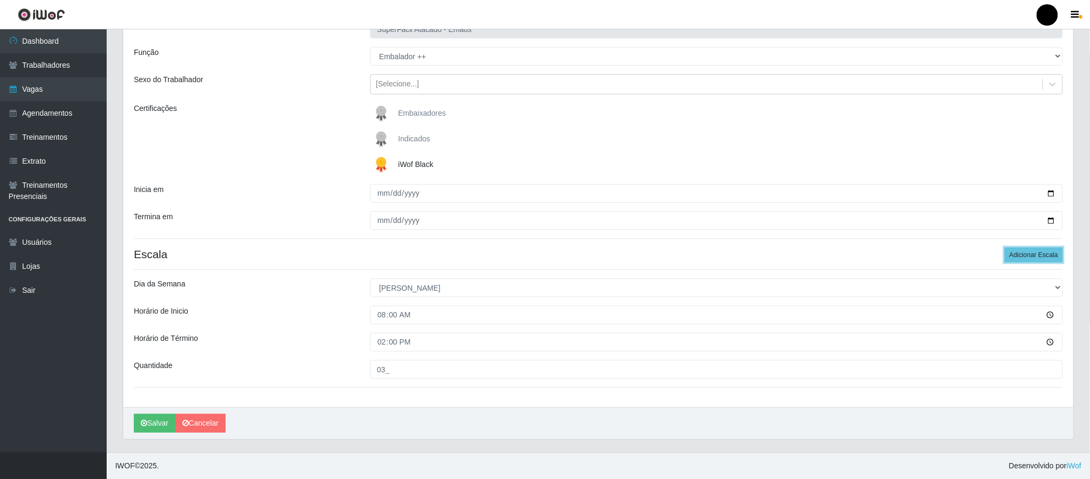
drag, startPoint x: 1016, startPoint y: 254, endPoint x: 785, endPoint y: 287, distance: 233.2
click at [1013, 255] on button "Adicionar Escala" at bounding box center [1034, 254] width 58 height 15
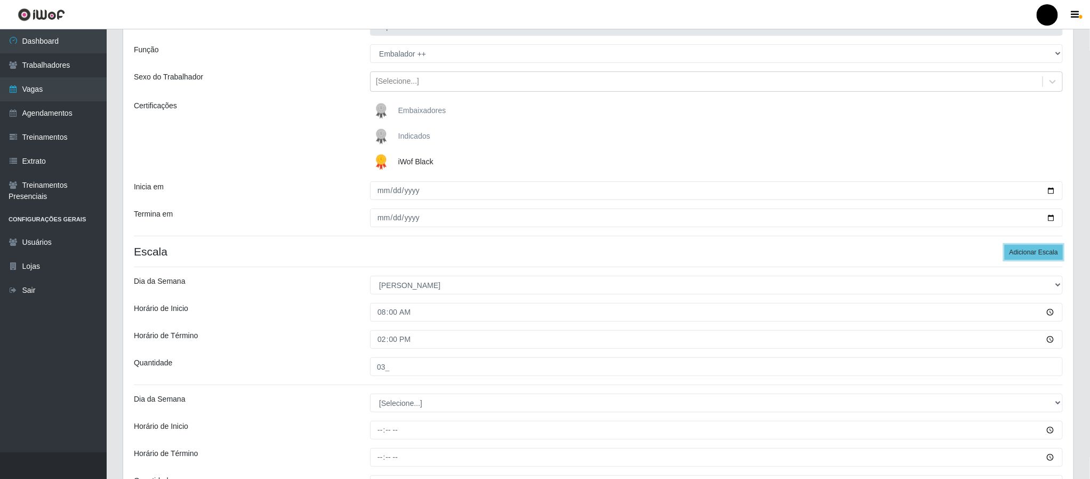
scroll to position [203, 0]
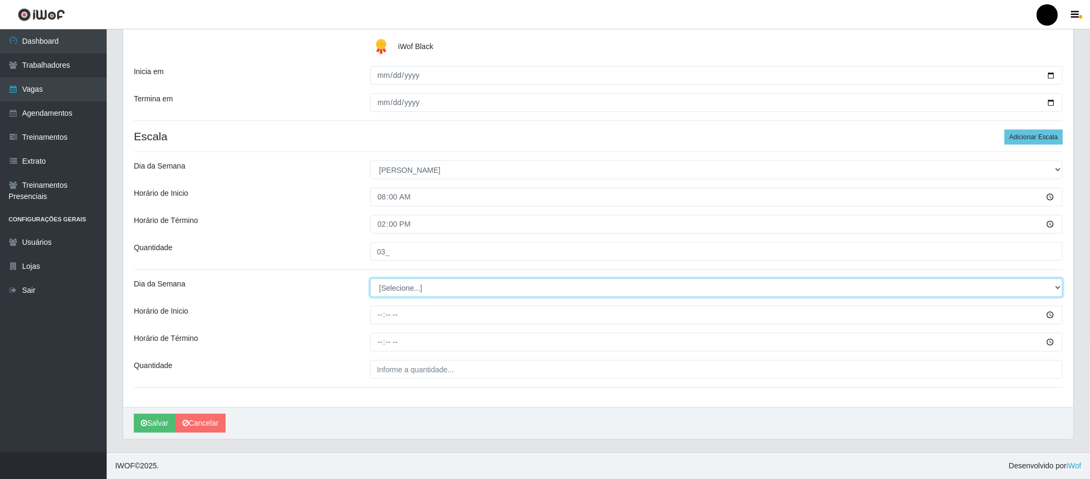
click at [392, 293] on select "[Selecione...] Segunda Terça Quarta Quinta Sexta Sábado Domingo" at bounding box center [716, 287] width 693 height 19
select select "0"
click at [370, 278] on select "[Selecione...] Segunda Terça Quarta Quinta Sexta Sábado Domingo" at bounding box center [716, 287] width 693 height 19
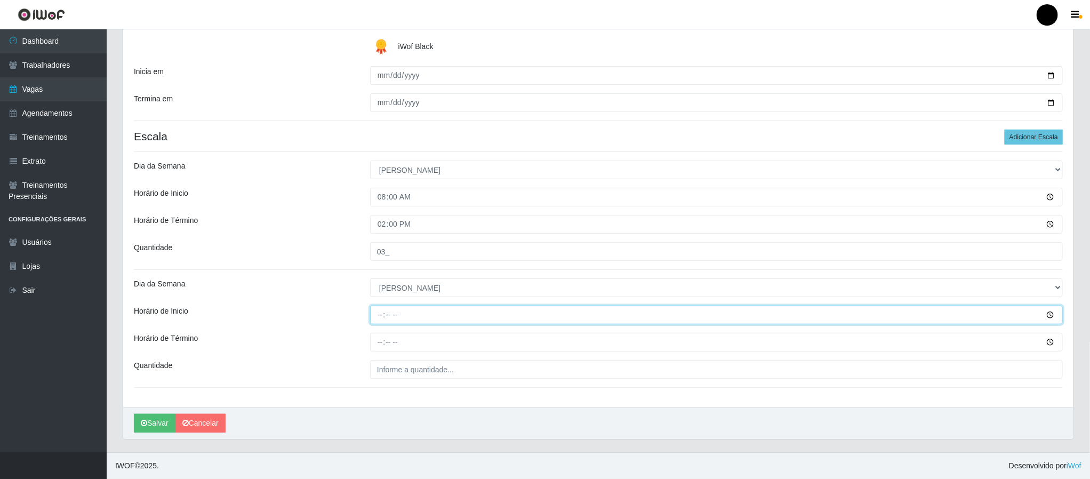
click at [374, 317] on input "Horário de Inicio" at bounding box center [716, 315] width 693 height 19
type input "15:00"
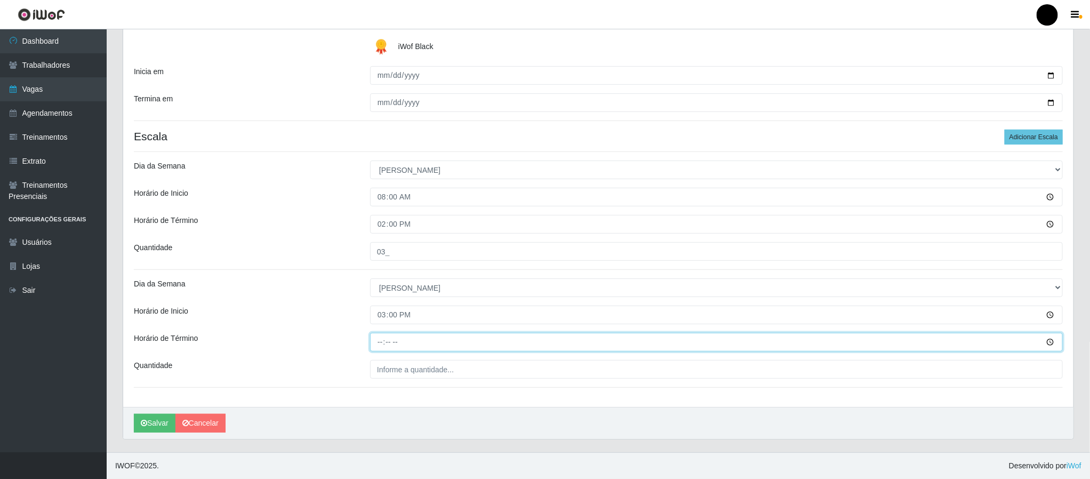
click at [380, 344] on input "Horário de Término" at bounding box center [716, 342] width 693 height 19
type input "21:00"
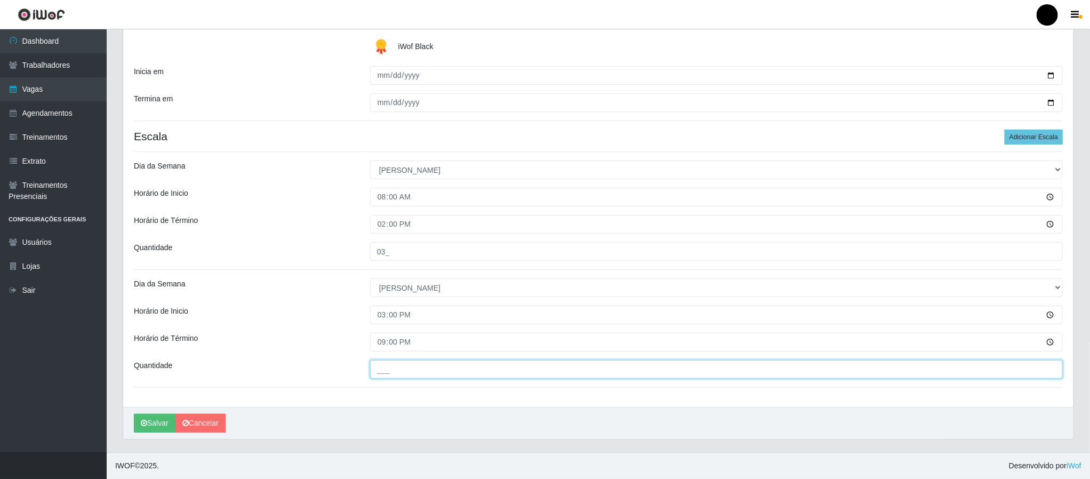
click at [387, 372] on input "___" at bounding box center [716, 369] width 693 height 19
type input "03_"
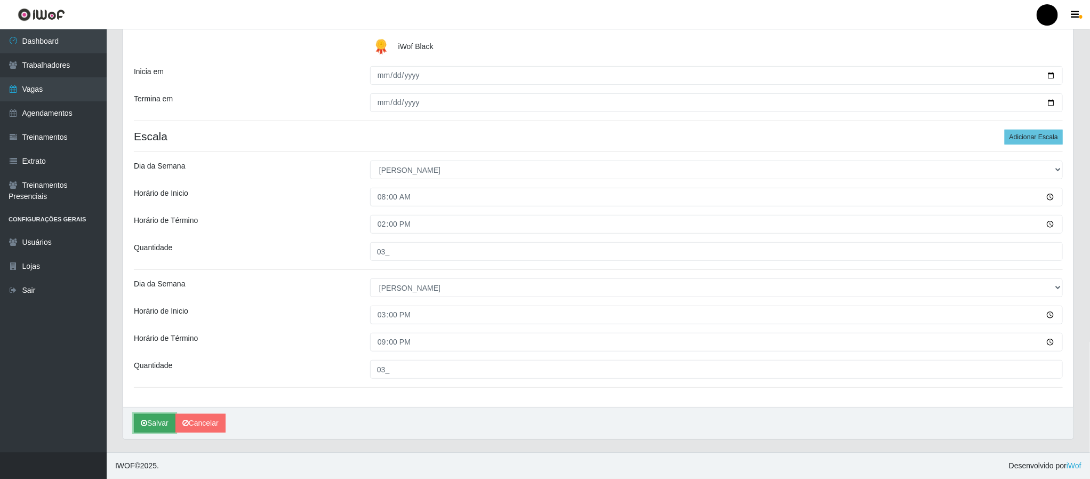
click at [166, 423] on button "Salvar" at bounding box center [155, 423] width 42 height 19
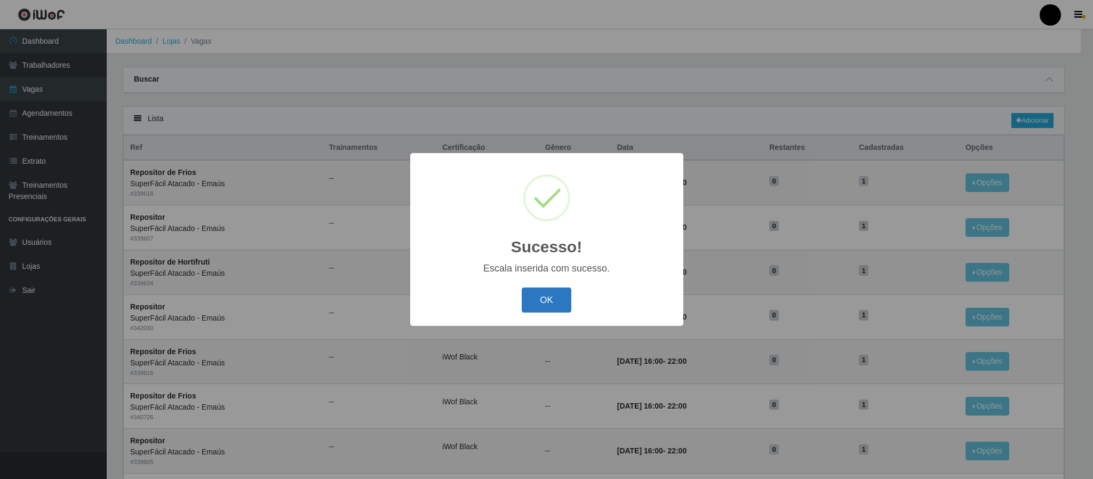
click at [551, 304] on button "OK" at bounding box center [546, 299] width 50 height 25
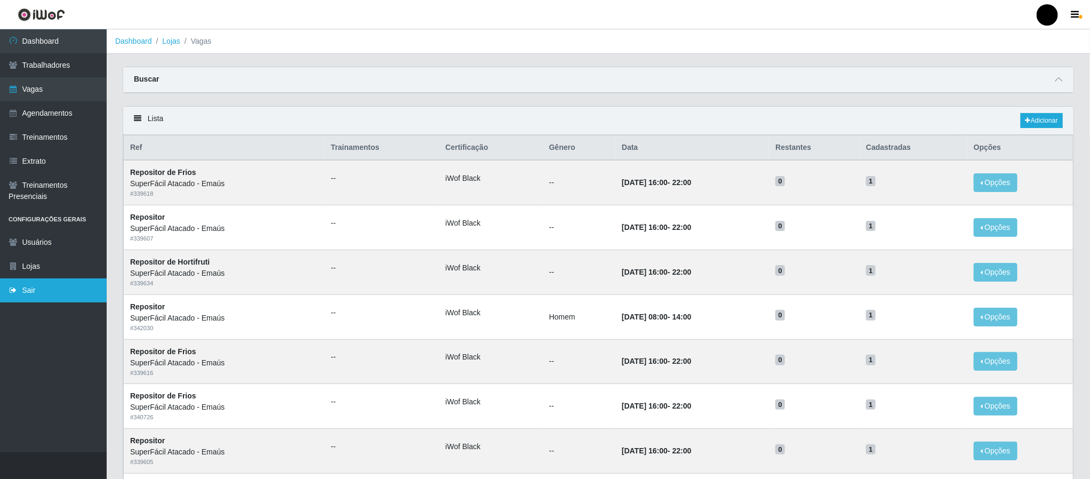
click at [58, 290] on link "Sair" at bounding box center [53, 290] width 107 height 24
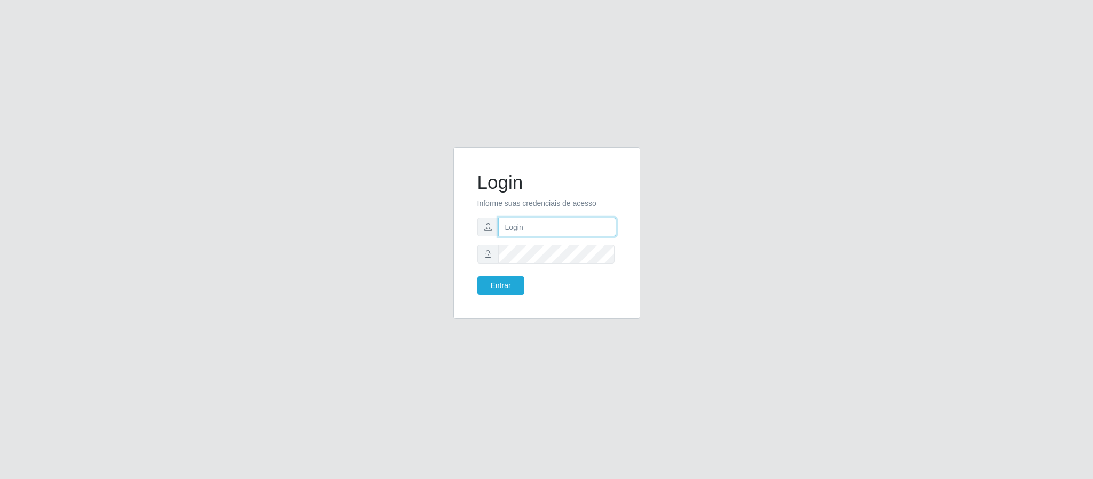
type input "geovanamatias2015@gmail.com"
